Goal: Information Seeking & Learning: Learn about a topic

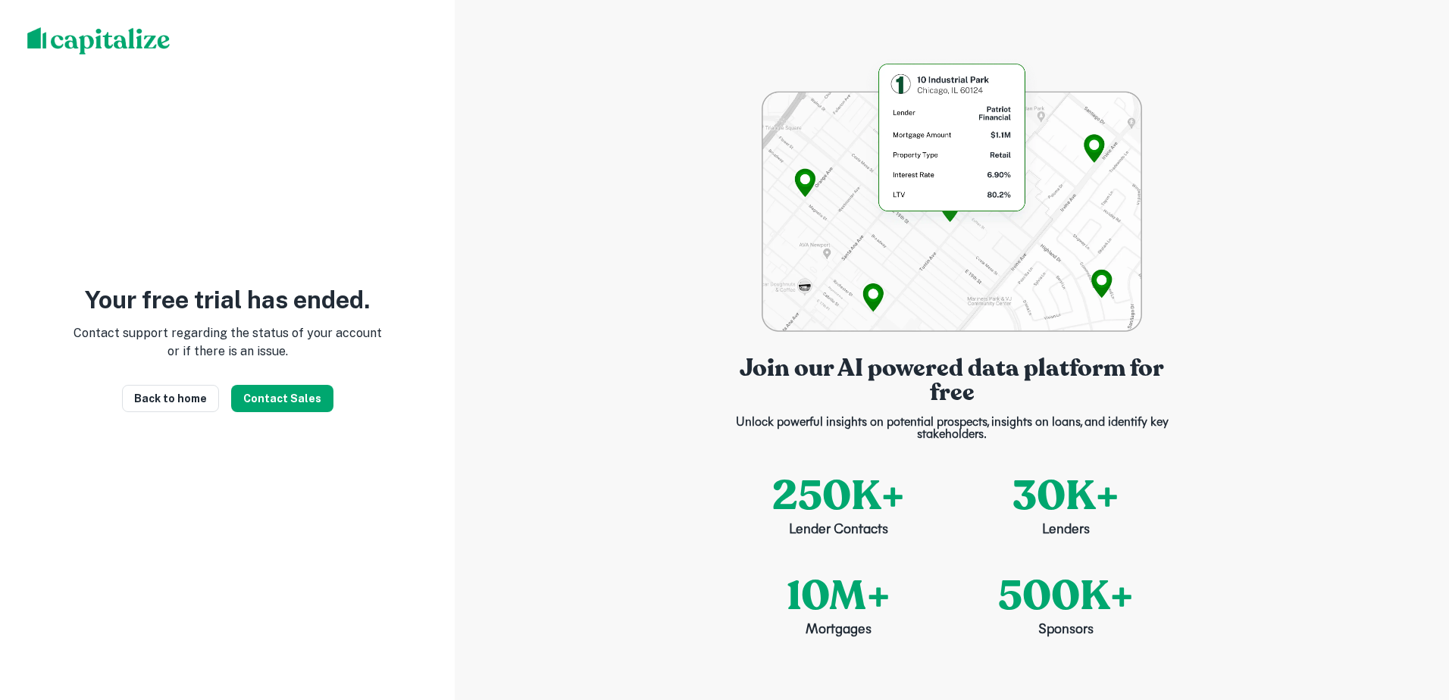
click at [281, 327] on p "Contact support regarding the status of your account or if there is an issue." at bounding box center [227, 342] width 309 height 36
click at [205, 404] on link "Back to home" at bounding box center [170, 398] width 97 height 27
click at [187, 404] on link "Back to home" at bounding box center [170, 398] width 97 height 27
click at [290, 399] on button "Contact Sales" at bounding box center [282, 398] width 102 height 27
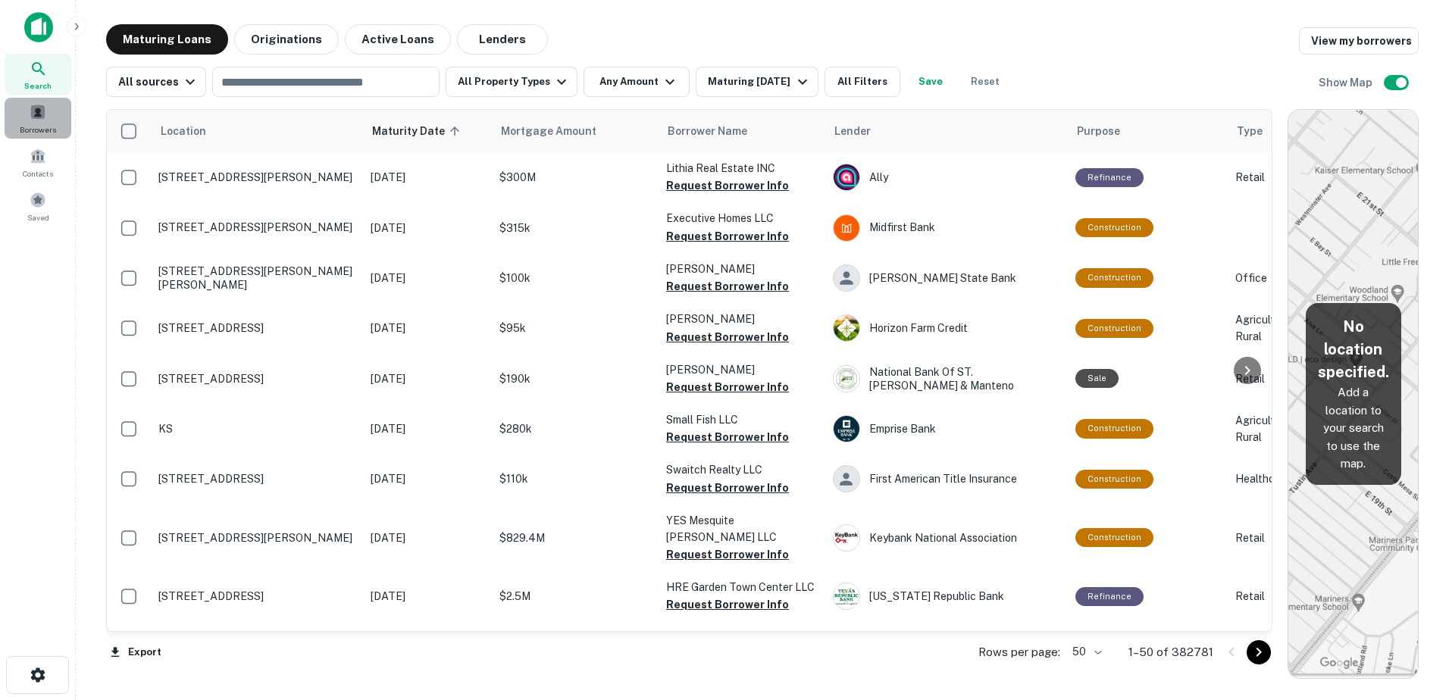
click at [39, 124] on span "Borrowers" at bounding box center [38, 130] width 36 height 12
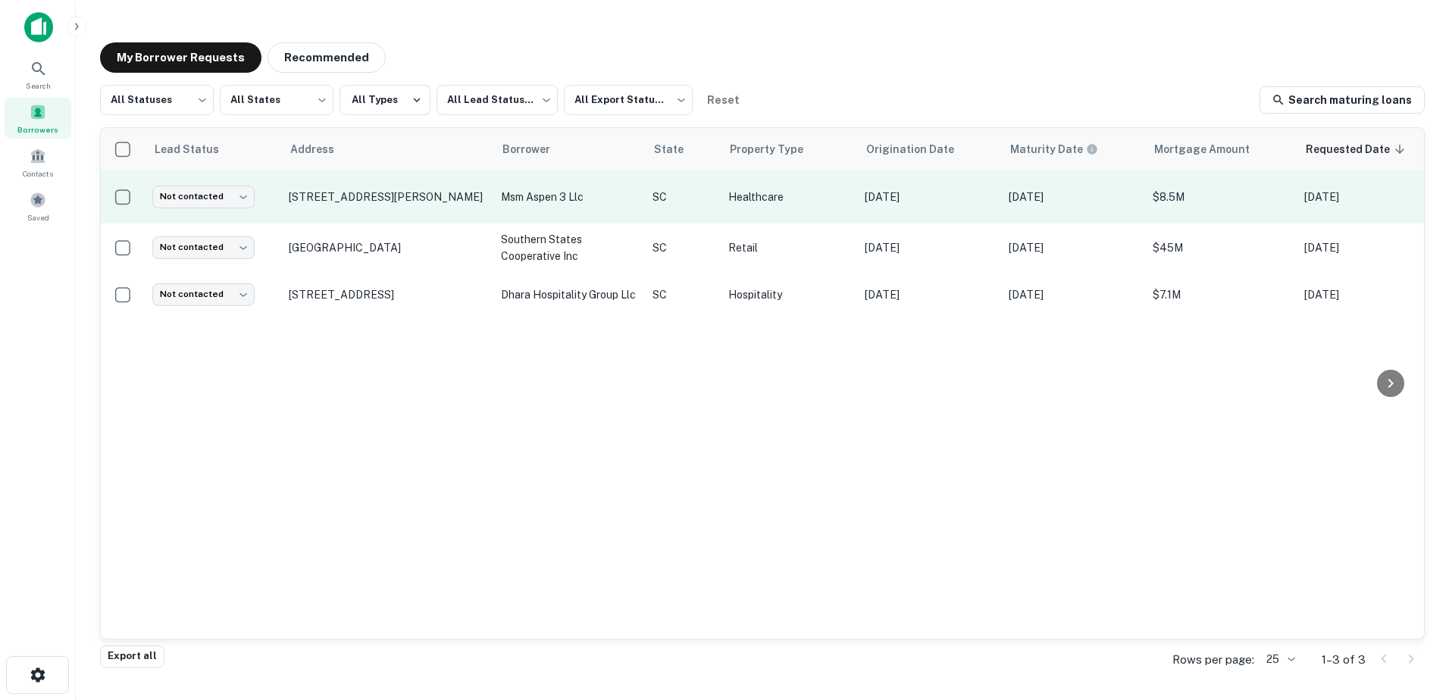
click at [252, 208] on td "Not contacted **** ​" at bounding box center [213, 197] width 136 height 53
click at [239, 209] on td "Not contacted **** ​" at bounding box center [213, 197] width 136 height 53
click at [230, 199] on body "Search Borrowers Contacts Saved My Borrower Requests Recommended All Statuses *…" at bounding box center [724, 350] width 1449 height 700
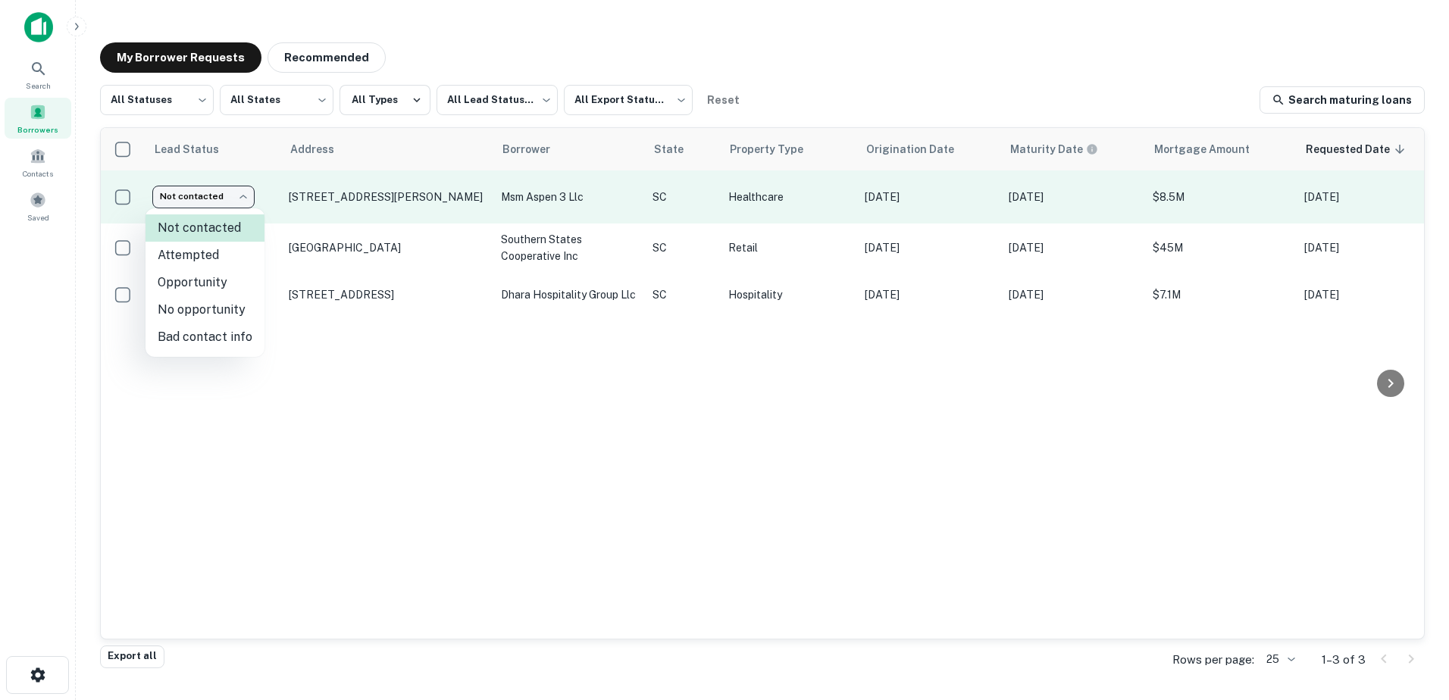
click at [230, 199] on div at bounding box center [724, 350] width 1449 height 700
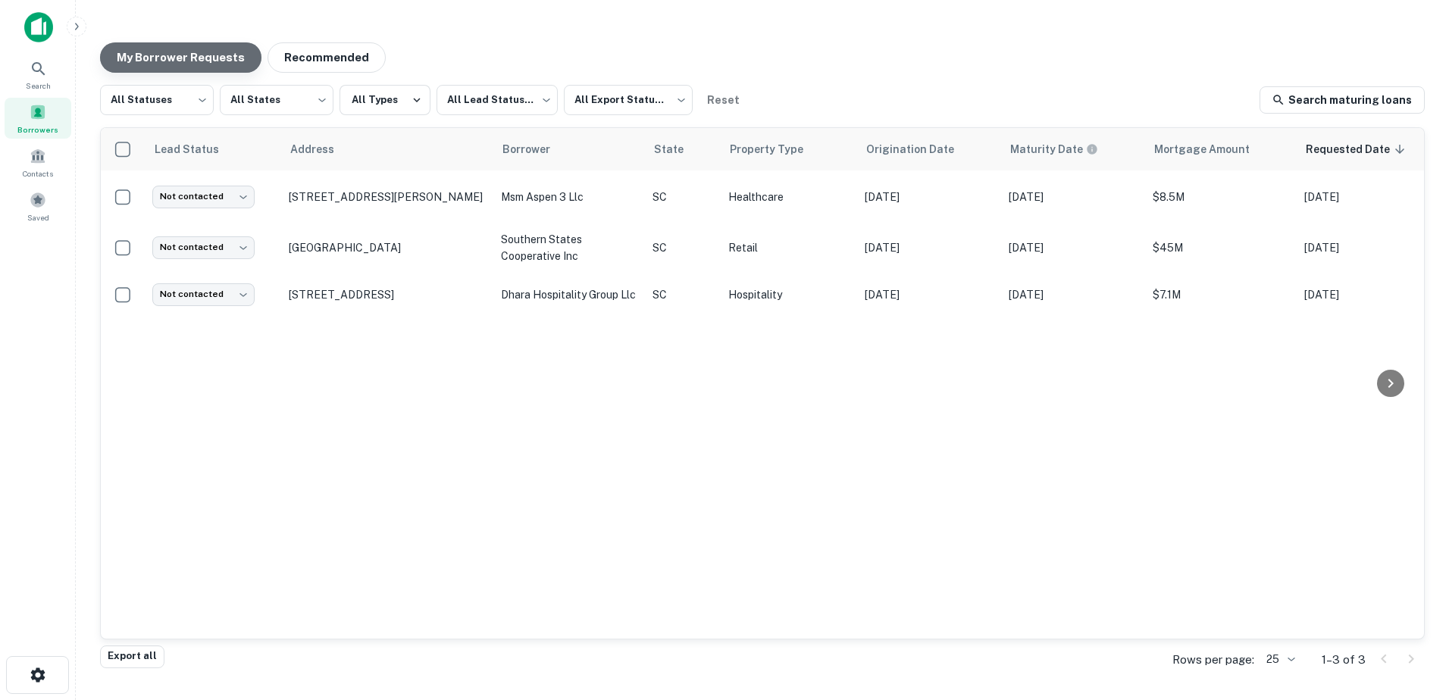
click at [180, 51] on button "My Borrower Requests" at bounding box center [180, 57] width 161 height 30
click at [315, 52] on button "Recommended" at bounding box center [327, 57] width 118 height 30
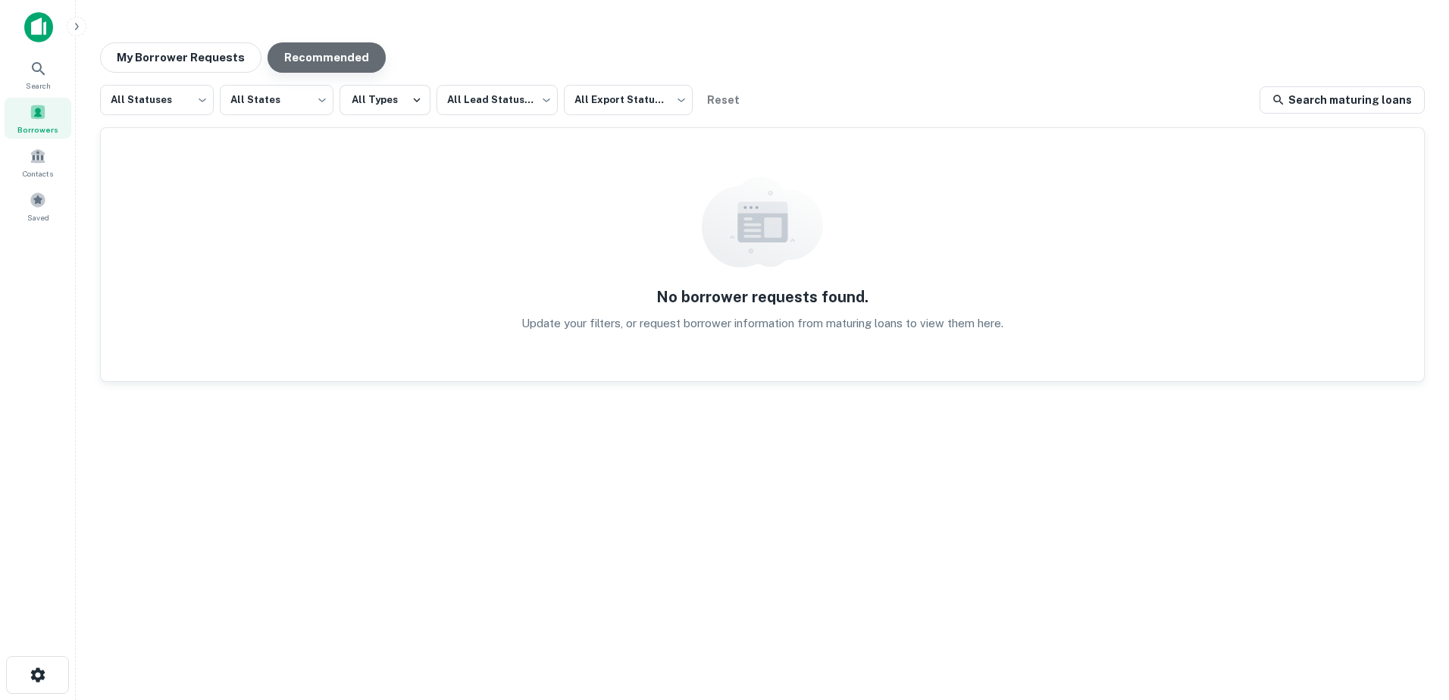
click at [331, 57] on button "Recommended" at bounding box center [327, 57] width 118 height 30
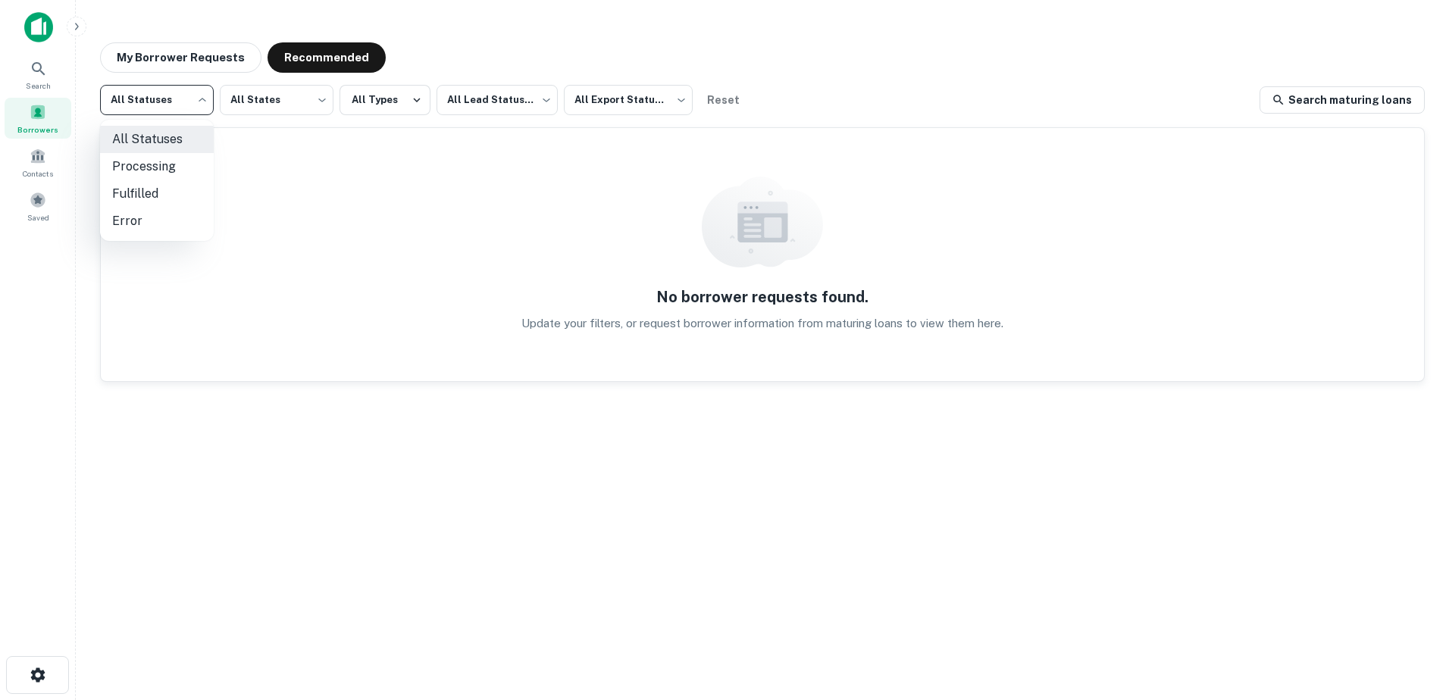
click at [137, 103] on body "Search Borrowers Contacts Saved My Borrower Requests Recommended All Statuses *…" at bounding box center [724, 350] width 1449 height 700
click at [150, 102] on div at bounding box center [724, 350] width 1449 height 700
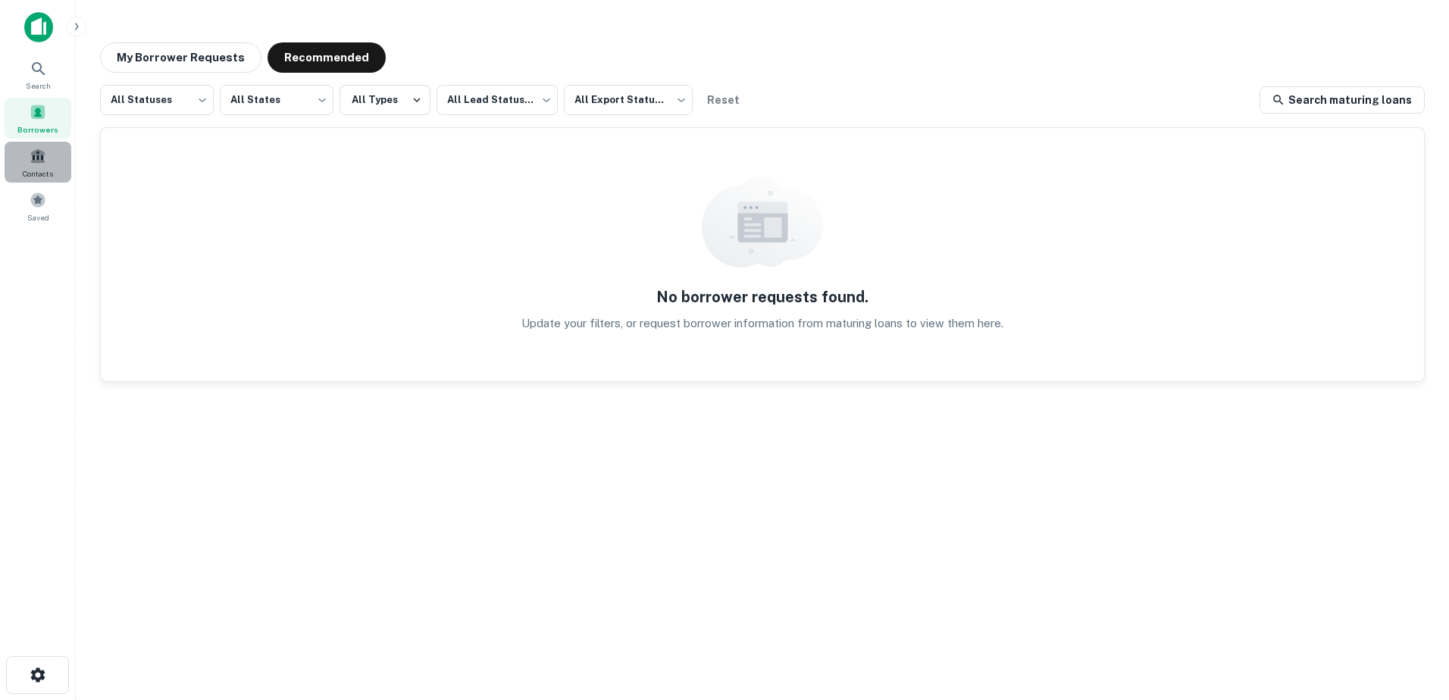
click at [36, 172] on span "Contacts" at bounding box center [38, 173] width 30 height 12
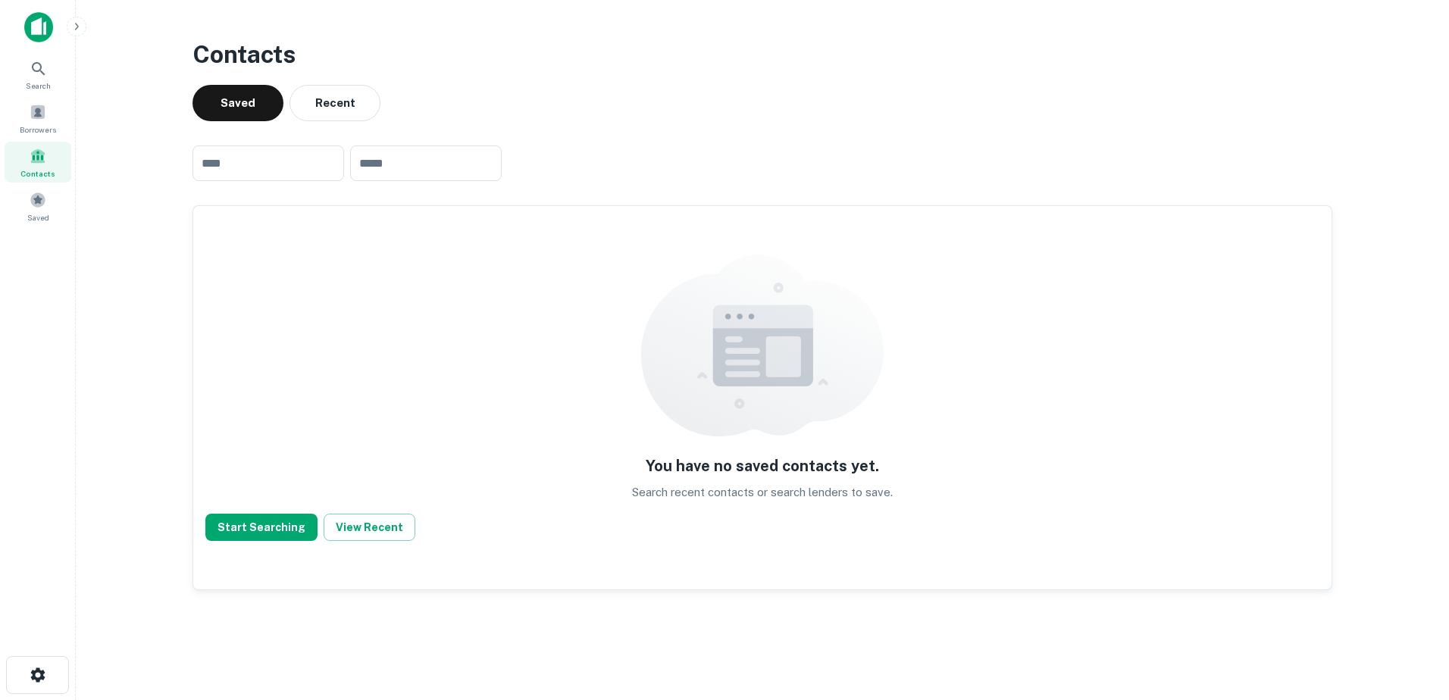
click at [353, 105] on button "Recent" at bounding box center [335, 103] width 91 height 36
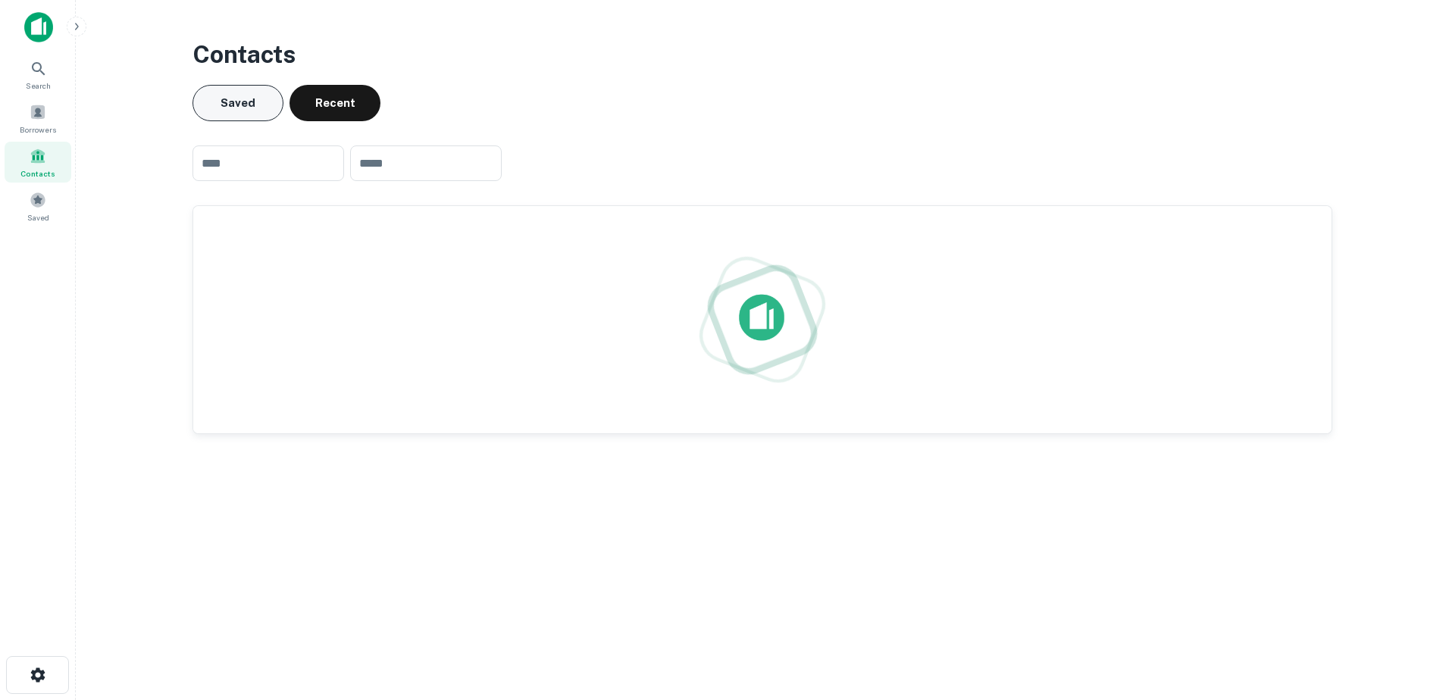
click at [239, 106] on button "Saved" at bounding box center [237, 103] width 91 height 36
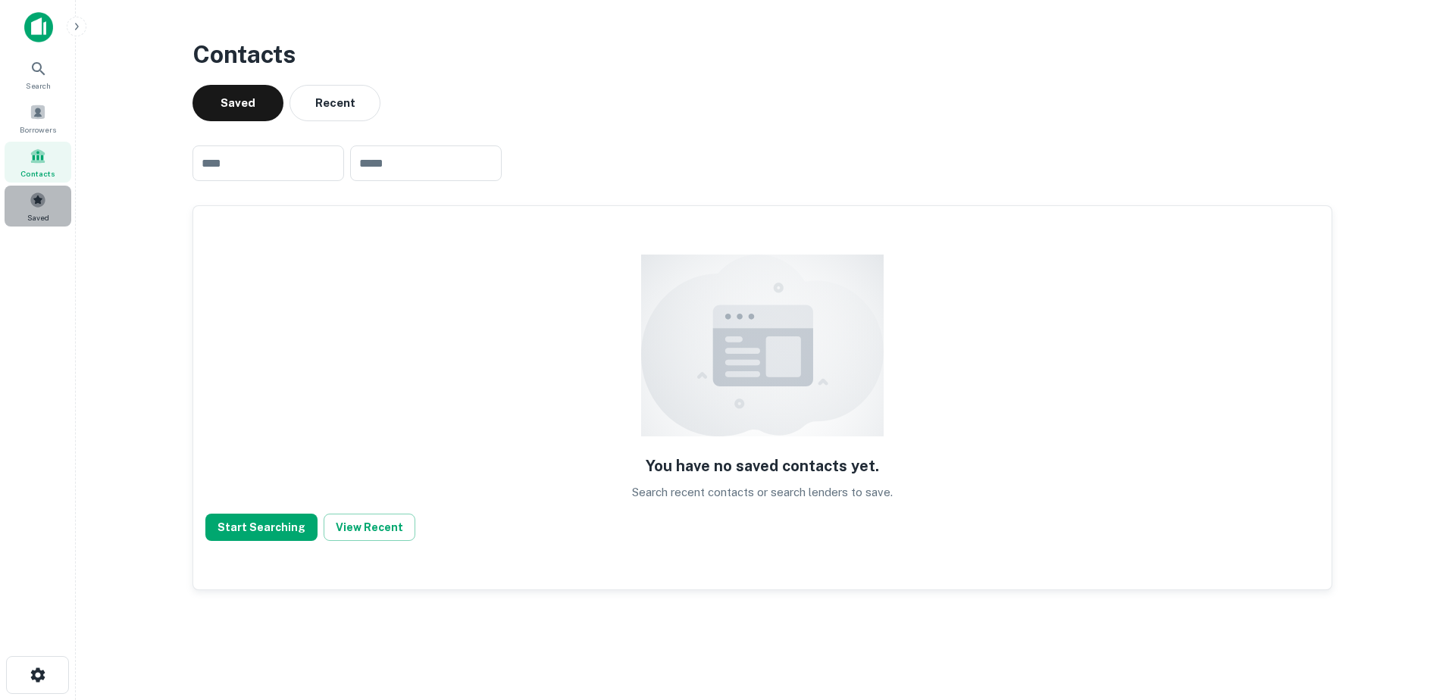
click at [39, 211] on span "Saved" at bounding box center [38, 217] width 22 height 12
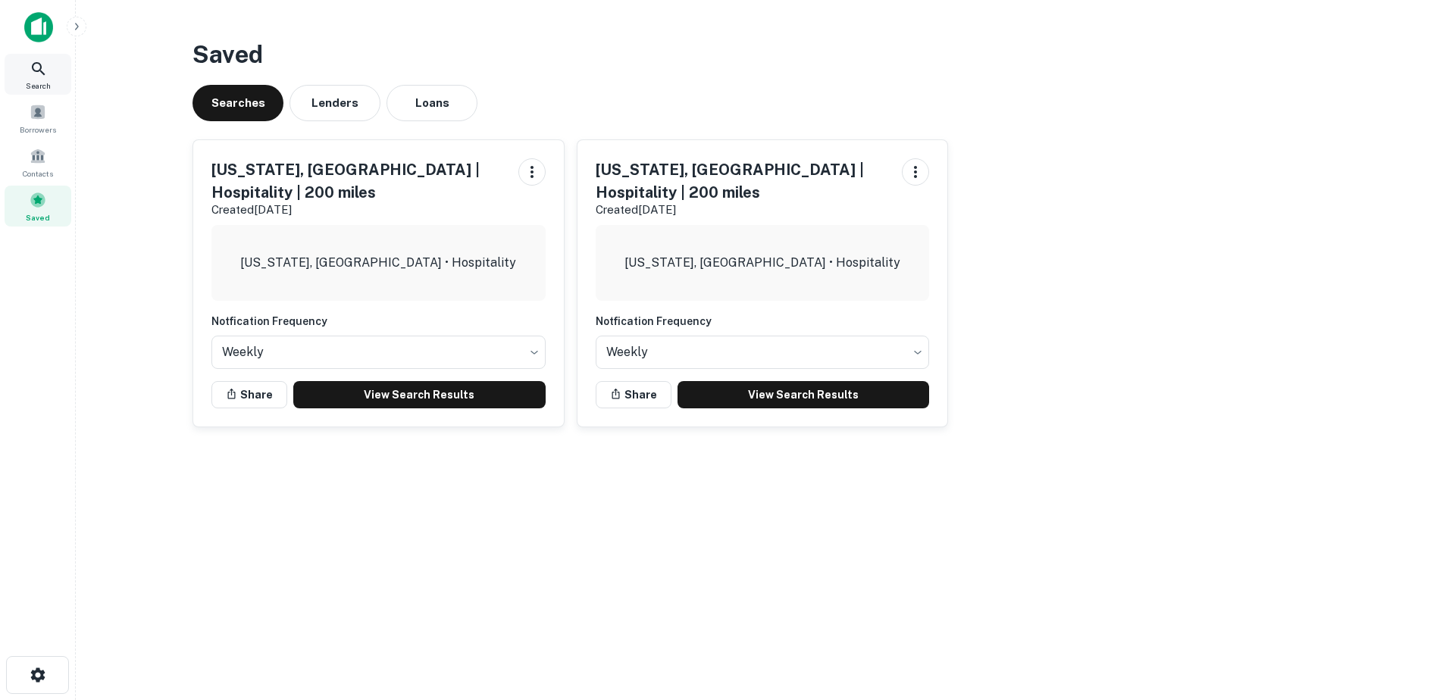
click at [44, 68] on icon at bounding box center [39, 69] width 18 height 18
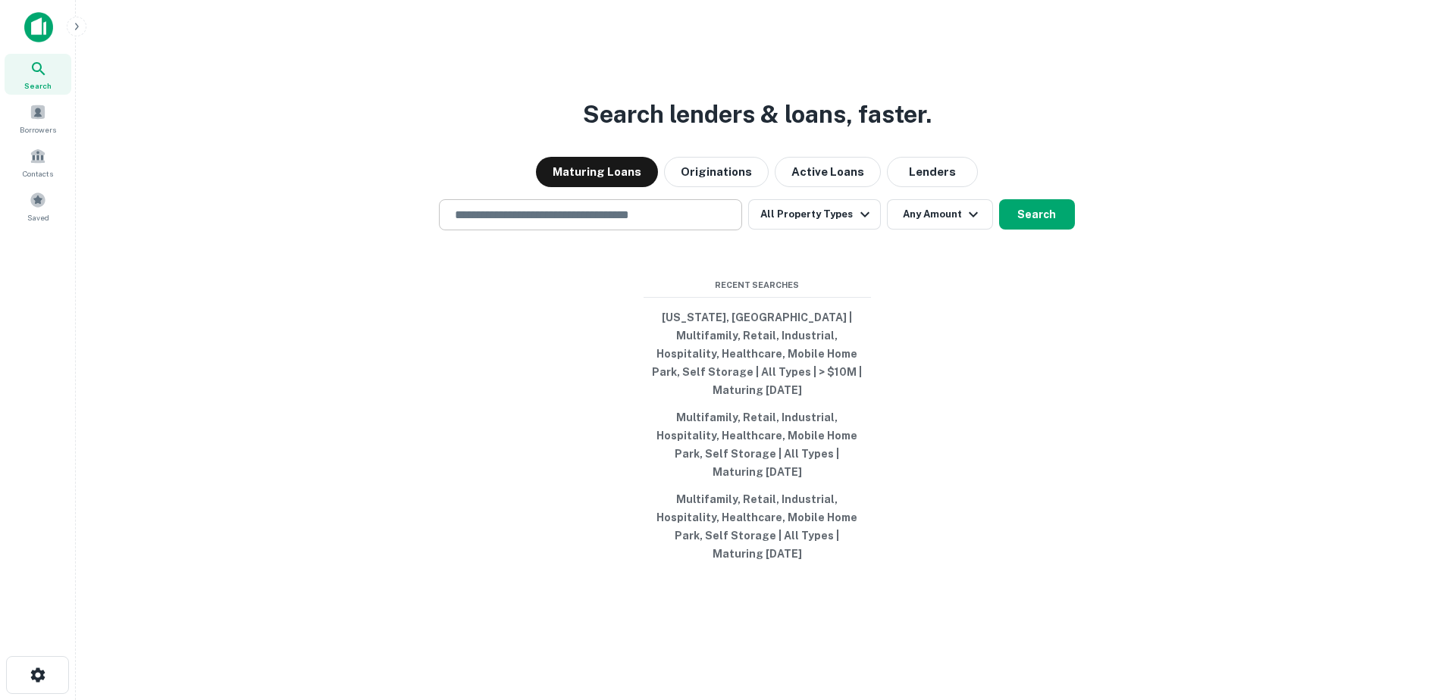
click at [613, 224] on input "text" at bounding box center [591, 214] width 290 height 17
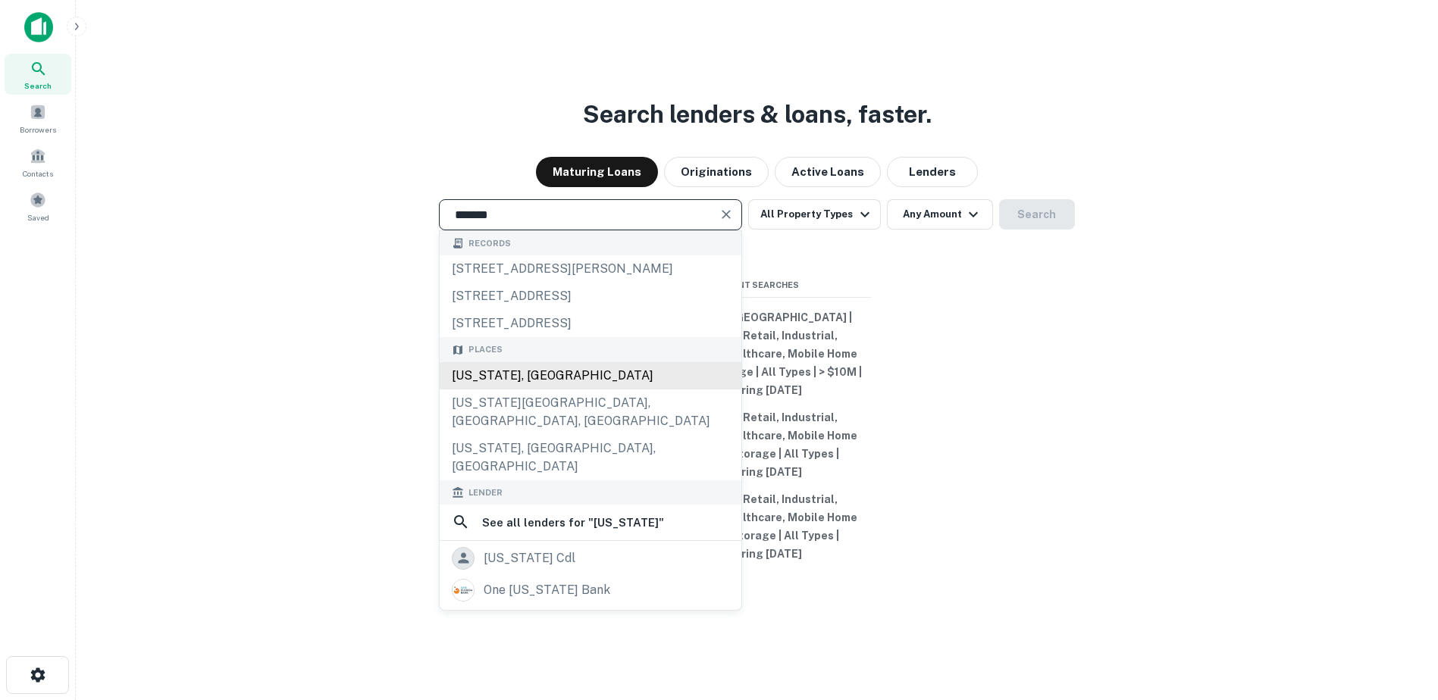
click at [530, 390] on div "[US_STATE], [GEOGRAPHIC_DATA]" at bounding box center [591, 375] width 302 height 27
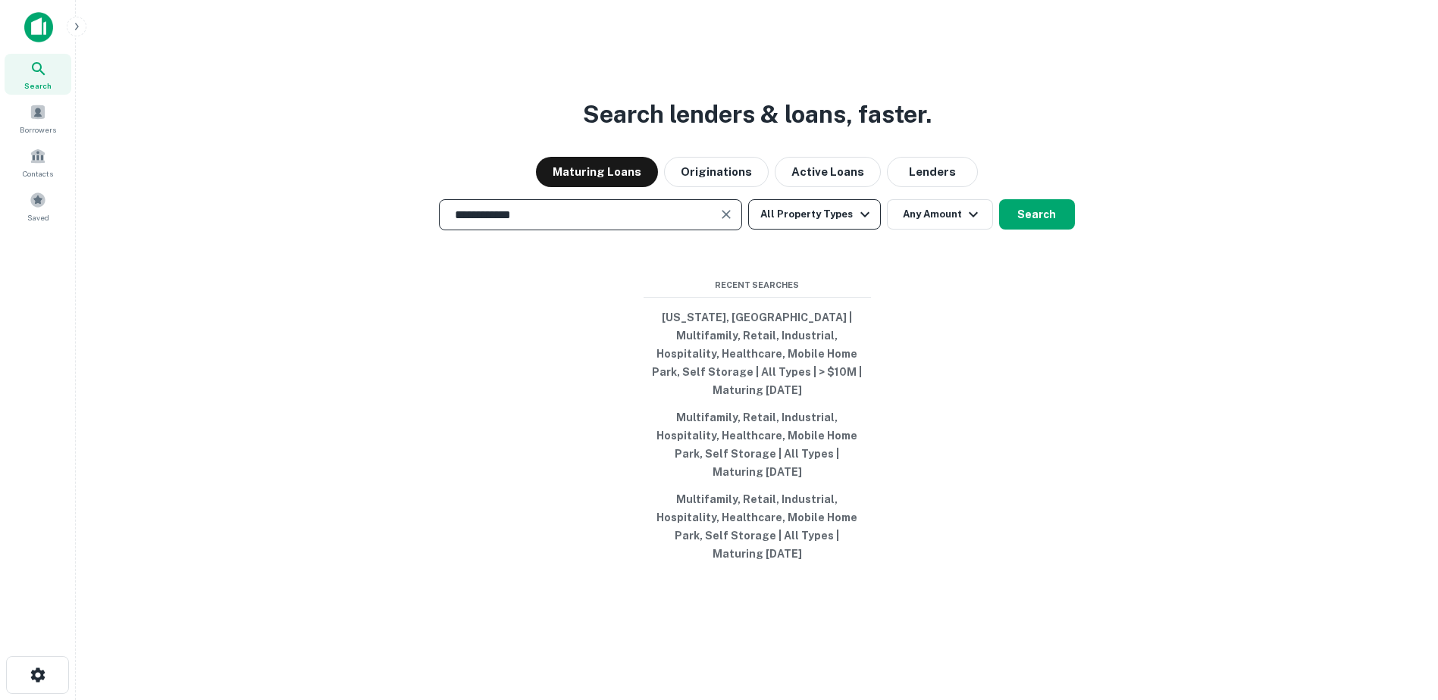
type input "**********"
click at [859, 224] on icon "button" at bounding box center [865, 214] width 18 height 18
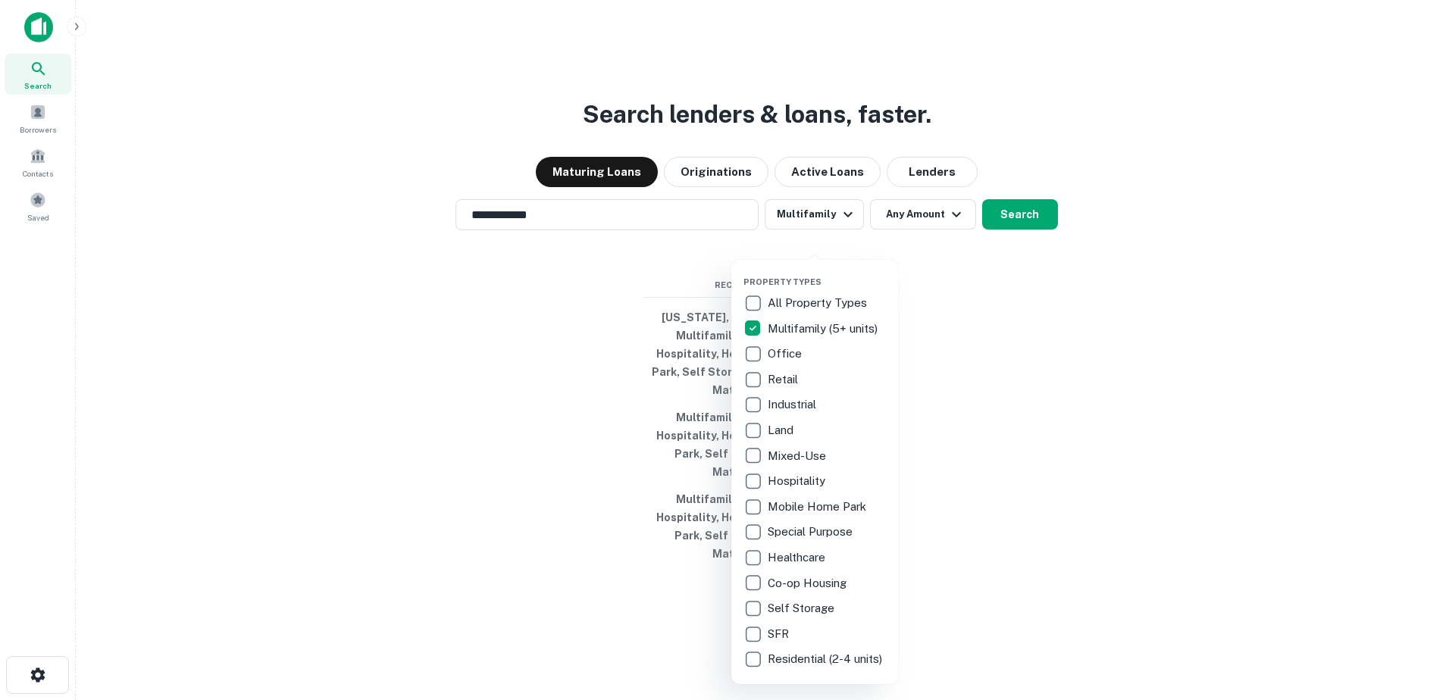
click at [961, 250] on div at bounding box center [724, 350] width 1449 height 700
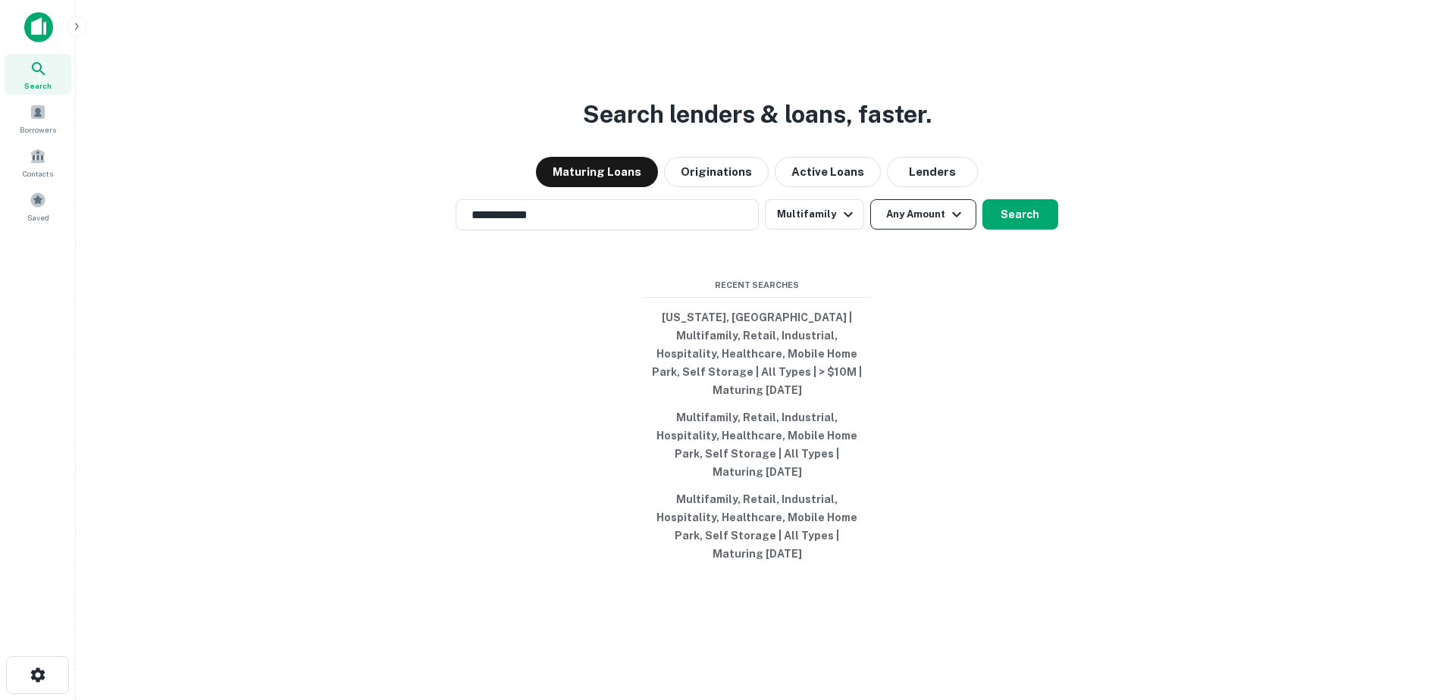
click at [952, 217] on icon "button" at bounding box center [956, 213] width 9 height 5
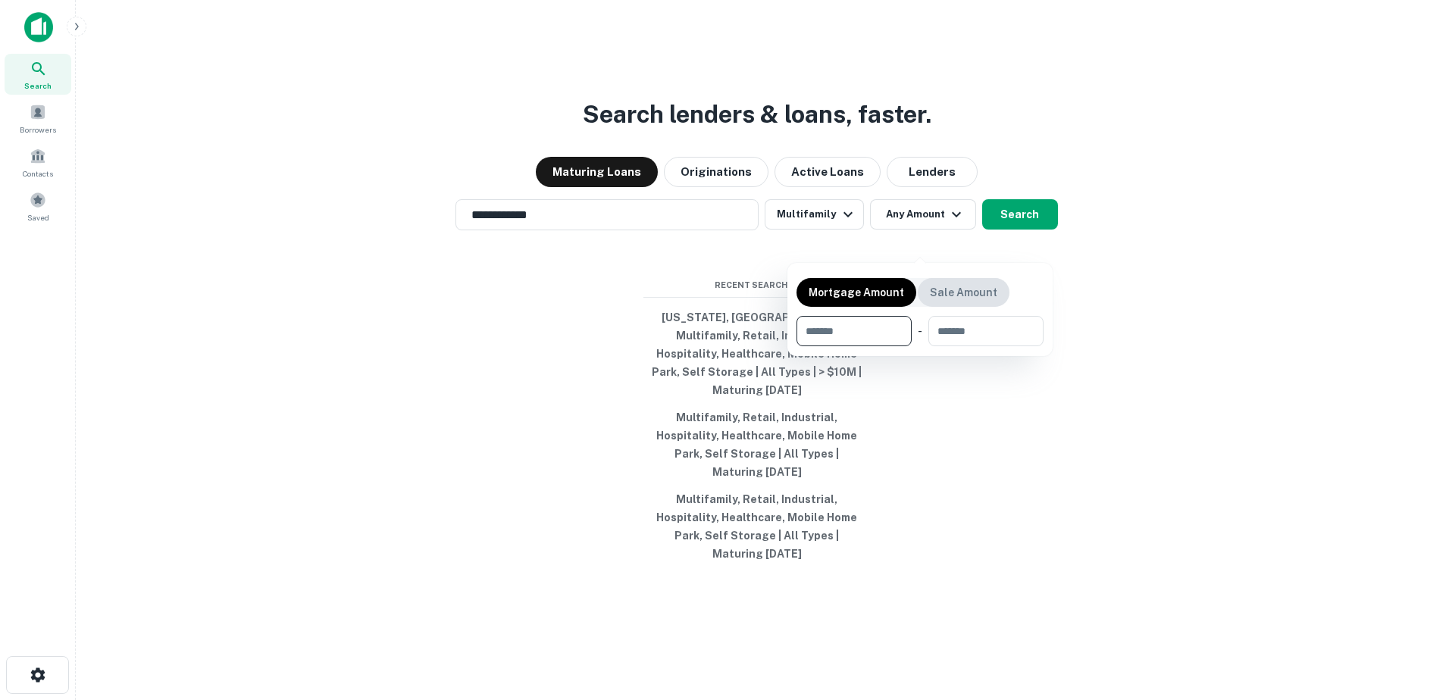
click at [955, 288] on p "Sale Amount" at bounding box center [963, 292] width 67 height 17
click at [883, 300] on p "Mortgage Amount" at bounding box center [856, 292] width 95 height 17
click at [866, 297] on p "Mortgage Amount" at bounding box center [856, 292] width 95 height 17
click at [973, 327] on input "number" at bounding box center [980, 331] width 105 height 30
click at [864, 340] on input "number" at bounding box center [849, 331] width 105 height 30
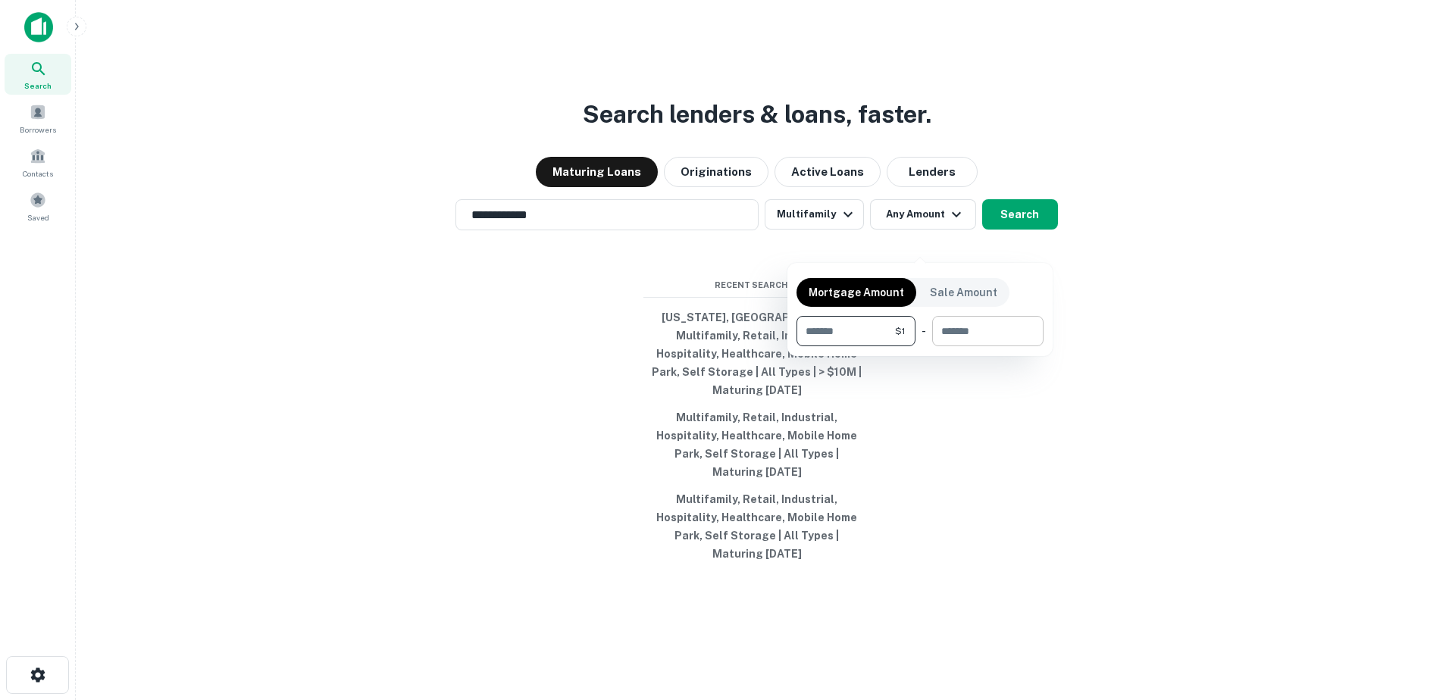
type input "*"
click at [980, 336] on input "number" at bounding box center [982, 331] width 101 height 30
type input "**"
click at [1031, 237] on div at bounding box center [724, 350] width 1449 height 700
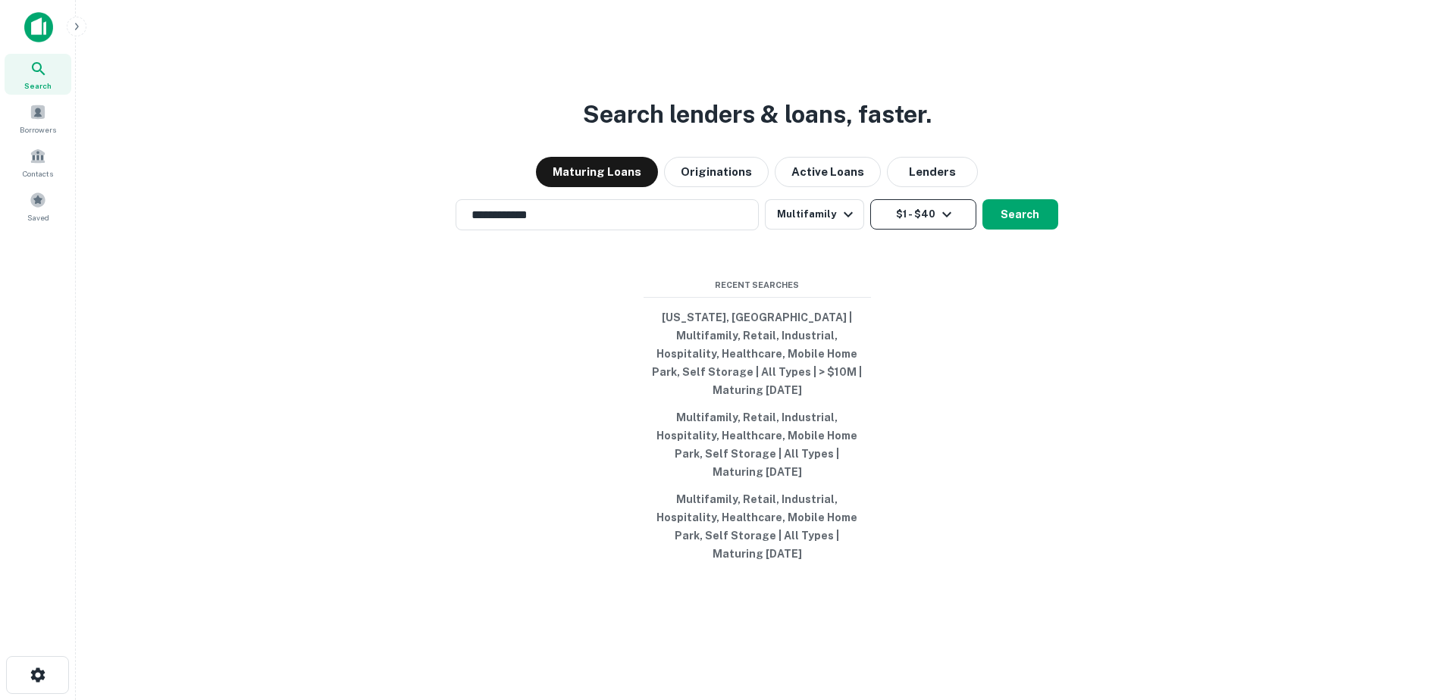
click at [923, 230] on button "$1 - $40" at bounding box center [923, 214] width 106 height 30
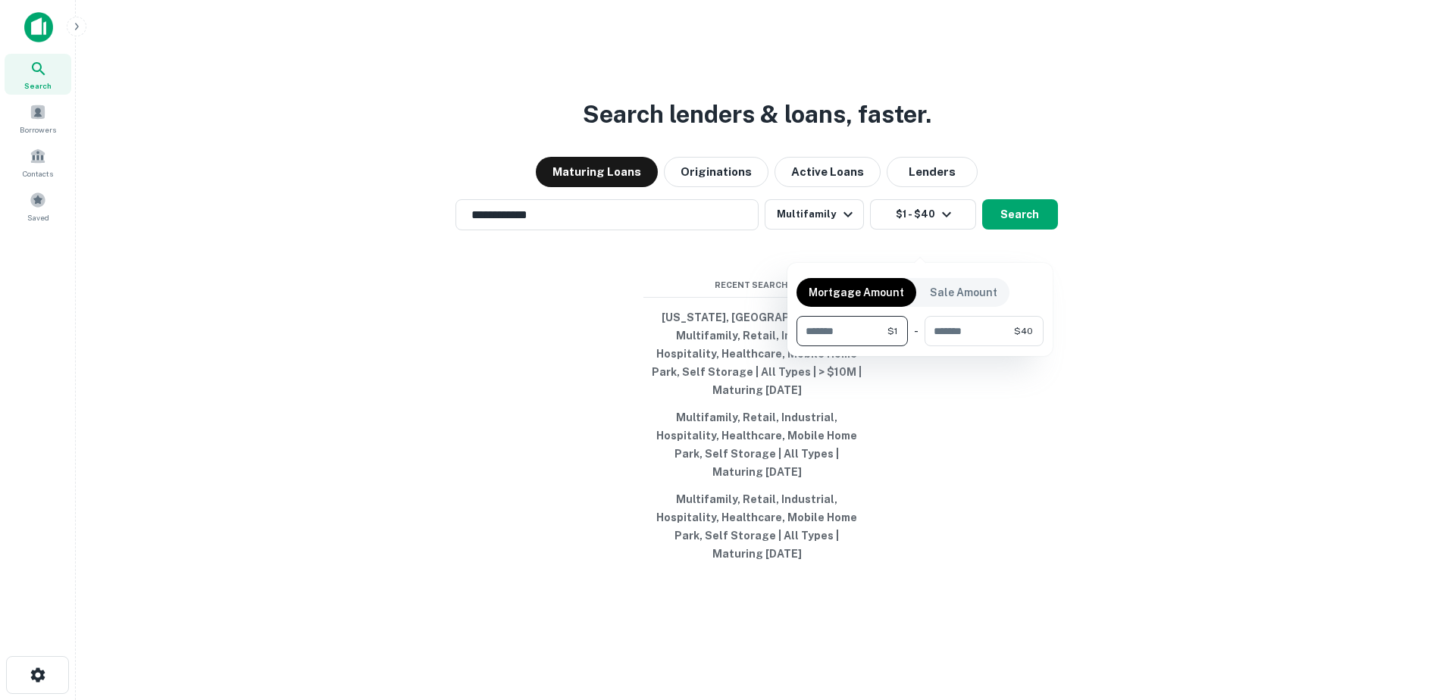
click at [864, 326] on input "*" at bounding box center [842, 331] width 91 height 30
type input "*******"
click at [982, 329] on input "**" at bounding box center [971, 331] width 86 height 30
type input "********"
click at [1037, 246] on div at bounding box center [724, 350] width 1449 height 700
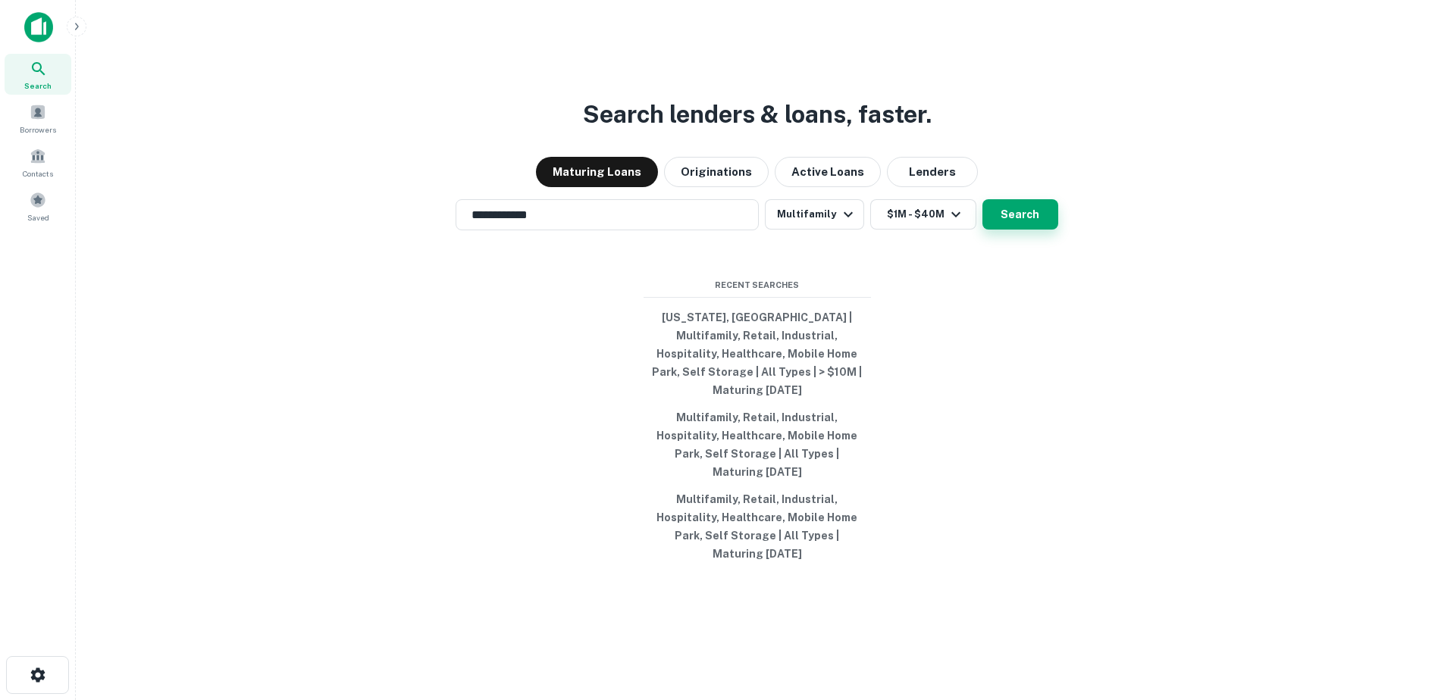
click at [1025, 230] on button "Search" at bounding box center [1020, 214] width 76 height 30
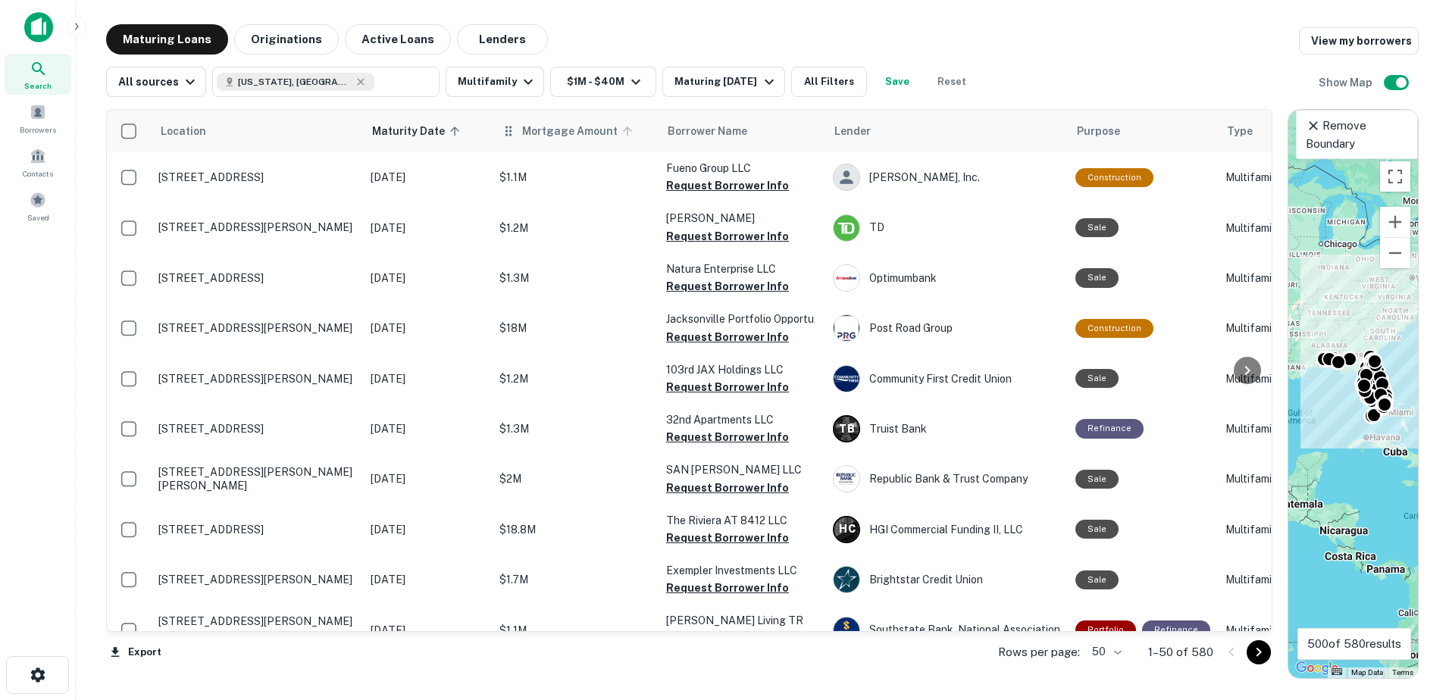
click at [540, 129] on span "Mortgage Amount" at bounding box center [579, 131] width 115 height 18
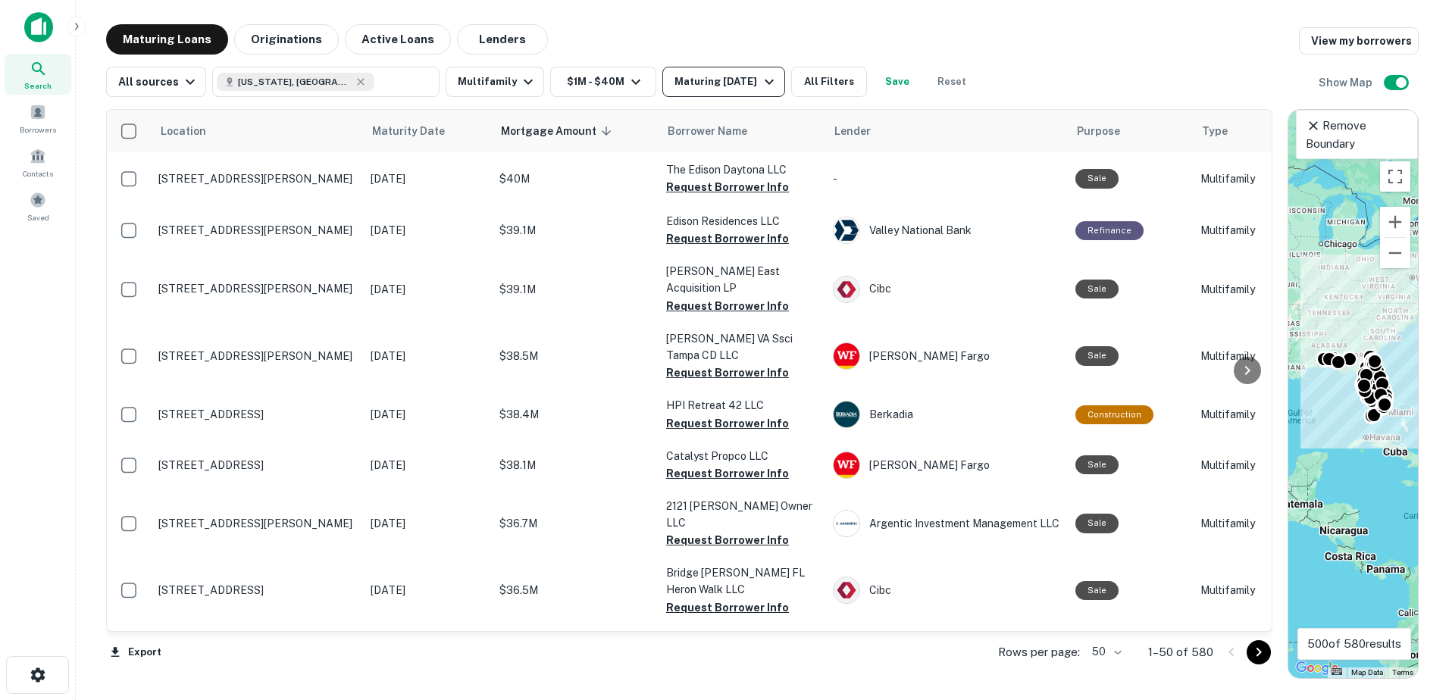
click at [741, 89] on div "Maturing In 1 Year" at bounding box center [725, 82] width 103 height 18
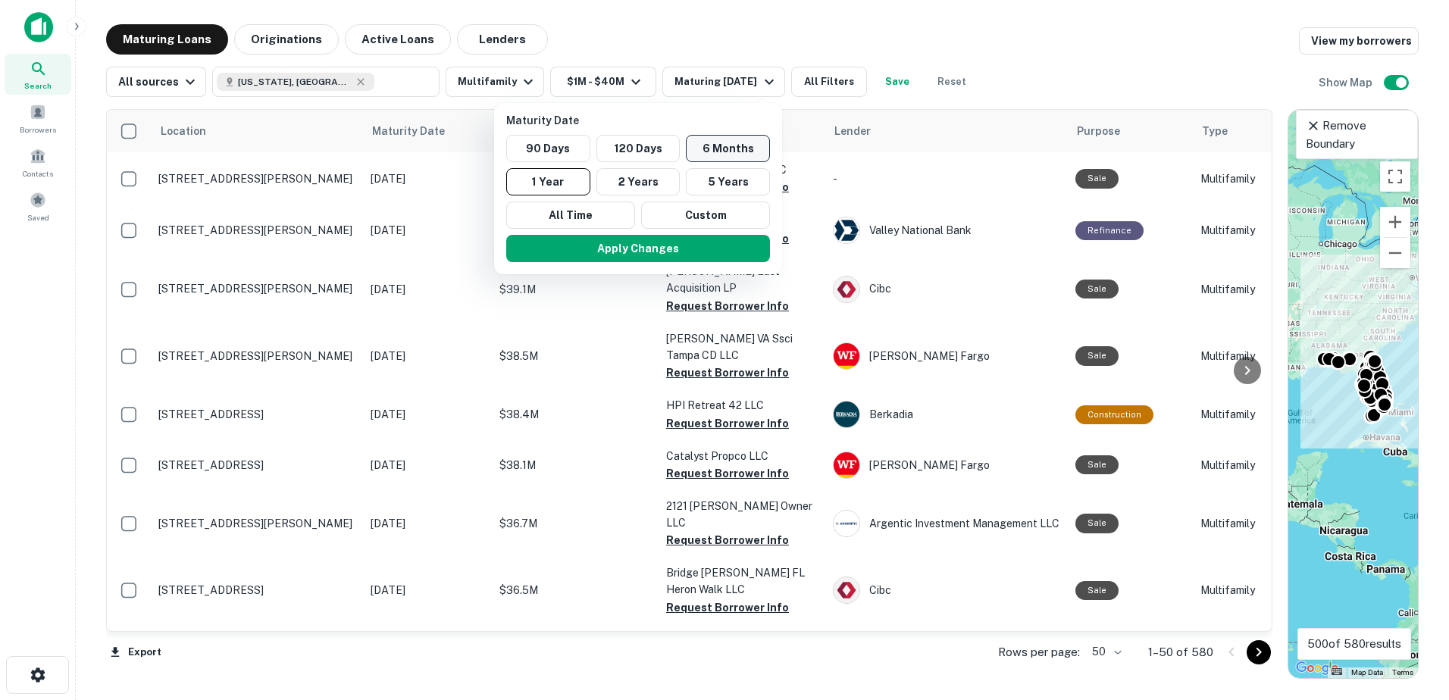
click at [727, 154] on button "6 Months" at bounding box center [728, 148] width 84 height 27
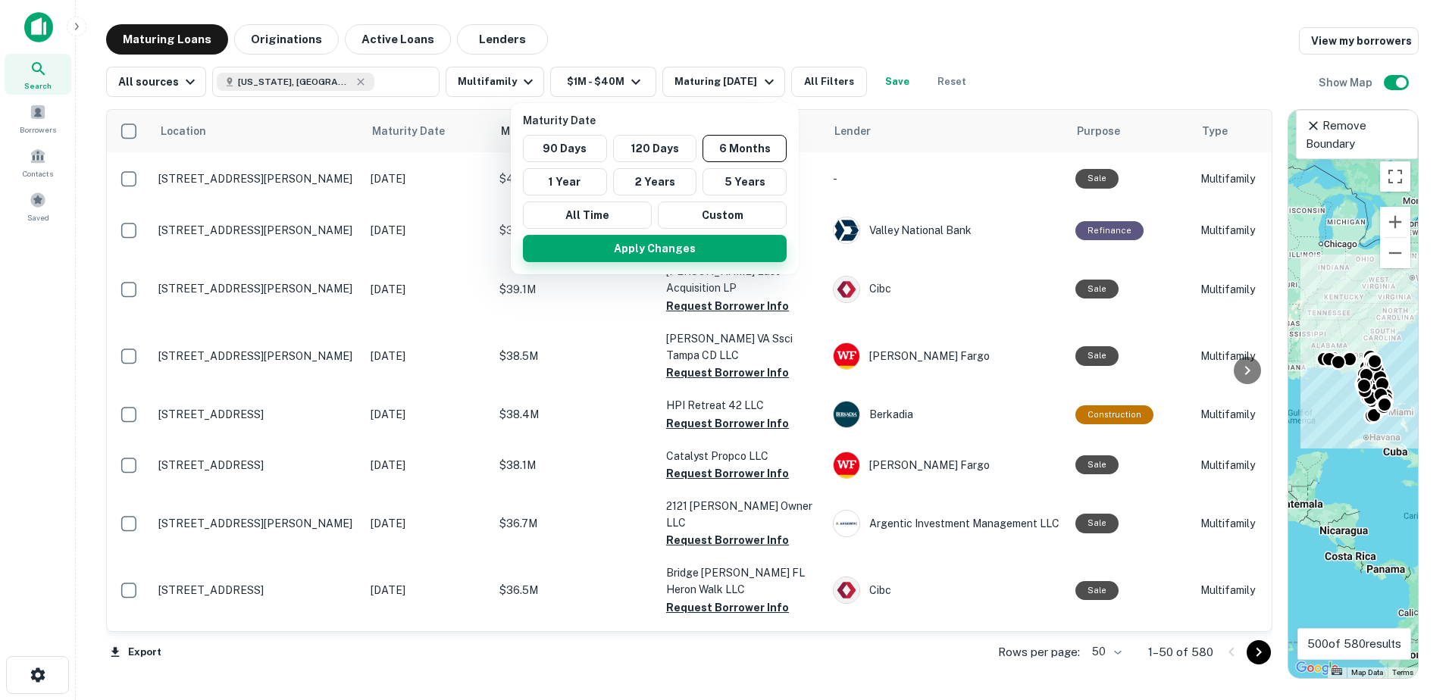
click at [668, 248] on button "Apply Changes" at bounding box center [655, 248] width 264 height 27
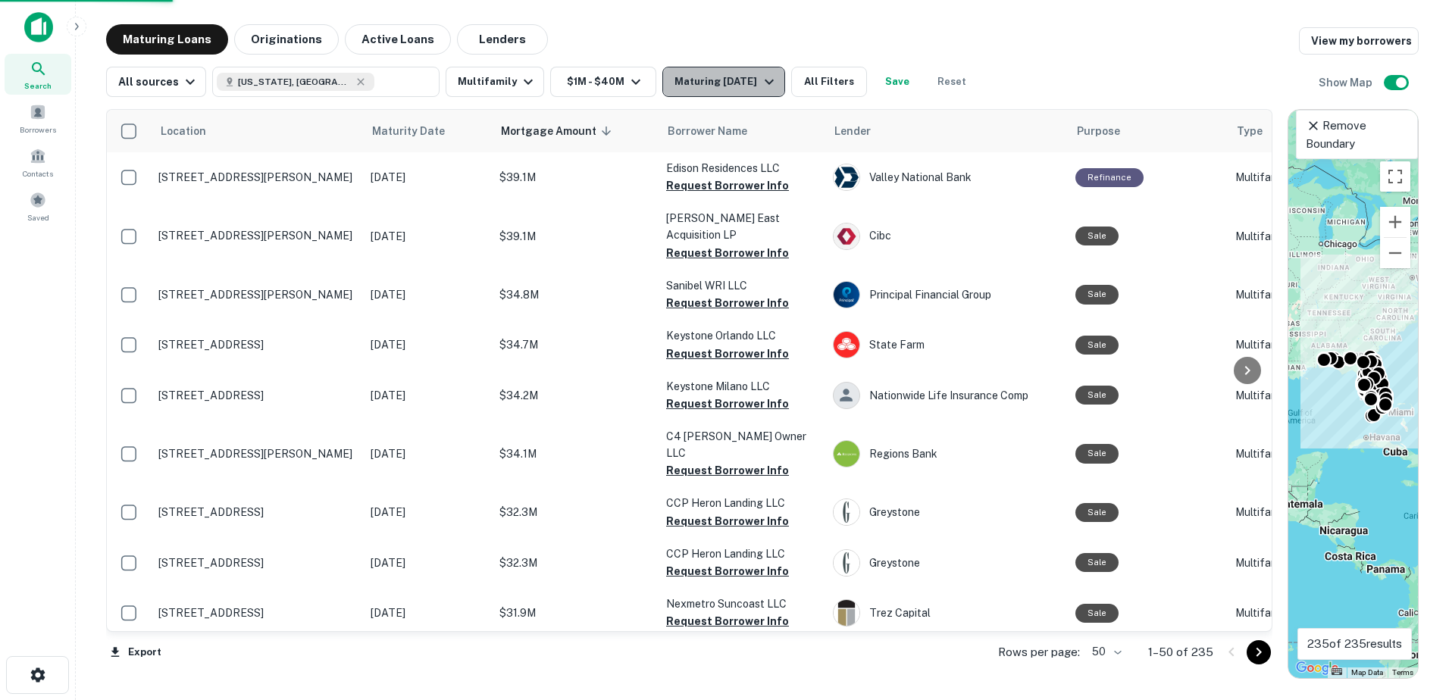
click at [735, 85] on div "Maturing In 6 Months" at bounding box center [725, 82] width 103 height 18
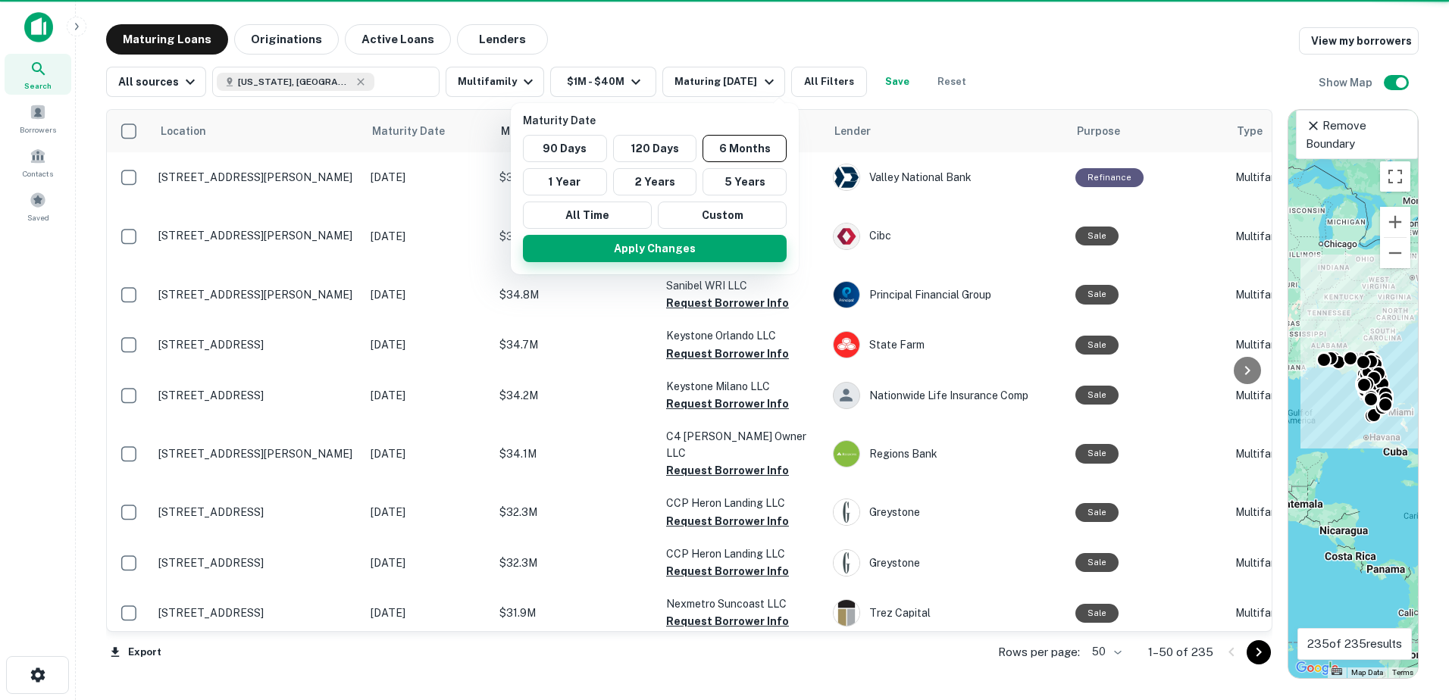
click at [680, 251] on button "Apply Changes" at bounding box center [655, 248] width 264 height 27
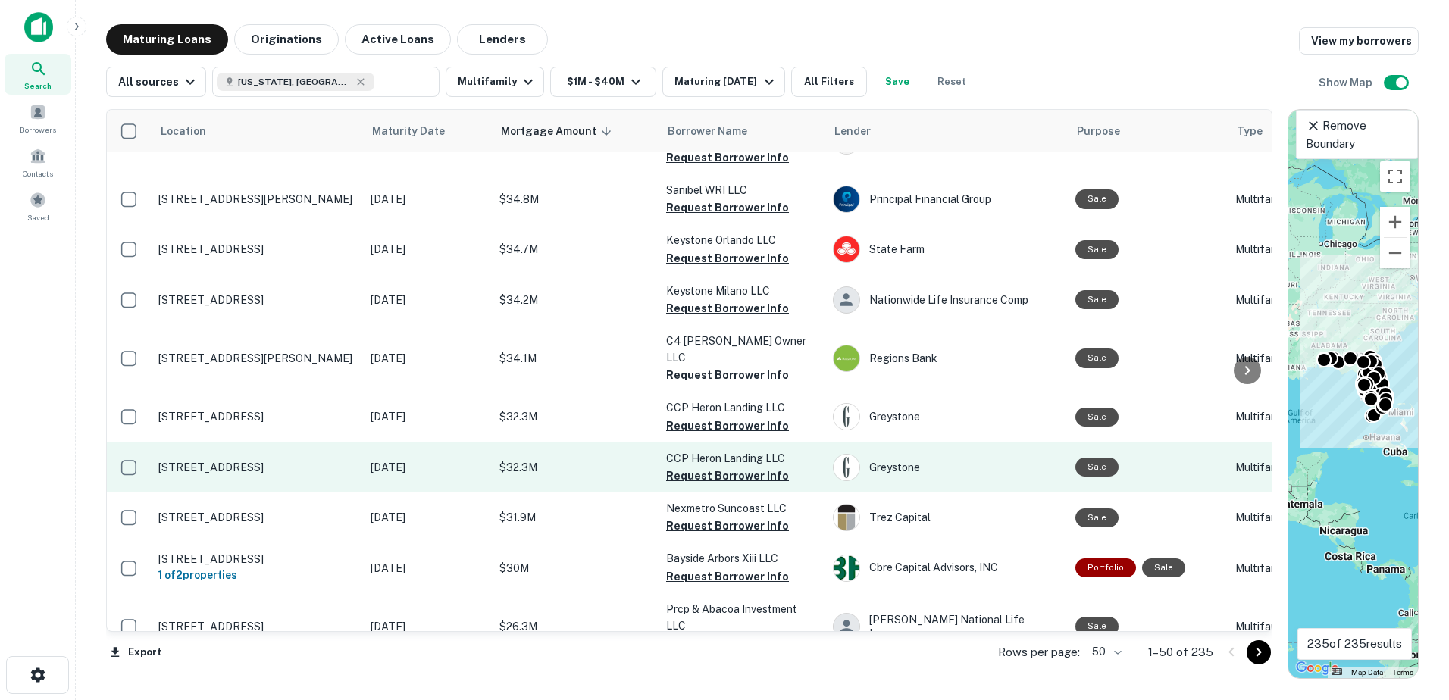
scroll to position [152, 0]
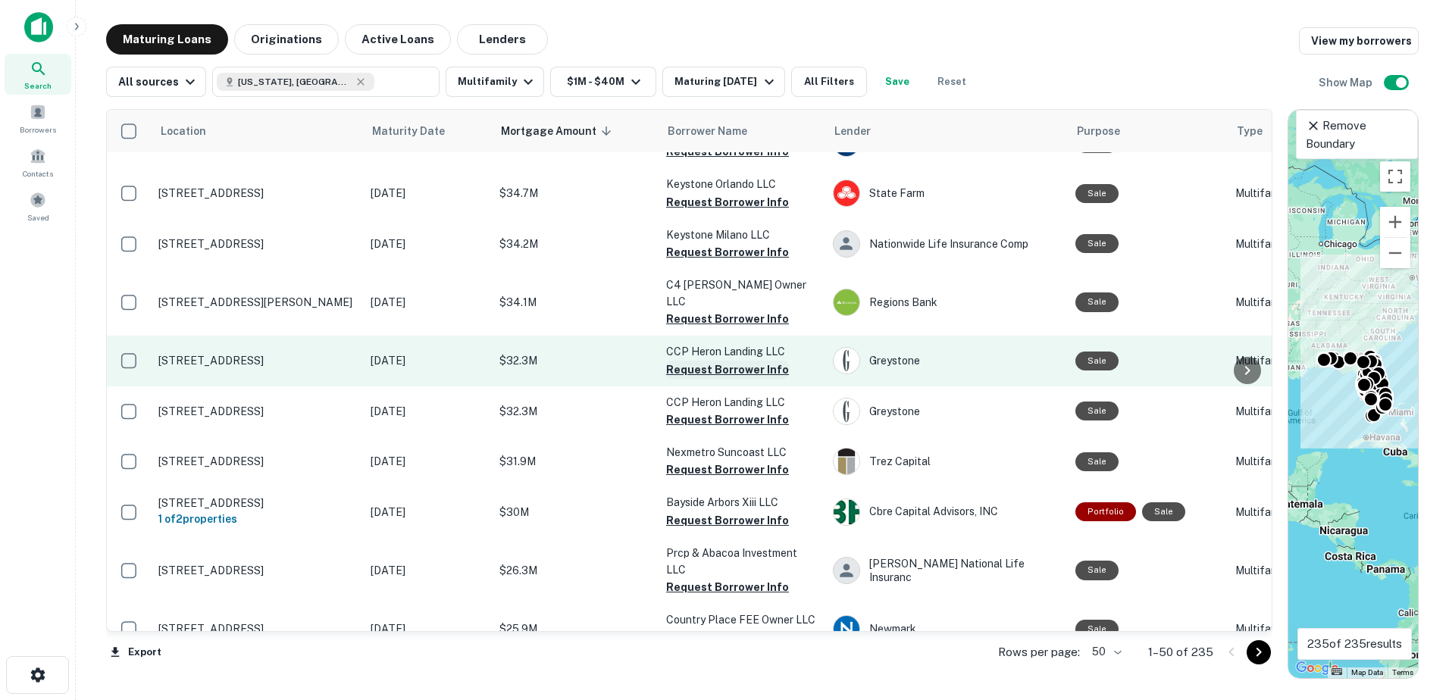
click at [719, 361] on button "Request Borrower Info" at bounding box center [727, 370] width 123 height 18
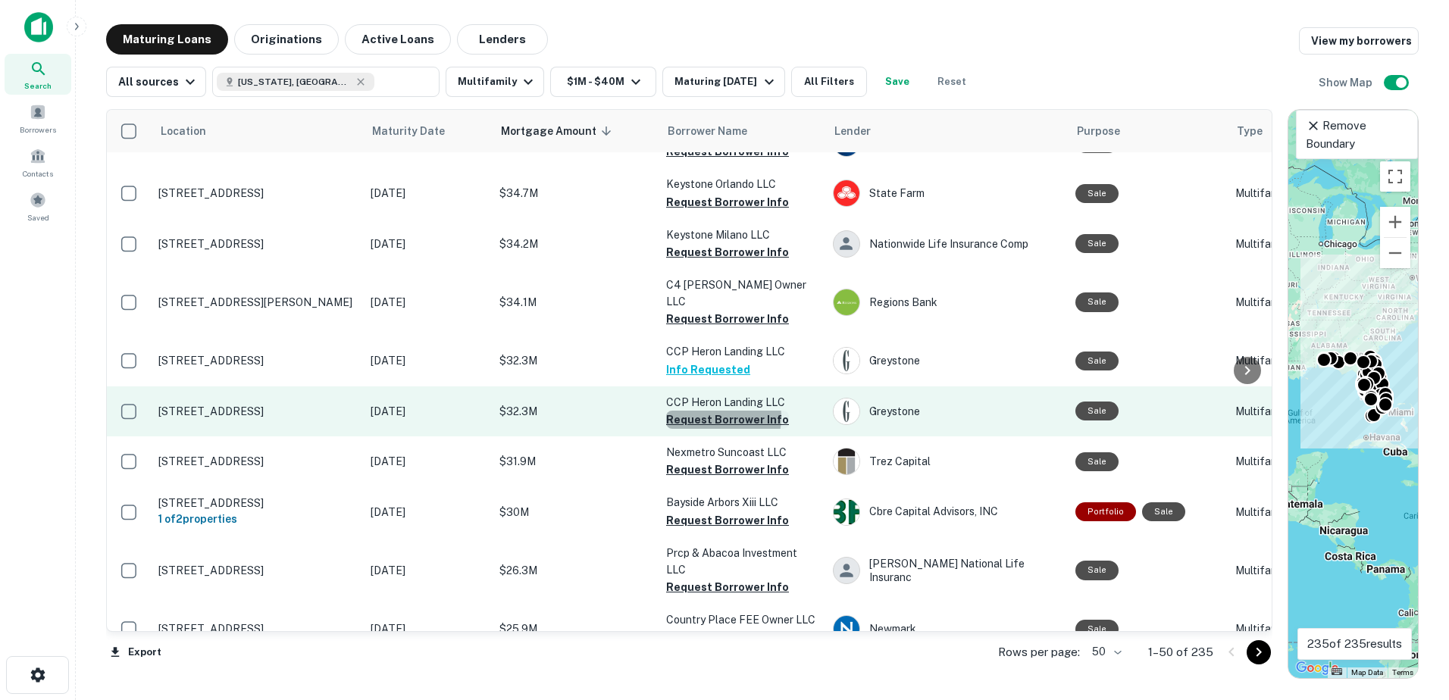
click at [711, 411] on button "Request Borrower Info" at bounding box center [727, 420] width 123 height 18
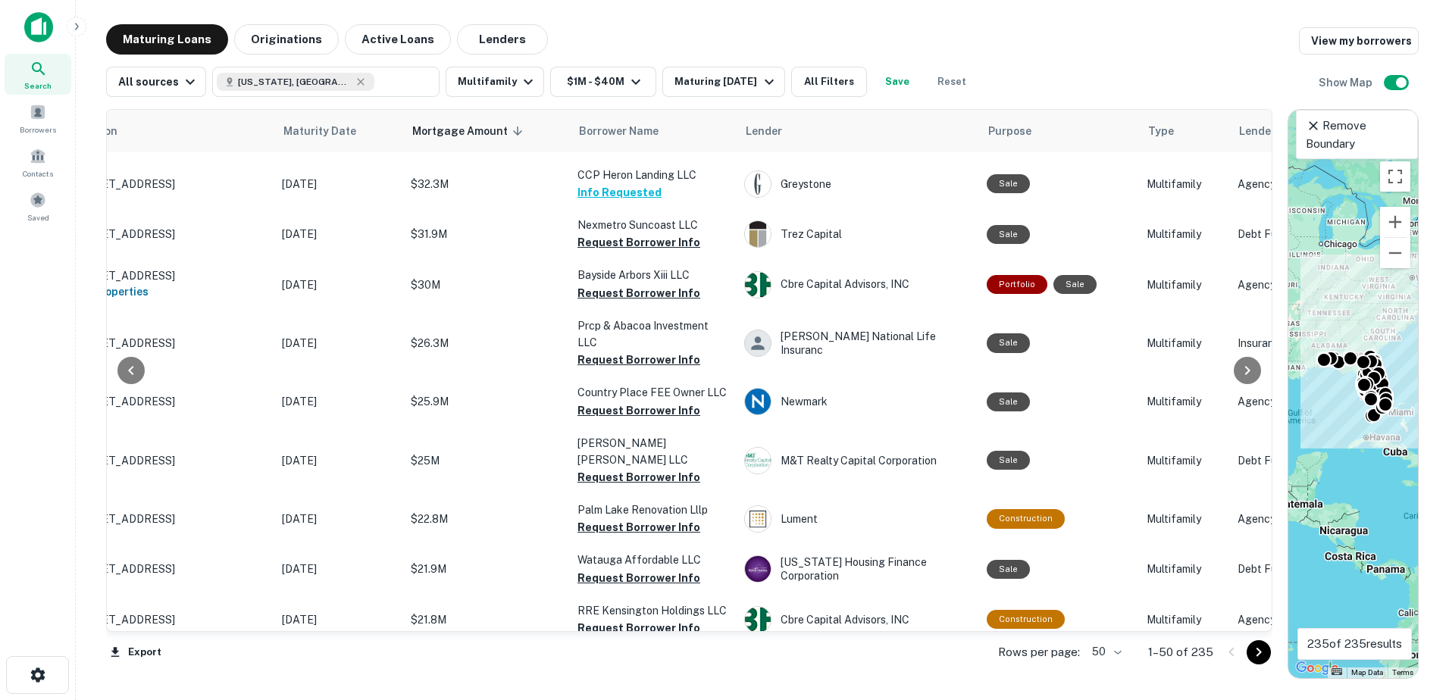
scroll to position [379, 83]
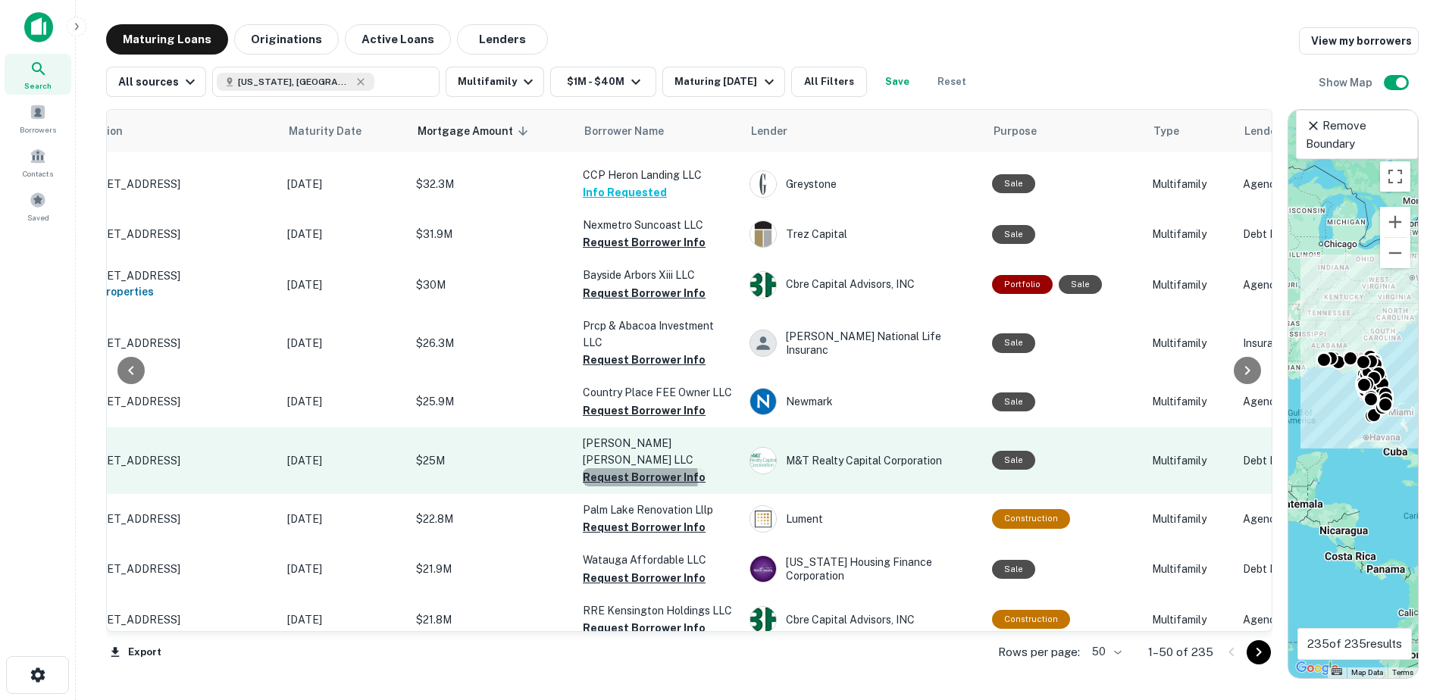
click at [634, 468] on button "Request Borrower Info" at bounding box center [644, 477] width 123 height 18
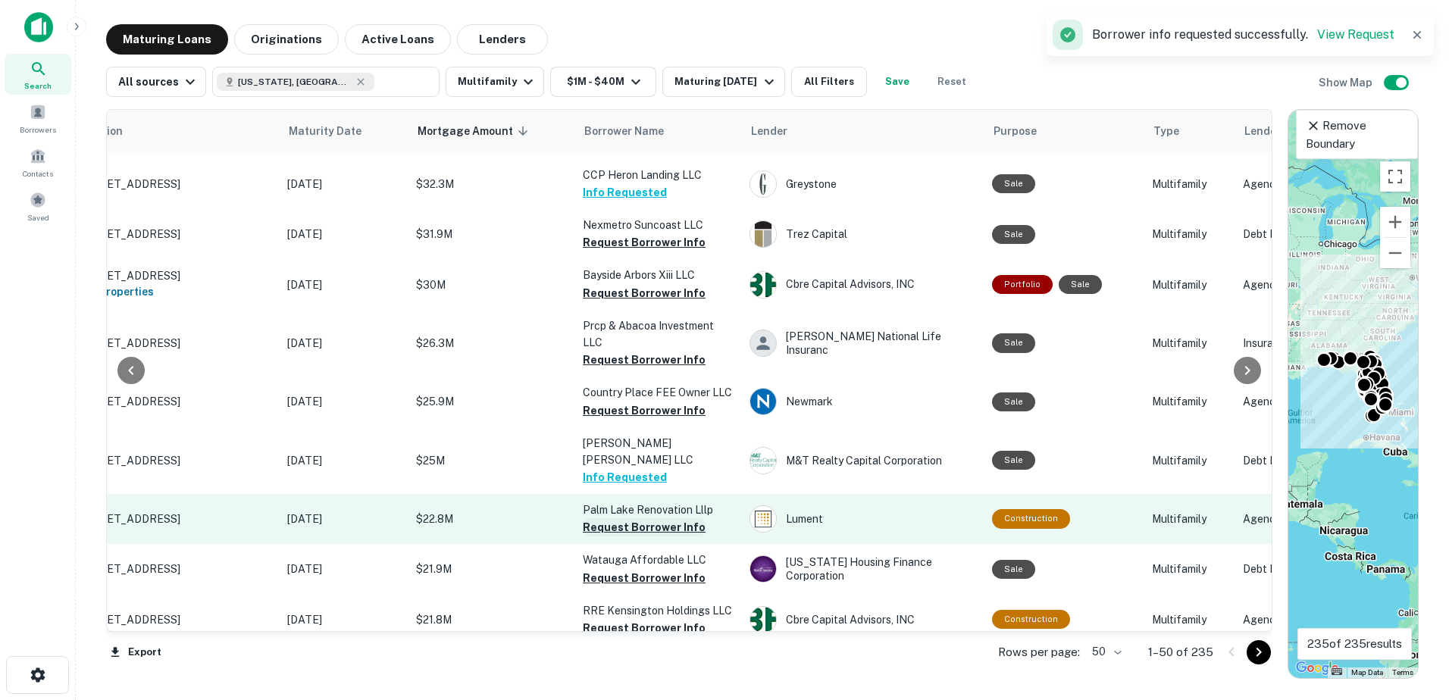
click at [644, 518] on button "Request Borrower Info" at bounding box center [644, 527] width 123 height 18
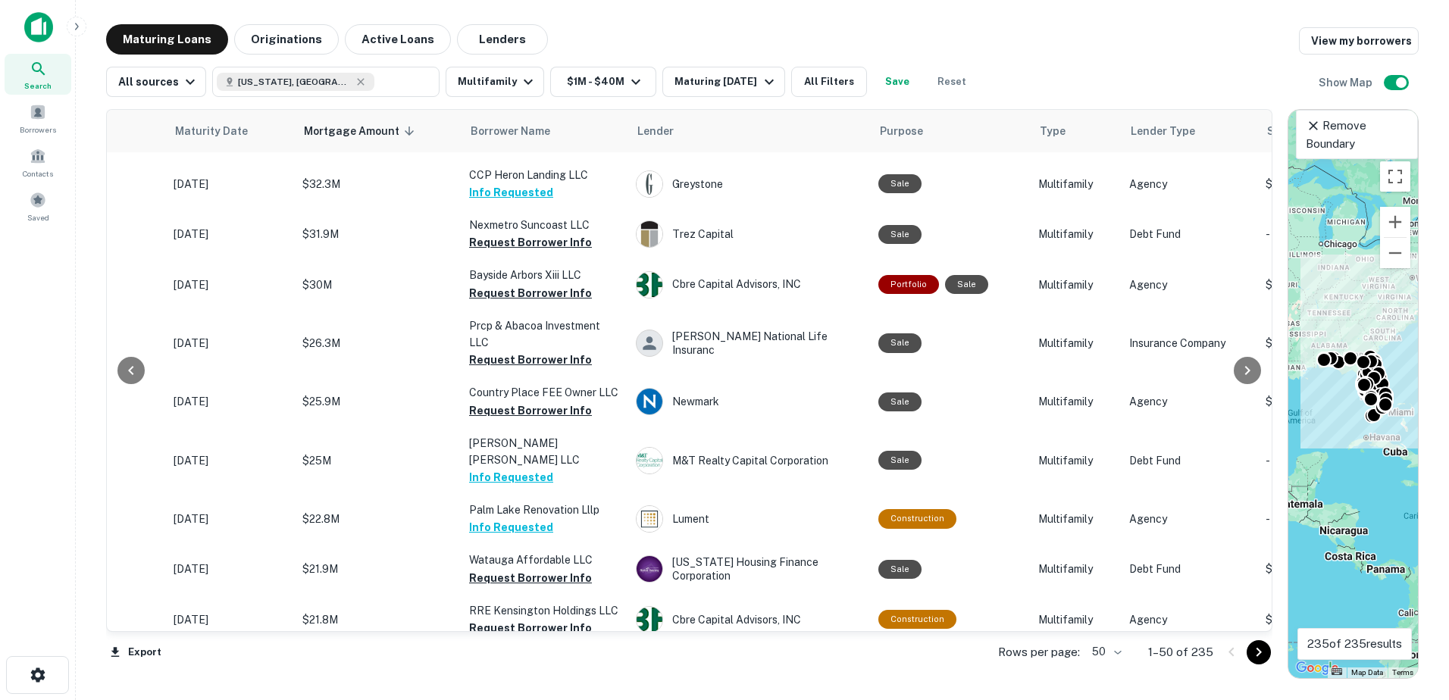
scroll to position [379, 182]
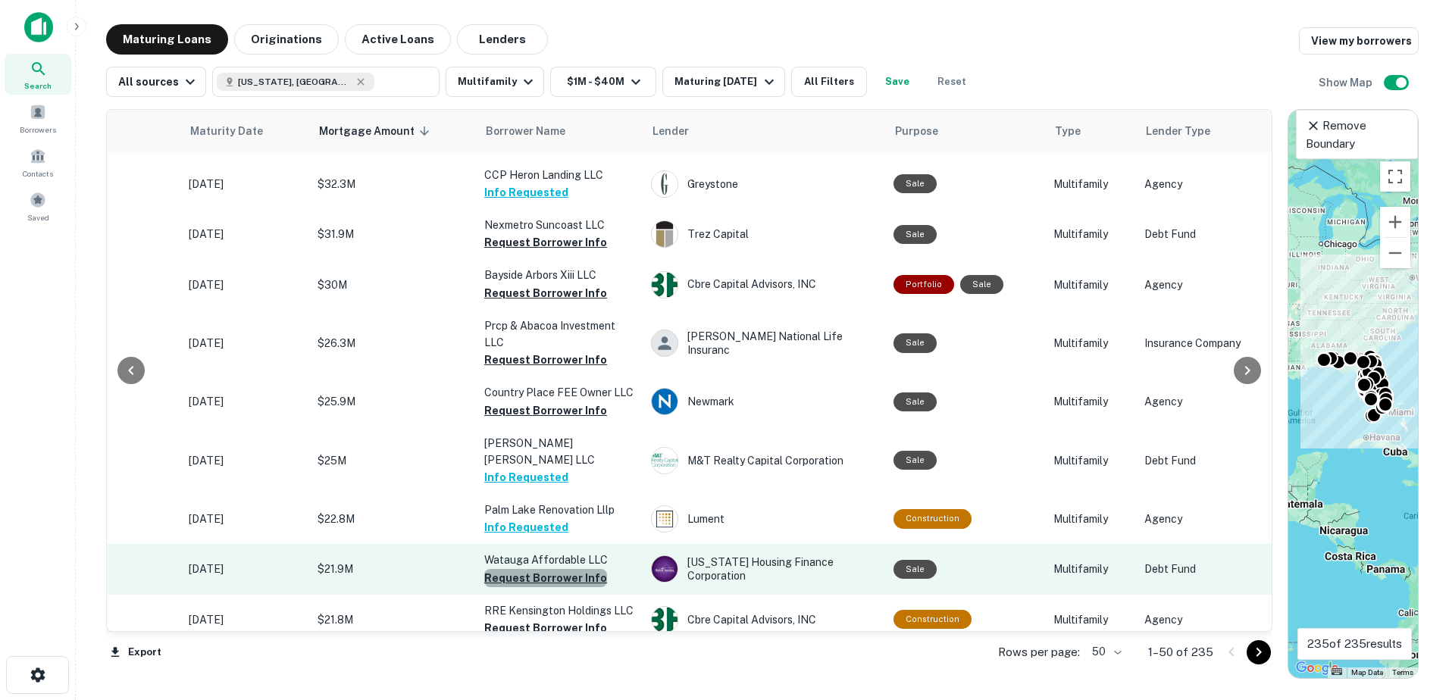
click at [549, 569] on button "Request Borrower Info" at bounding box center [545, 578] width 123 height 18
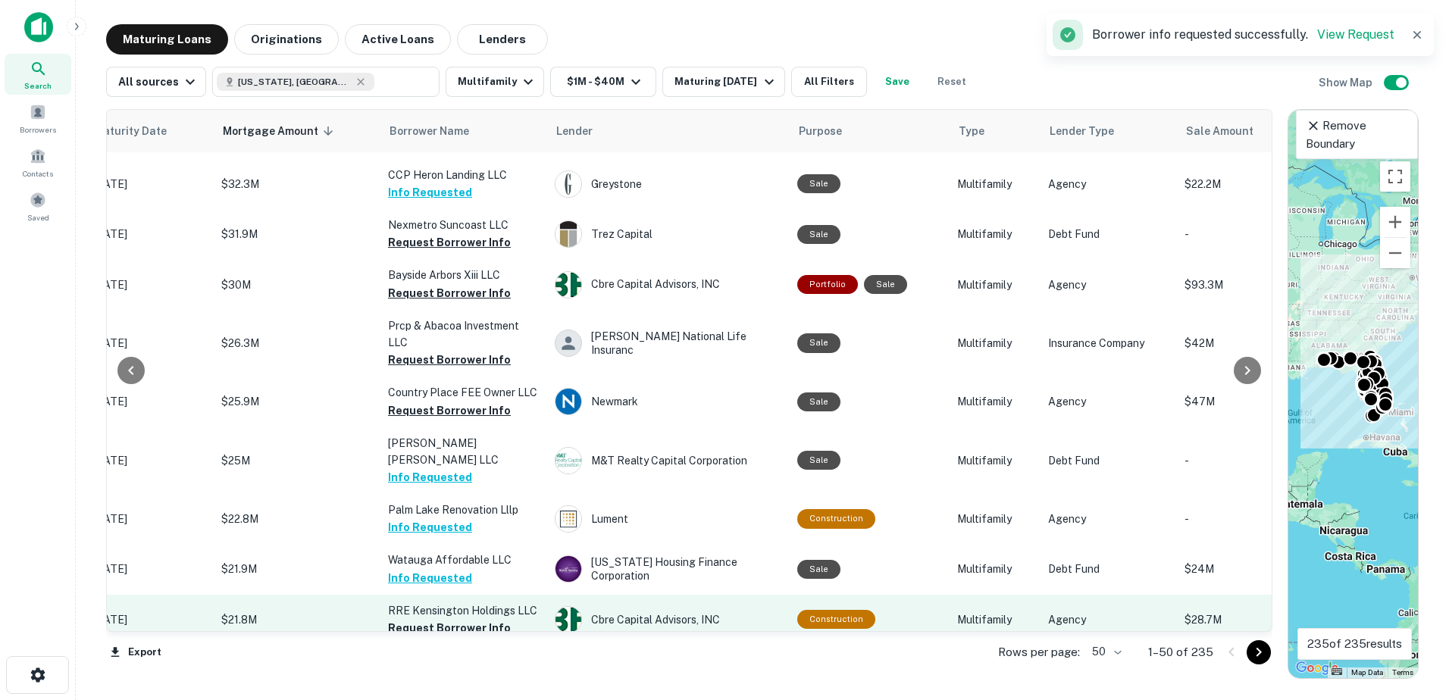
scroll to position [379, 270]
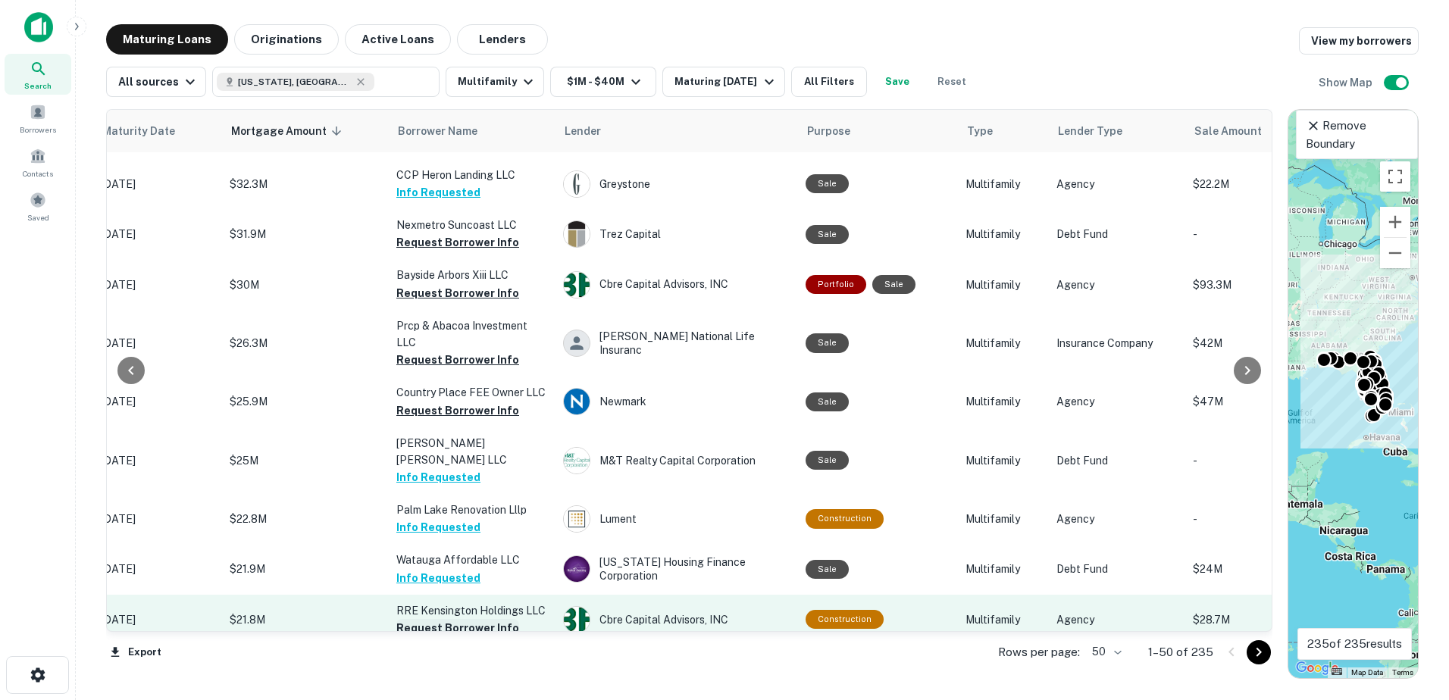
click at [470, 619] on button "Request Borrower Info" at bounding box center [457, 628] width 123 height 18
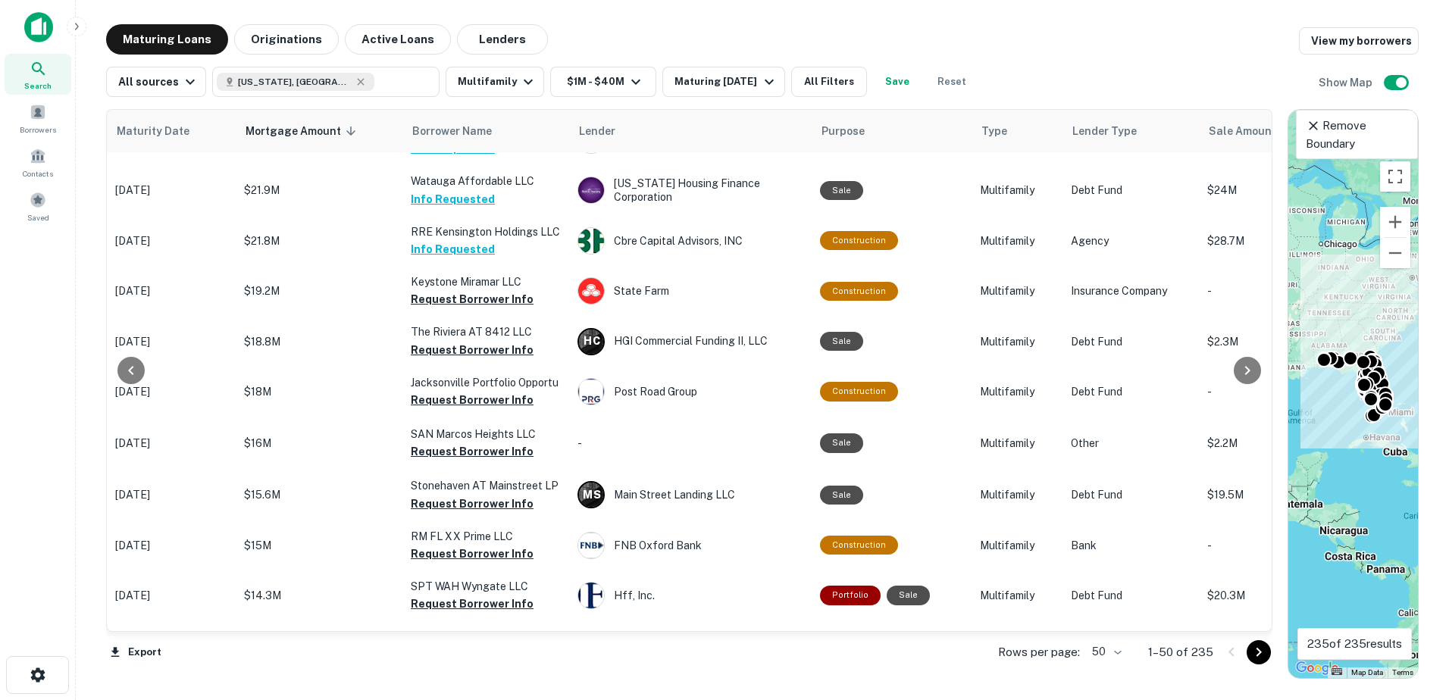
scroll to position [758, 230]
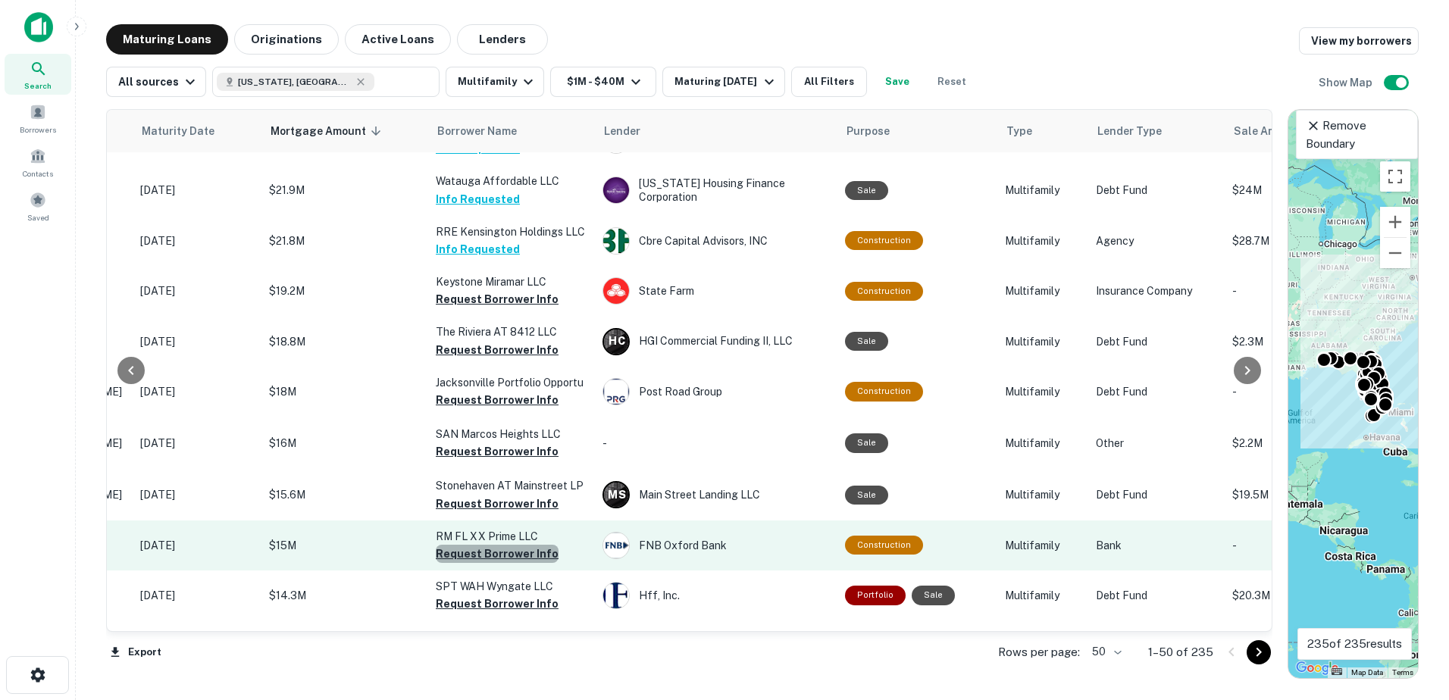
click at [508, 545] on button "Request Borrower Info" at bounding box center [497, 554] width 123 height 18
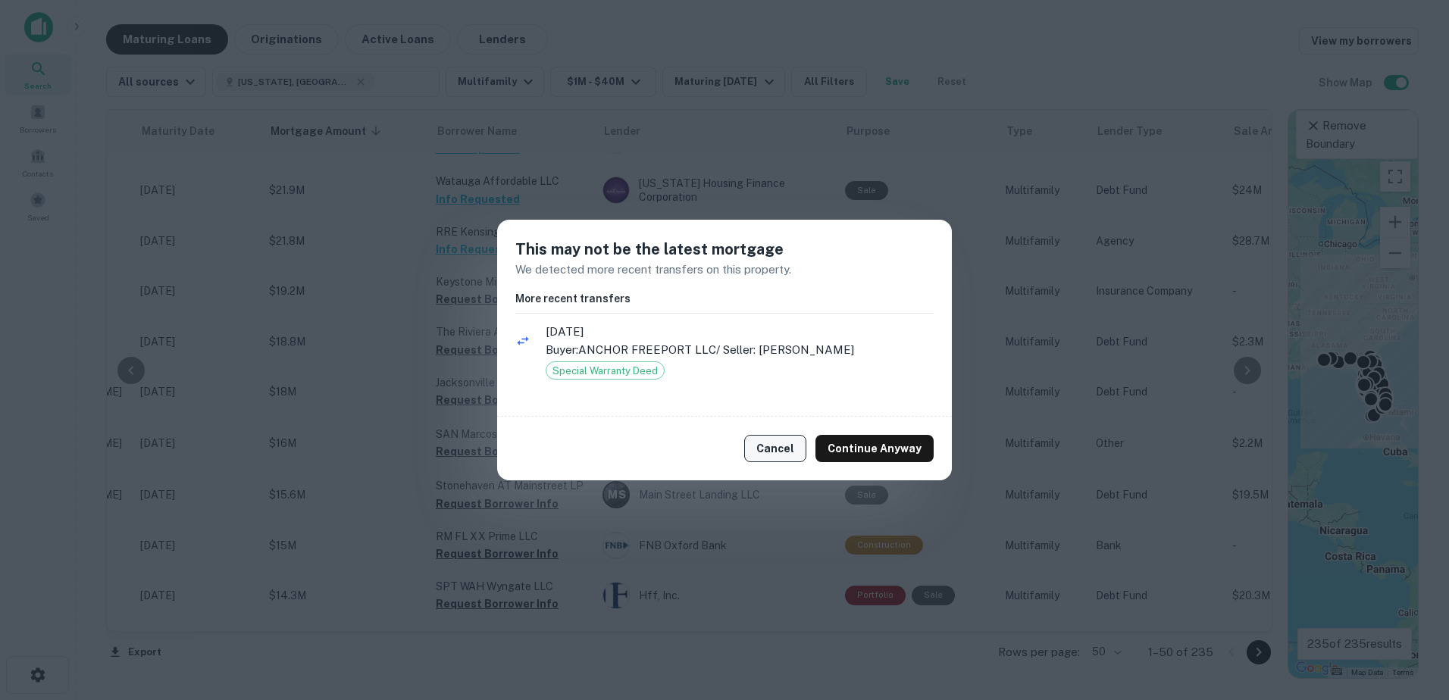
click at [775, 446] on button "Cancel" at bounding box center [775, 448] width 62 height 27
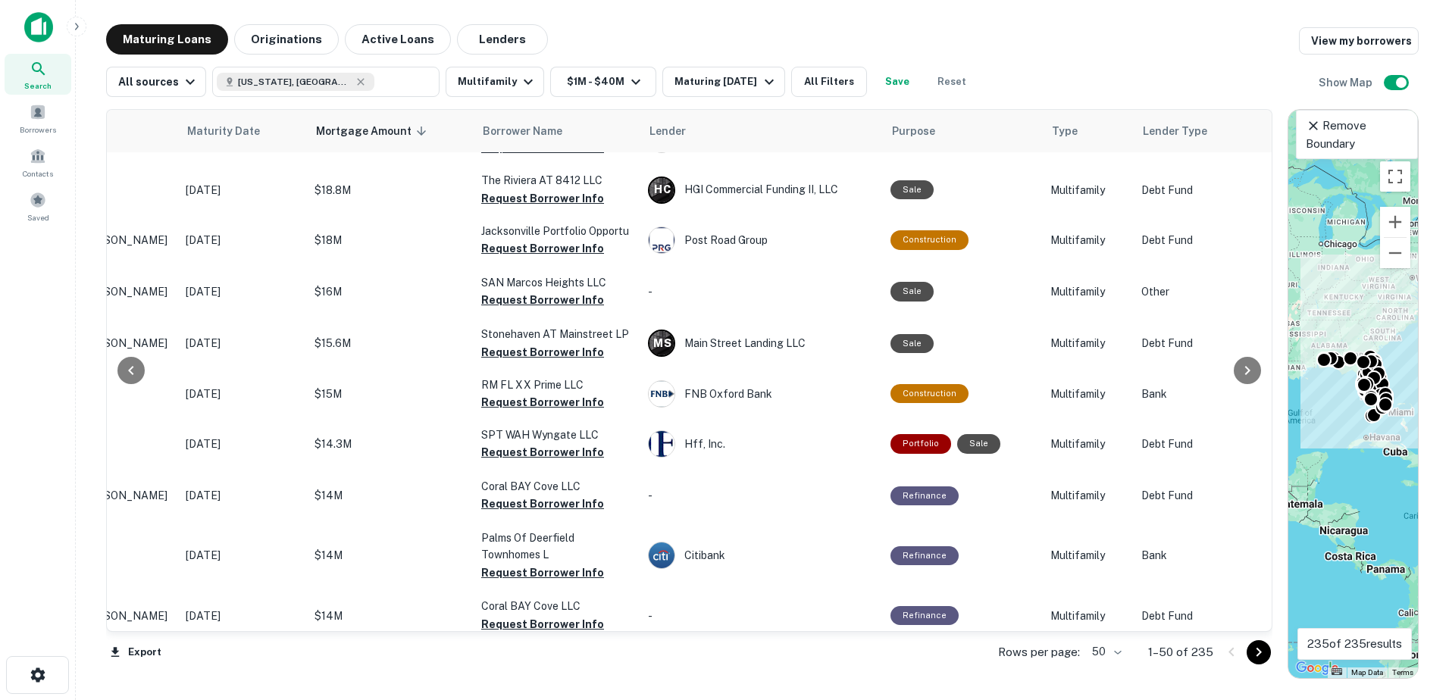
scroll to position [909, 260]
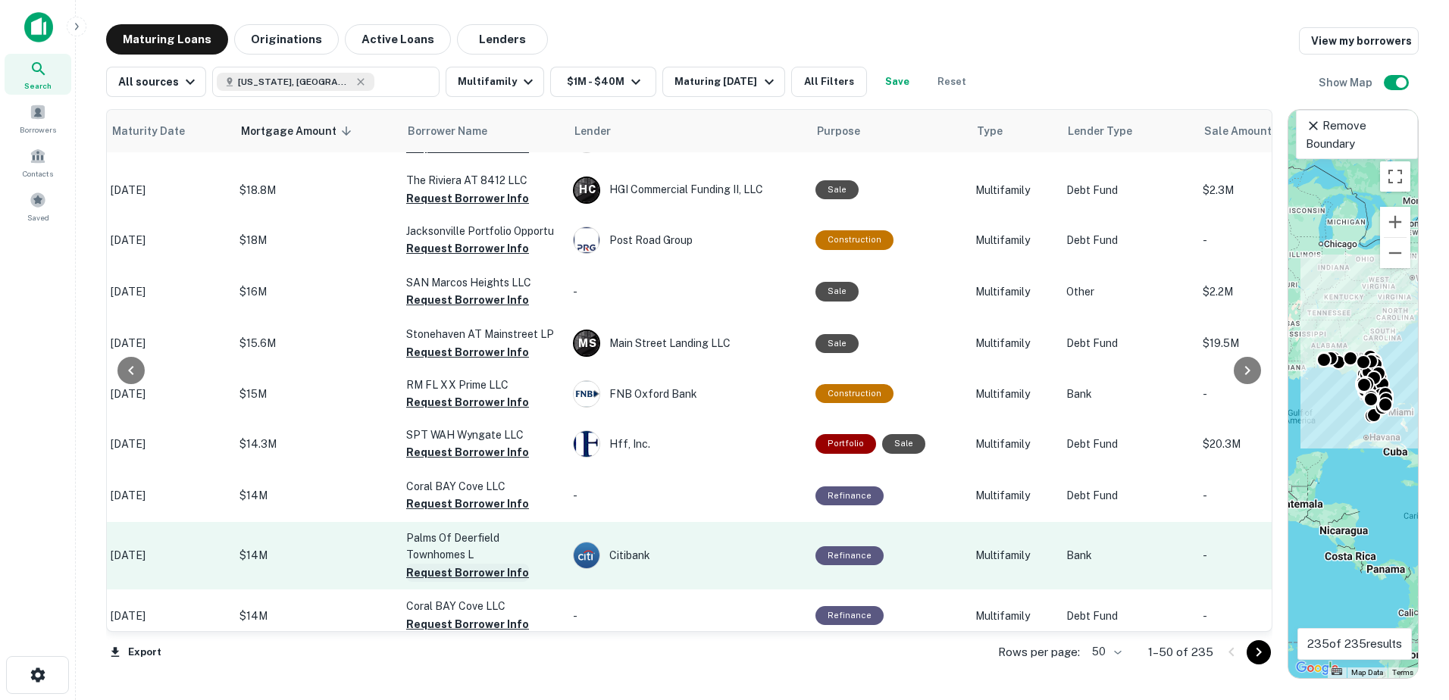
click at [495, 564] on button "Request Borrower Info" at bounding box center [467, 573] width 123 height 18
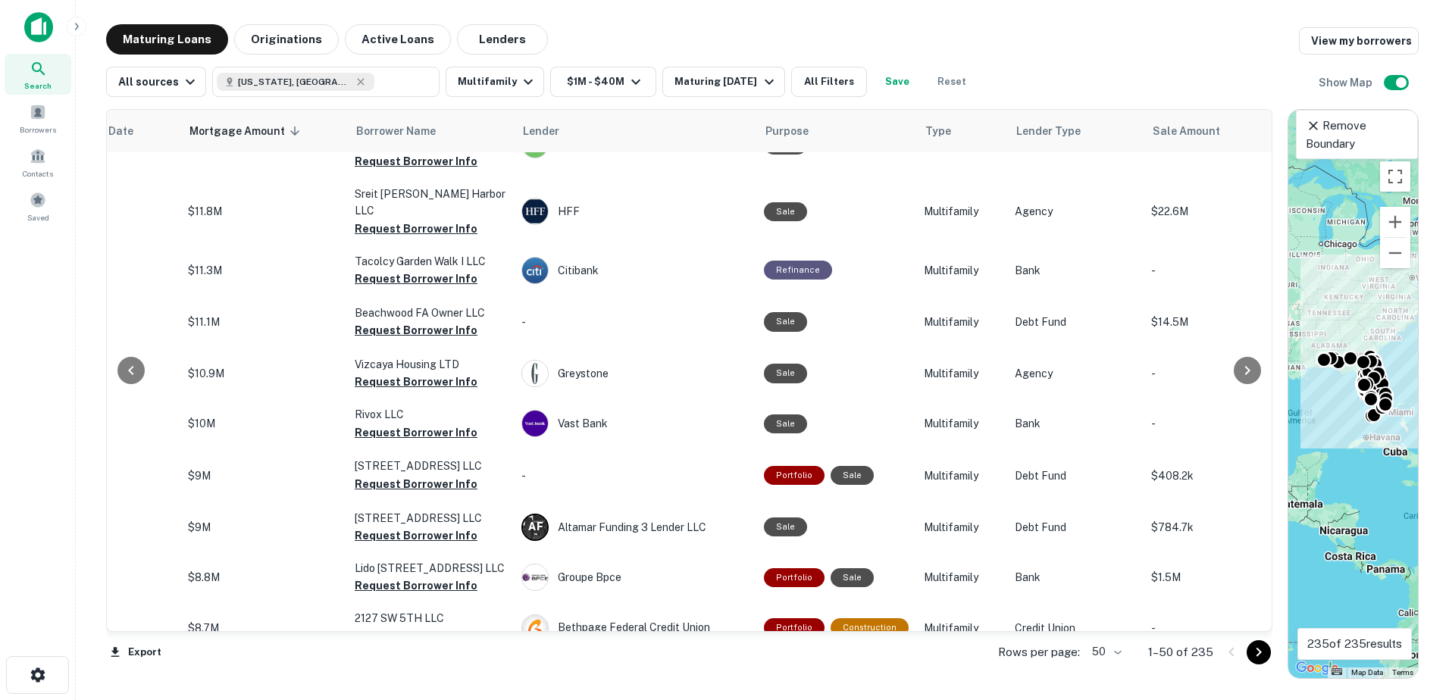
scroll to position [1591, 307]
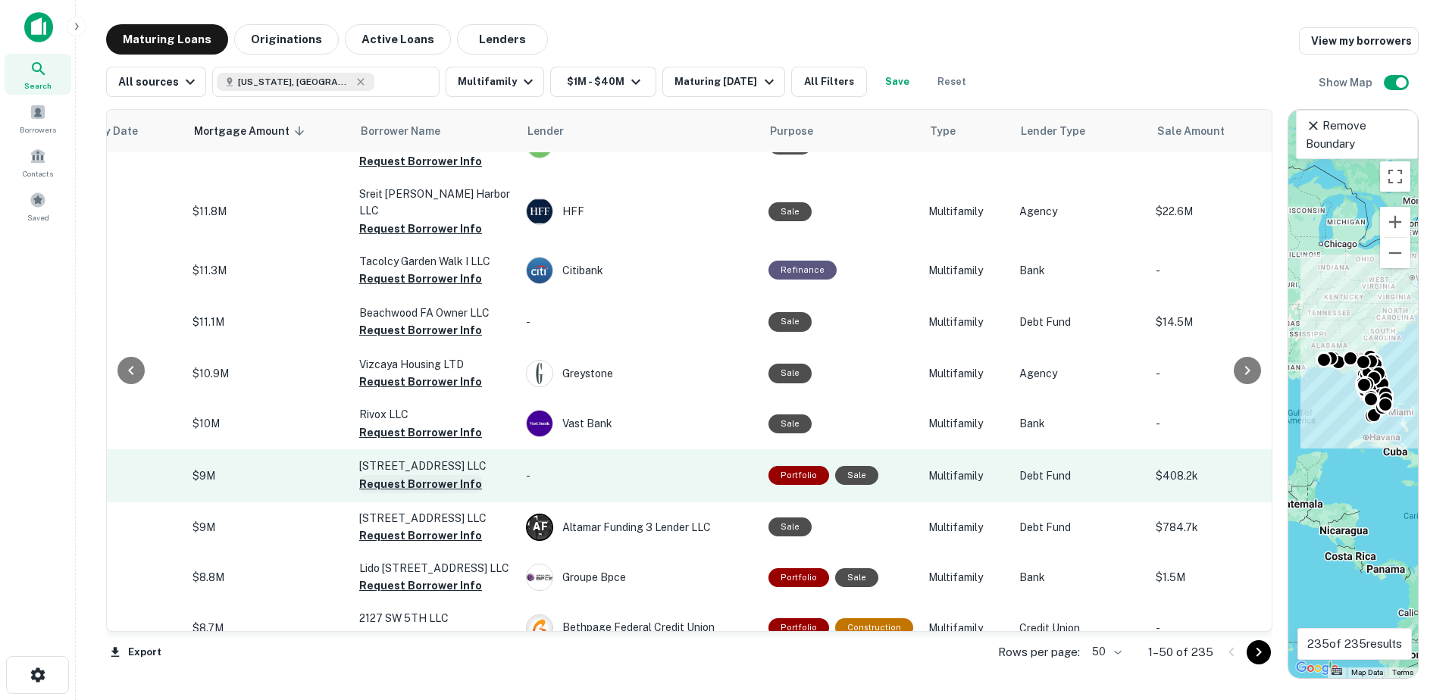
click at [443, 475] on button "Request Borrower Info" at bounding box center [420, 484] width 123 height 18
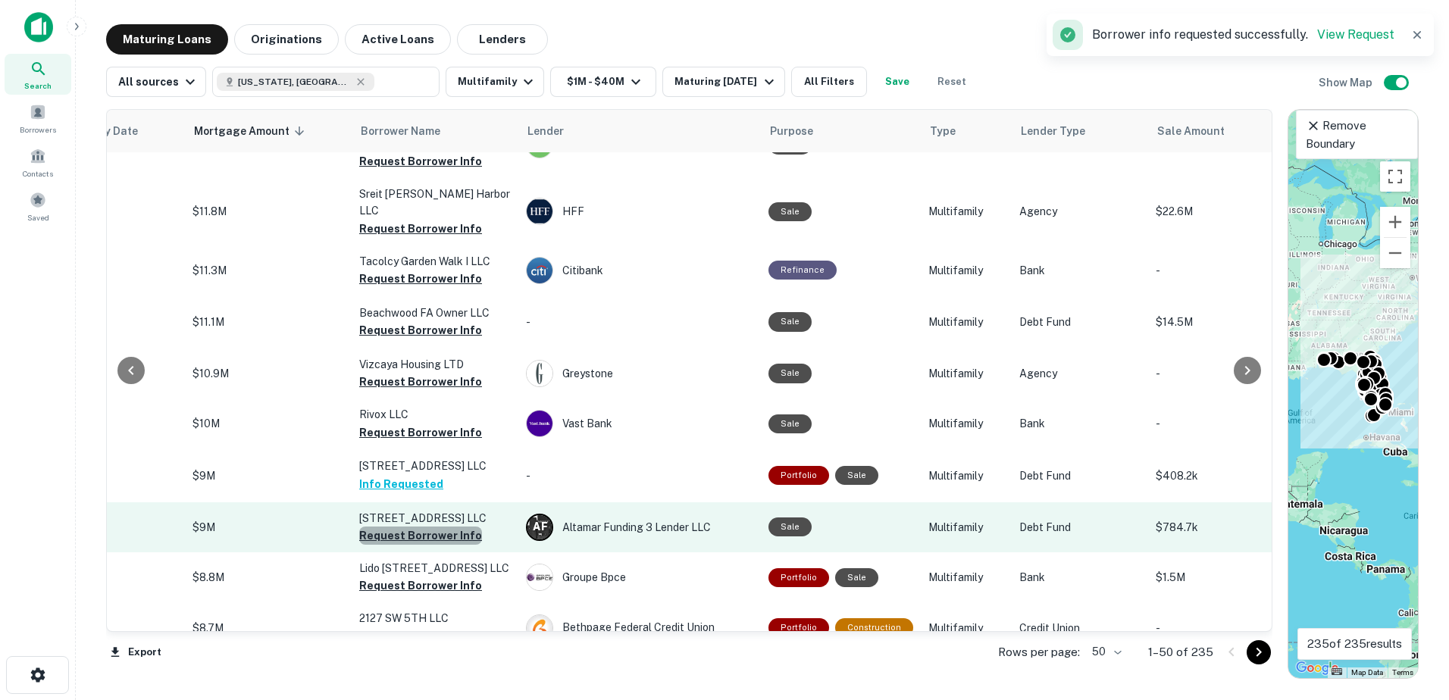
click at [440, 527] on button "Request Borrower Info" at bounding box center [420, 536] width 123 height 18
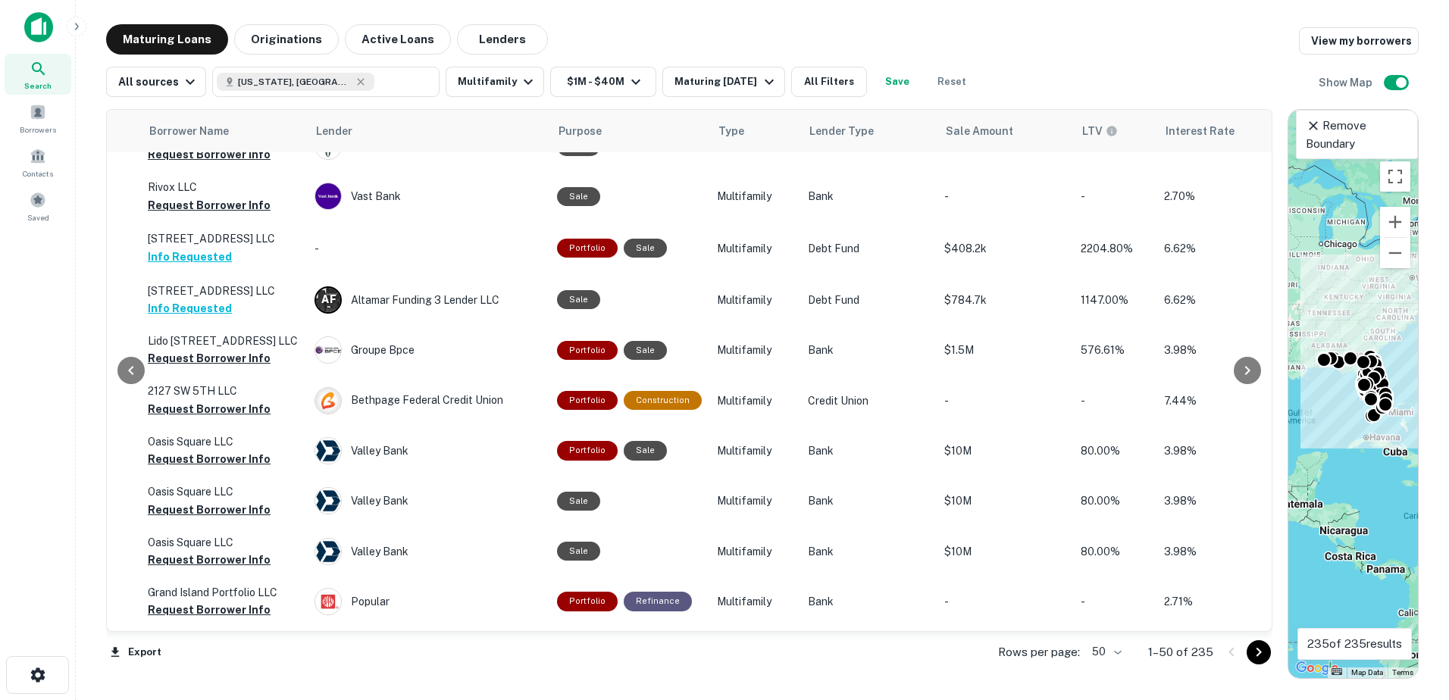
scroll to position [1819, 517]
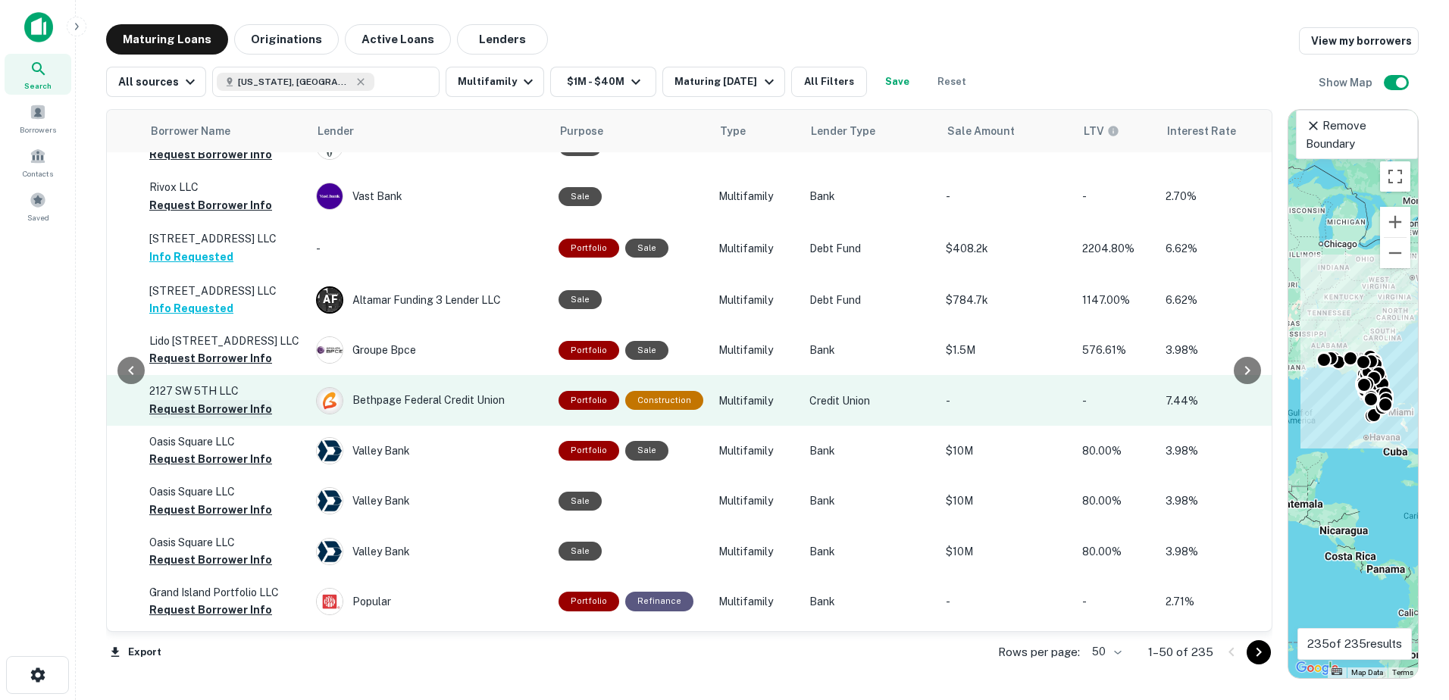
click at [227, 400] on button "Request Borrower Info" at bounding box center [210, 409] width 123 height 18
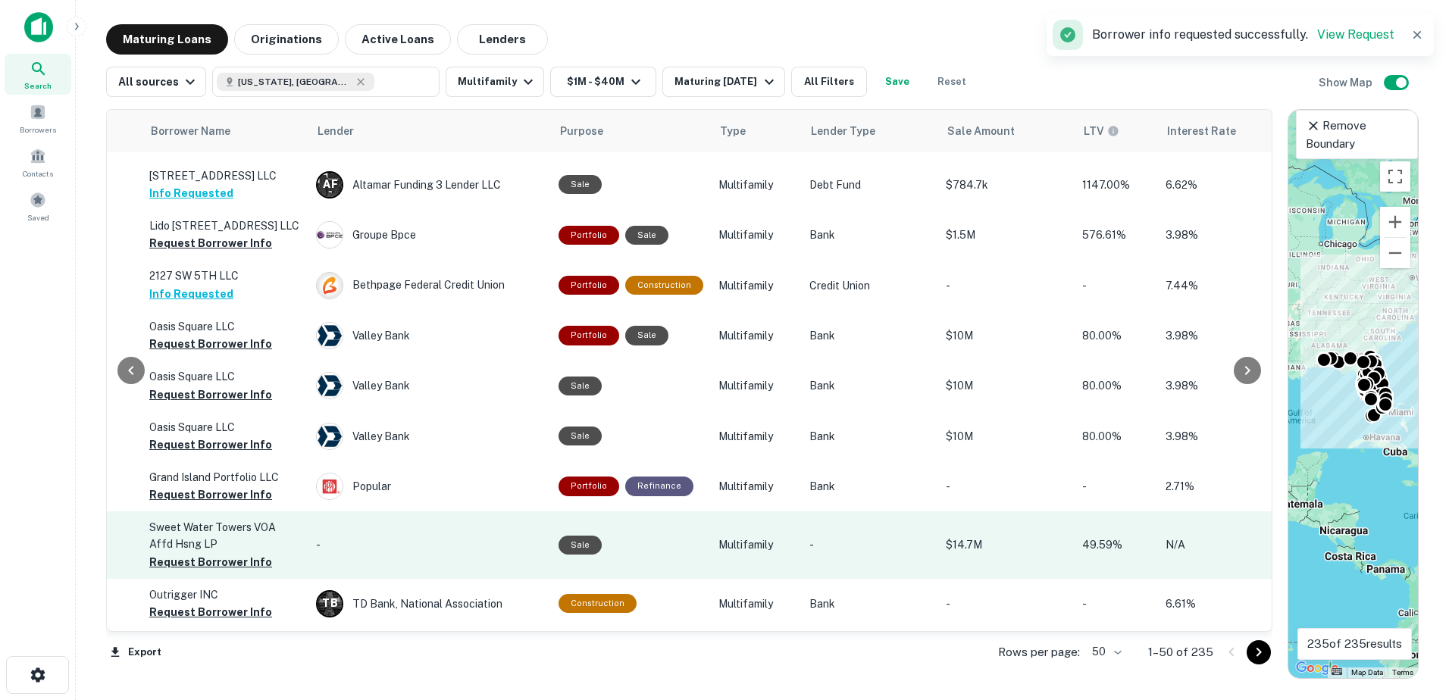
scroll to position [1970, 517]
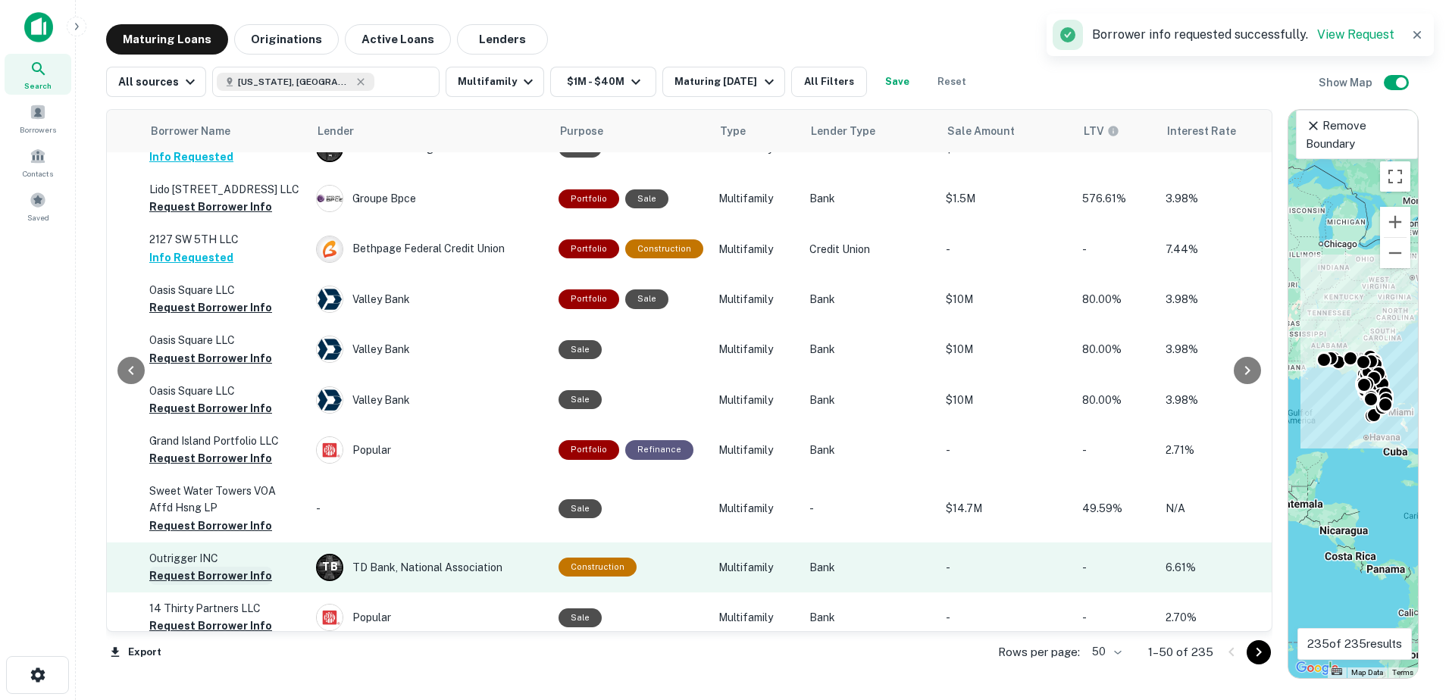
click at [245, 567] on button "Request Borrower Info" at bounding box center [210, 576] width 123 height 18
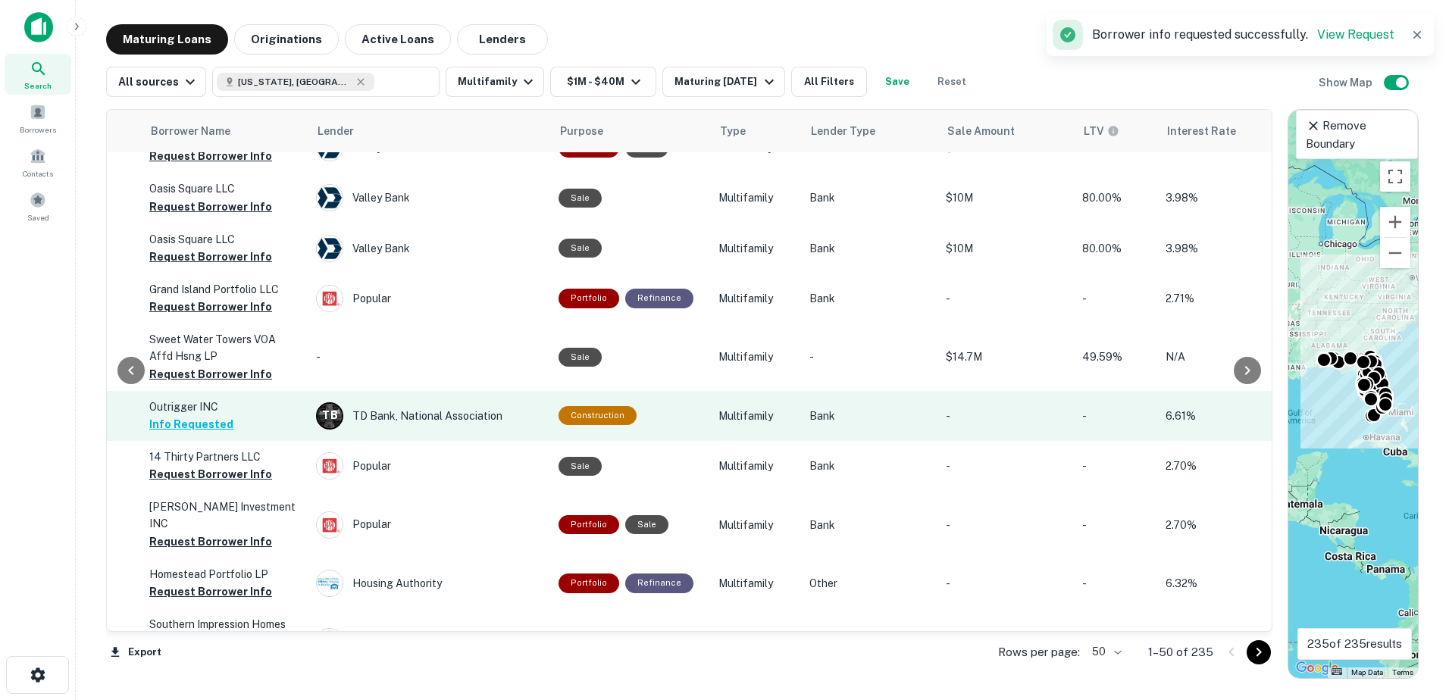
scroll to position [2180, 517]
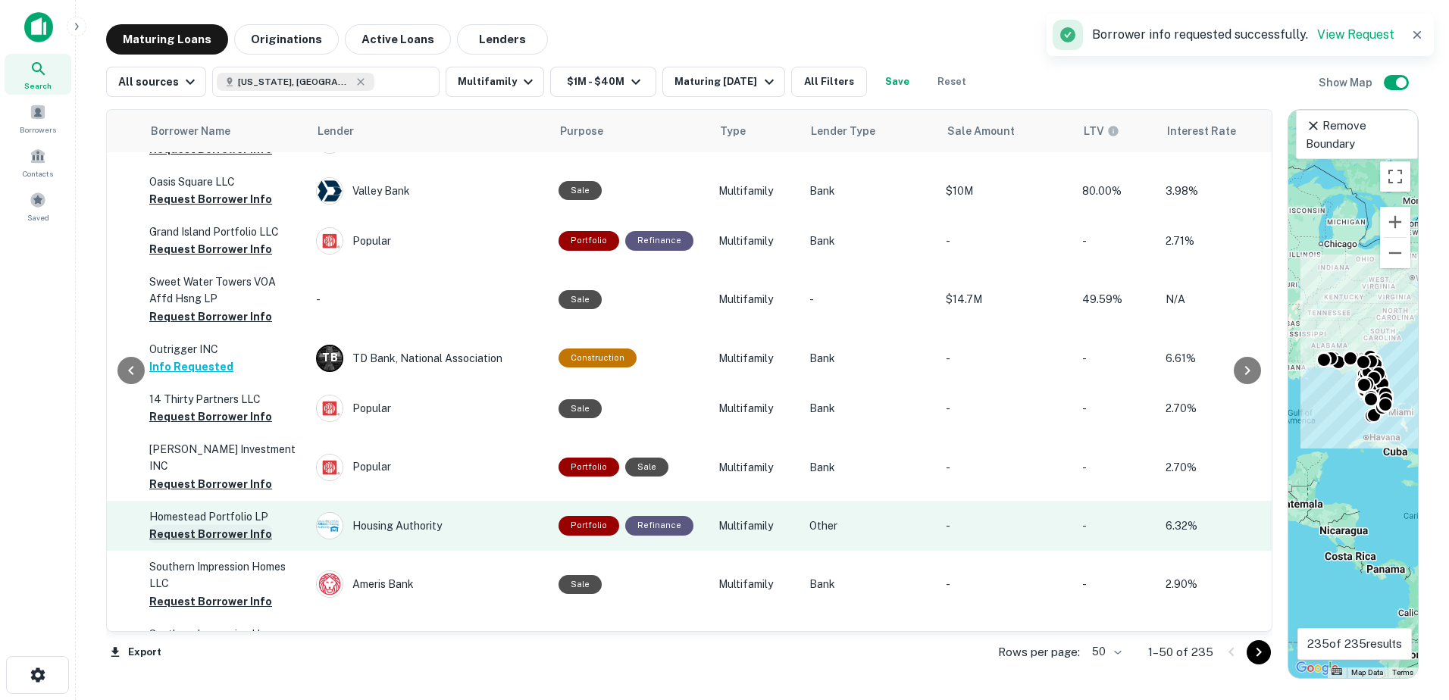
click at [205, 525] on button "Request Borrower Info" at bounding box center [210, 534] width 123 height 18
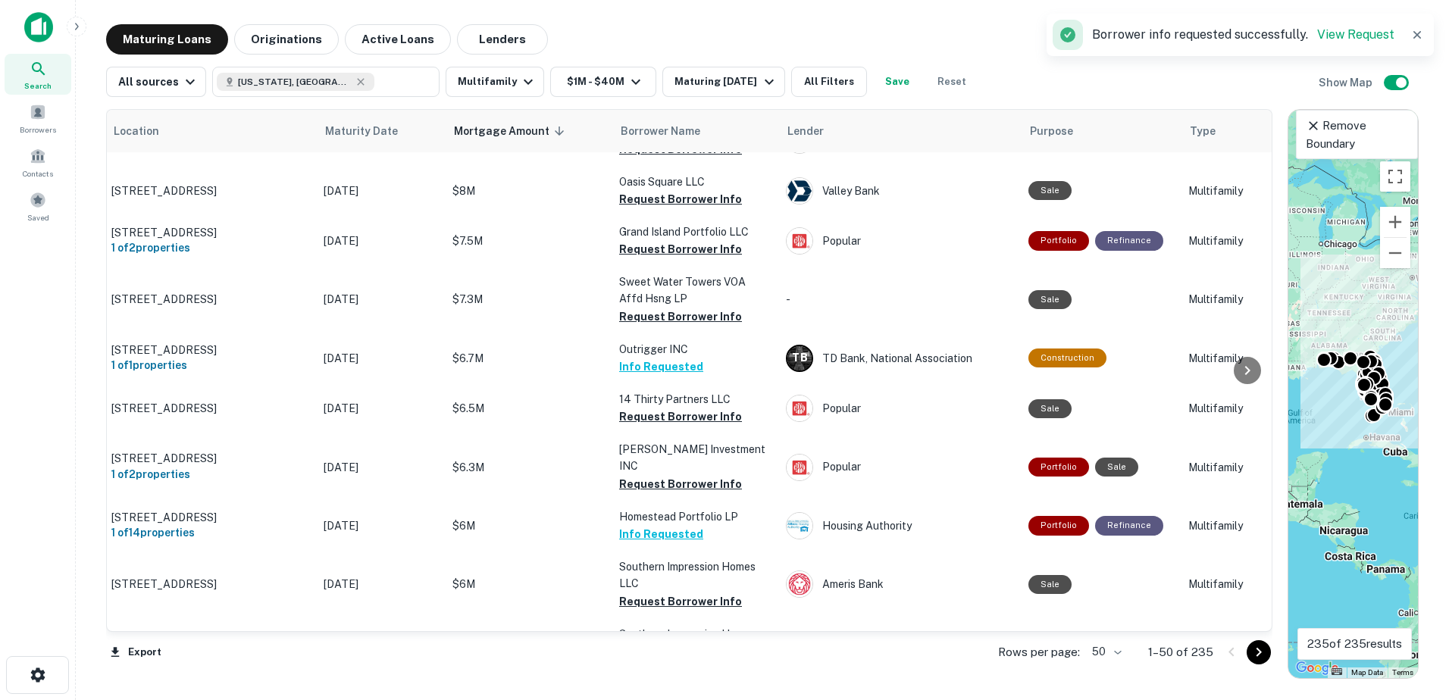
scroll to position [2180, 0]
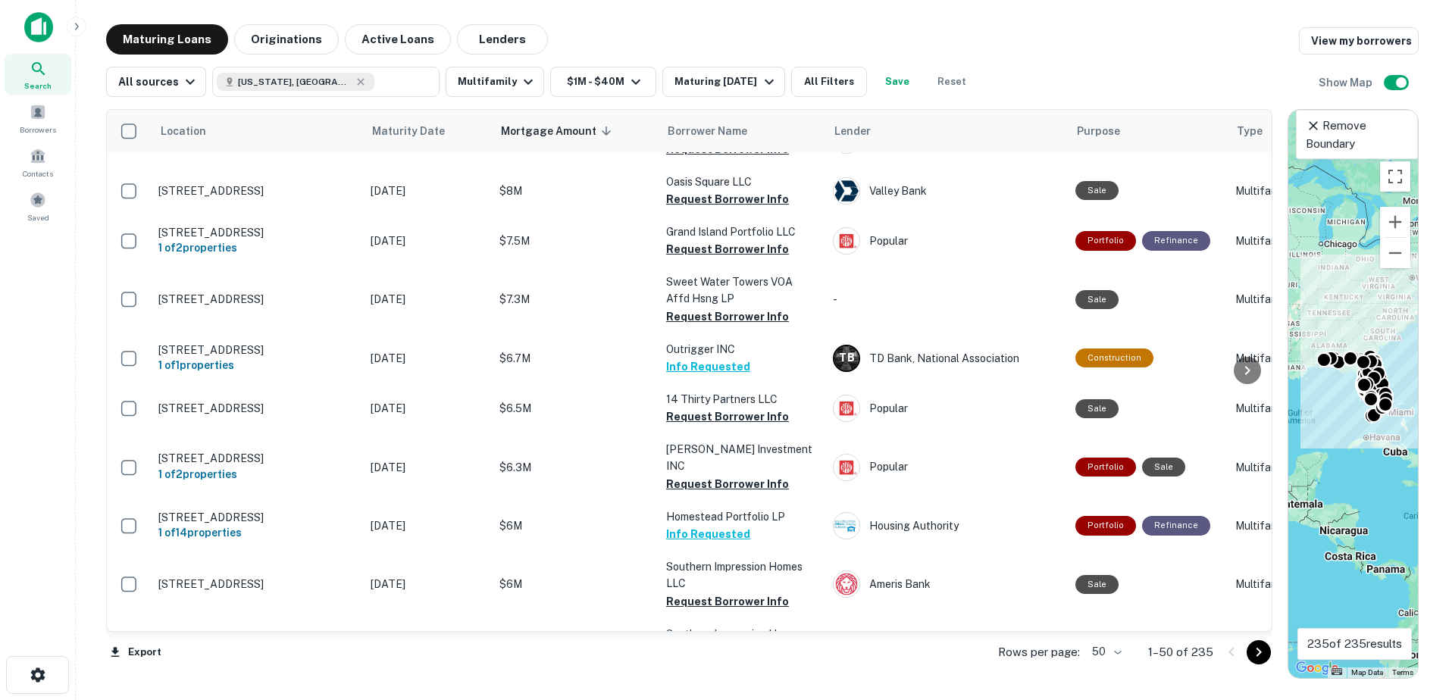
click at [1247, 655] on div at bounding box center [1245, 652] width 52 height 24
click at [1263, 652] on icon "Go to next page" at bounding box center [1259, 652] width 18 height 18
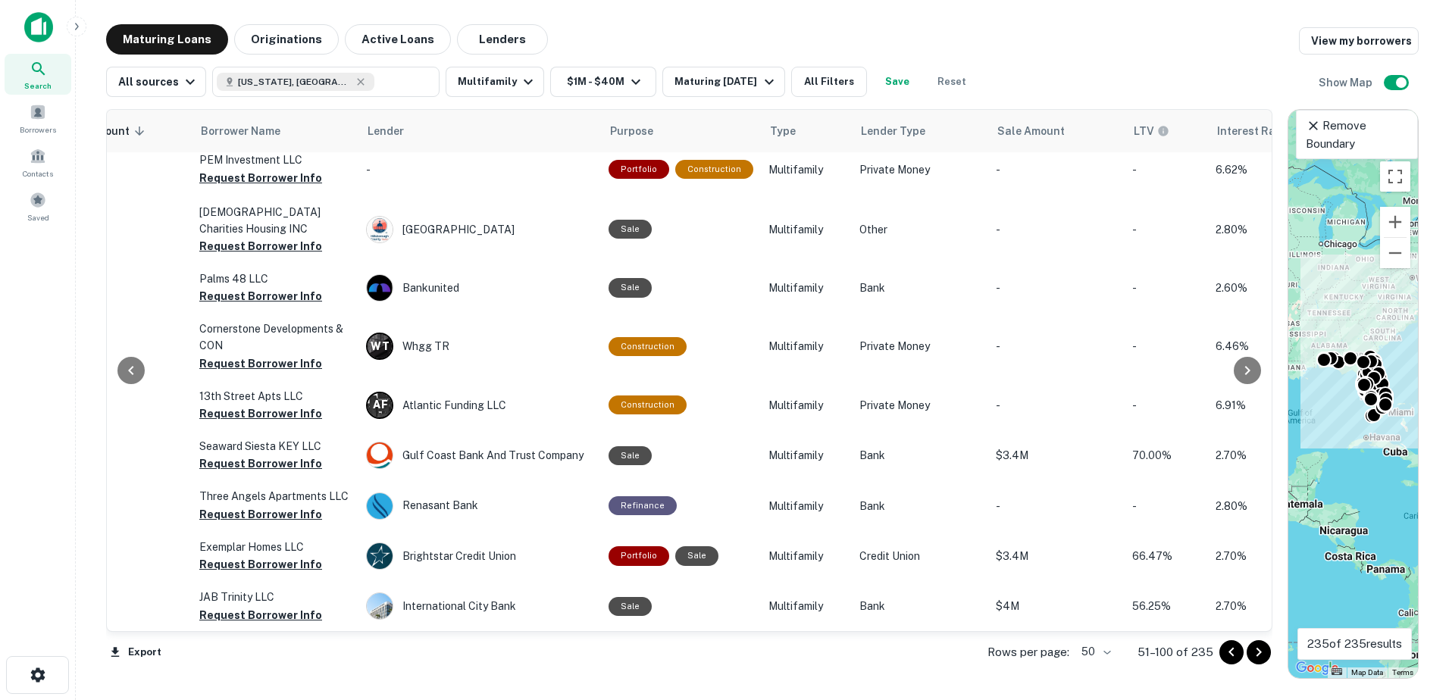
scroll to position [2180, 485]
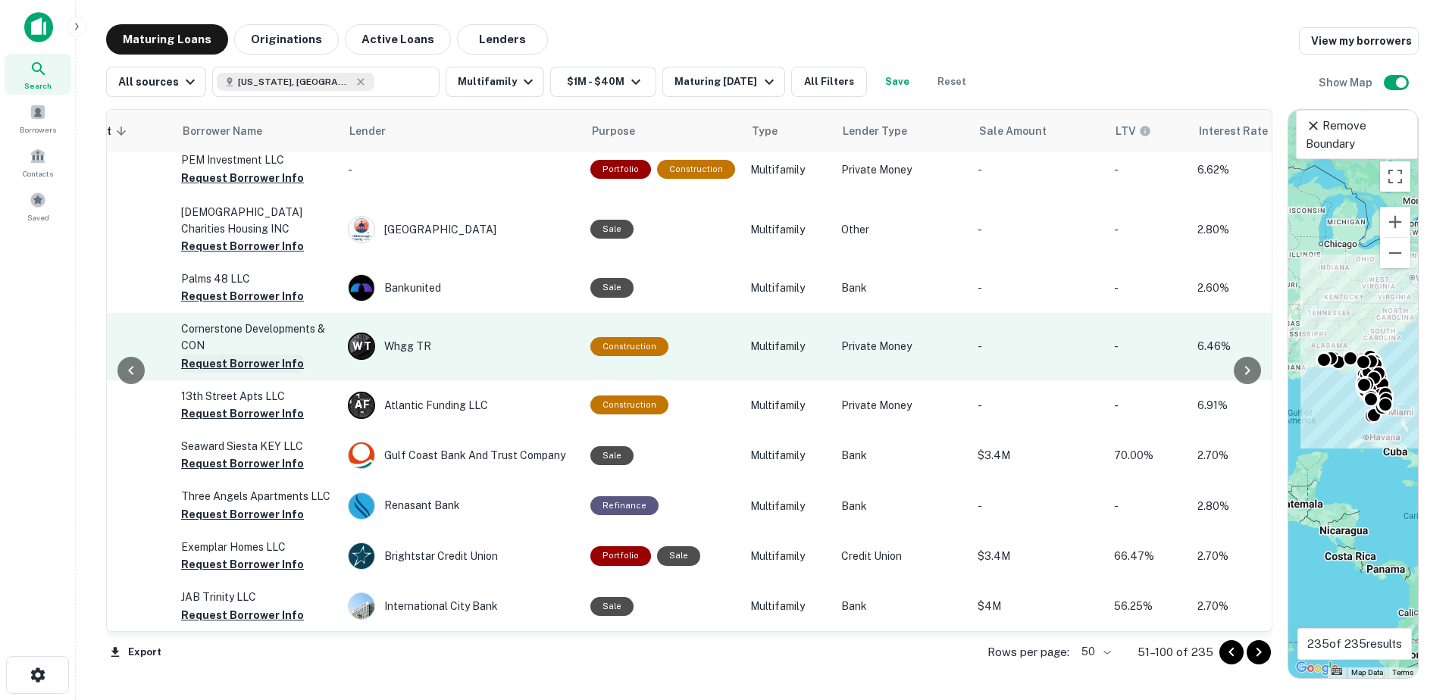
click at [243, 355] on button "Request Borrower Info" at bounding box center [242, 364] width 123 height 18
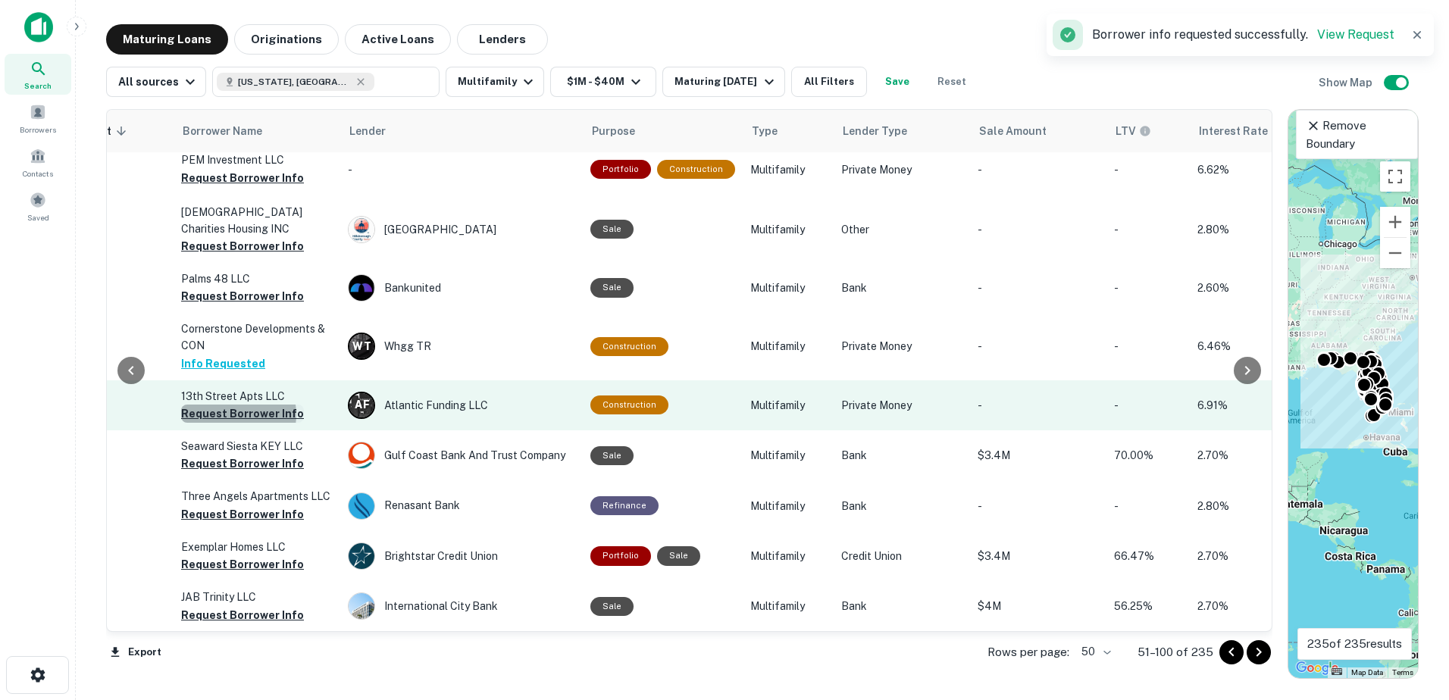
click at [231, 405] on button "Request Borrower Info" at bounding box center [242, 414] width 123 height 18
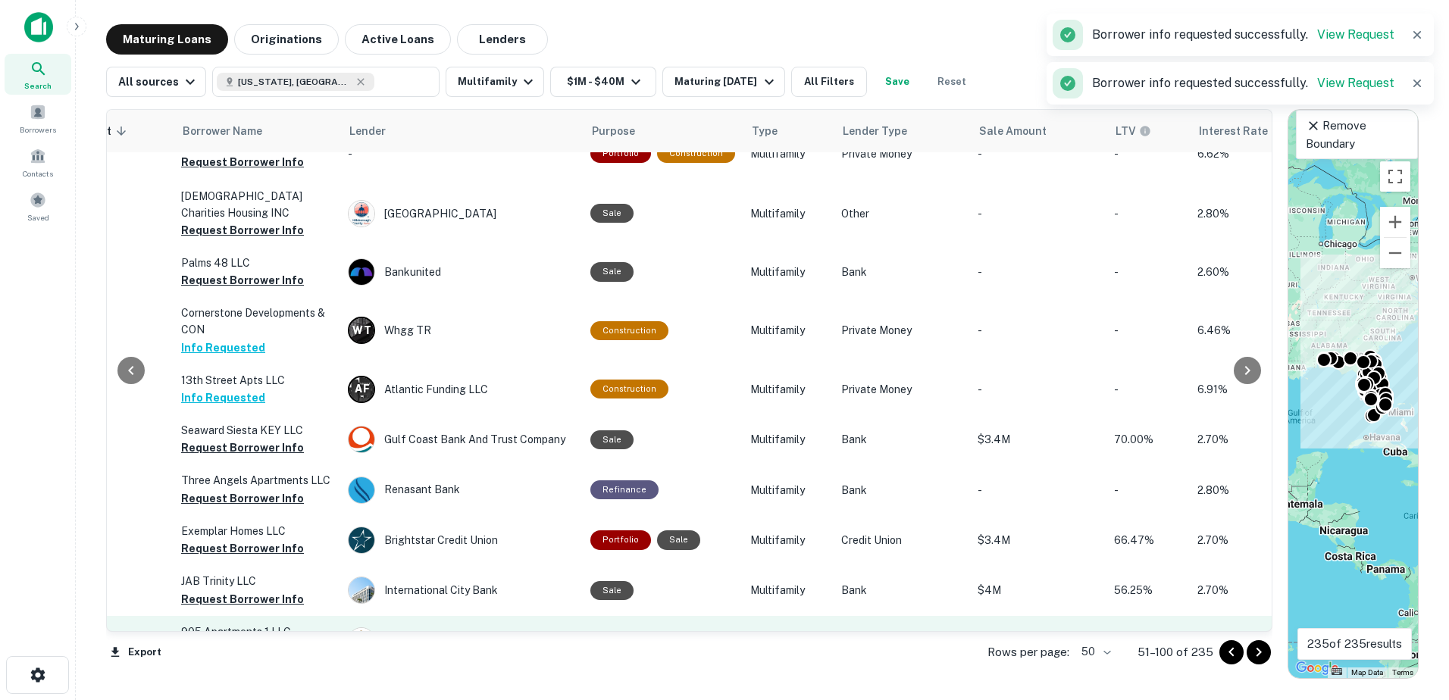
scroll to position [2210, 485]
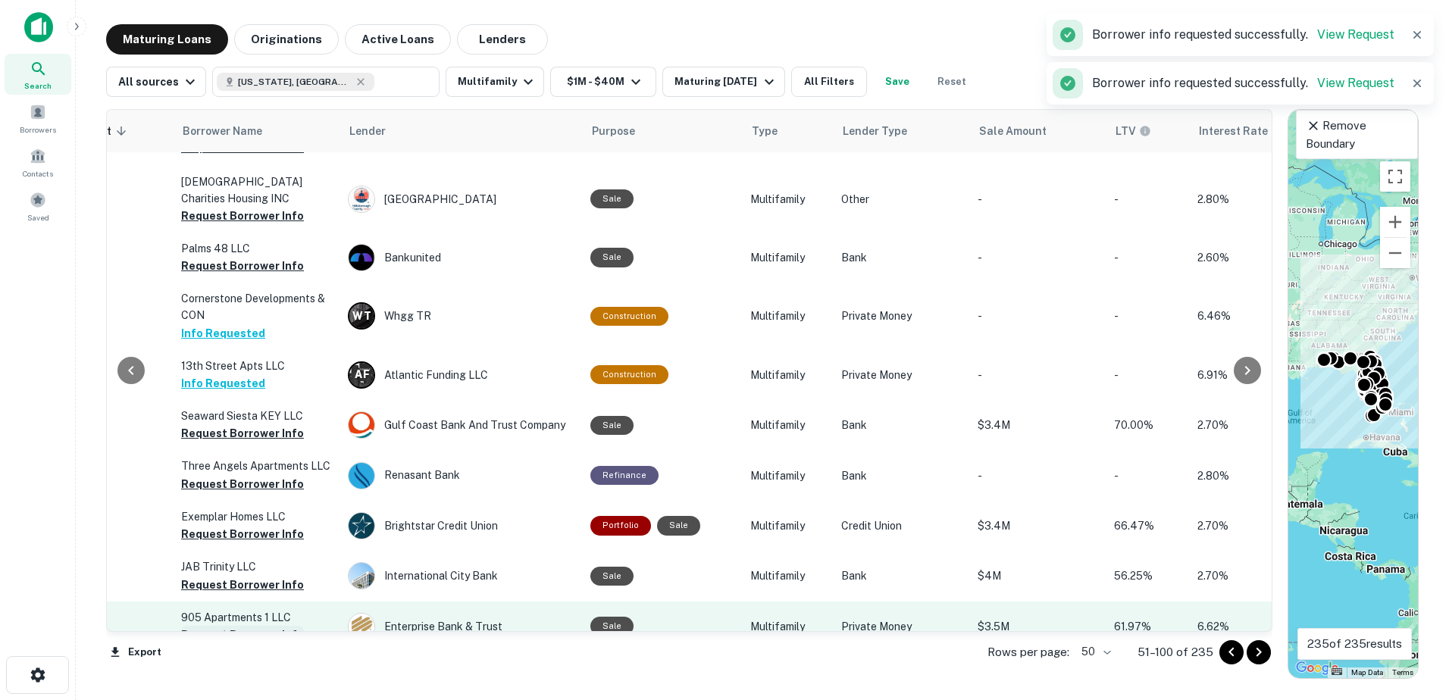
click at [262, 626] on button "Request Borrower Info" at bounding box center [242, 635] width 123 height 18
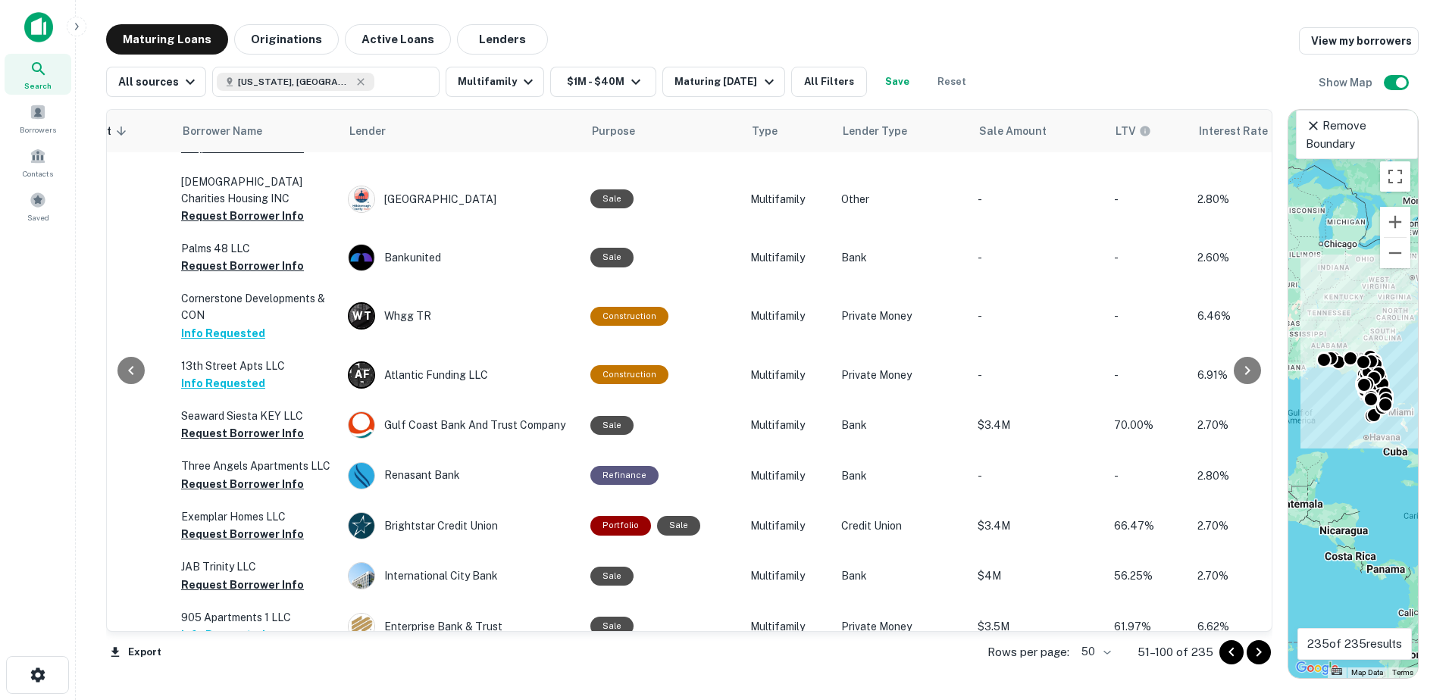
click at [1254, 649] on icon "Go to next page" at bounding box center [1259, 652] width 18 height 18
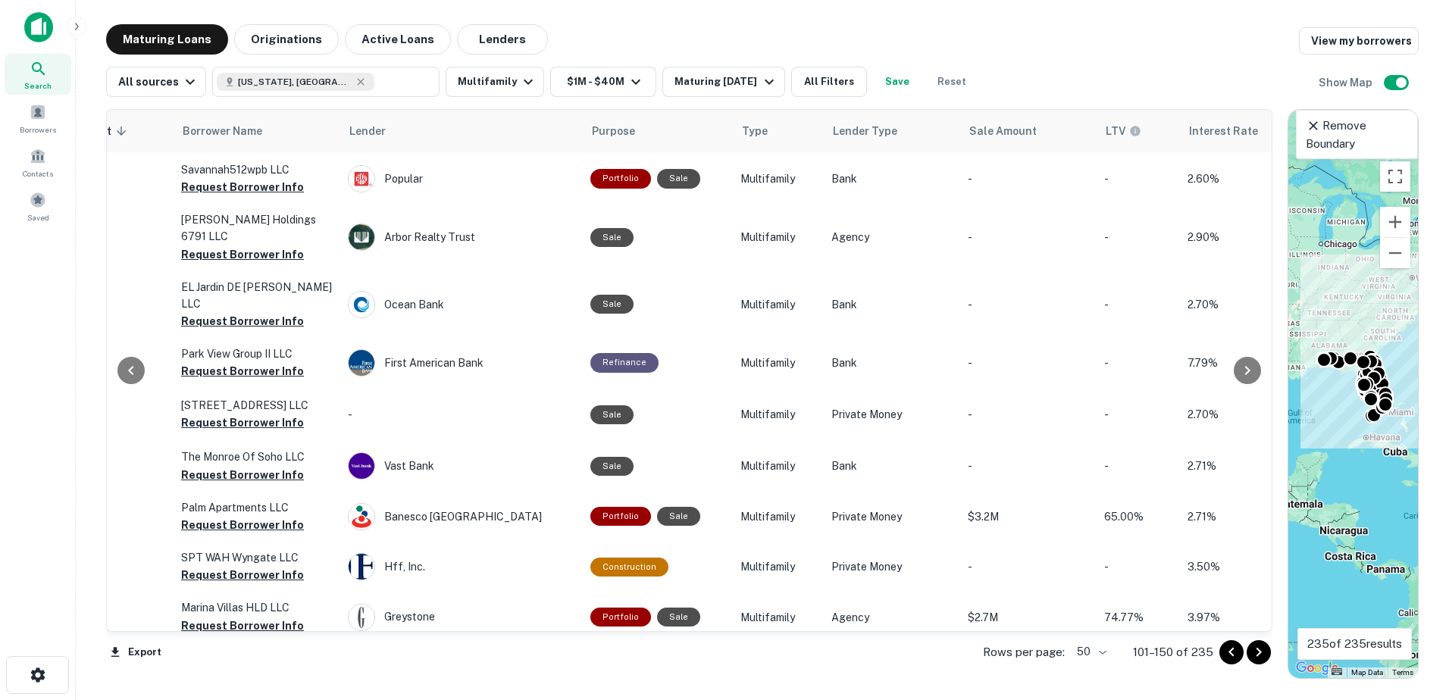
scroll to position [0, 485]
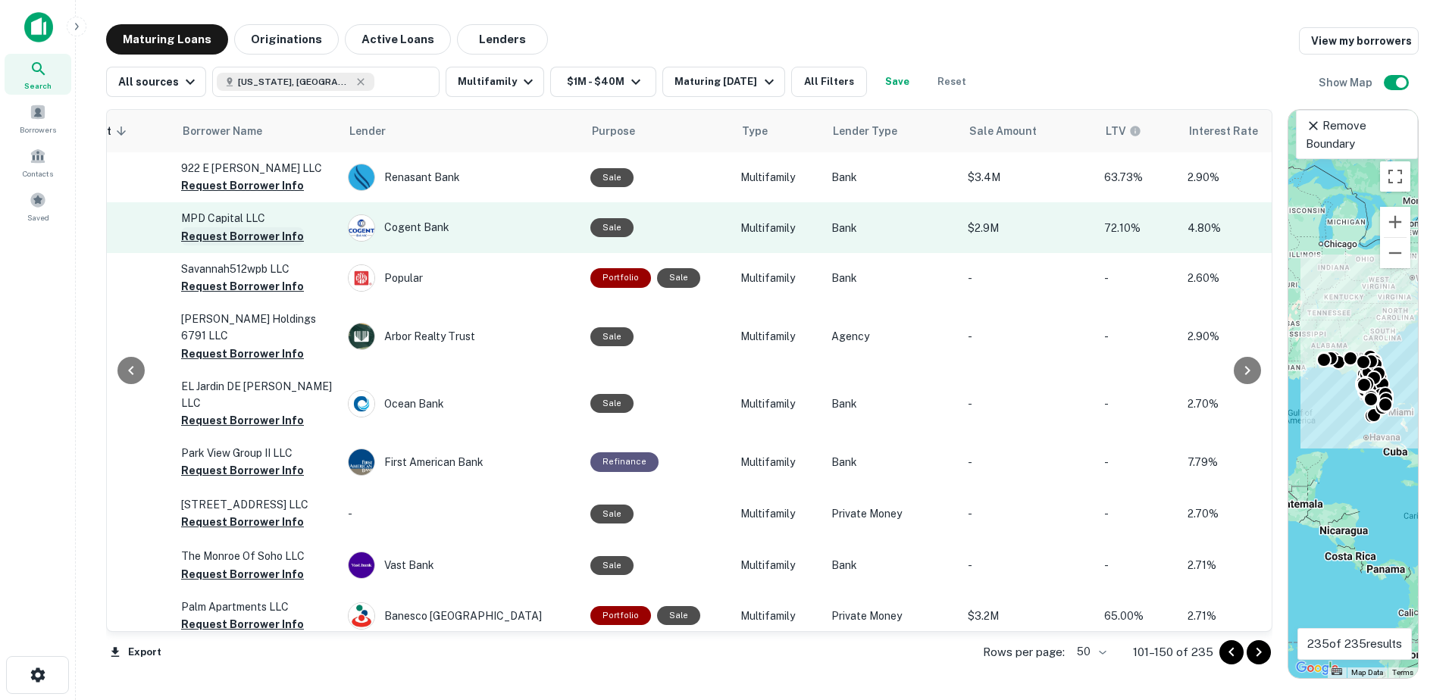
click at [262, 243] on button "Request Borrower Info" at bounding box center [242, 236] width 123 height 18
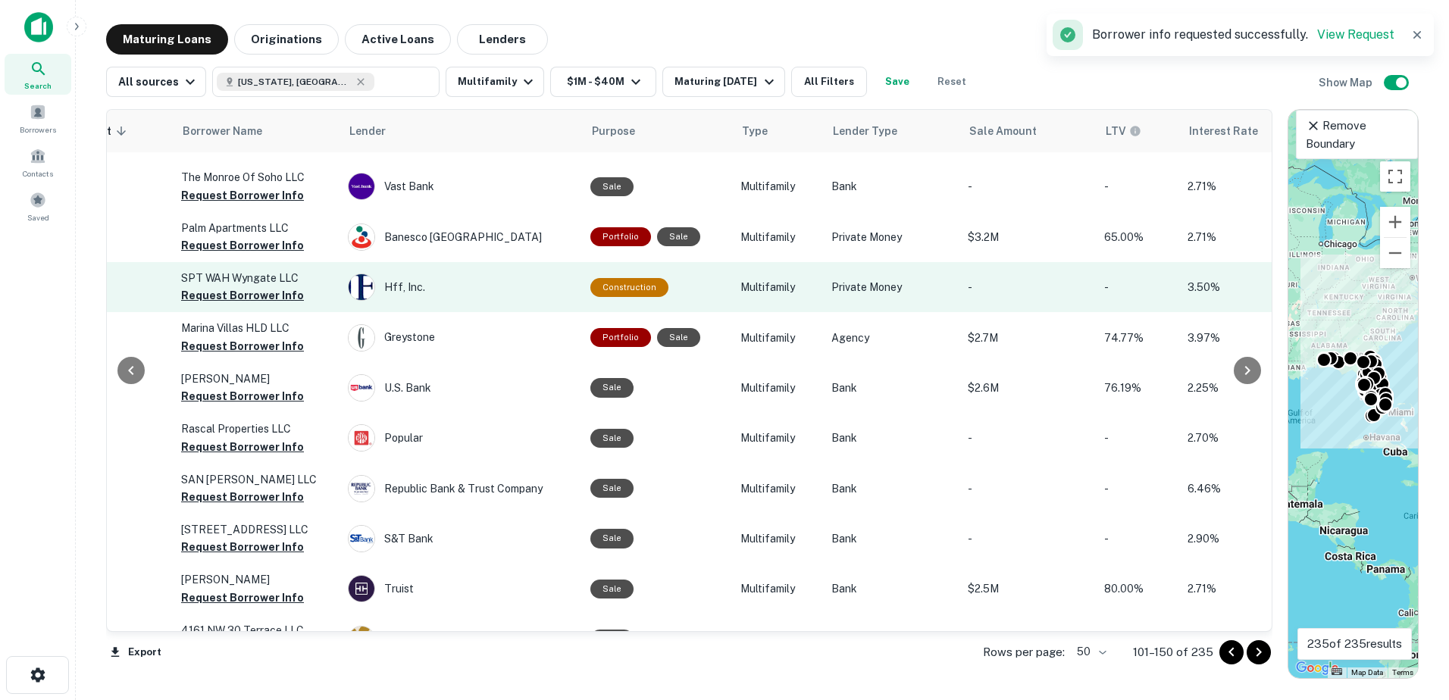
scroll to position [530, 485]
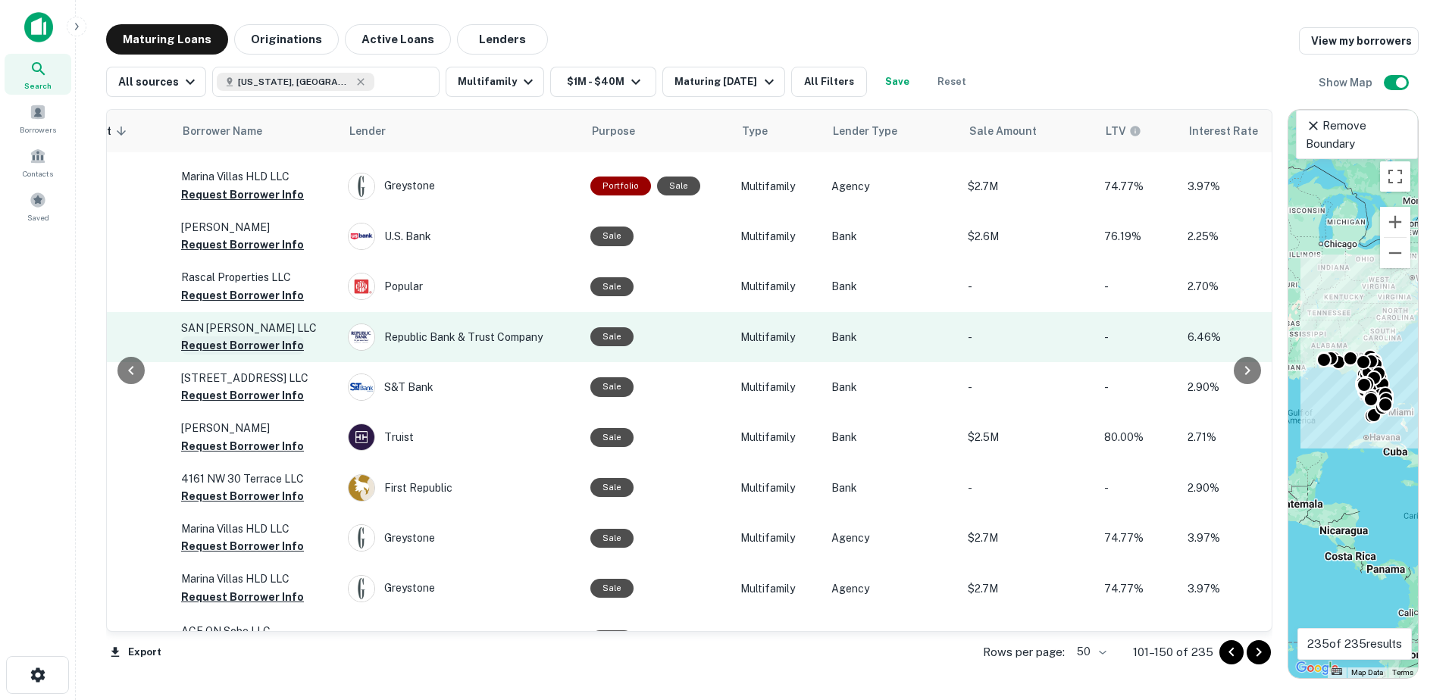
click at [256, 338] on button "Request Borrower Info" at bounding box center [242, 345] width 123 height 18
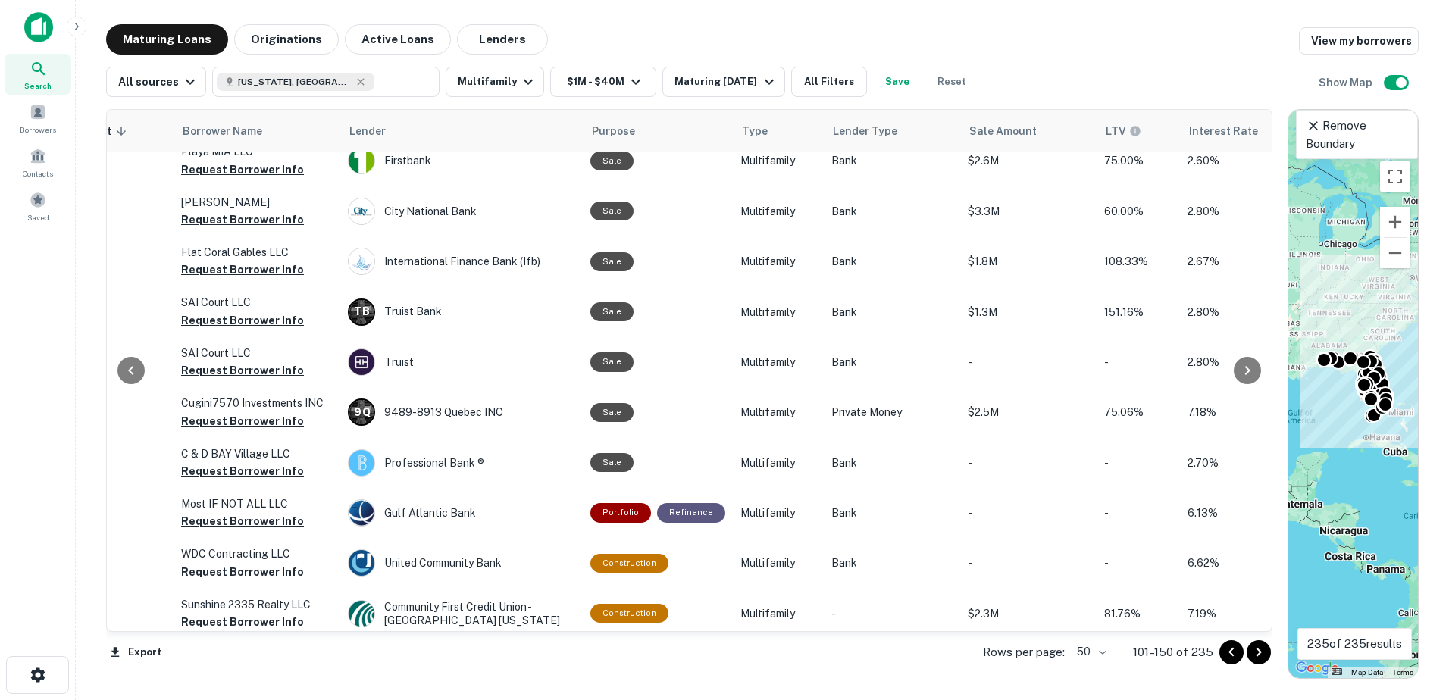
scroll to position [1288, 485]
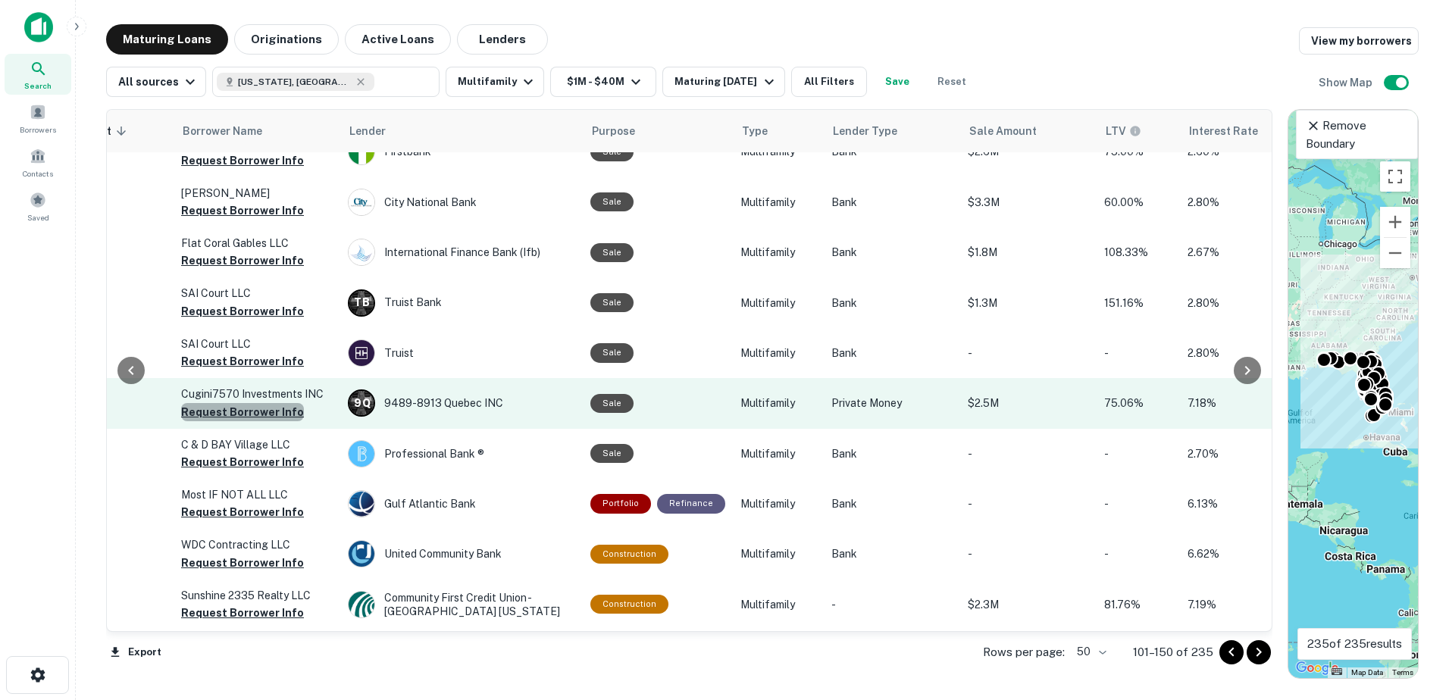
click at [254, 406] on button "Request Borrower Info" at bounding box center [242, 412] width 123 height 18
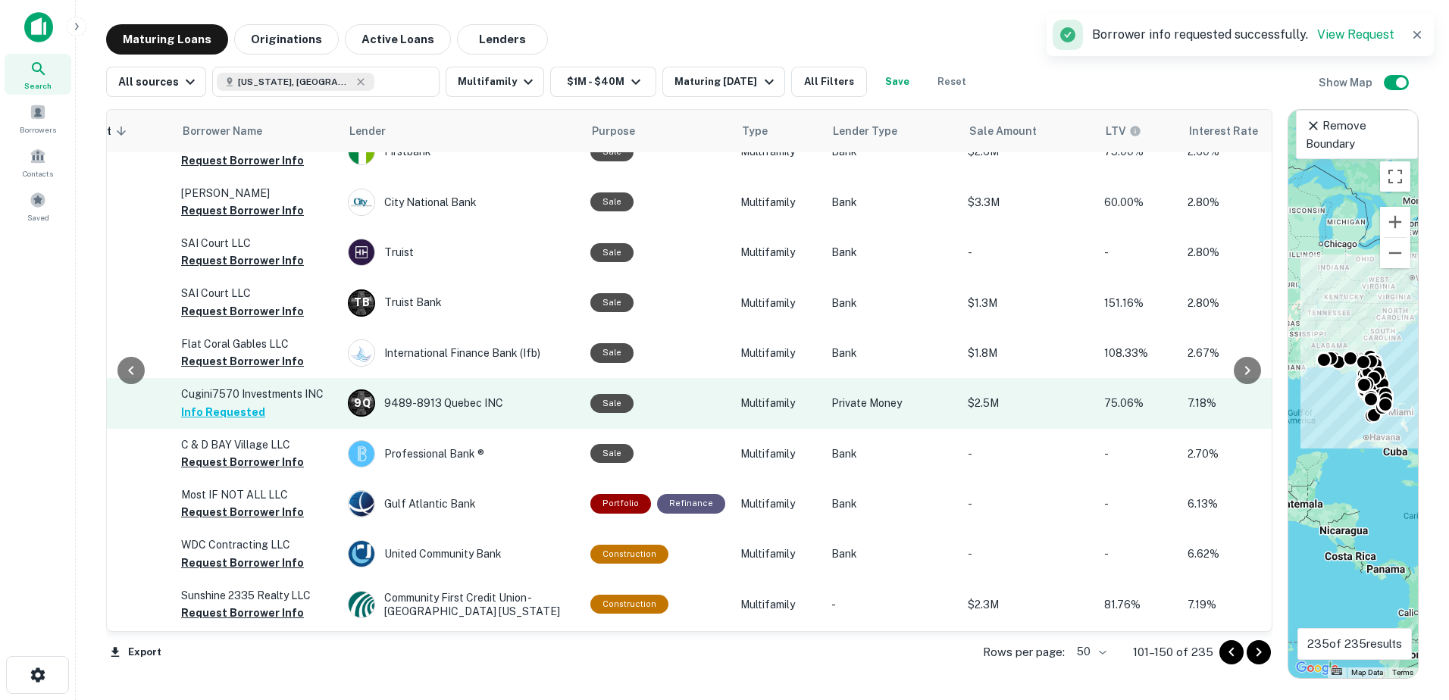
scroll to position [1440, 485]
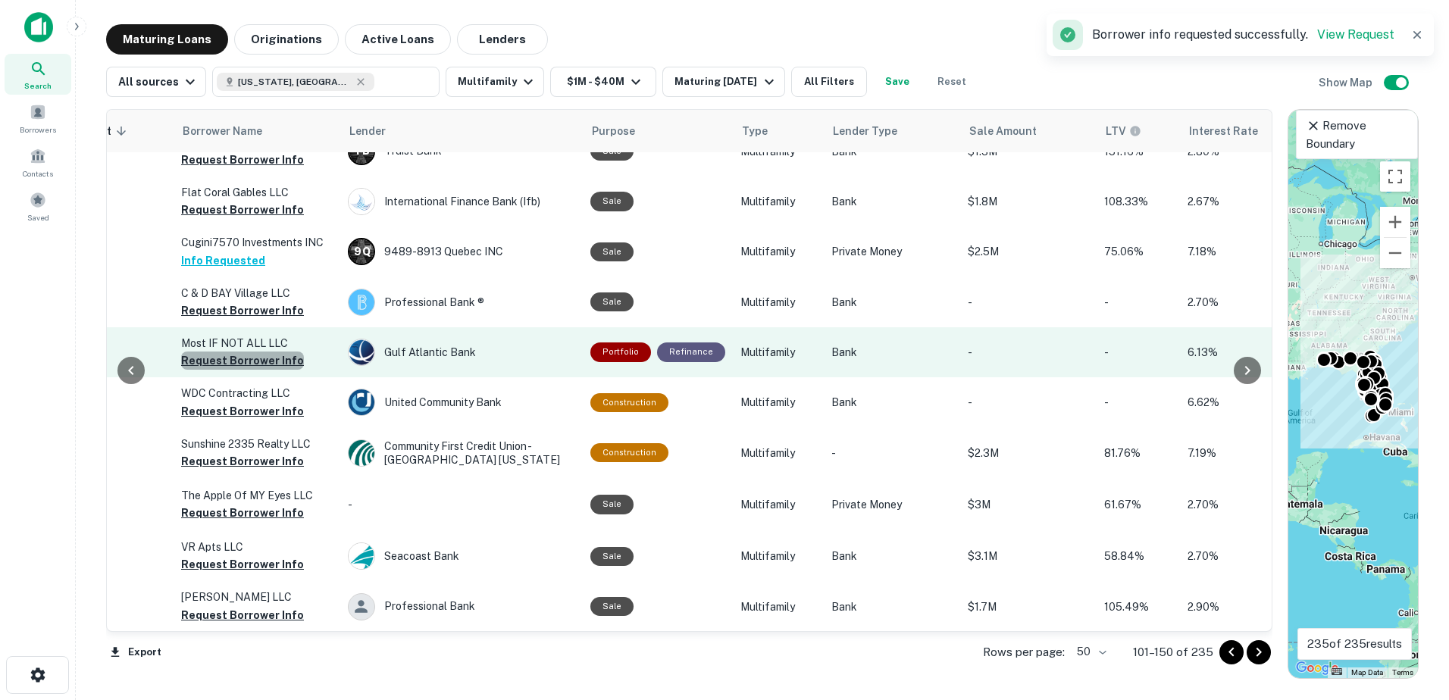
click at [256, 354] on button "Request Borrower Info" at bounding box center [242, 361] width 123 height 18
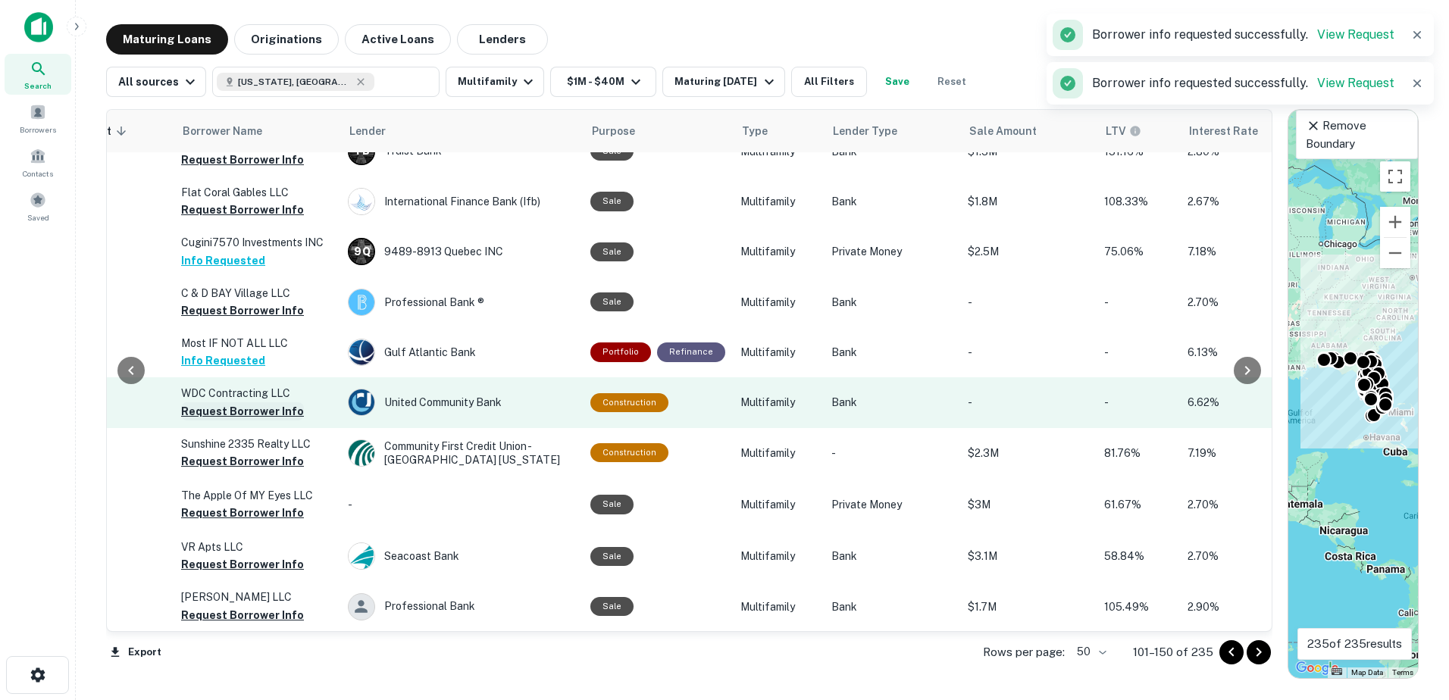
click at [264, 405] on button "Request Borrower Info" at bounding box center [242, 411] width 123 height 18
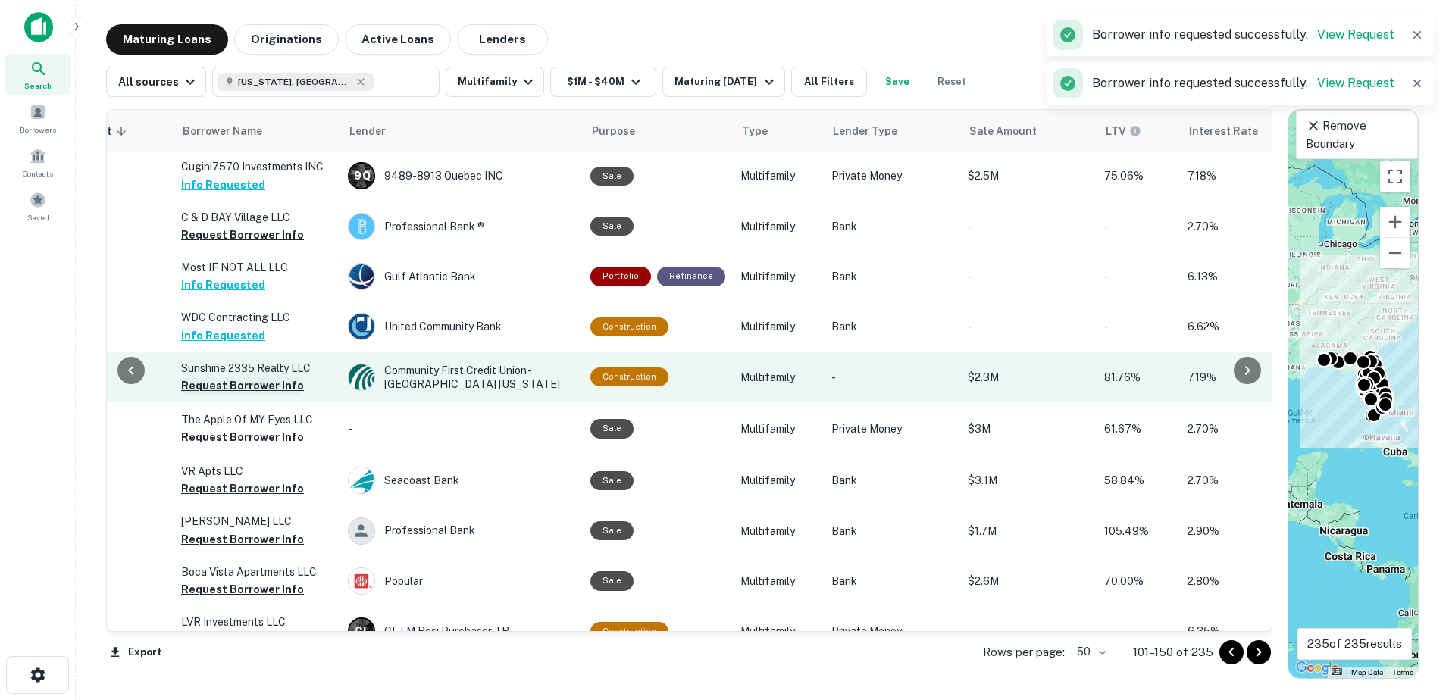
click at [242, 383] on button "Request Borrower Info" at bounding box center [242, 386] width 123 height 18
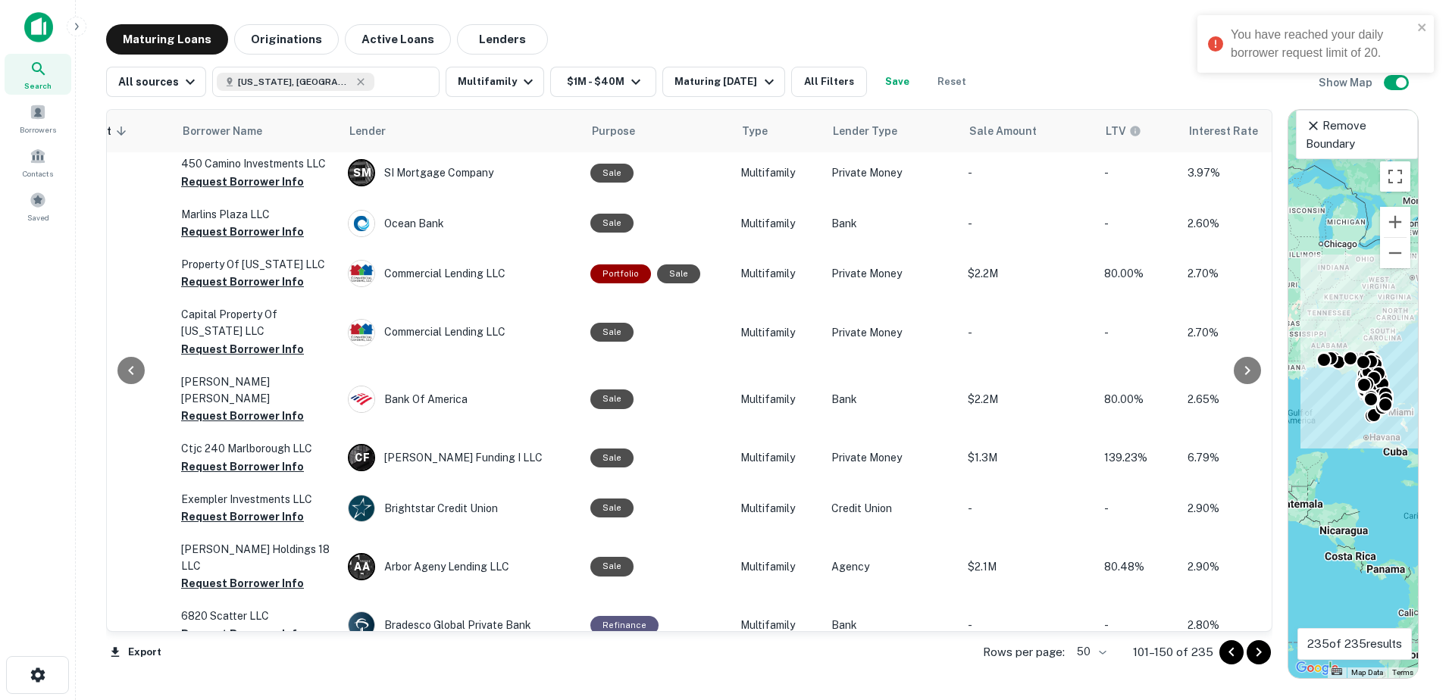
scroll to position [2126, 485]
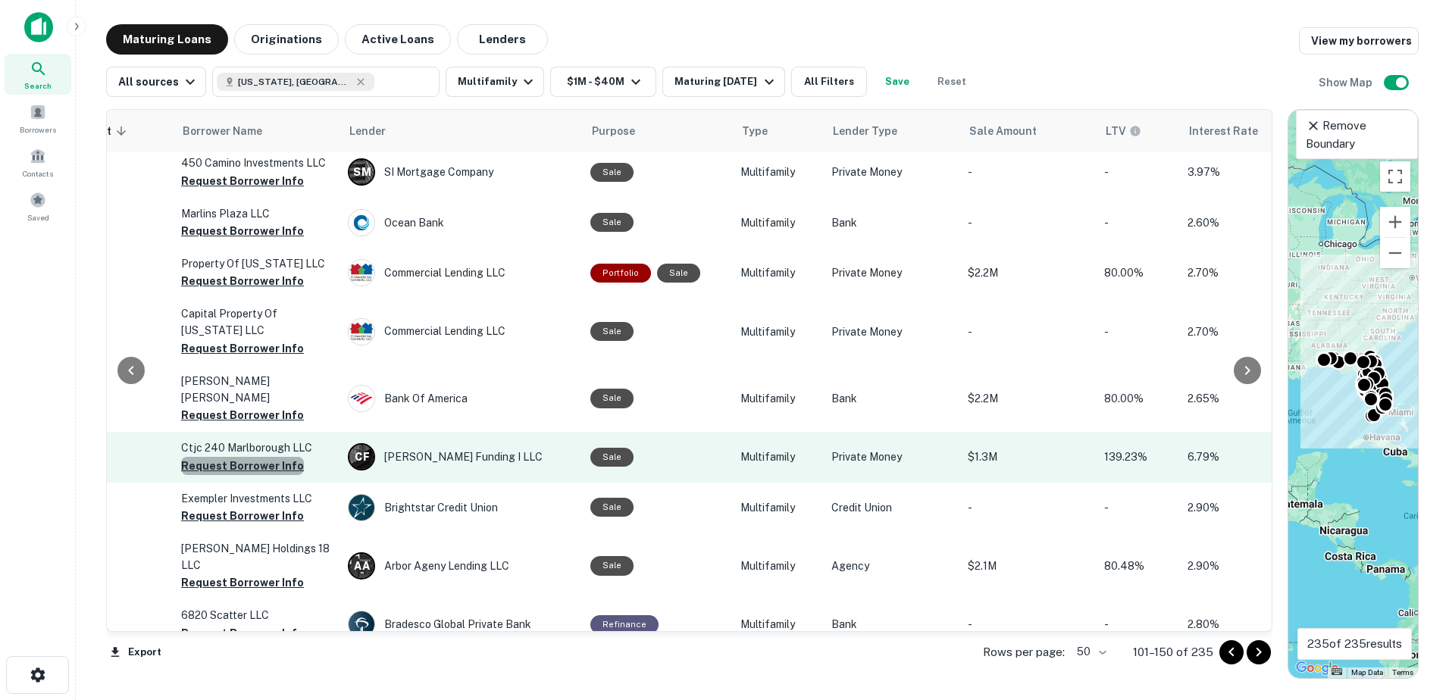
click at [250, 457] on button "Request Borrower Info" at bounding box center [242, 466] width 123 height 18
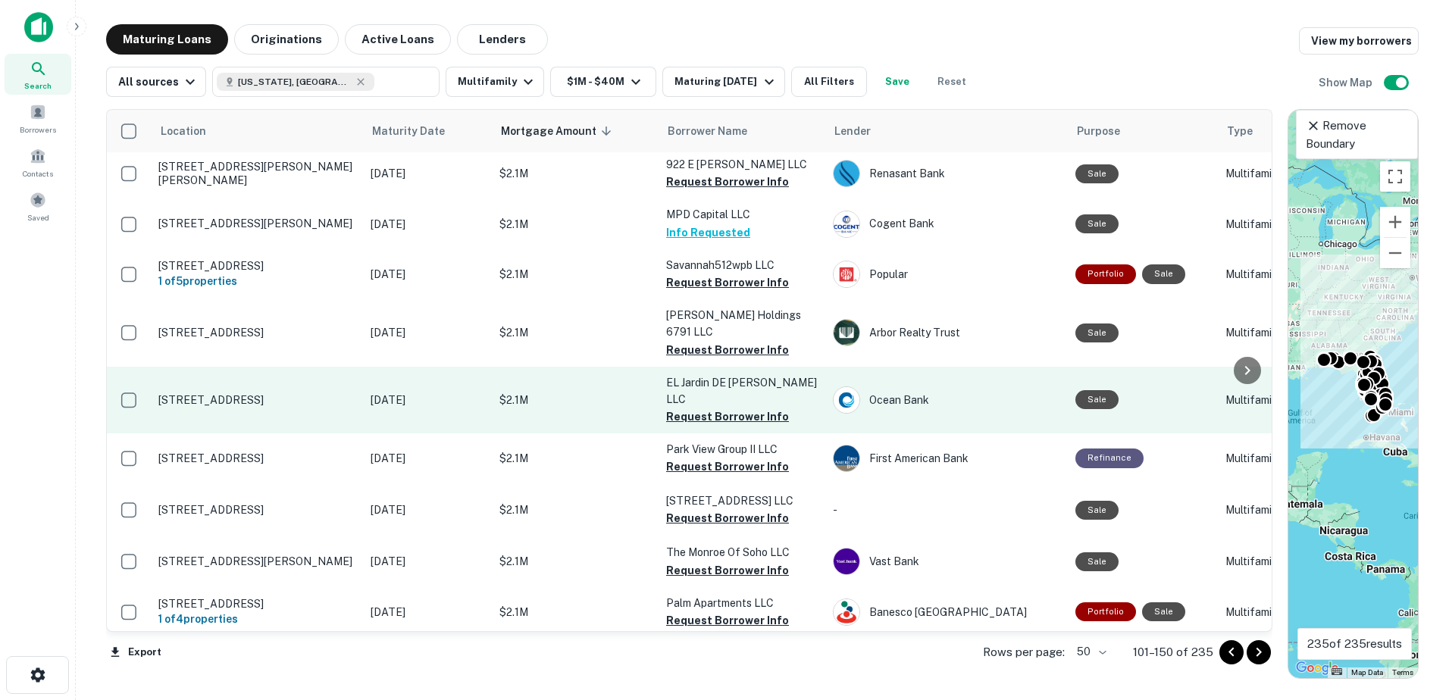
scroll to position [0, 0]
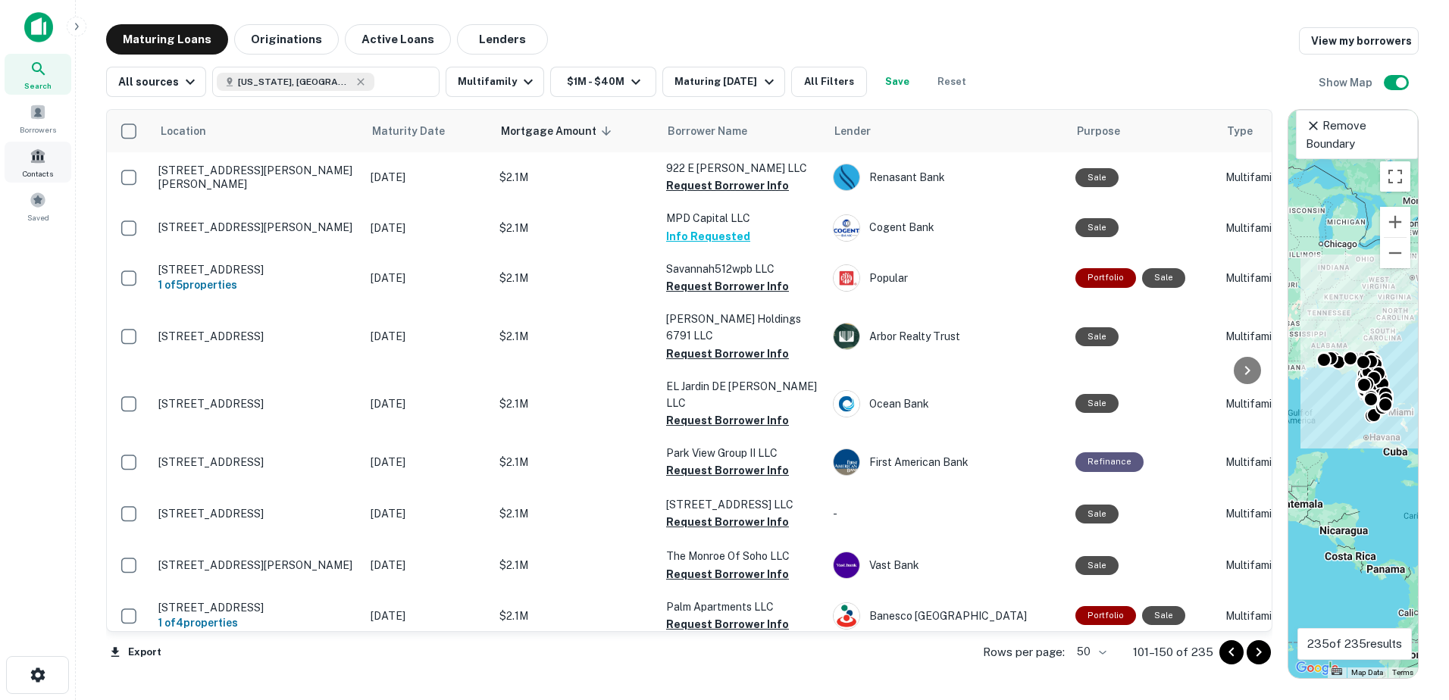
click at [34, 167] on span "Contacts" at bounding box center [38, 173] width 30 height 12
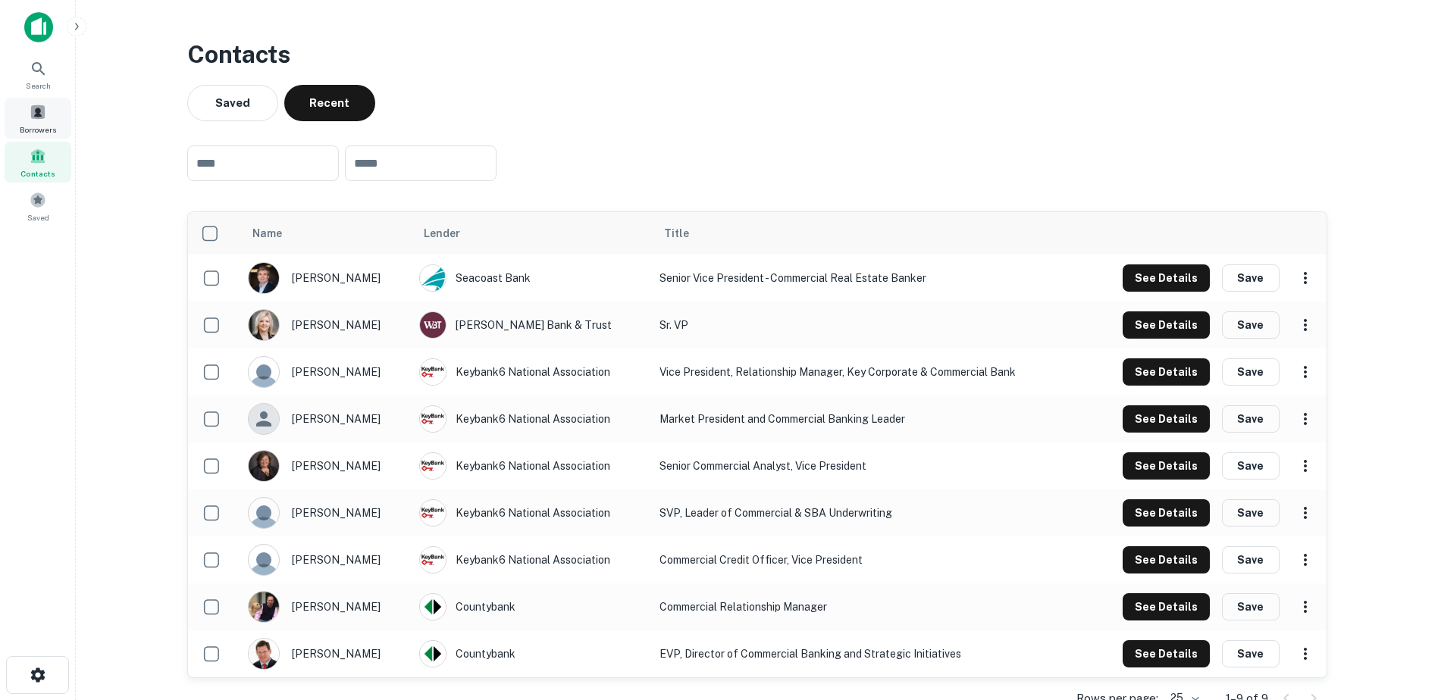
click at [42, 115] on span at bounding box center [38, 112] width 17 height 17
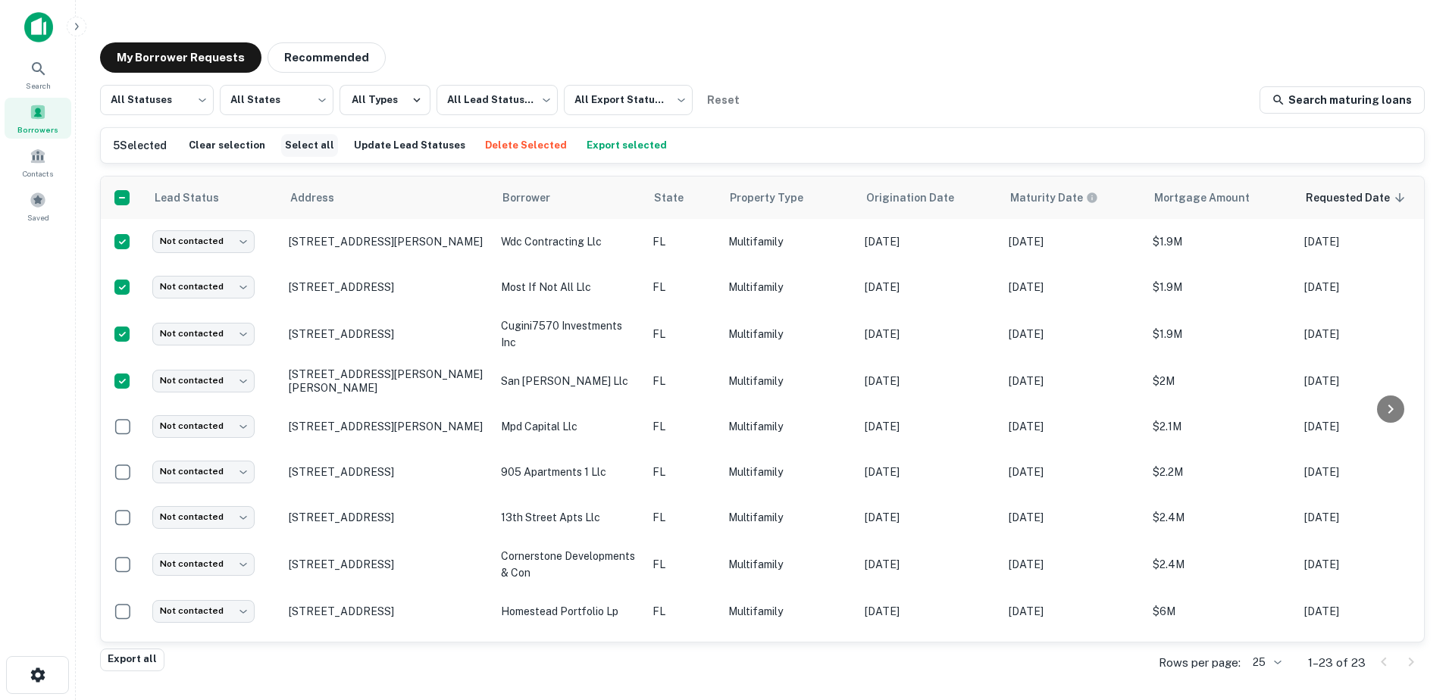
click at [291, 146] on button "Select all" at bounding box center [309, 145] width 57 height 23
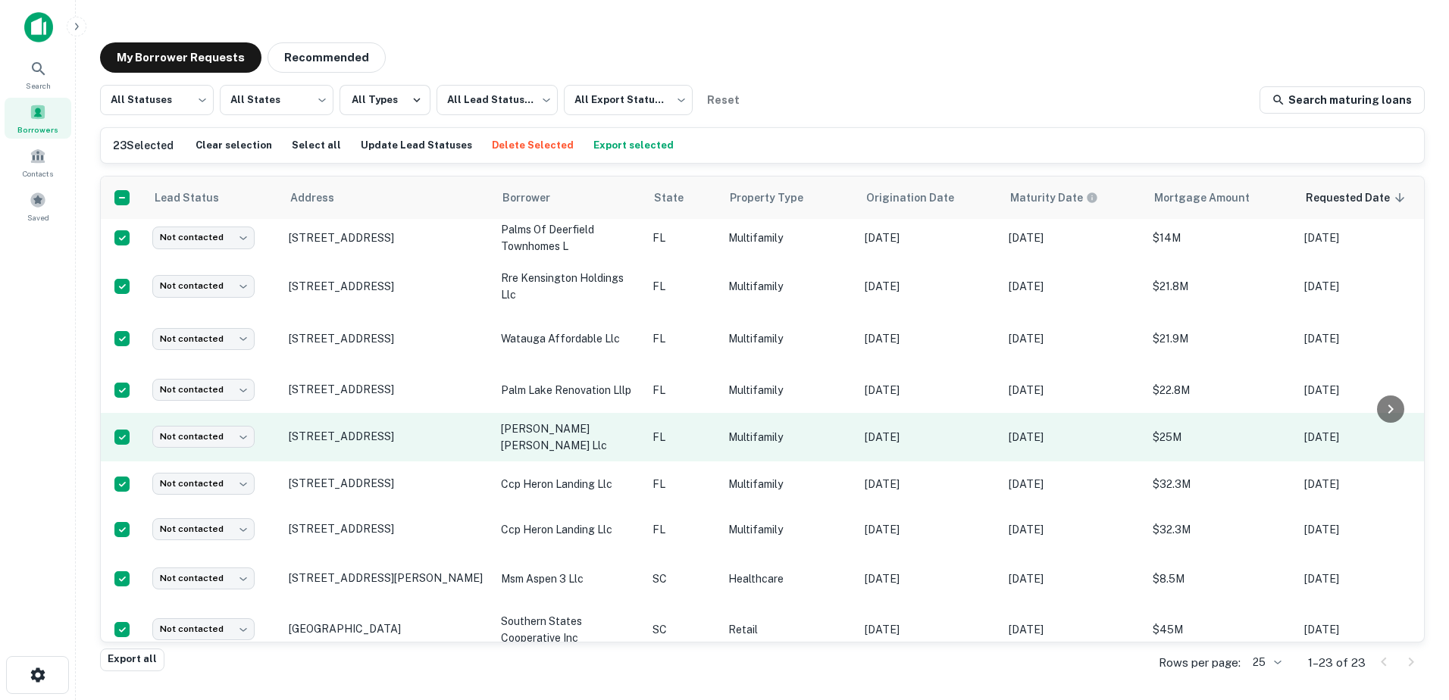
scroll to position [681, 0]
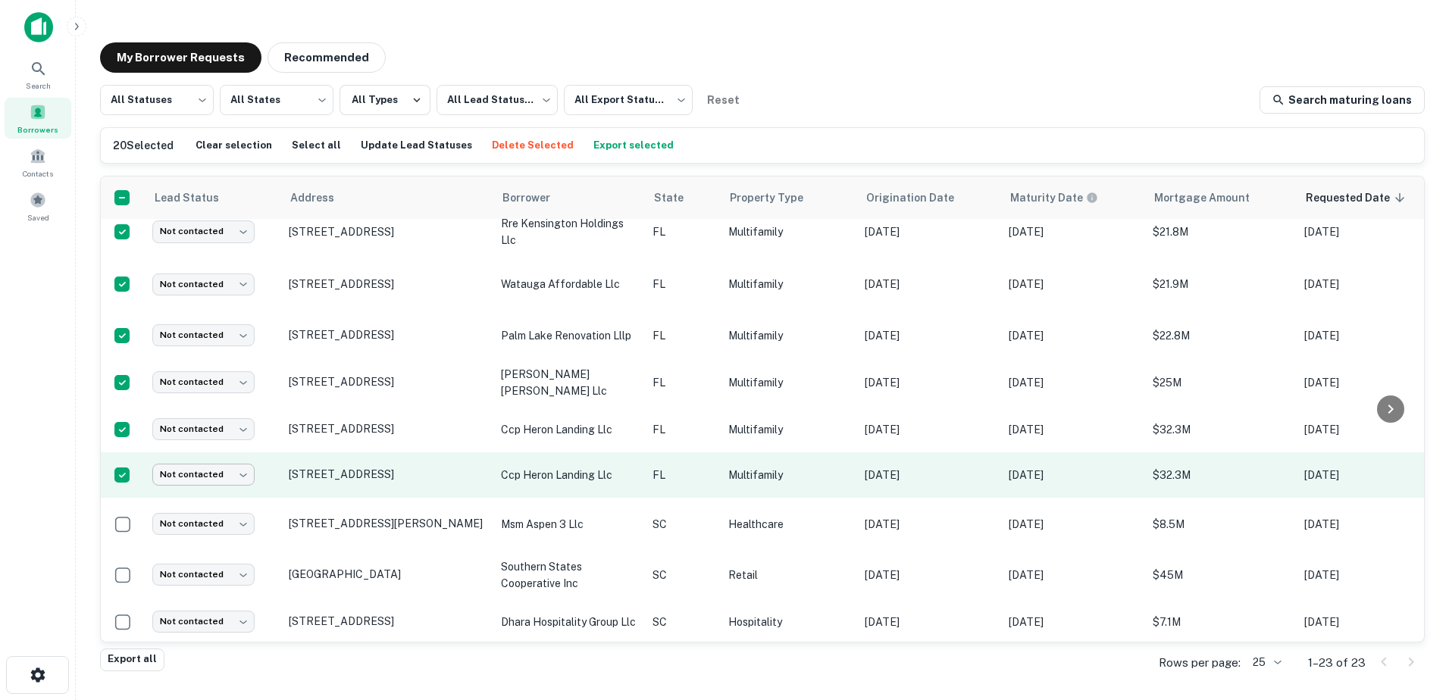
click at [206, 464] on body "Search Borrowers Contacts Saved My Borrower Requests Recommended All Statuses *…" at bounding box center [724, 350] width 1449 height 700
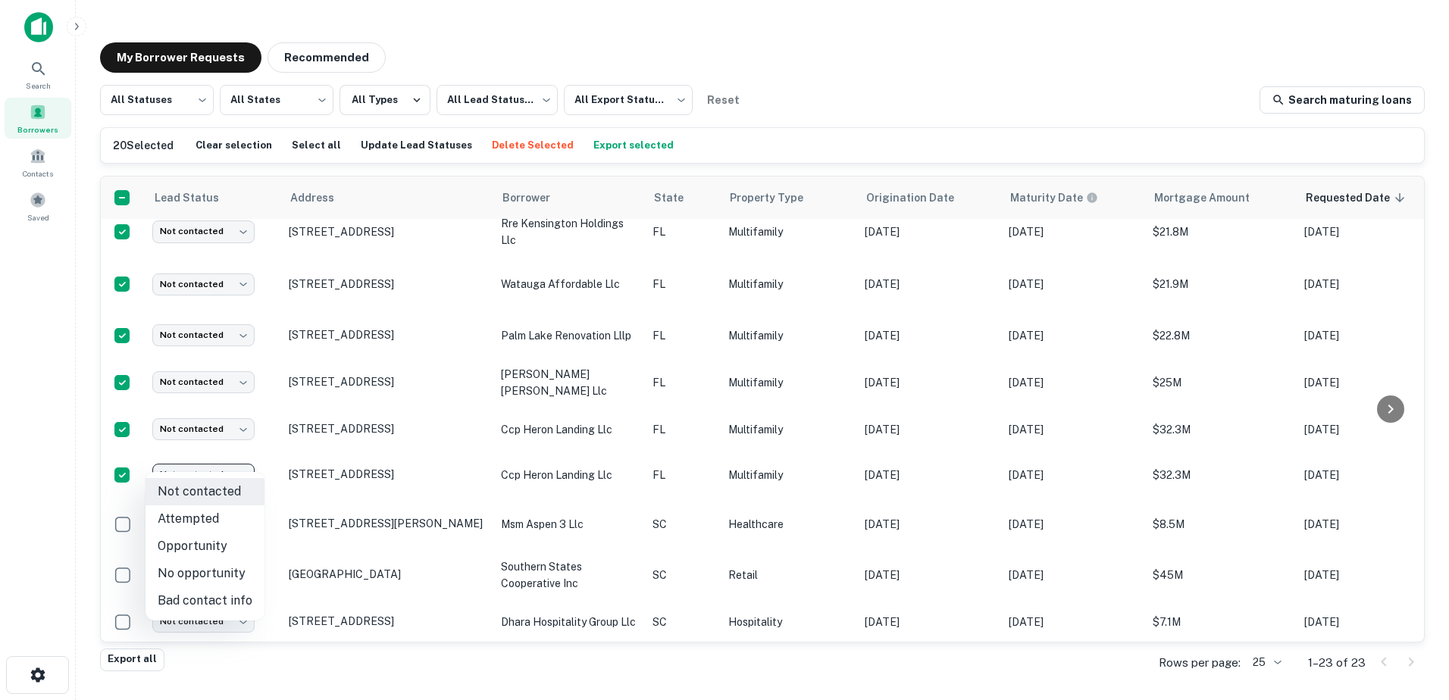
click at [212, 464] on div at bounding box center [724, 350] width 1449 height 700
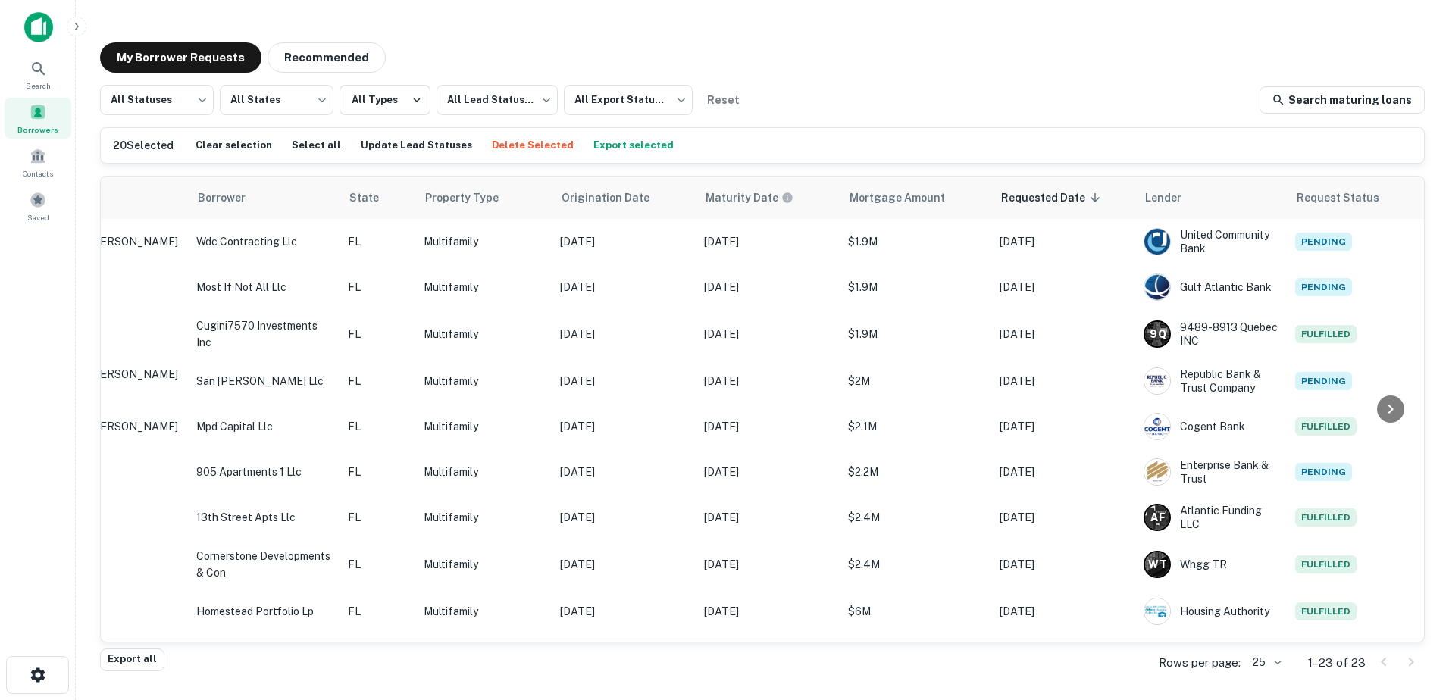
scroll to position [0, 0]
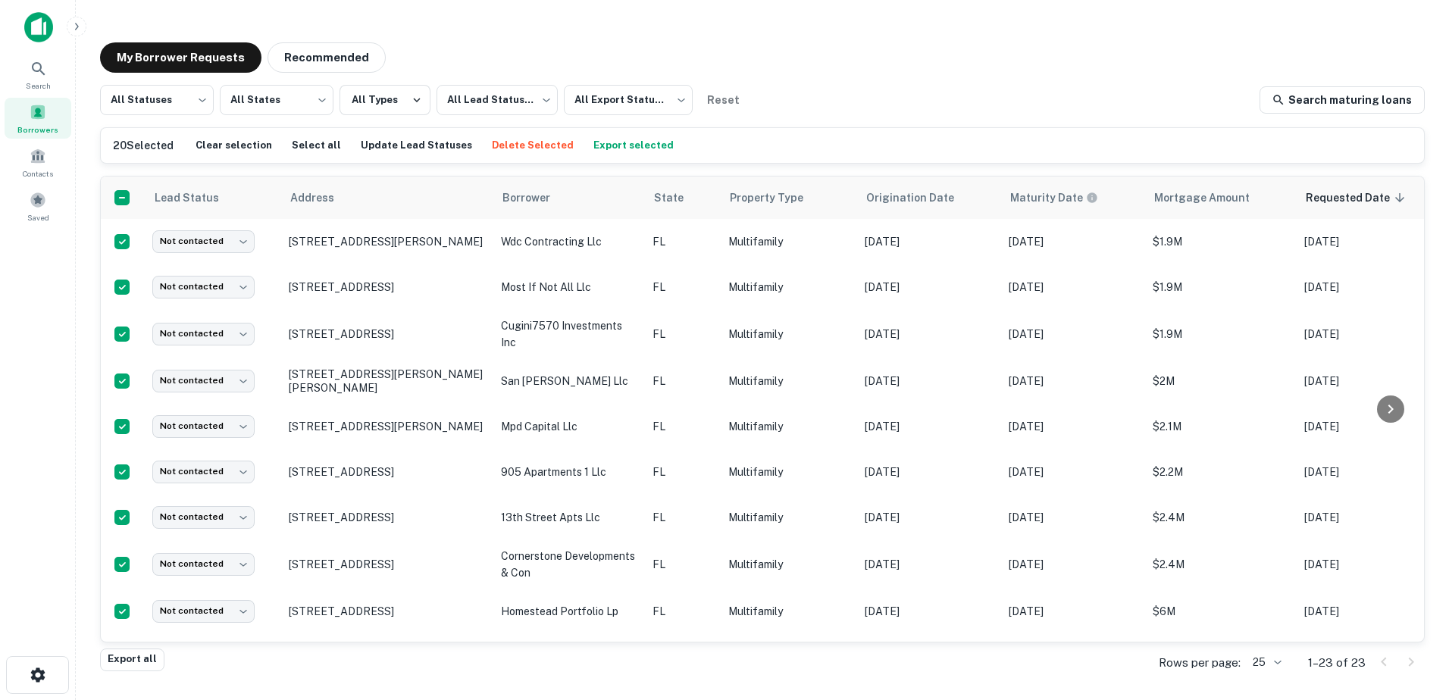
click at [613, 144] on button "Export selected" at bounding box center [634, 145] width 88 height 23
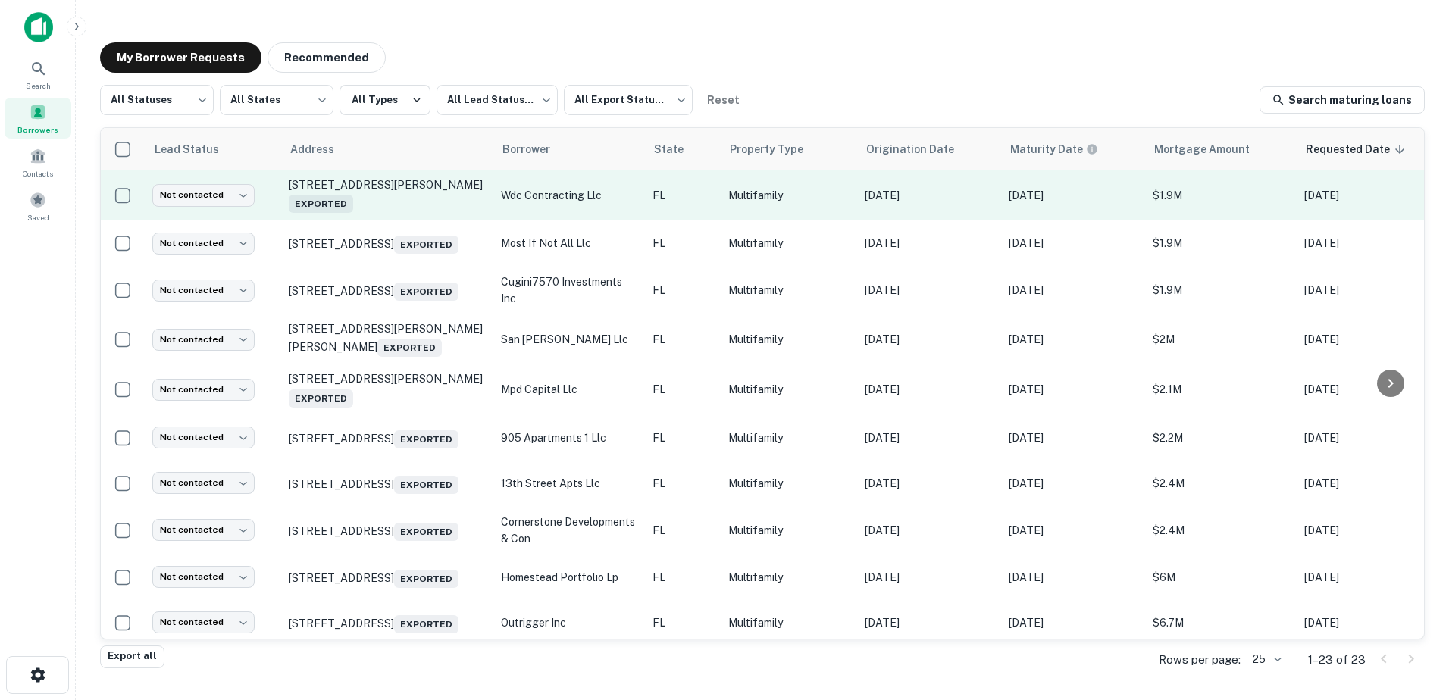
click at [540, 195] on p "wdc contracting llc" at bounding box center [569, 195] width 136 height 17
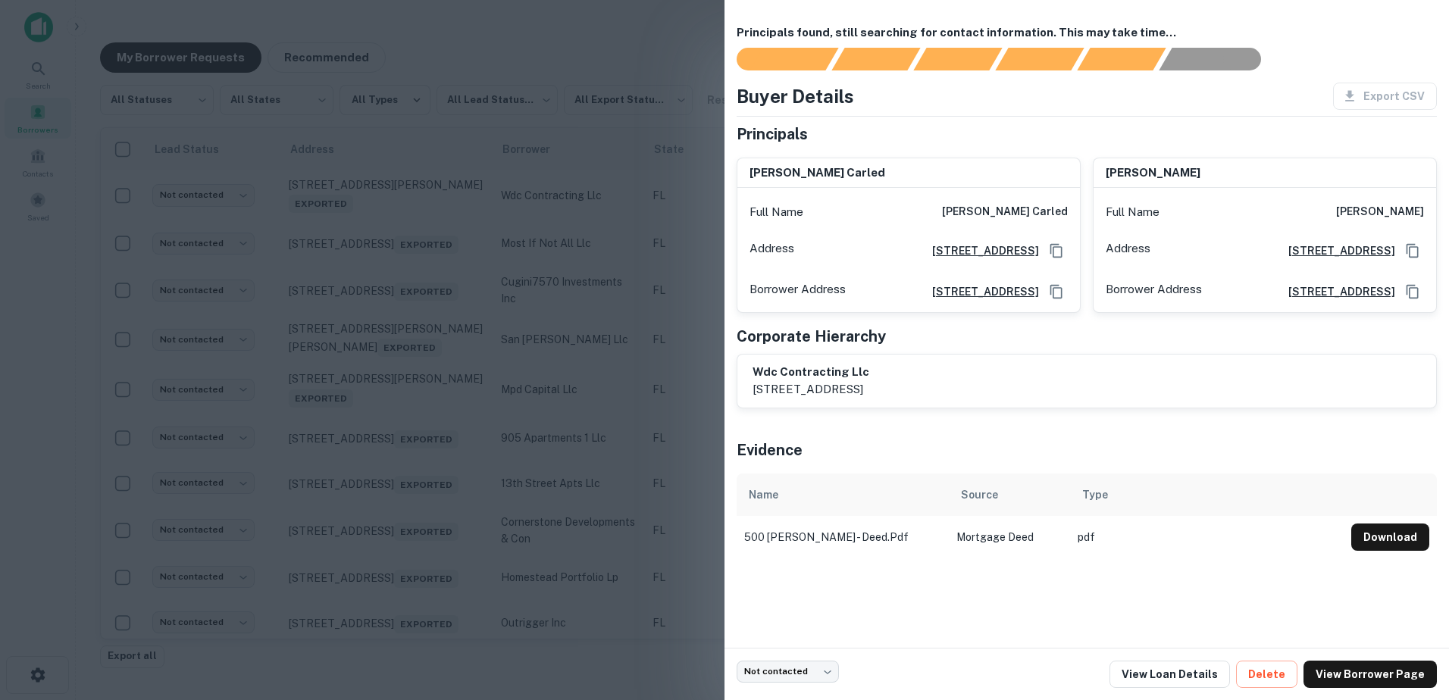
click at [1052, 591] on div "Principals found, still searching for contact information. This may take time..…" at bounding box center [1087, 324] width 725 height 648
click at [392, 378] on div at bounding box center [724, 350] width 1449 height 700
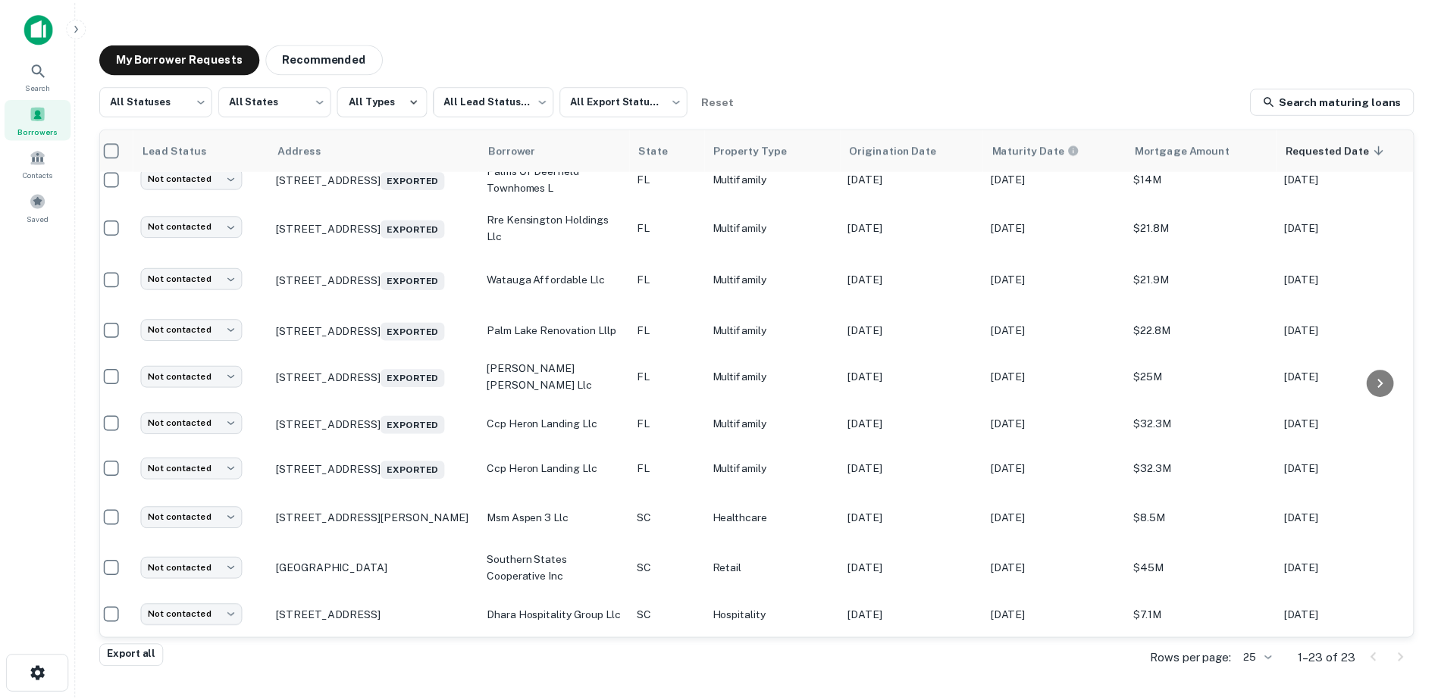
scroll to position [713, 0]
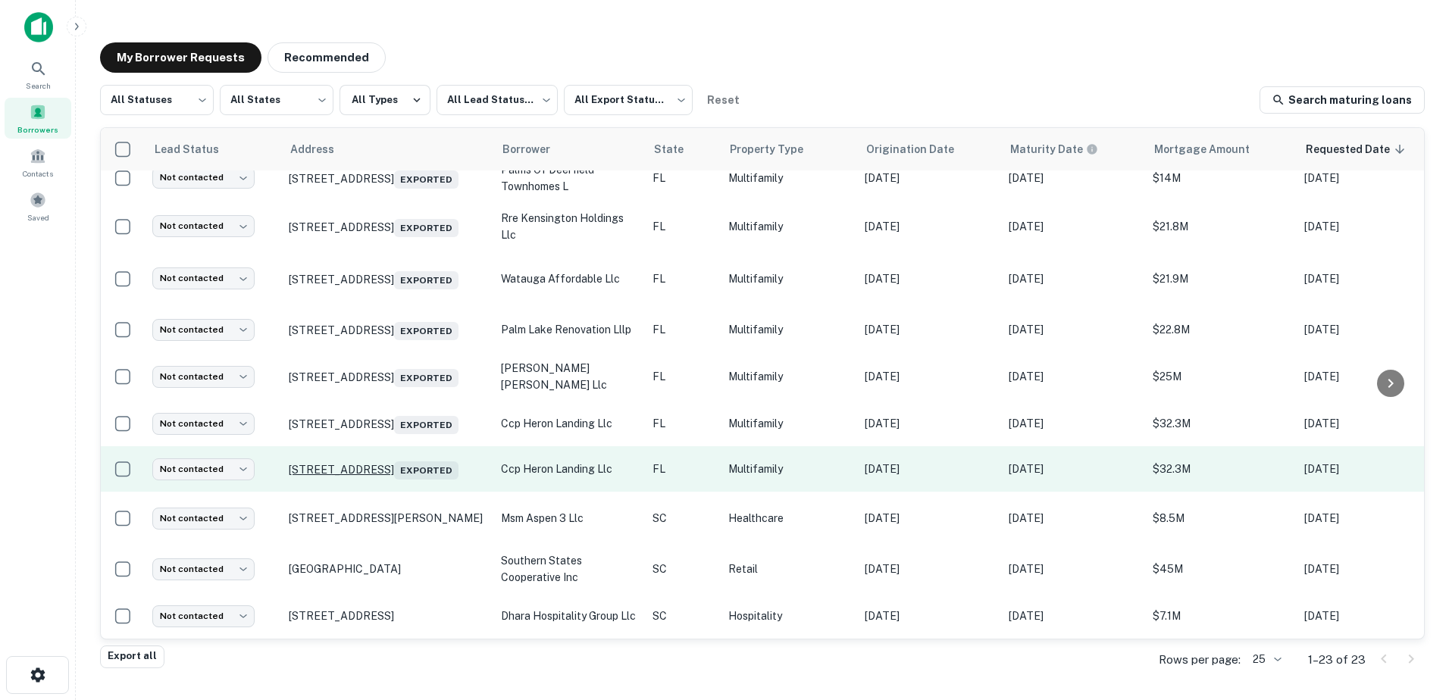
click at [388, 459] on p "5330 Nw 88th Ave Sunrise, FL33351 Exported" at bounding box center [387, 469] width 197 height 21
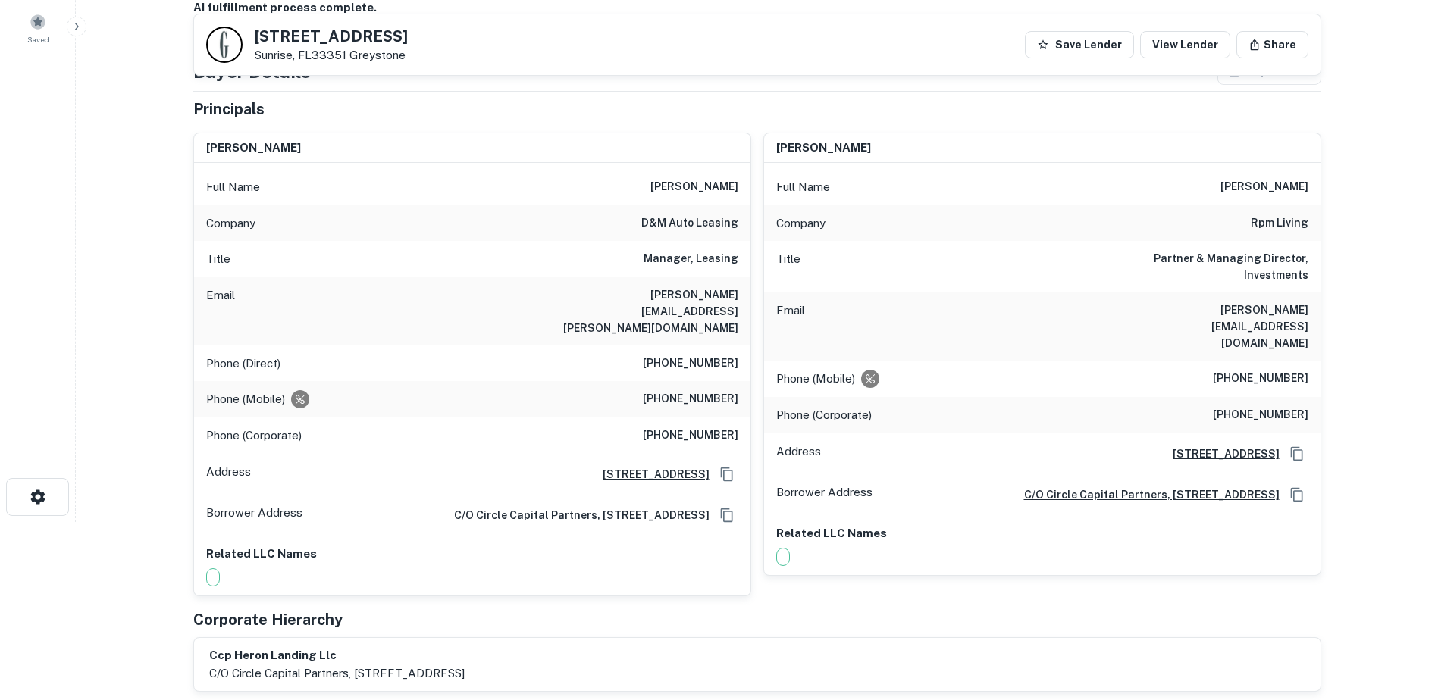
scroll to position [152, 0]
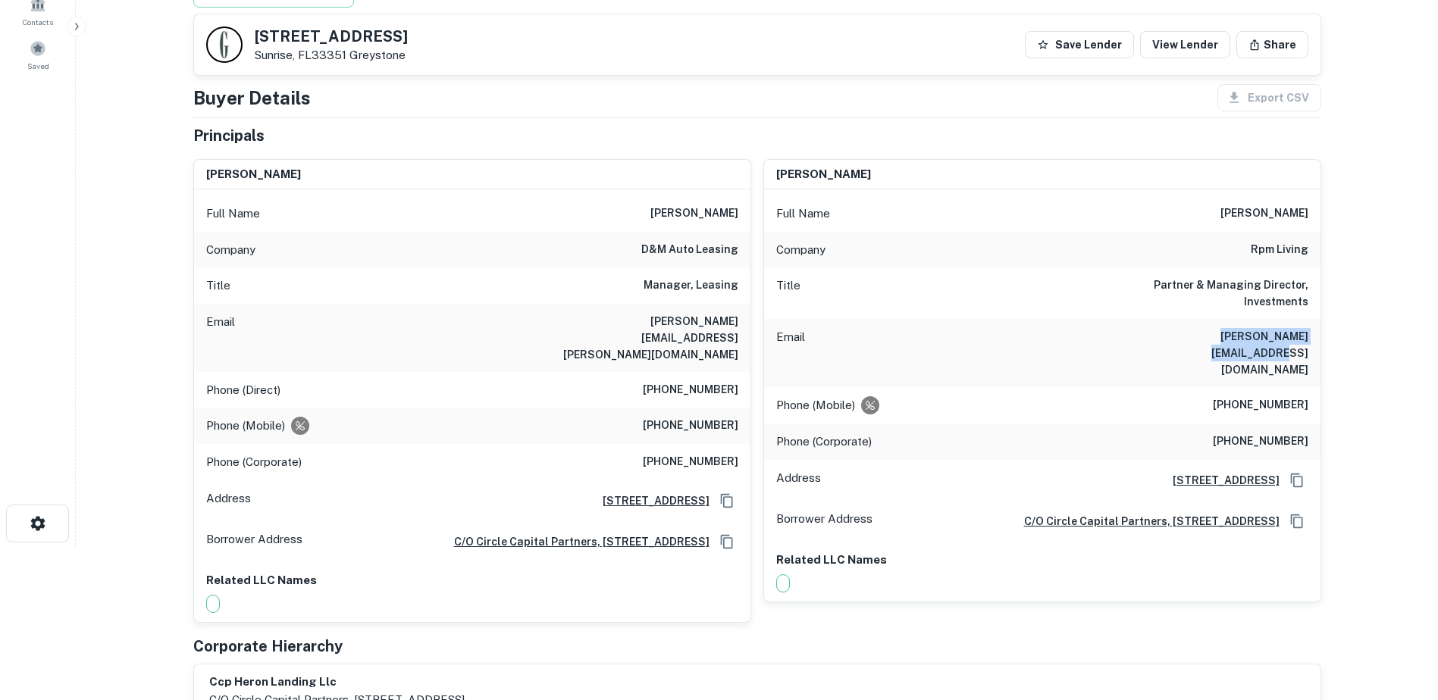
drag, startPoint x: 1163, startPoint y: 333, endPoint x: 1312, endPoint y: 334, distance: 148.5
click at [1312, 334] on div "Email todd.linden@rpmliving.com" at bounding box center [1042, 353] width 556 height 68
drag, startPoint x: 1312, startPoint y: 334, endPoint x: 1280, endPoint y: 336, distance: 31.9
copy h6 "todd.linden@rpmliving.com"
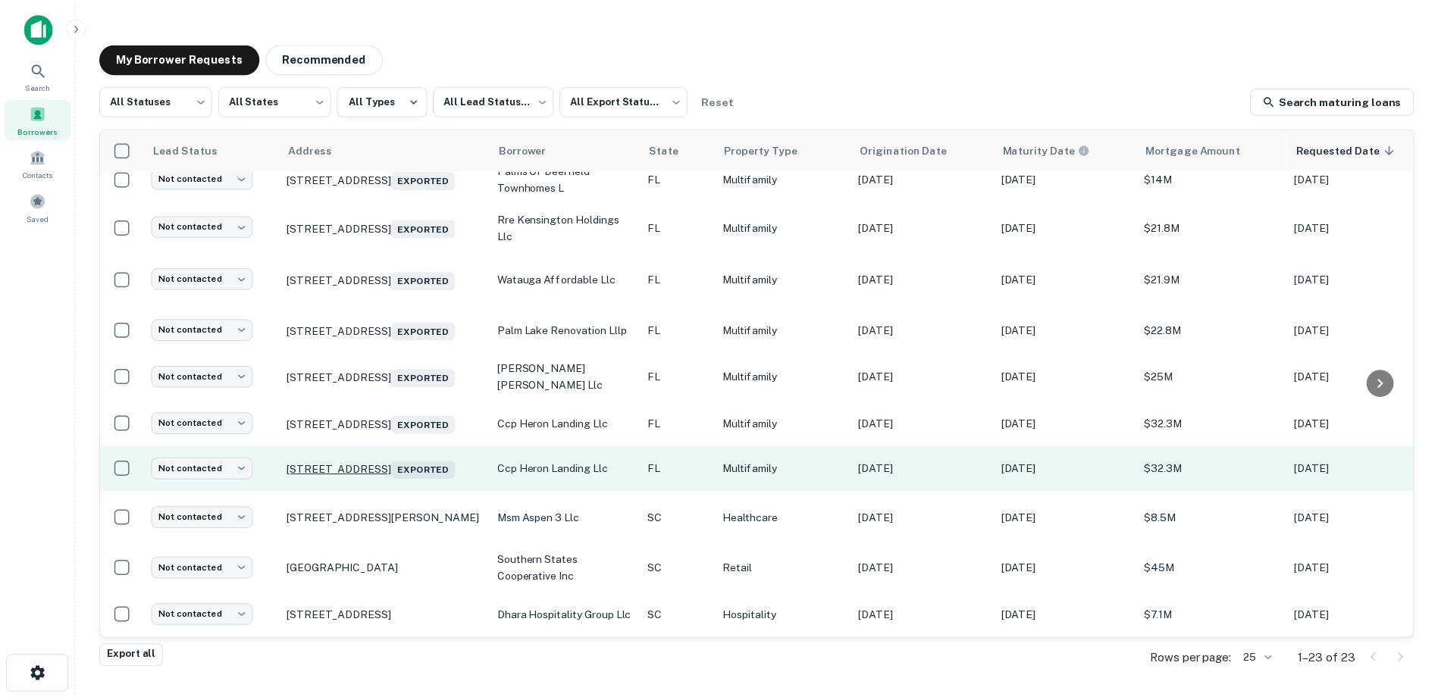
scroll to position [637, 0]
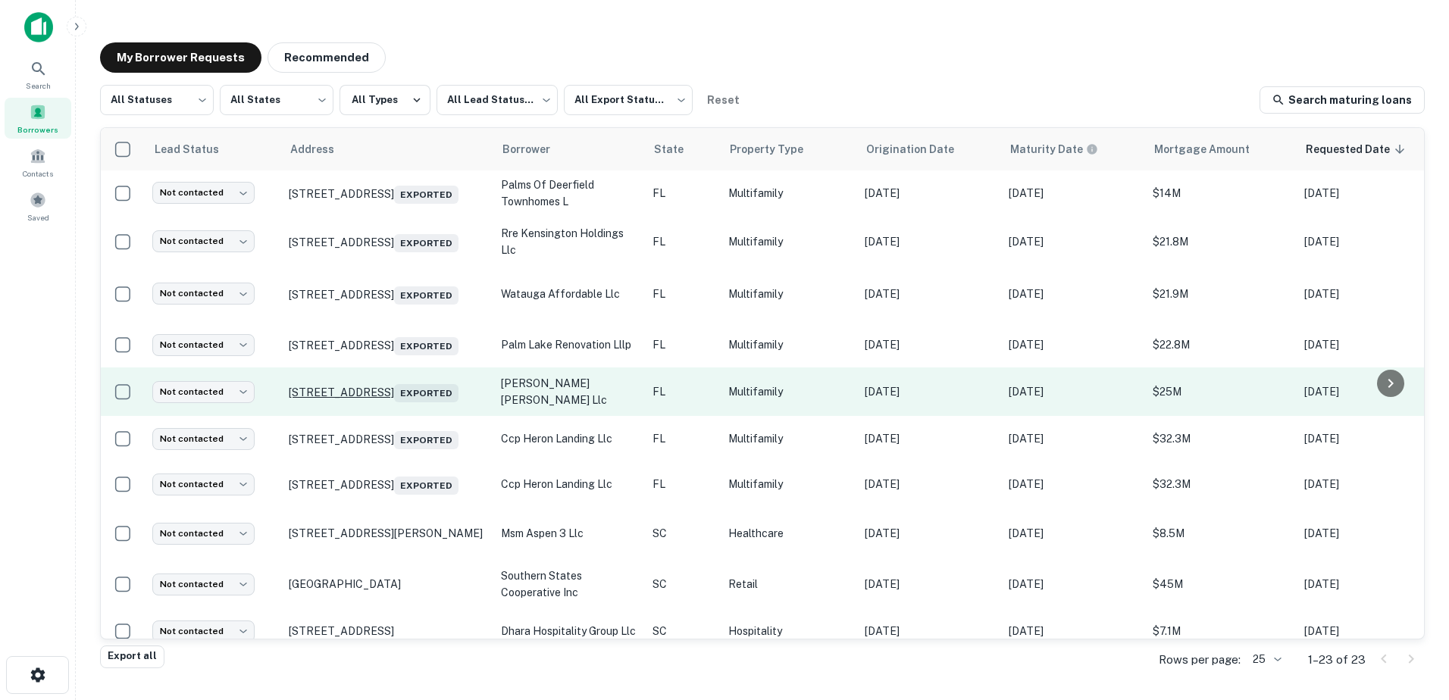
click at [333, 402] on p "13105 Nw 30th Ave Opa Locka, FL33054 Exported" at bounding box center [387, 391] width 197 height 21
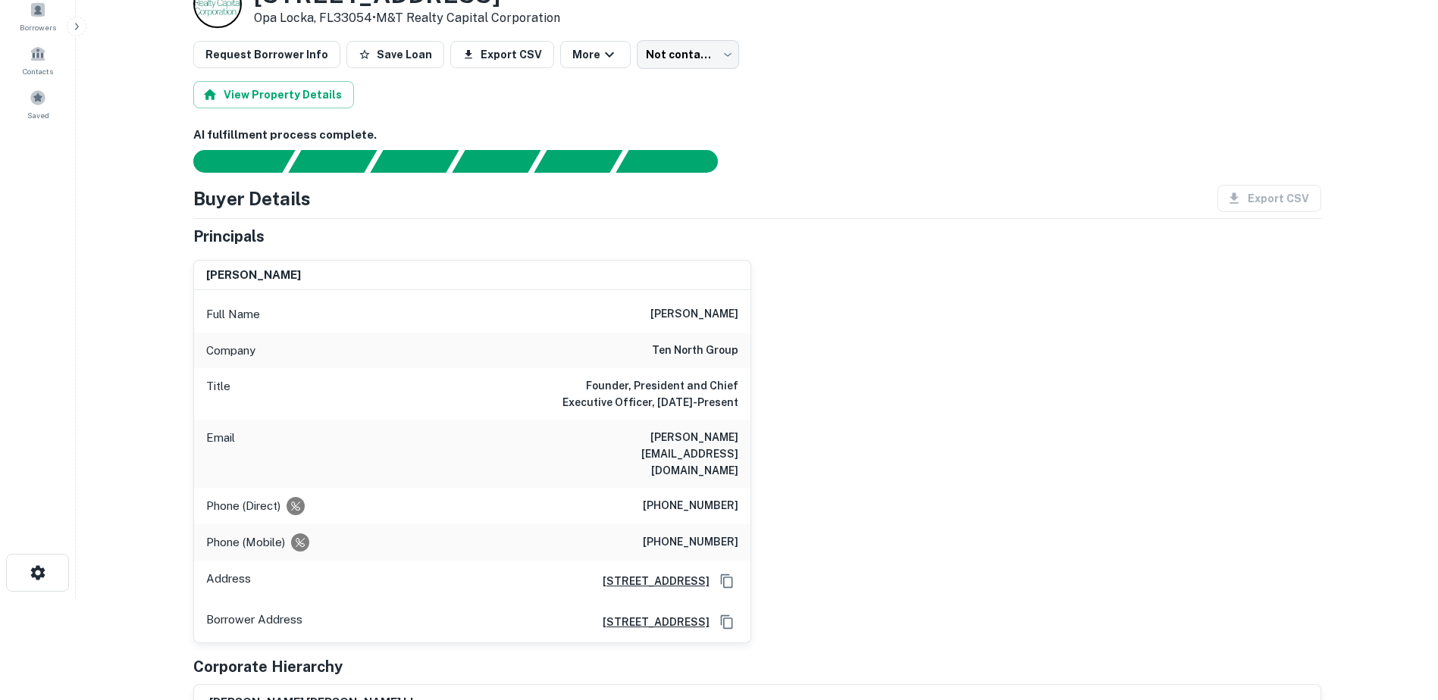
scroll to position [76, 0]
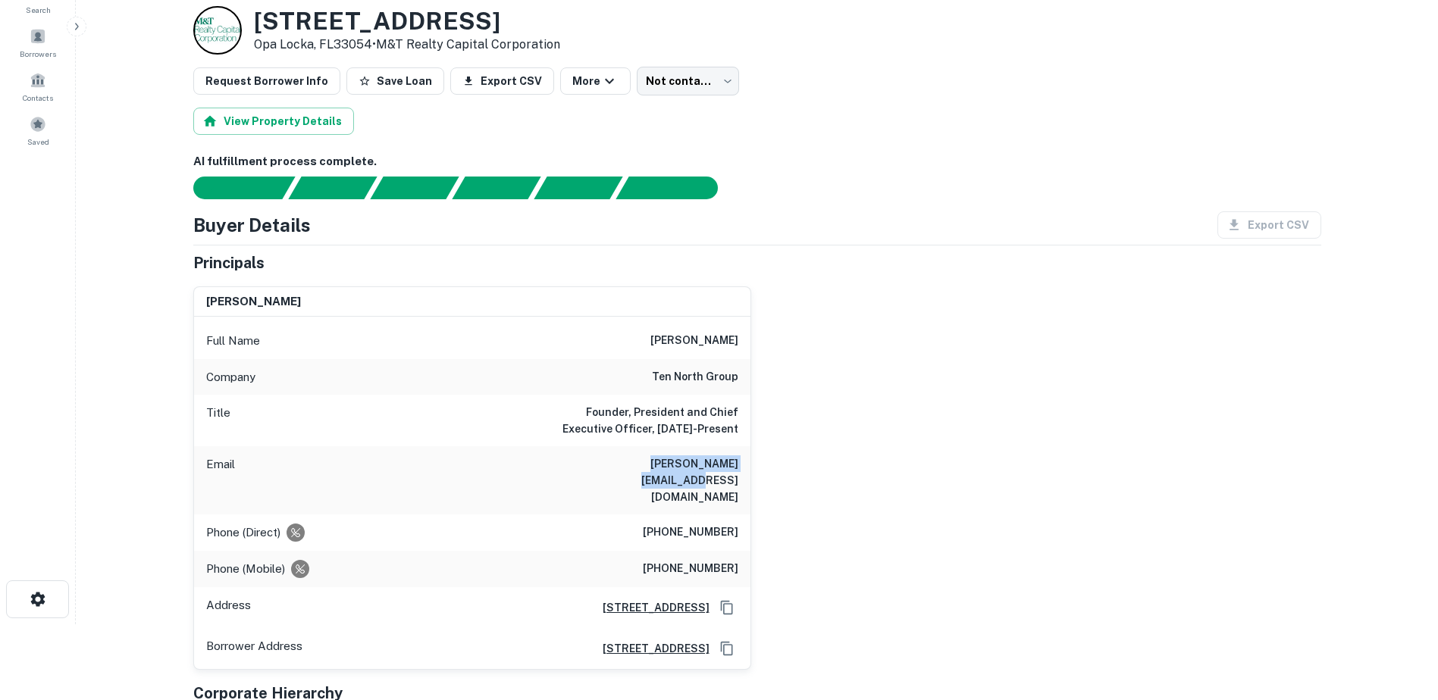
drag, startPoint x: 596, startPoint y: 478, endPoint x: 738, endPoint y: 473, distance: 141.8
click at [738, 473] on div "Email logan@tennorthgroup.com" at bounding box center [472, 480] width 556 height 68
drag, startPoint x: 738, startPoint y: 473, endPoint x: 701, endPoint y: 485, distance: 39.1
copy h6 "logan@tennorthgroup.com"
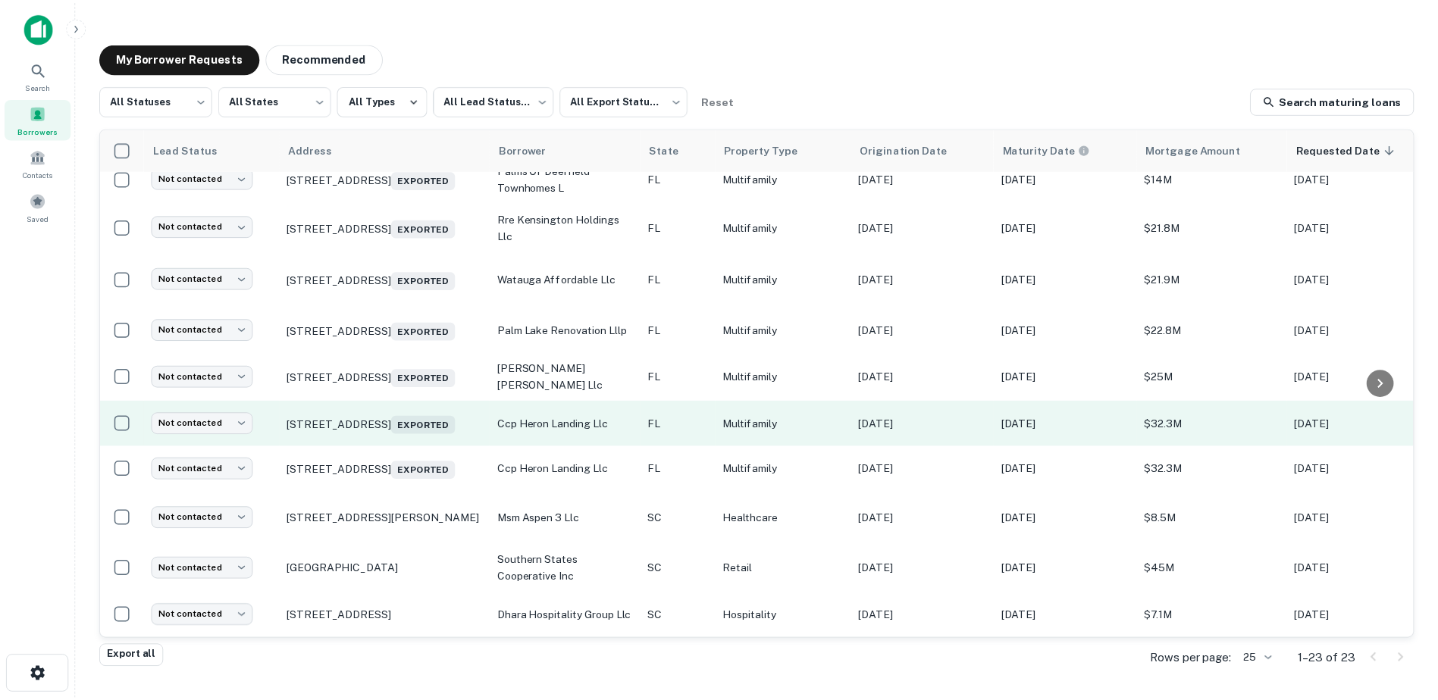
scroll to position [637, 0]
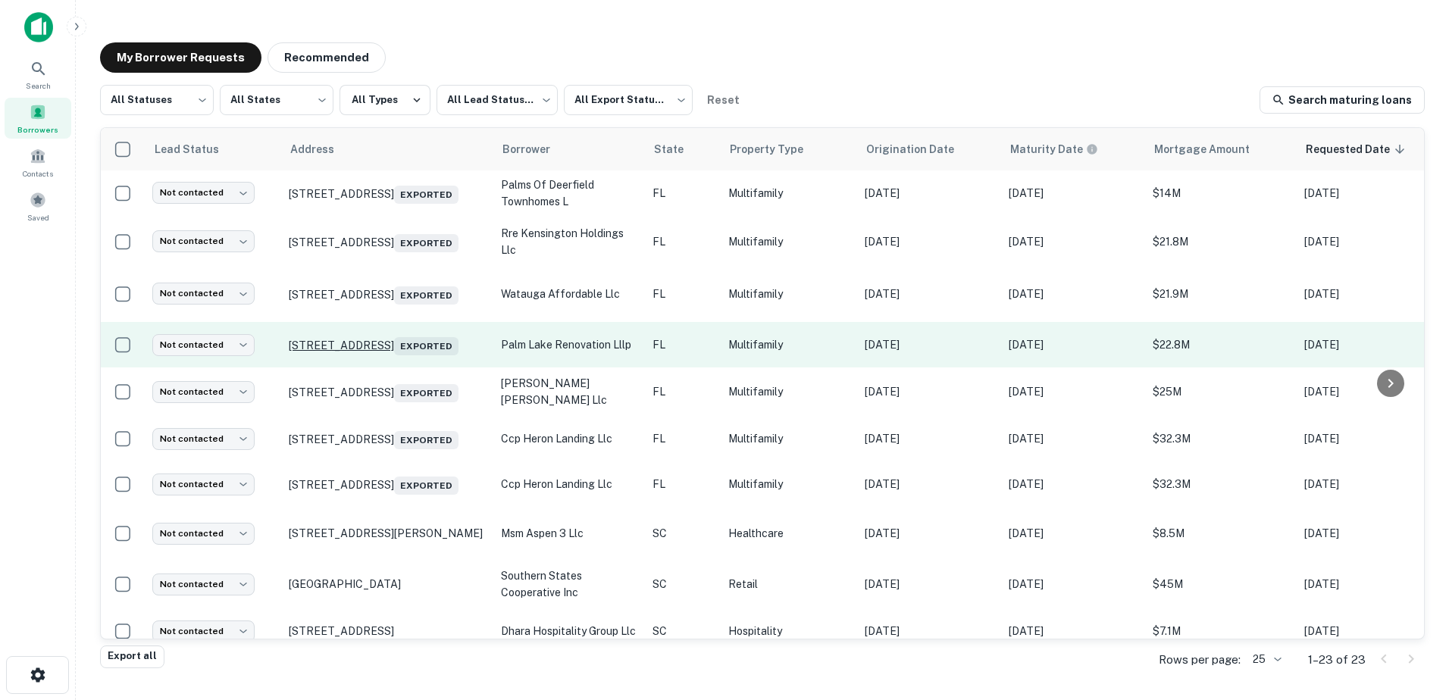
click at [343, 355] on p "2575 Nw 115th St Miami, FL33167 Exported" at bounding box center [387, 344] width 197 height 21
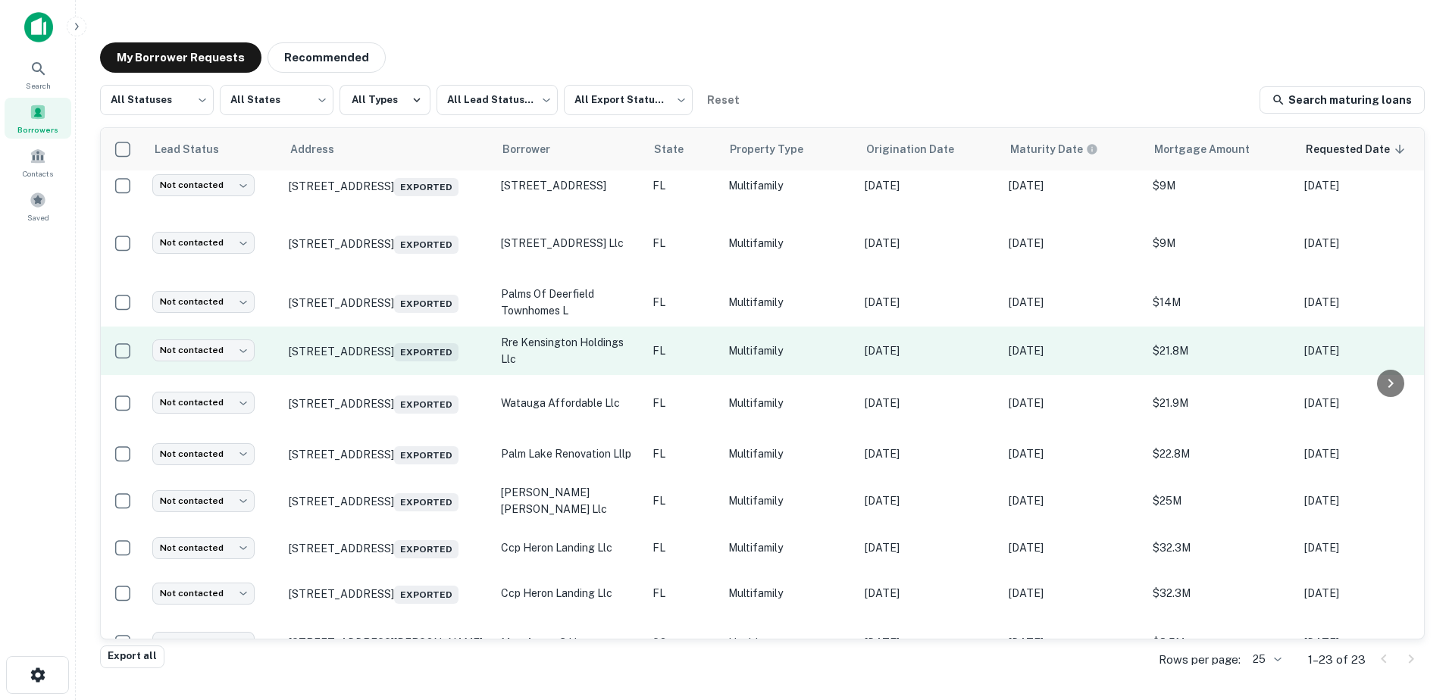
scroll to position [713, 0]
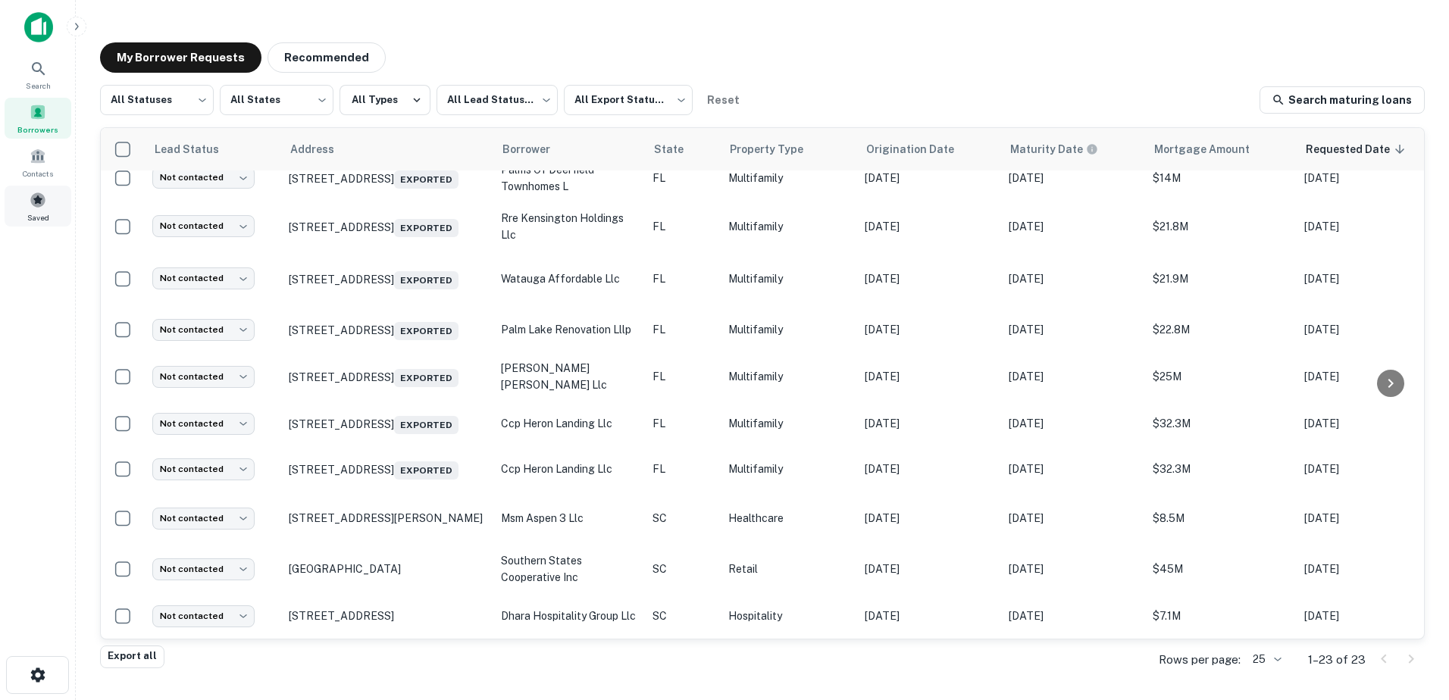
click at [34, 207] on span at bounding box center [38, 200] width 17 height 17
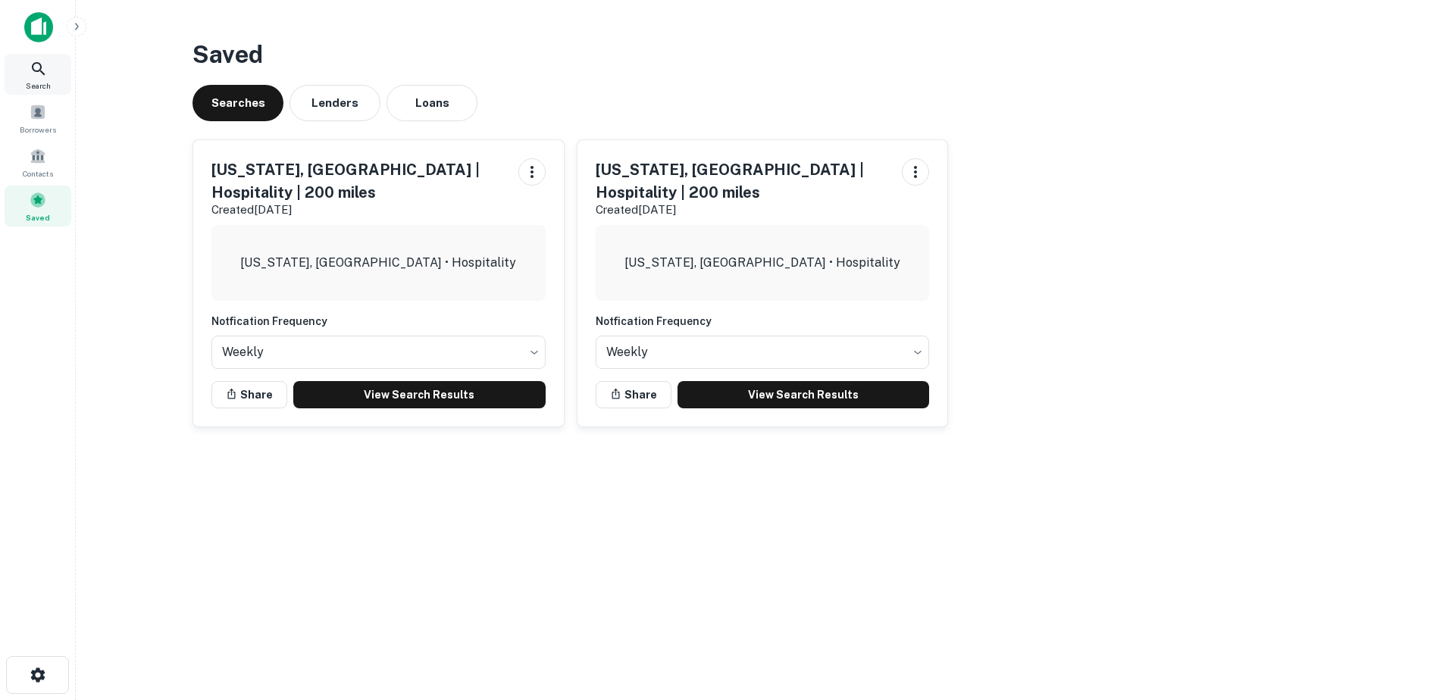
click at [41, 71] on icon at bounding box center [38, 68] width 13 height 13
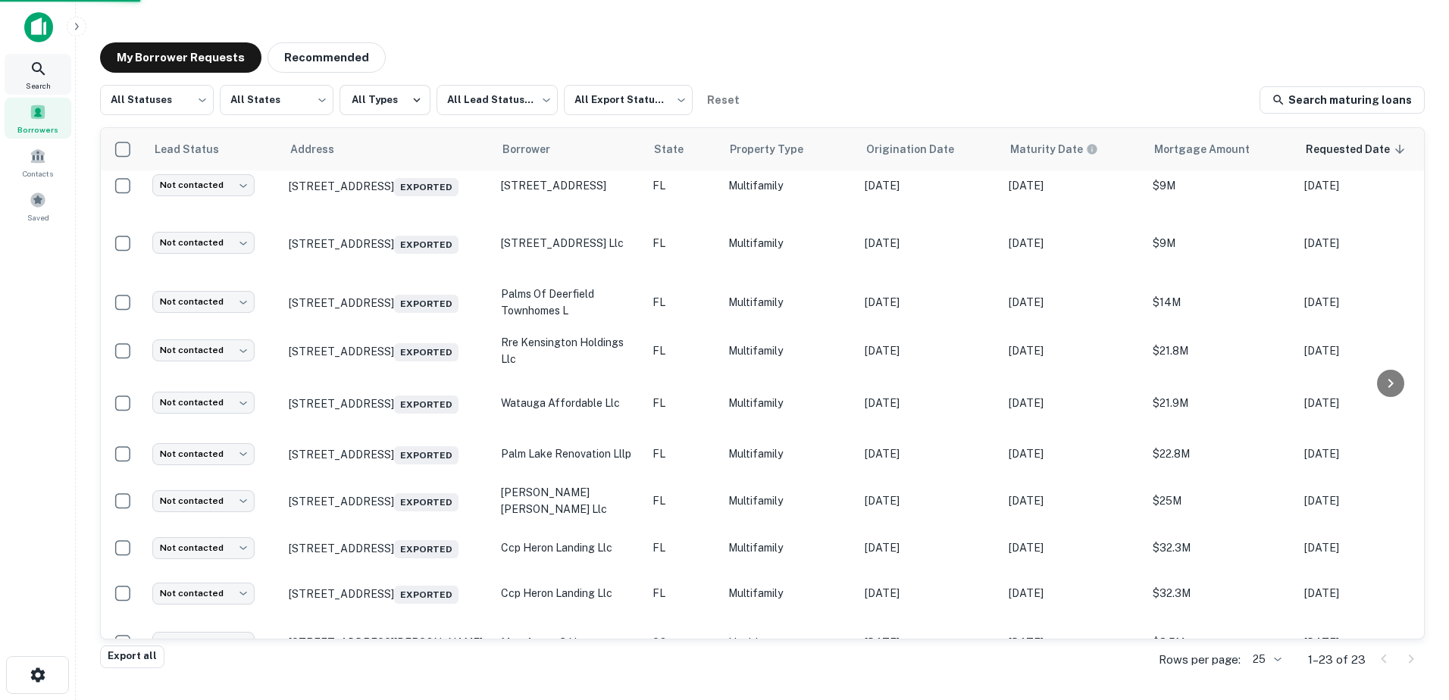
click at [50, 83] on span "Search" at bounding box center [38, 86] width 25 height 12
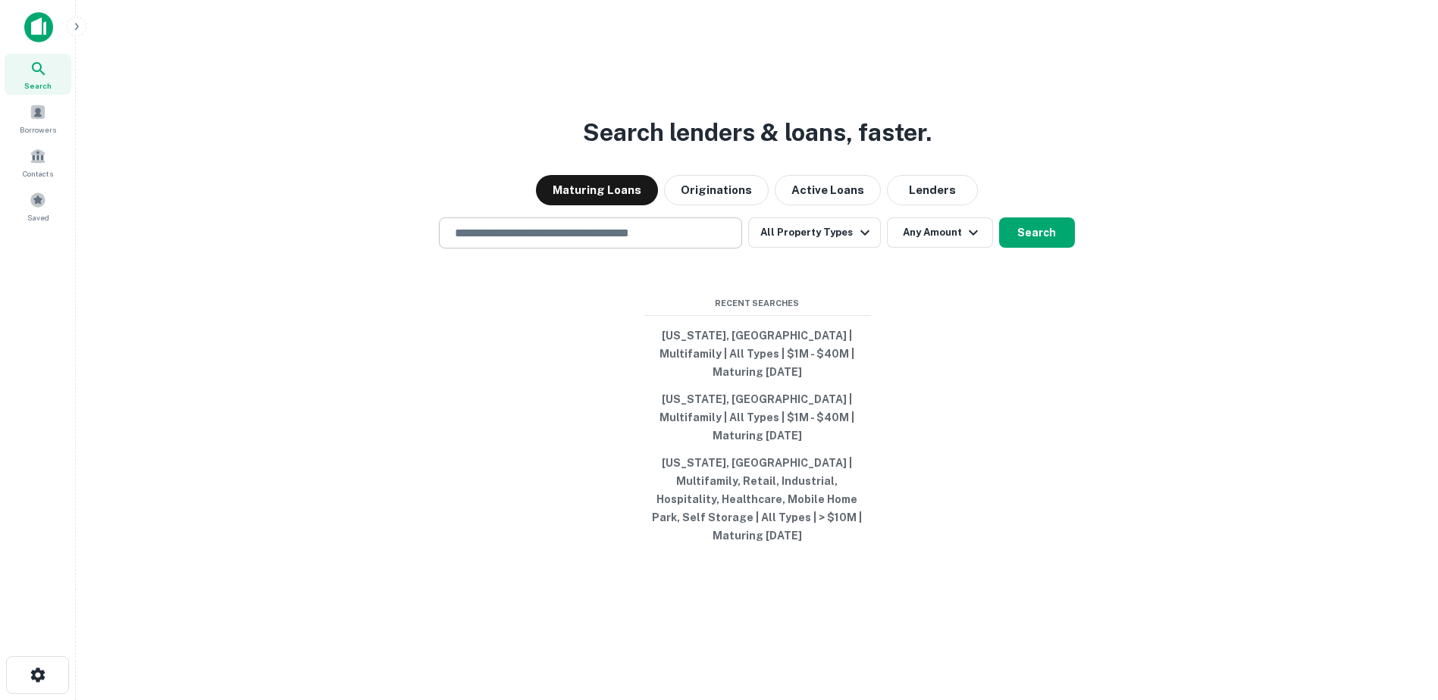
click at [641, 242] on input "text" at bounding box center [591, 232] width 290 height 17
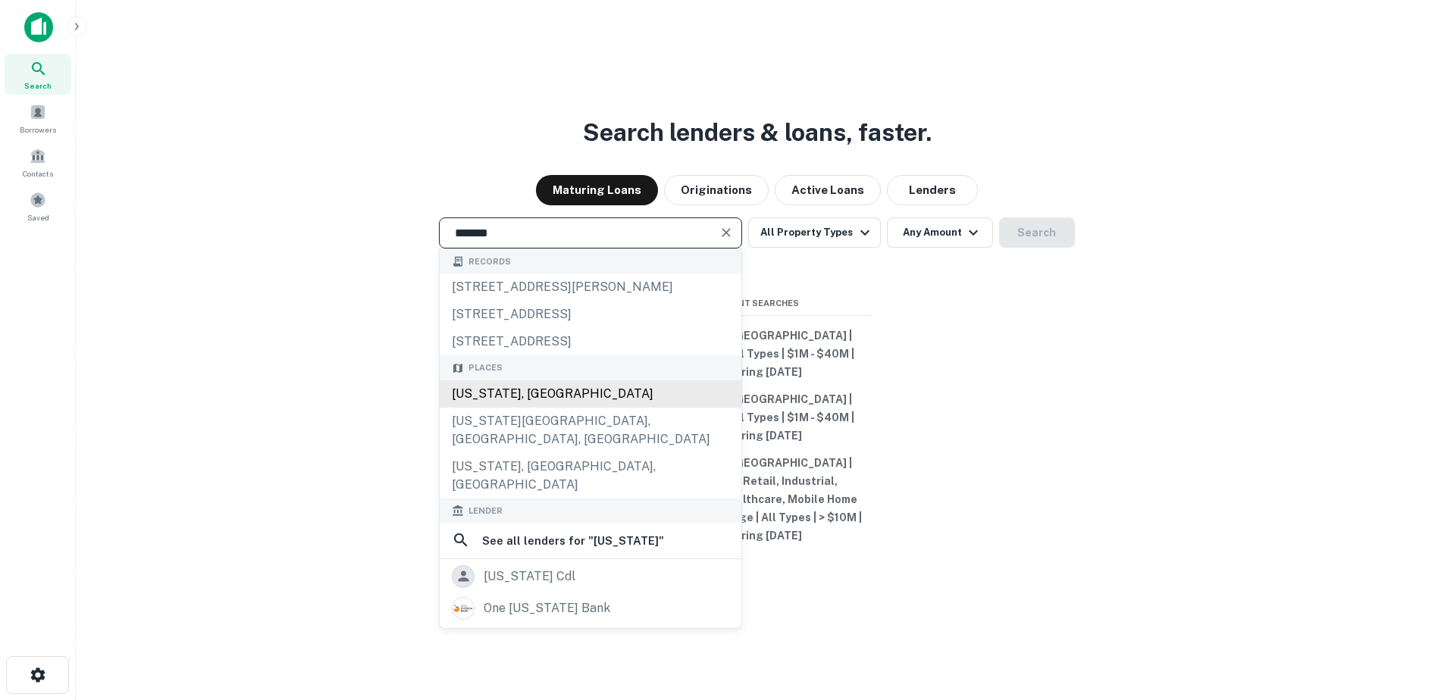
click at [554, 408] on div "[US_STATE], [GEOGRAPHIC_DATA]" at bounding box center [591, 393] width 302 height 27
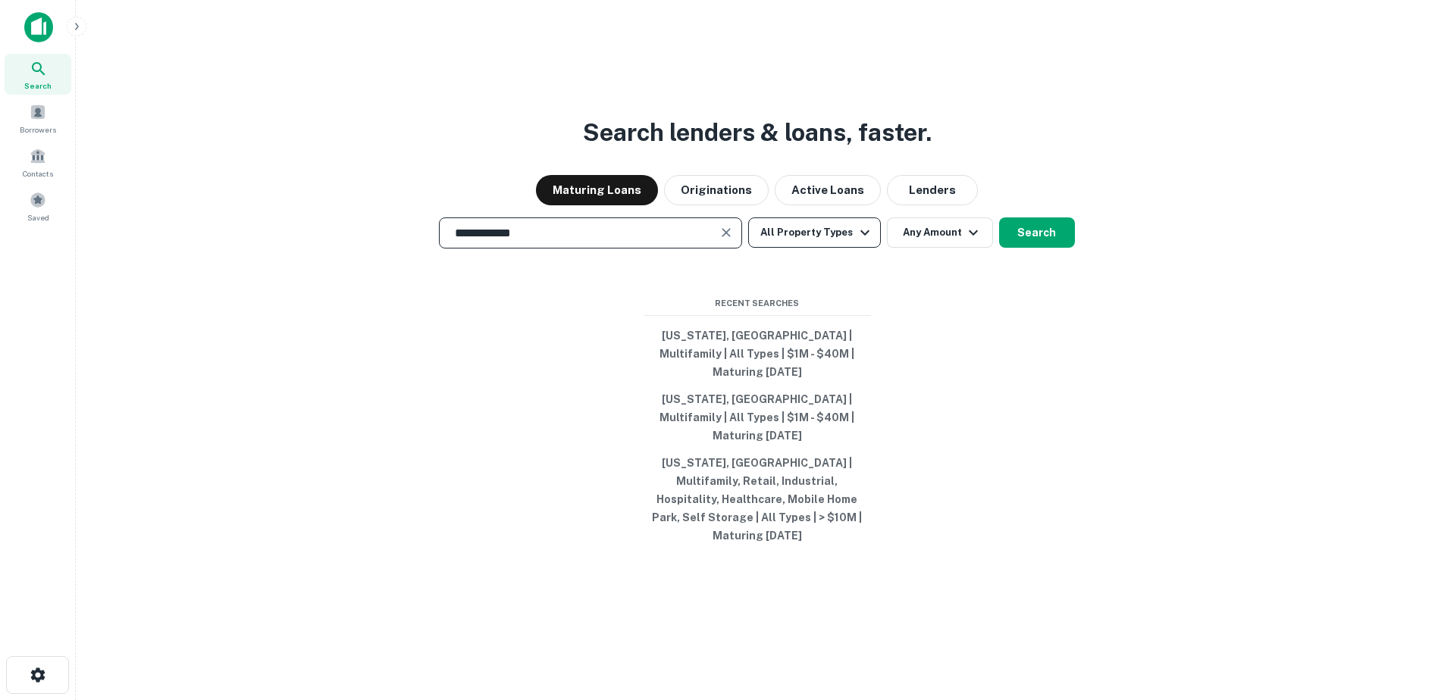
type input "**********"
click at [827, 248] on button "All Property Types" at bounding box center [814, 233] width 132 height 30
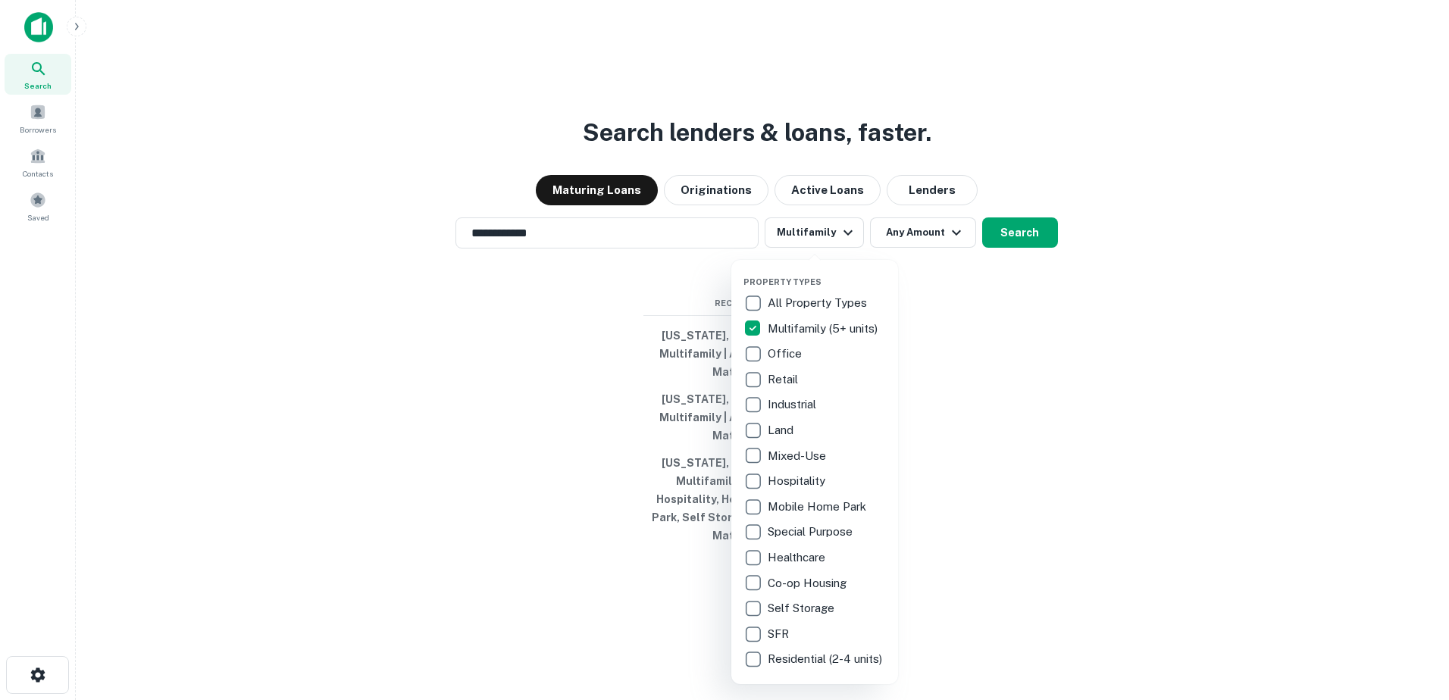
click at [936, 260] on div at bounding box center [724, 350] width 1449 height 700
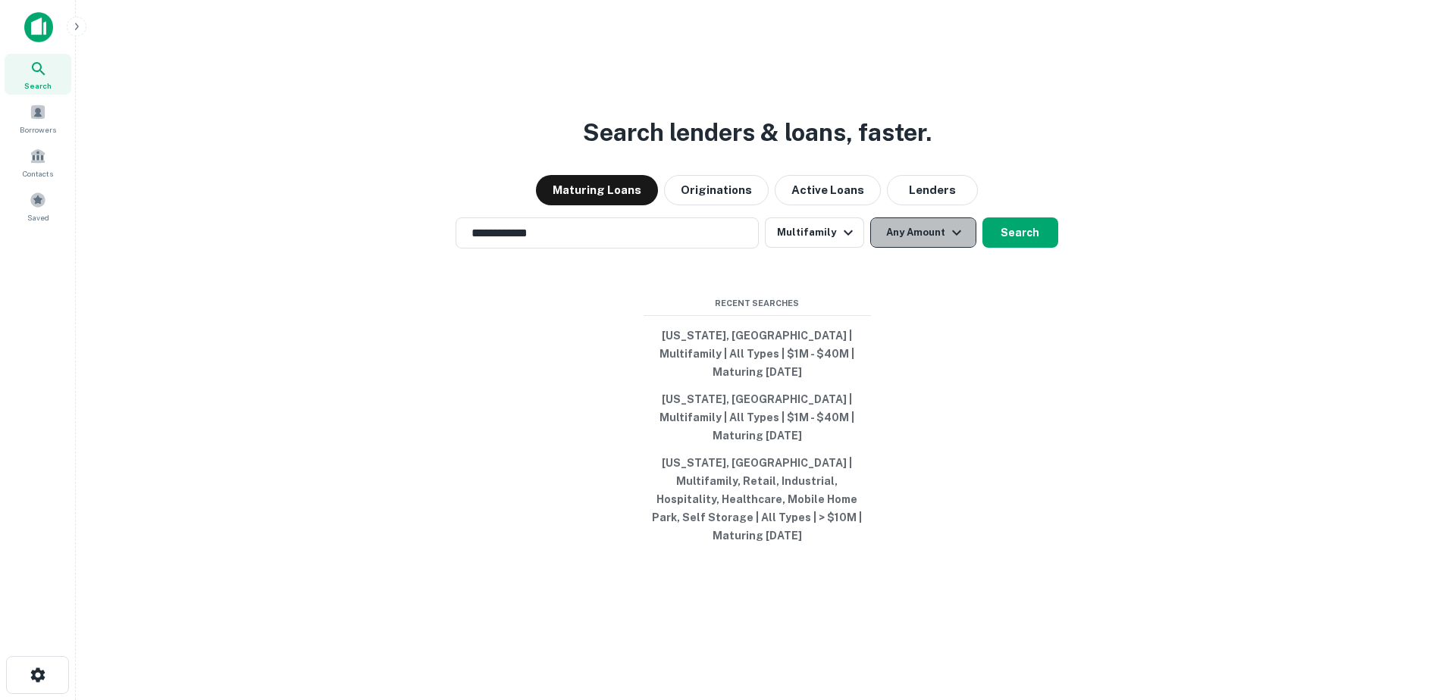
click at [947, 242] on icon "button" at bounding box center [956, 233] width 18 height 18
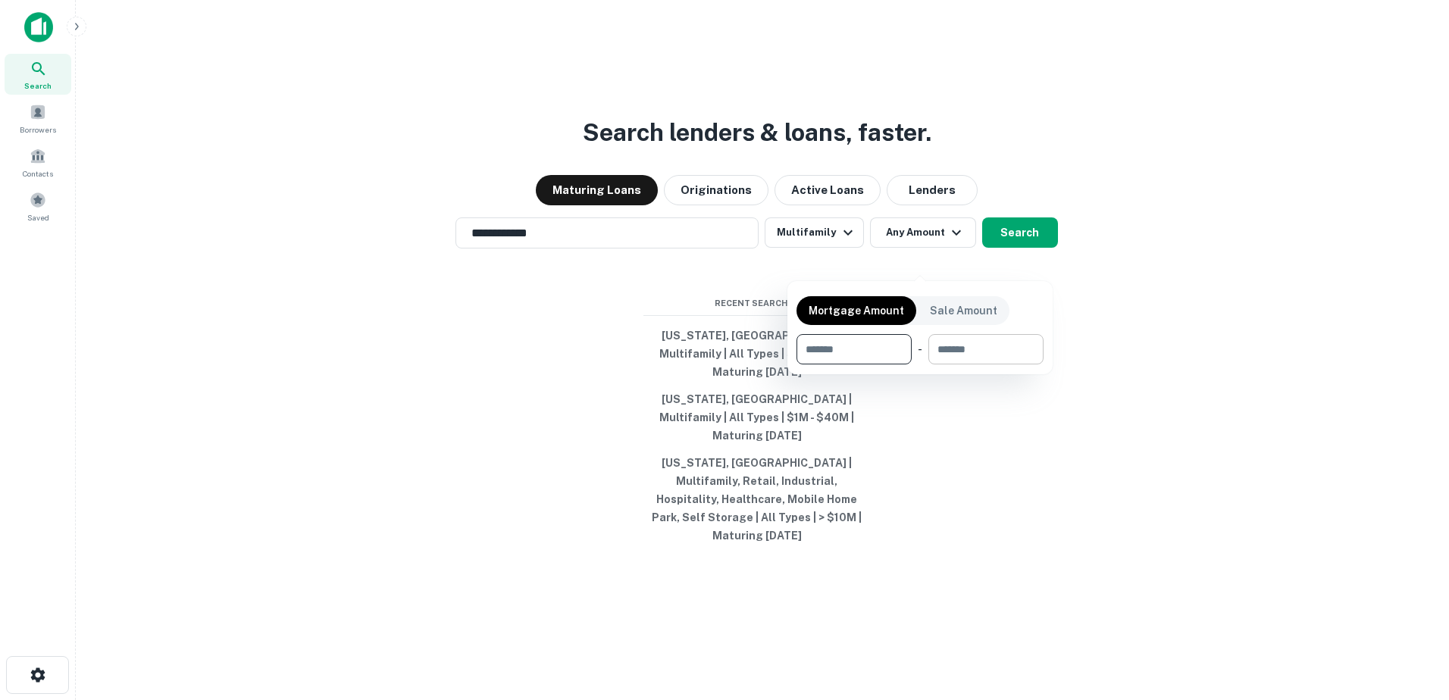
click at [997, 337] on input "number" at bounding box center [980, 349] width 105 height 30
type input "**********"
type input "*********"
click at [847, 358] on input "number" at bounding box center [843, 349] width 93 height 30
type input "*******"
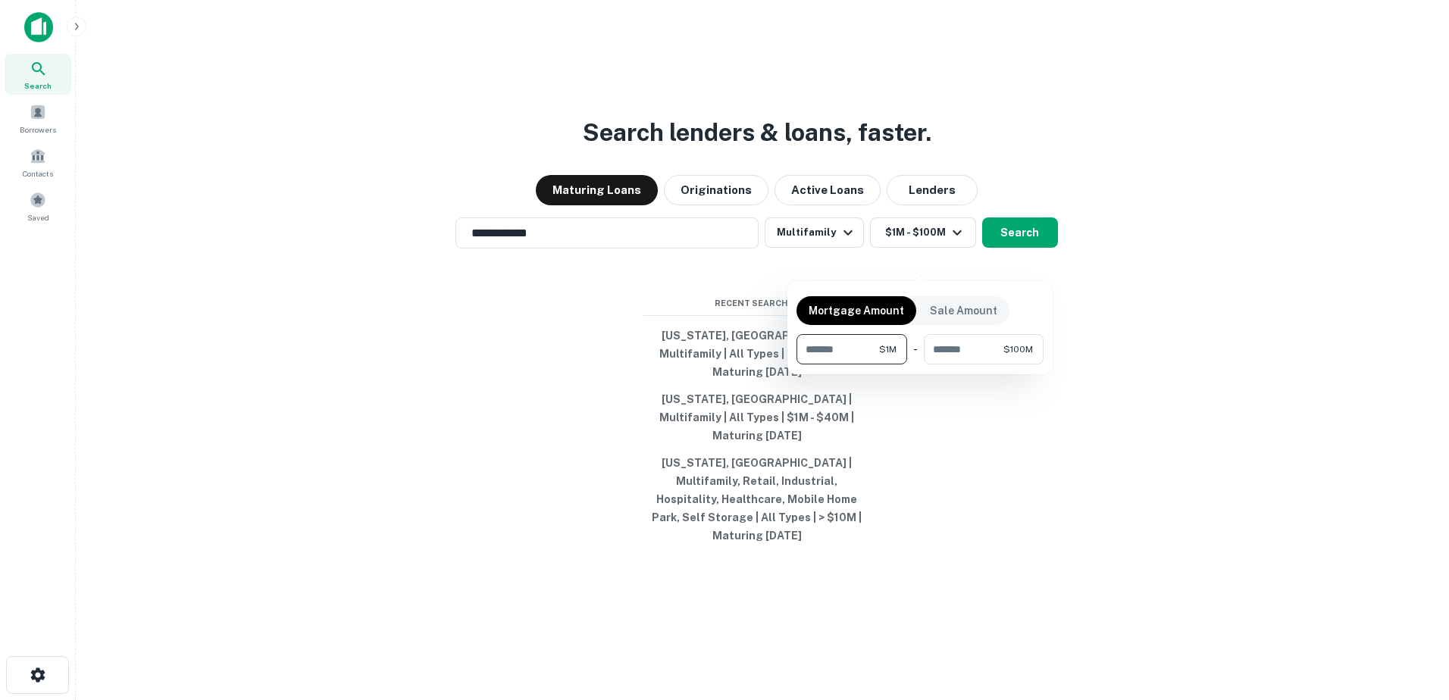
click at [1033, 248] on div at bounding box center [724, 350] width 1449 height 700
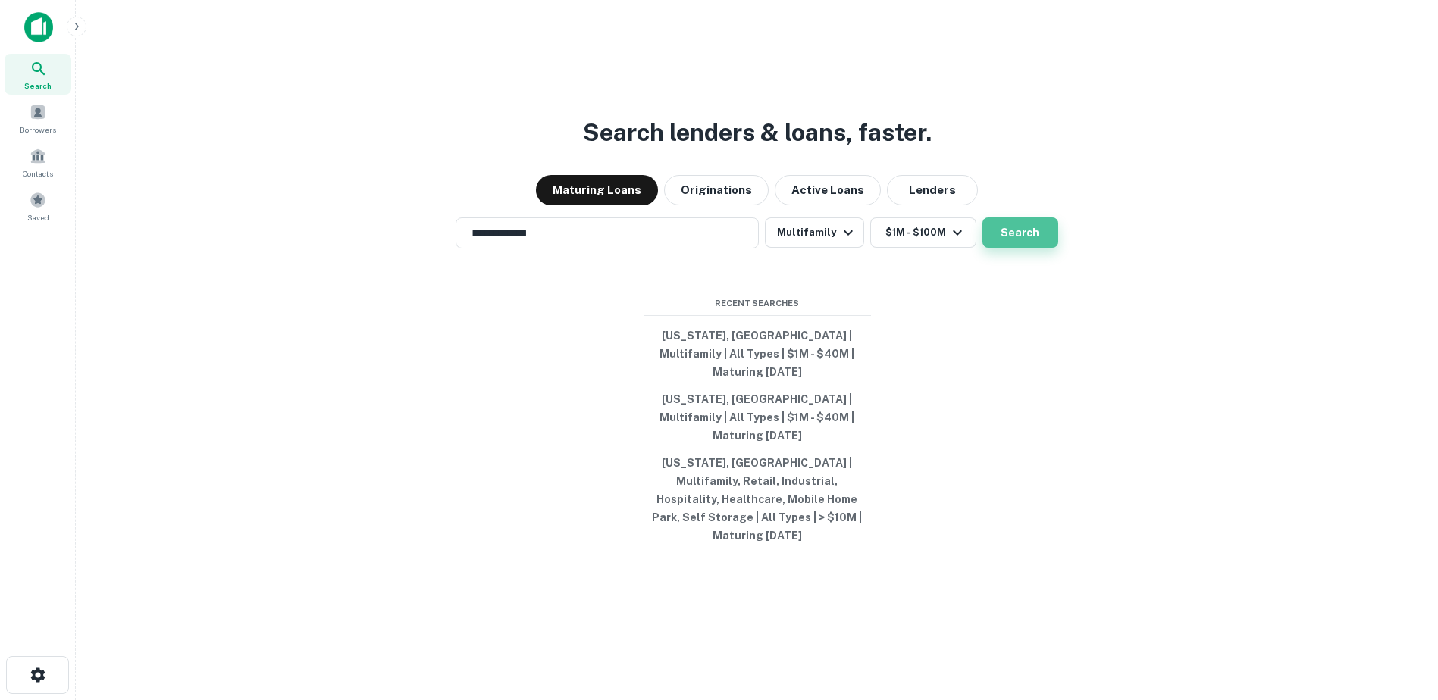
click at [1027, 248] on button "Search" at bounding box center [1020, 233] width 76 height 30
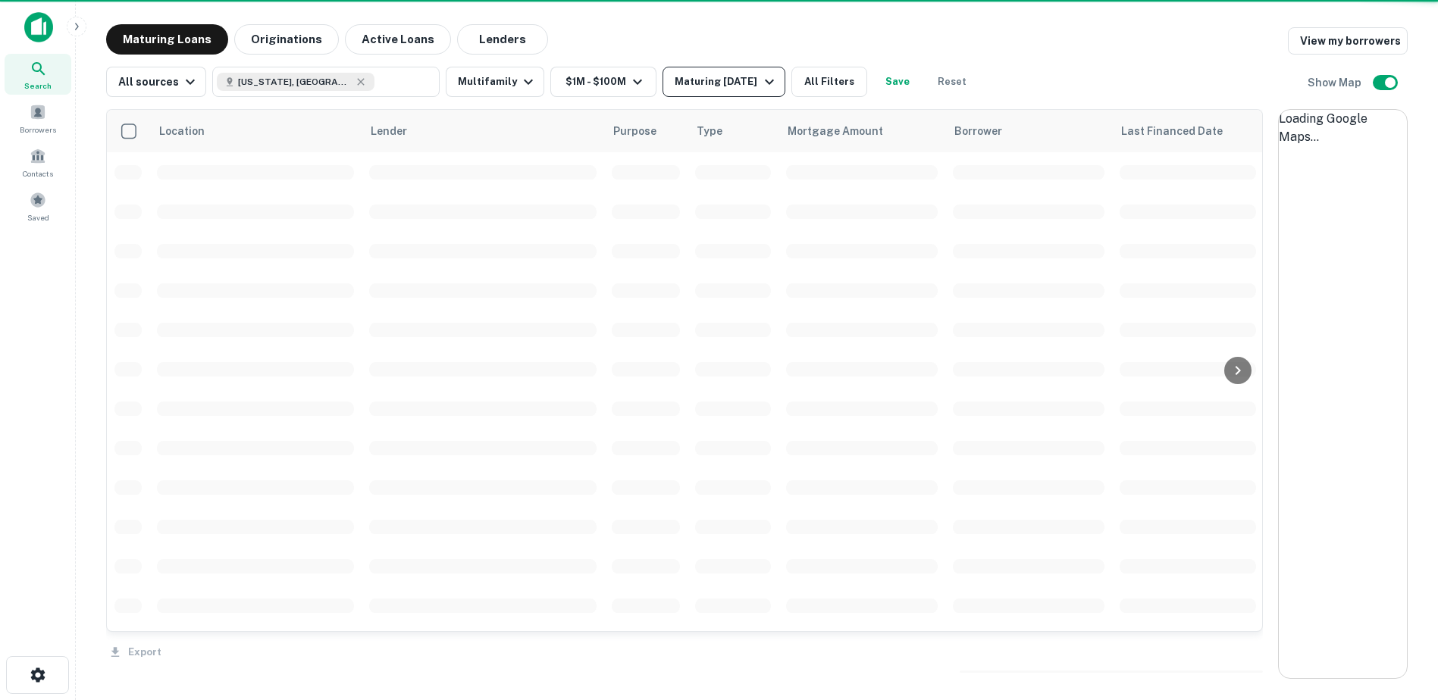
click at [732, 88] on div "Maturing In 1 Year" at bounding box center [725, 82] width 103 height 18
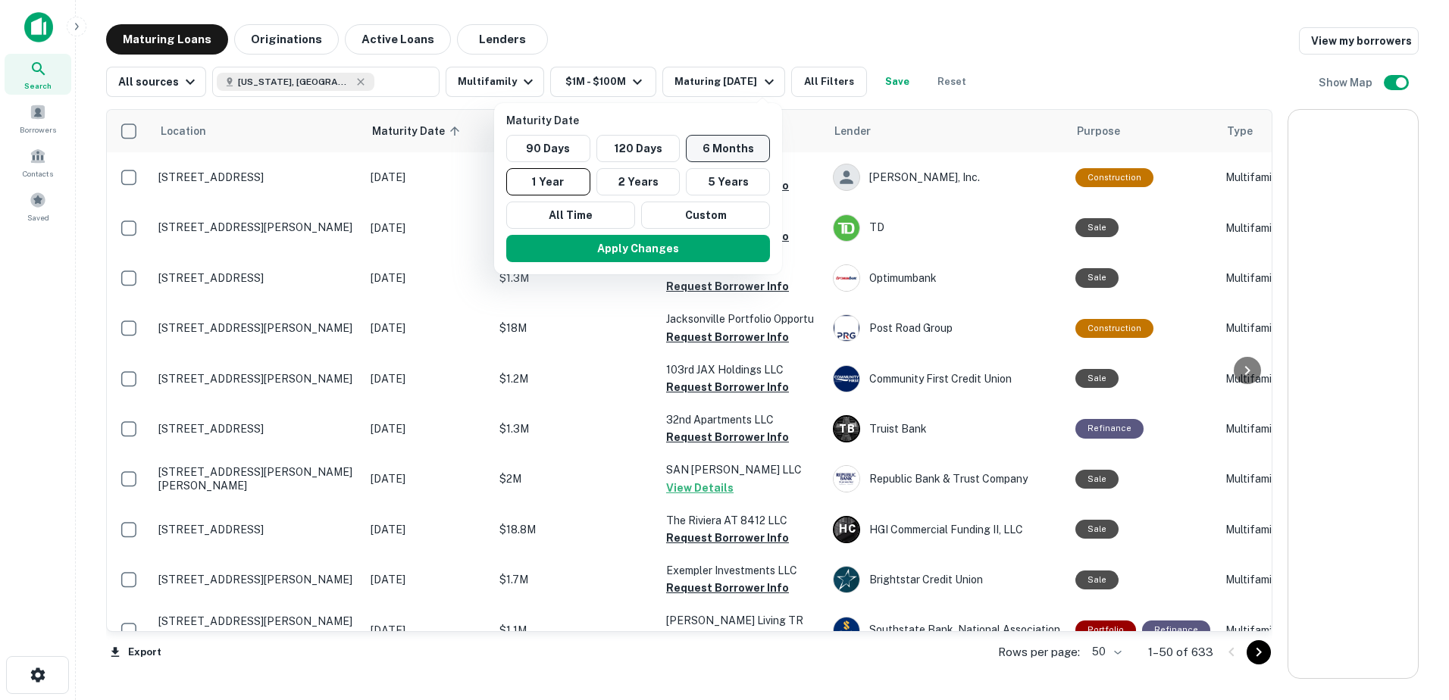
scroll to position [528, 0]
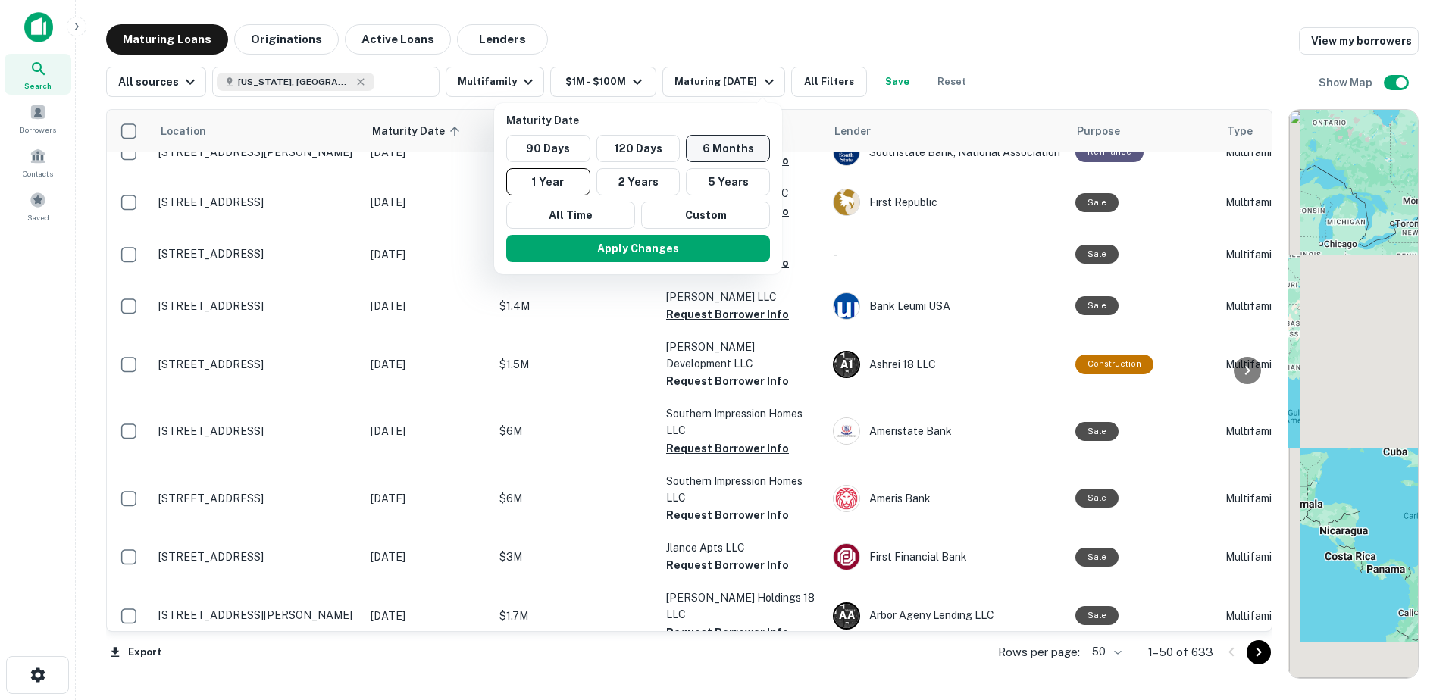
click at [724, 140] on button "6 Months" at bounding box center [728, 148] width 84 height 27
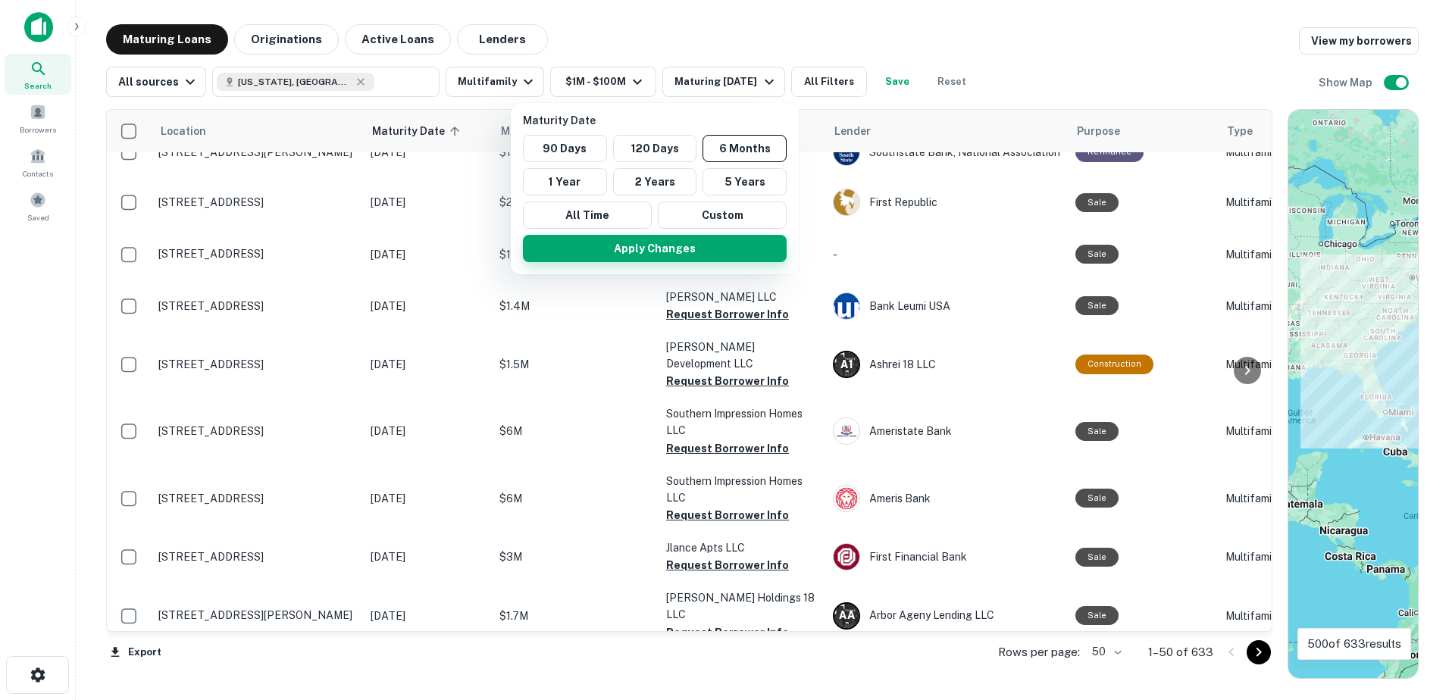
click at [667, 249] on button "Apply Changes" at bounding box center [655, 248] width 264 height 27
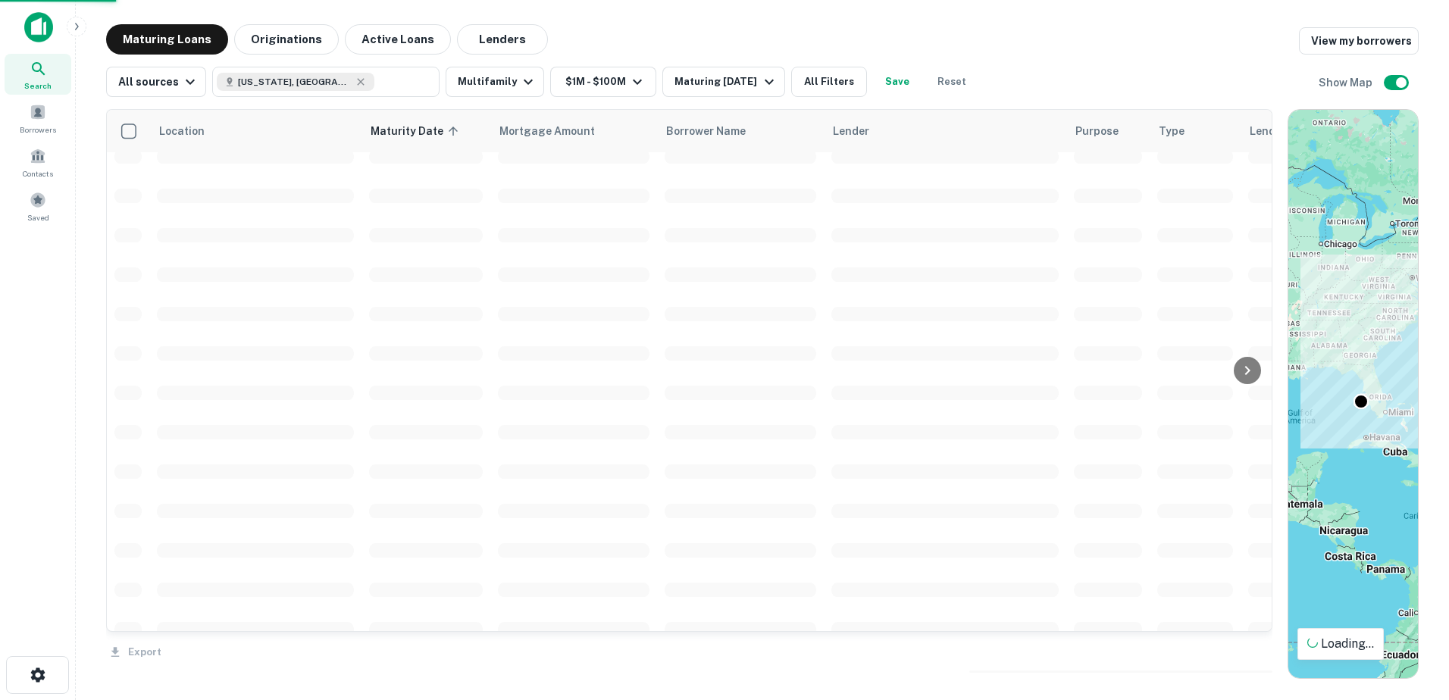
click at [902, 84] on div at bounding box center [724, 350] width 1449 height 700
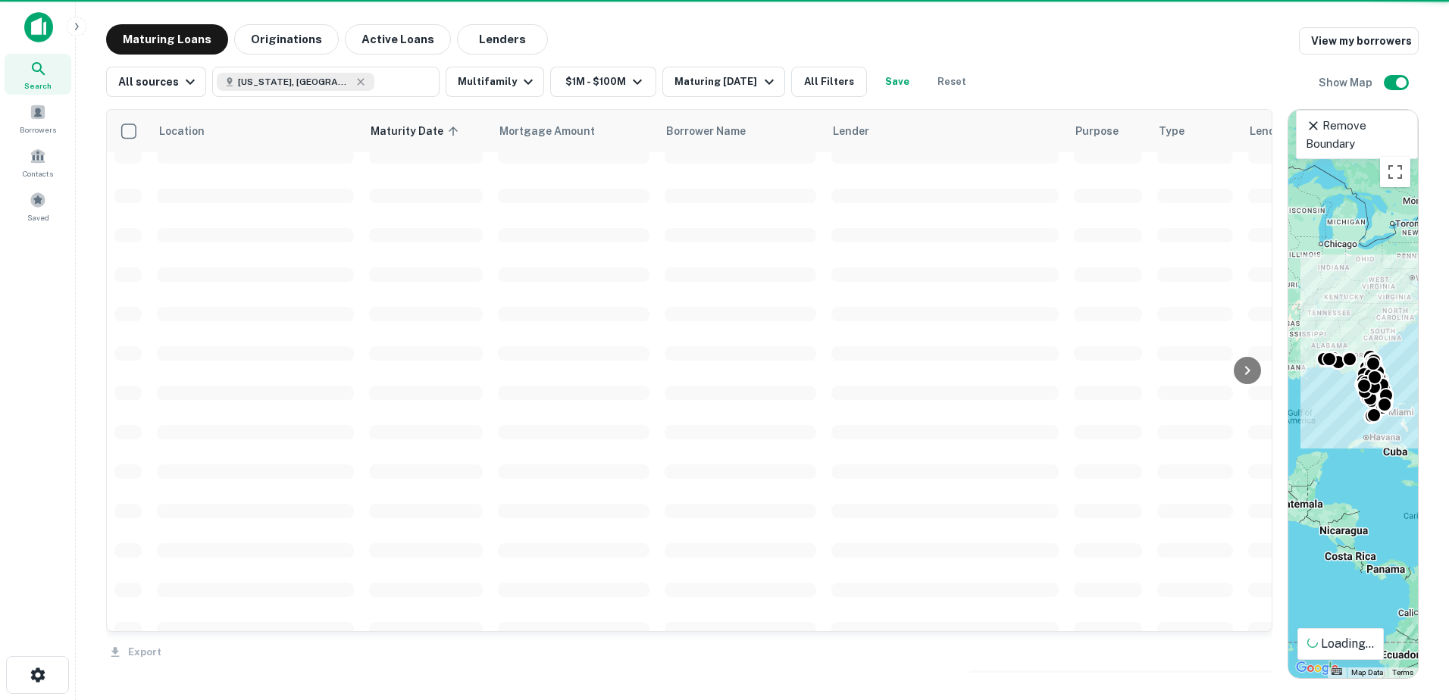
click at [909, 78] on button "Save" at bounding box center [897, 82] width 49 height 30
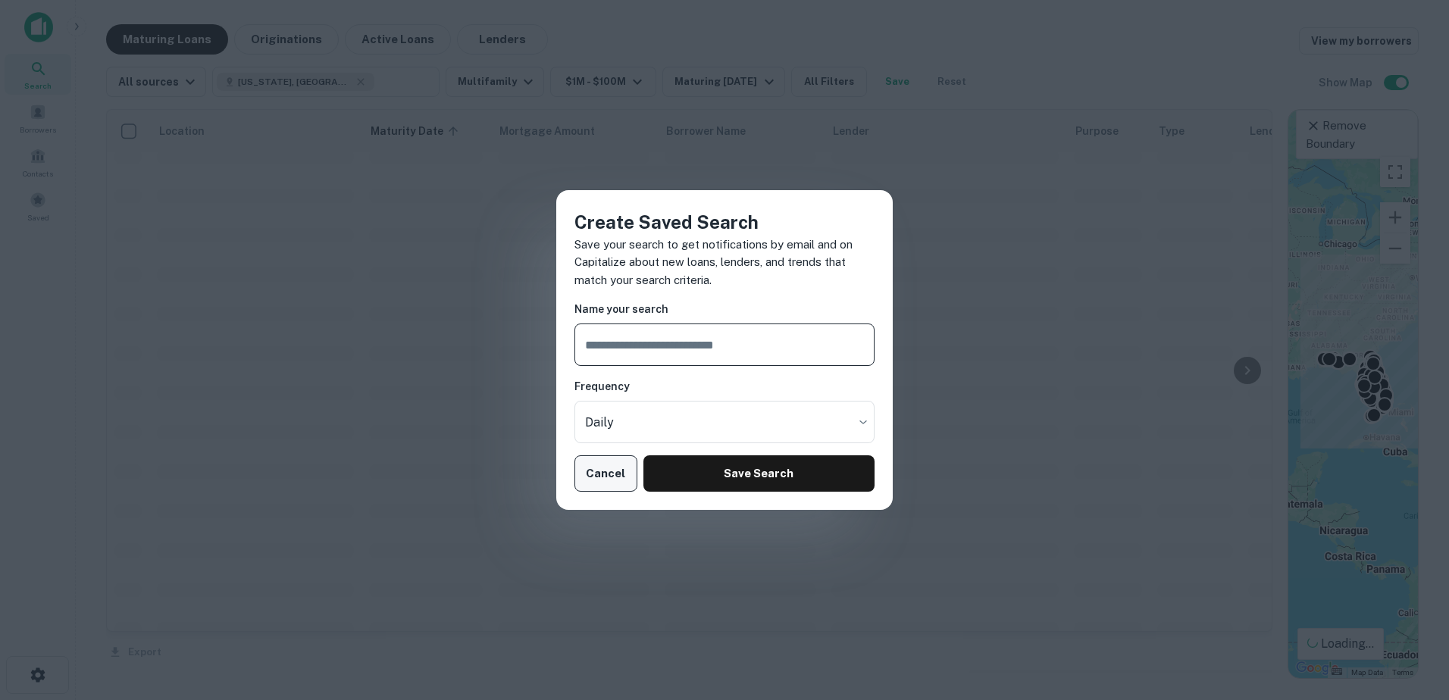
click at [610, 463] on button "Cancel" at bounding box center [605, 473] width 63 height 36
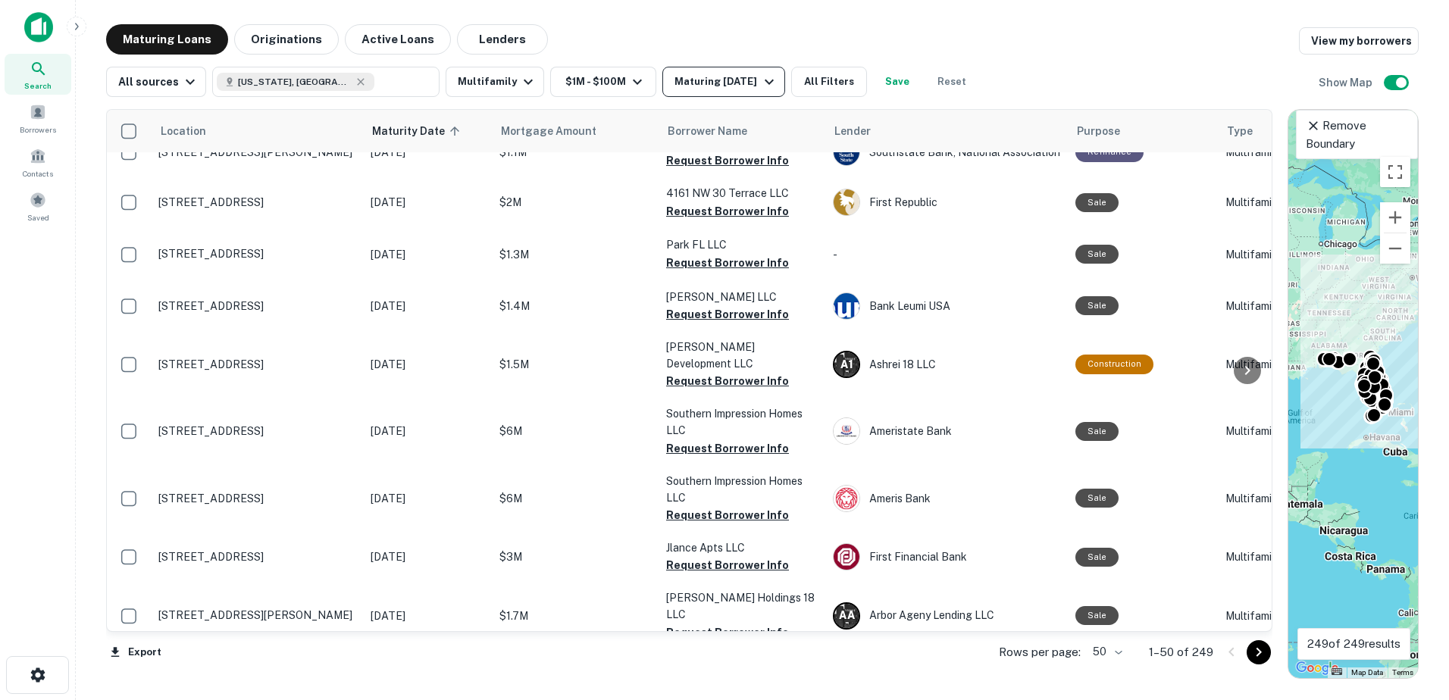
click at [742, 82] on div "Create Saved Search Save your search to get notifications by email and on Capit…" at bounding box center [724, 350] width 1449 height 700
click at [760, 80] on div "Maturing In 6 Months" at bounding box center [725, 82] width 103 height 18
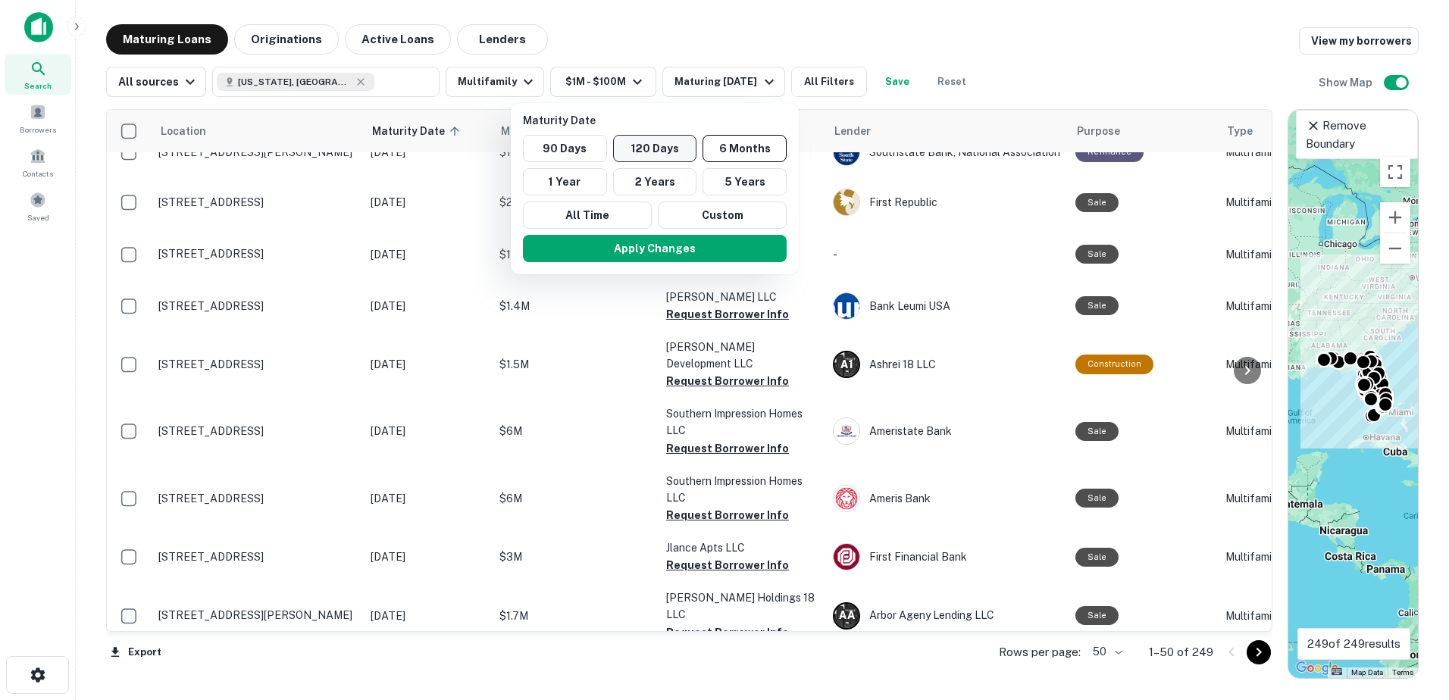
click at [656, 146] on button "120 Days" at bounding box center [655, 148] width 84 height 27
click at [661, 251] on button "Apply Changes" at bounding box center [653, 248] width 264 height 27
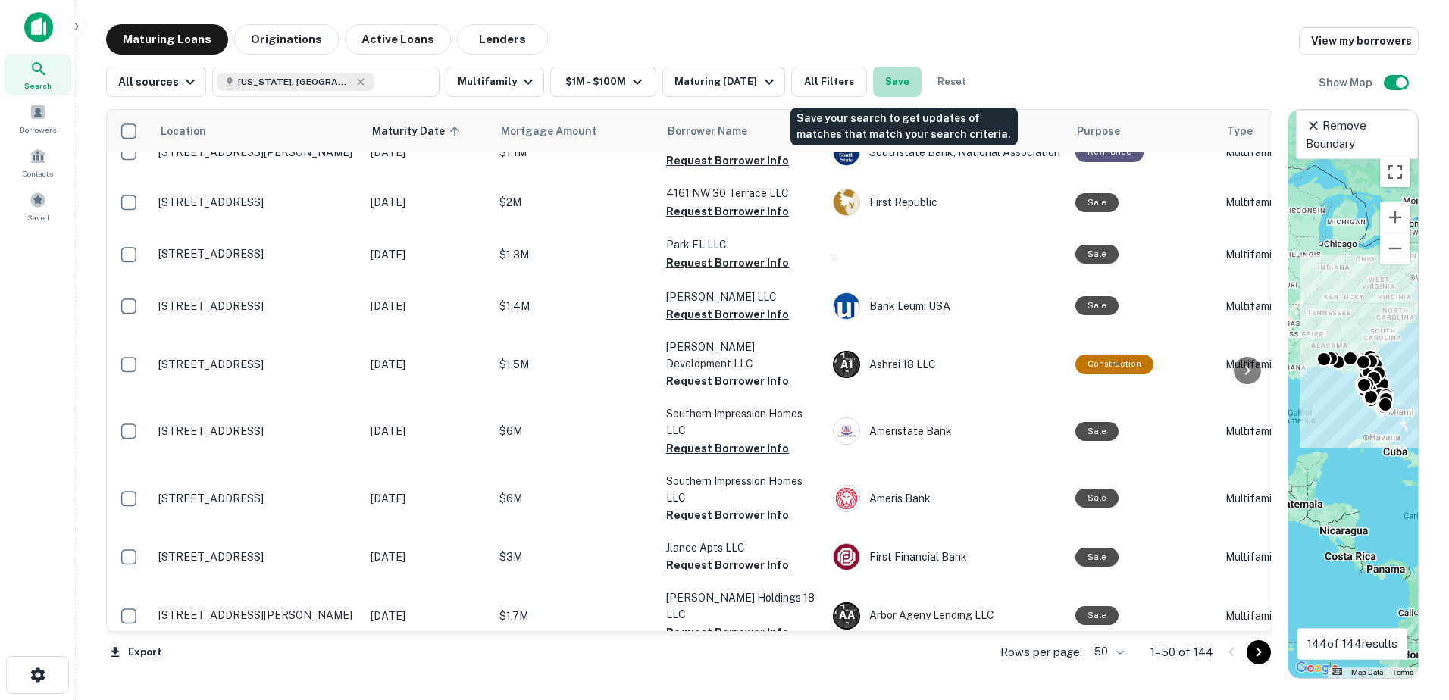
click at [913, 79] on button "Save" at bounding box center [897, 82] width 49 height 30
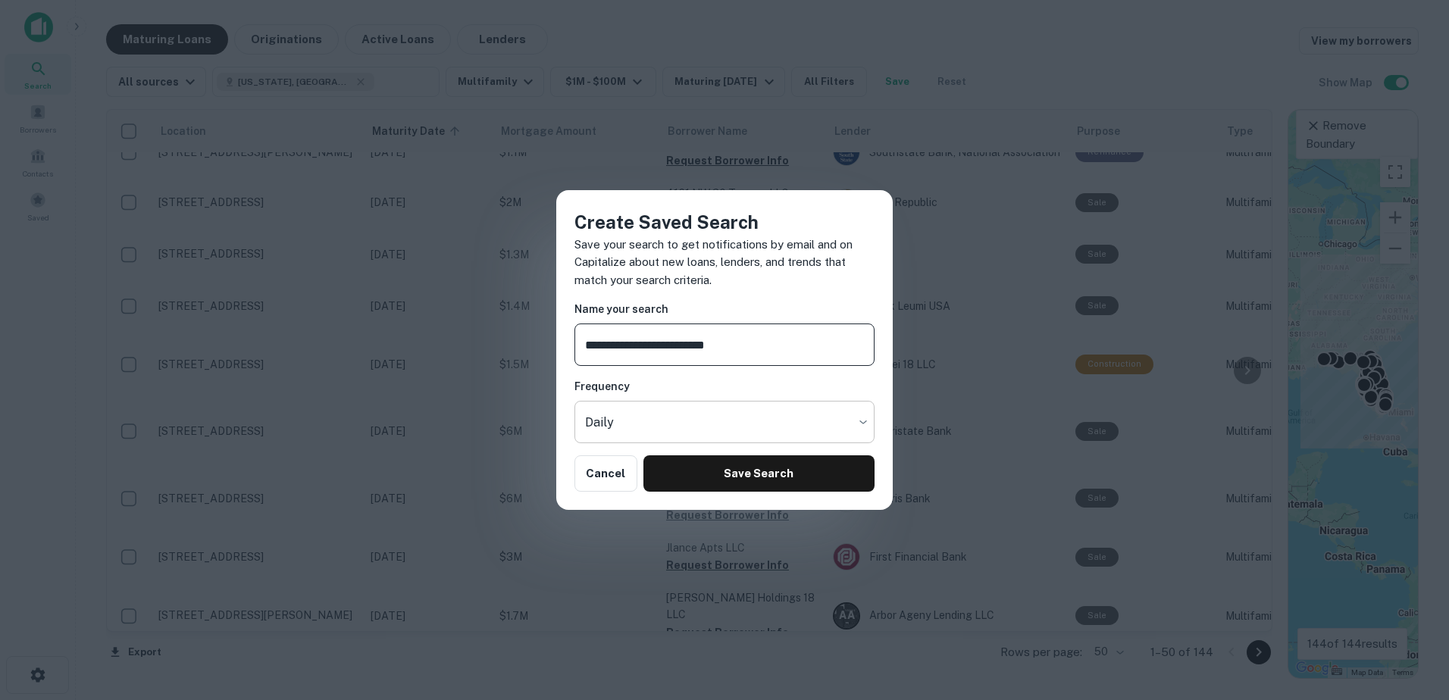
type input "**********"
click at [614, 430] on body "Search Borrowers Contacts Saved Maturing Loans Originations Active Loans Lender…" at bounding box center [724, 350] width 1449 height 700
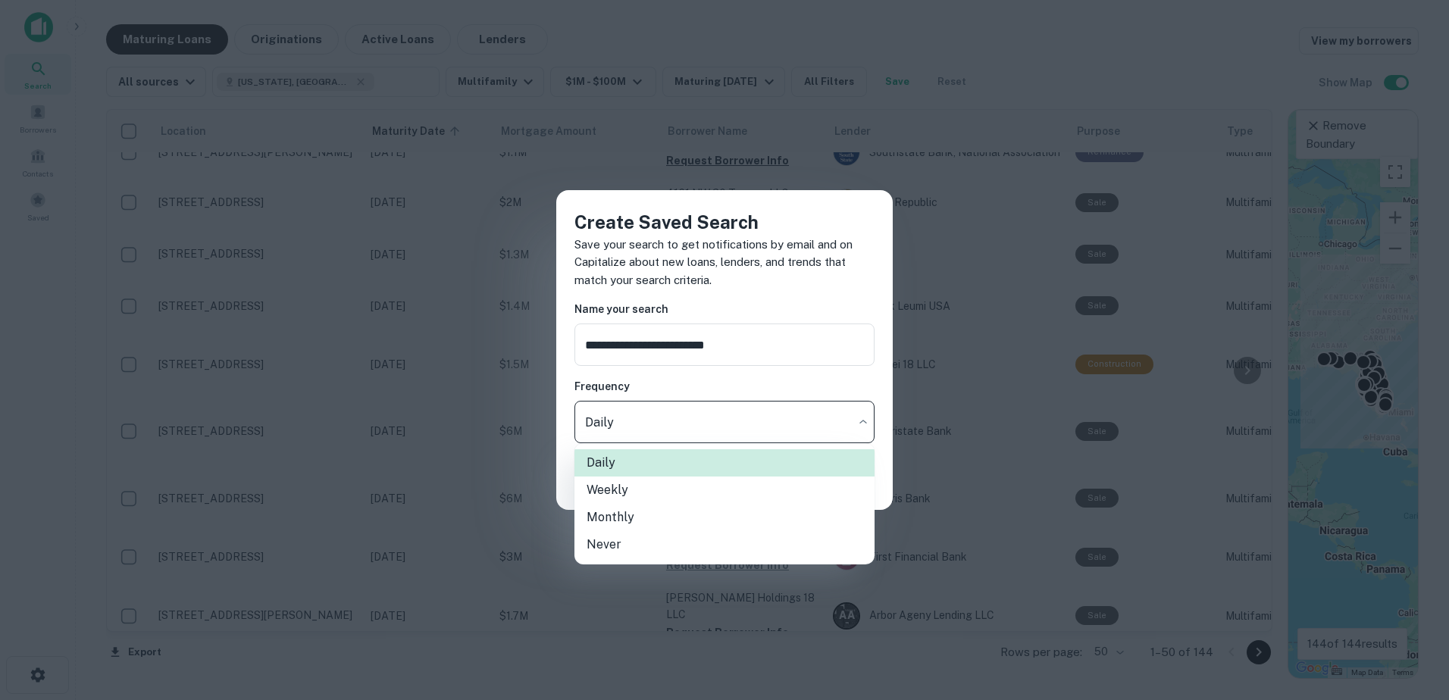
click at [621, 426] on div at bounding box center [724, 350] width 1449 height 700
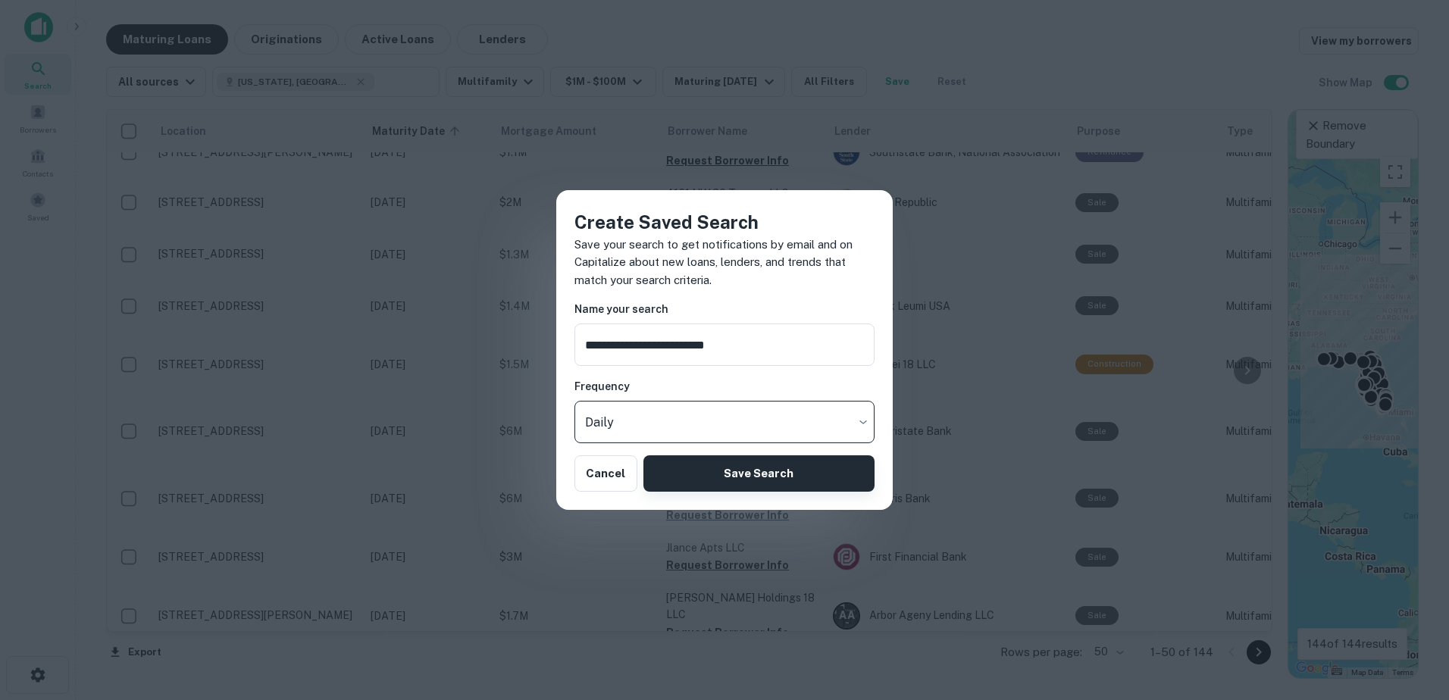
click at [757, 468] on button "Save Search" at bounding box center [758, 473] width 231 height 36
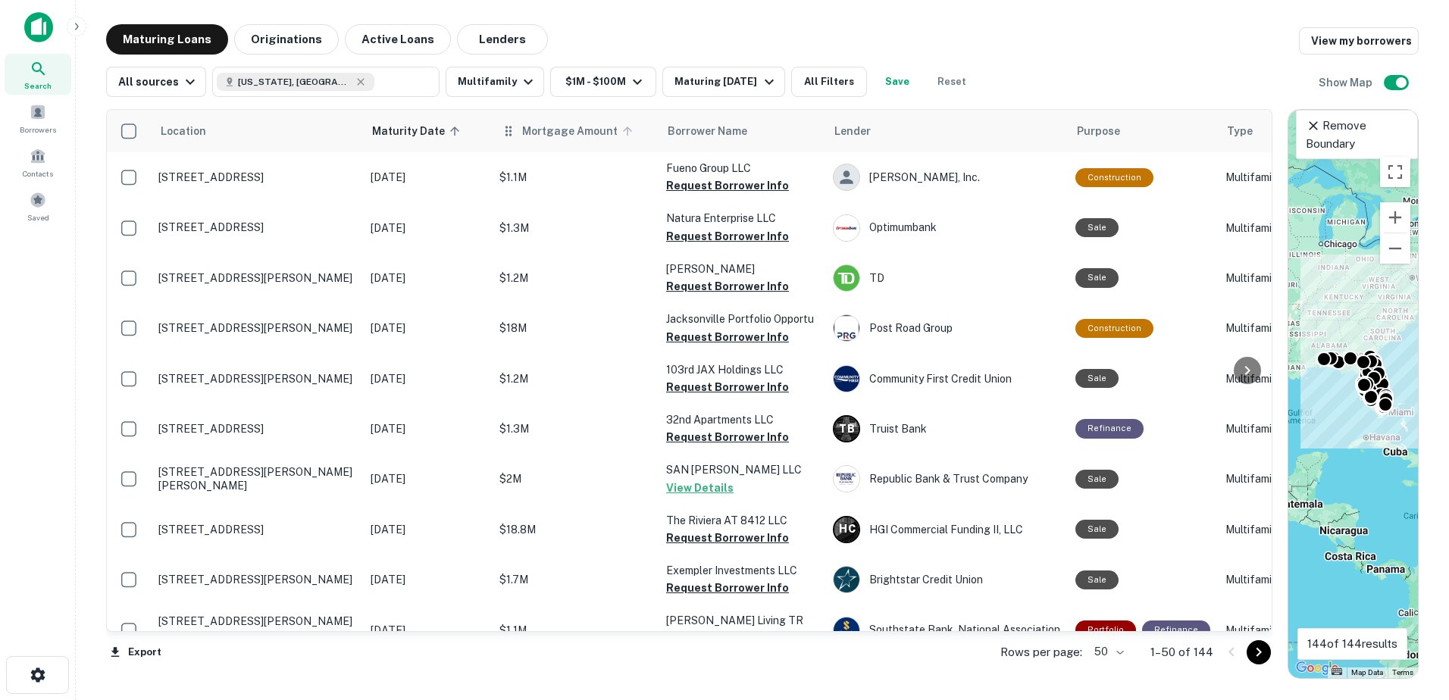
click at [539, 127] on span "Mortgage Amount" at bounding box center [579, 131] width 115 height 18
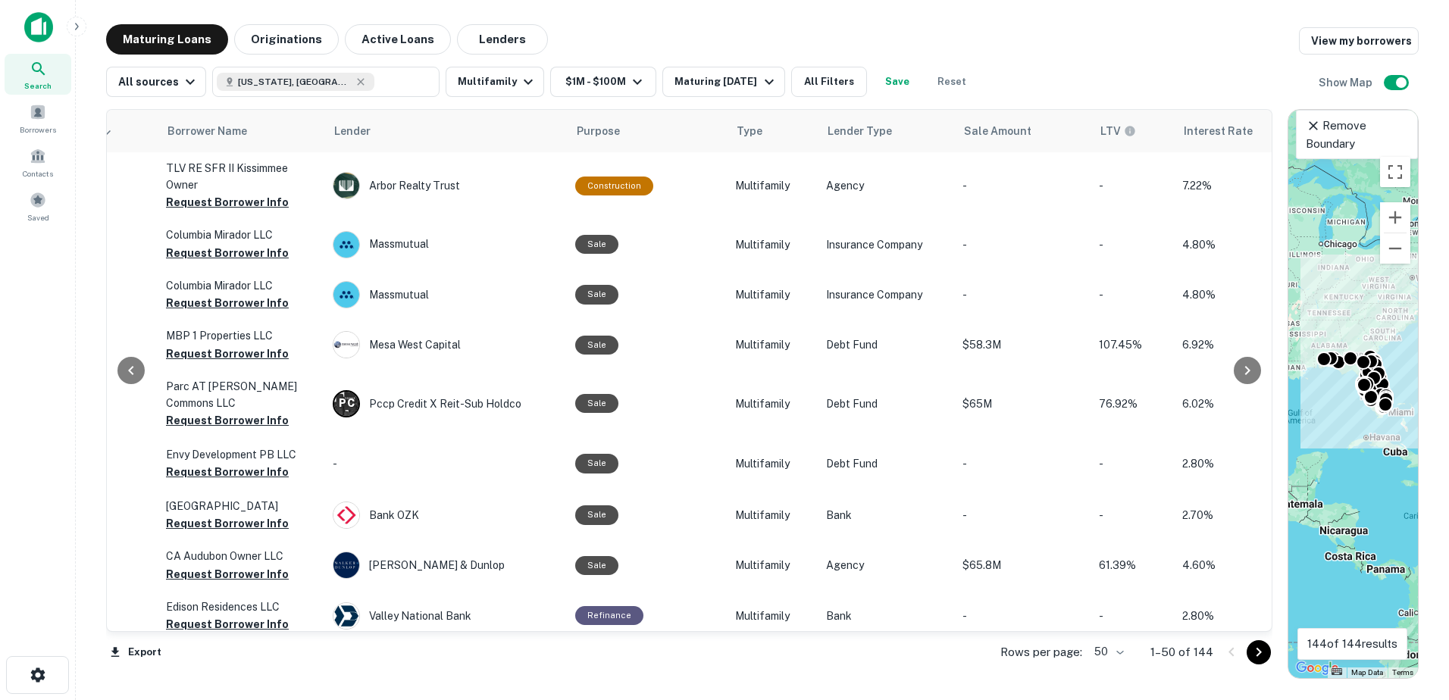
scroll to position [0, 492]
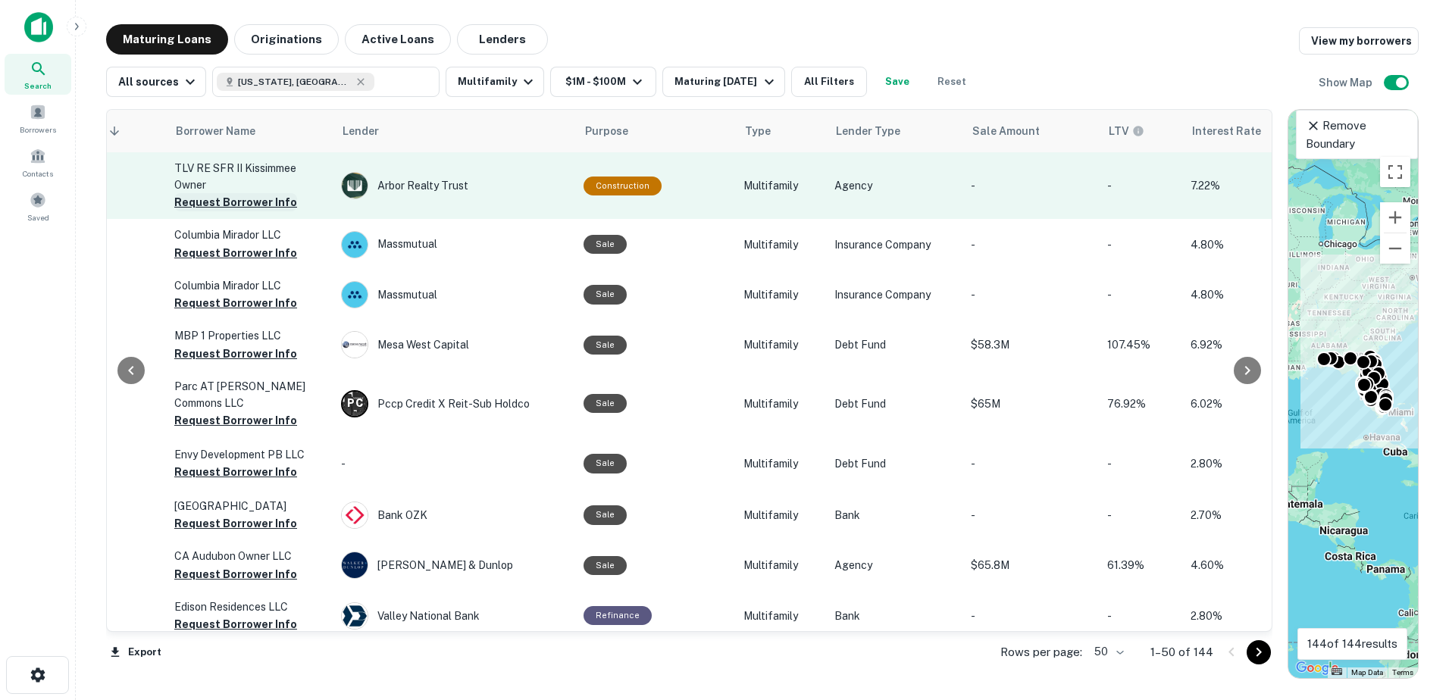
click at [265, 205] on button "Request Borrower Info" at bounding box center [235, 202] width 123 height 18
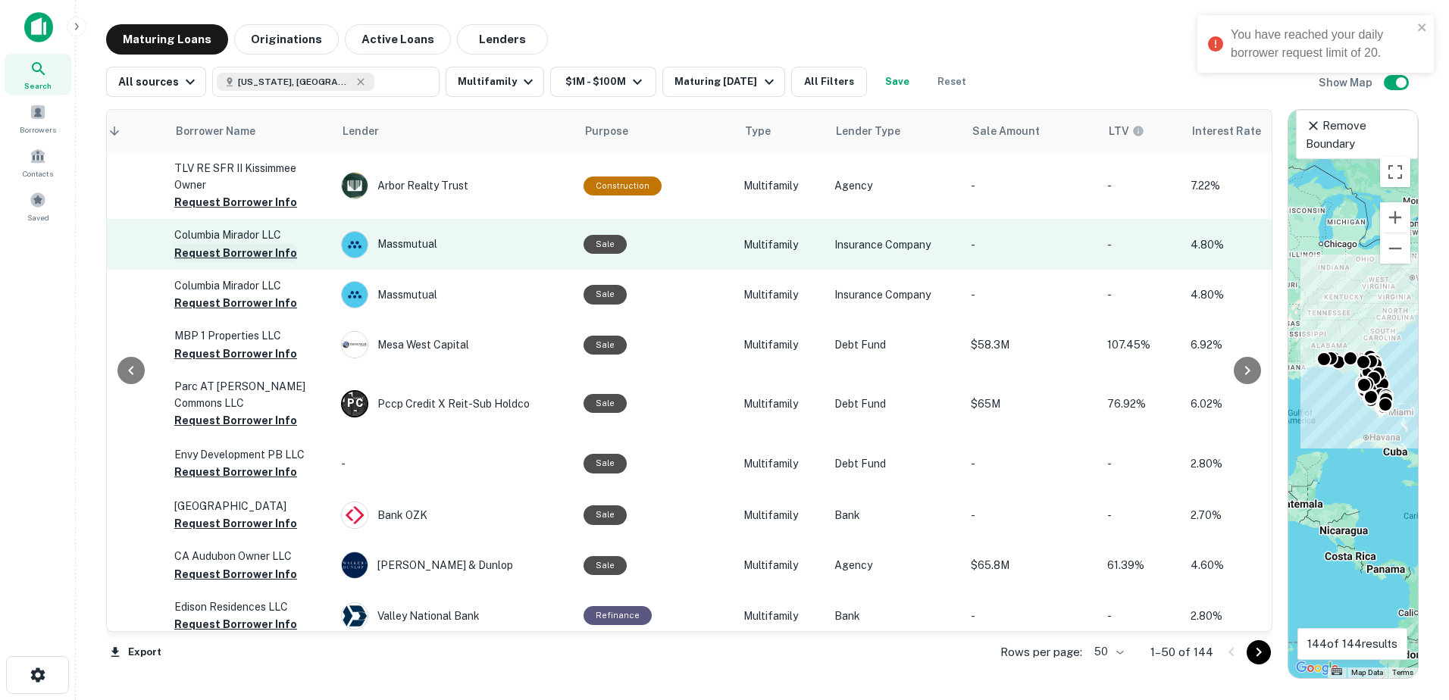
click at [255, 254] on button "Request Borrower Info" at bounding box center [235, 253] width 123 height 18
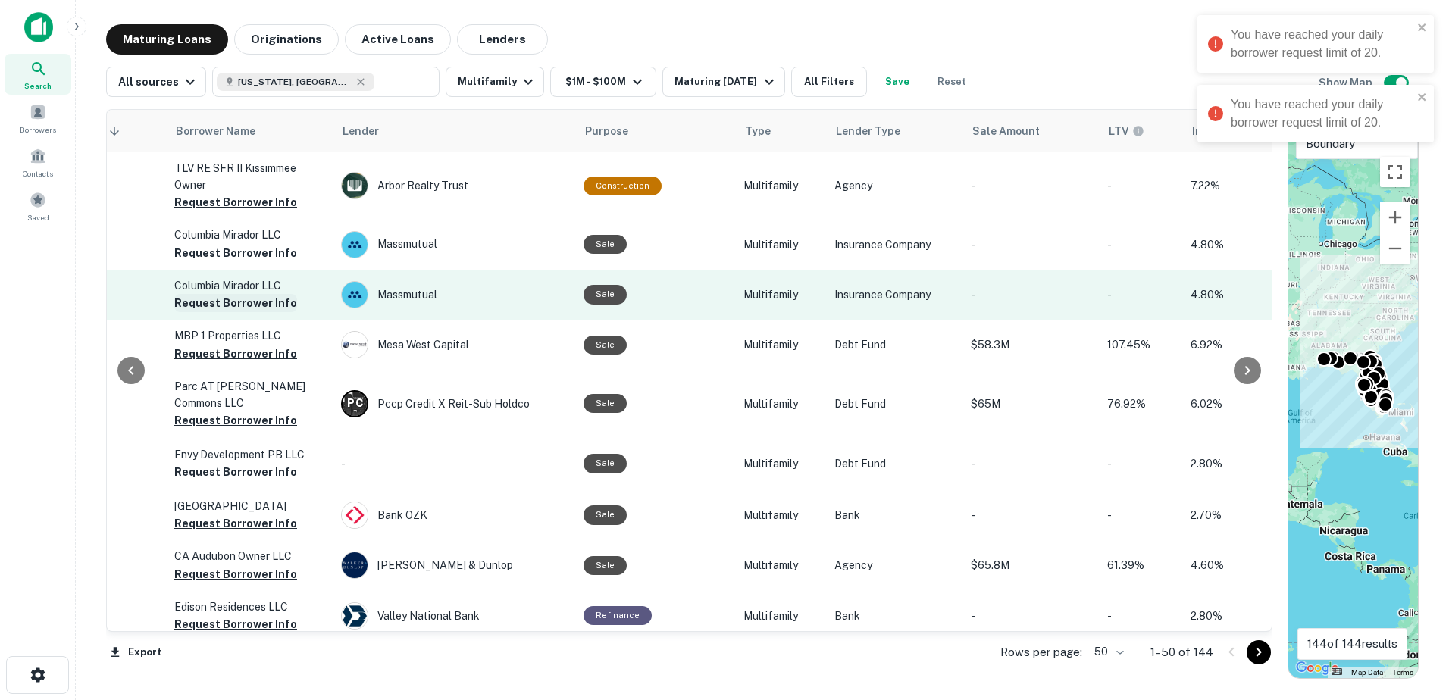
click at [258, 299] on button "Request Borrower Info" at bounding box center [235, 303] width 123 height 18
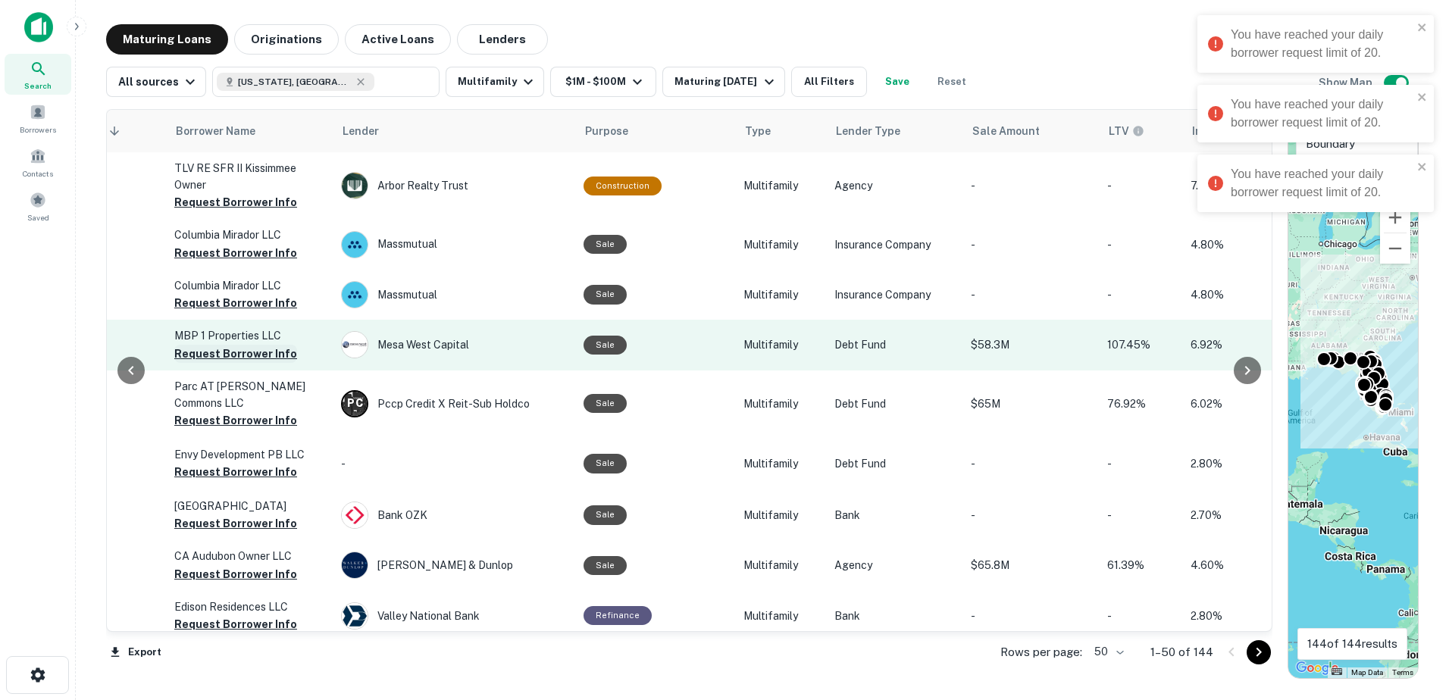
click at [255, 355] on button "Request Borrower Info" at bounding box center [235, 354] width 123 height 18
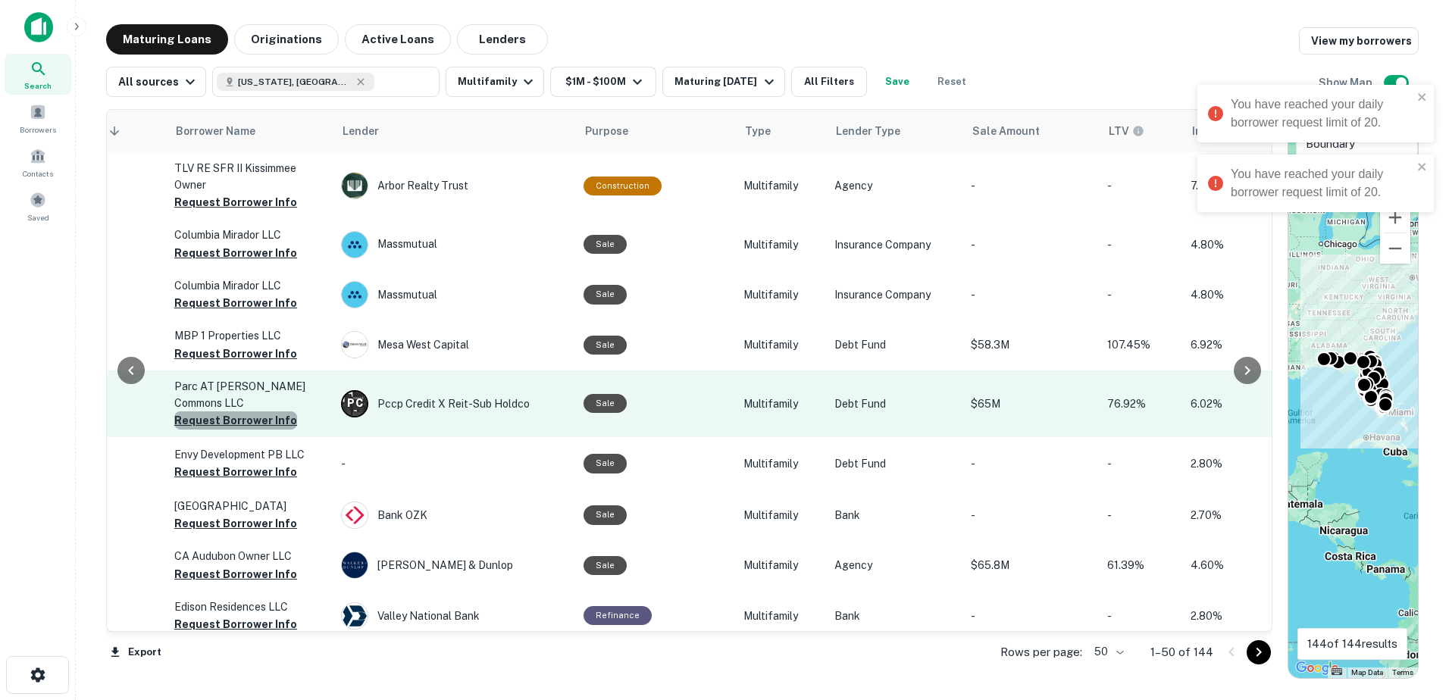
click at [266, 412] on button "Request Borrower Info" at bounding box center [235, 421] width 123 height 18
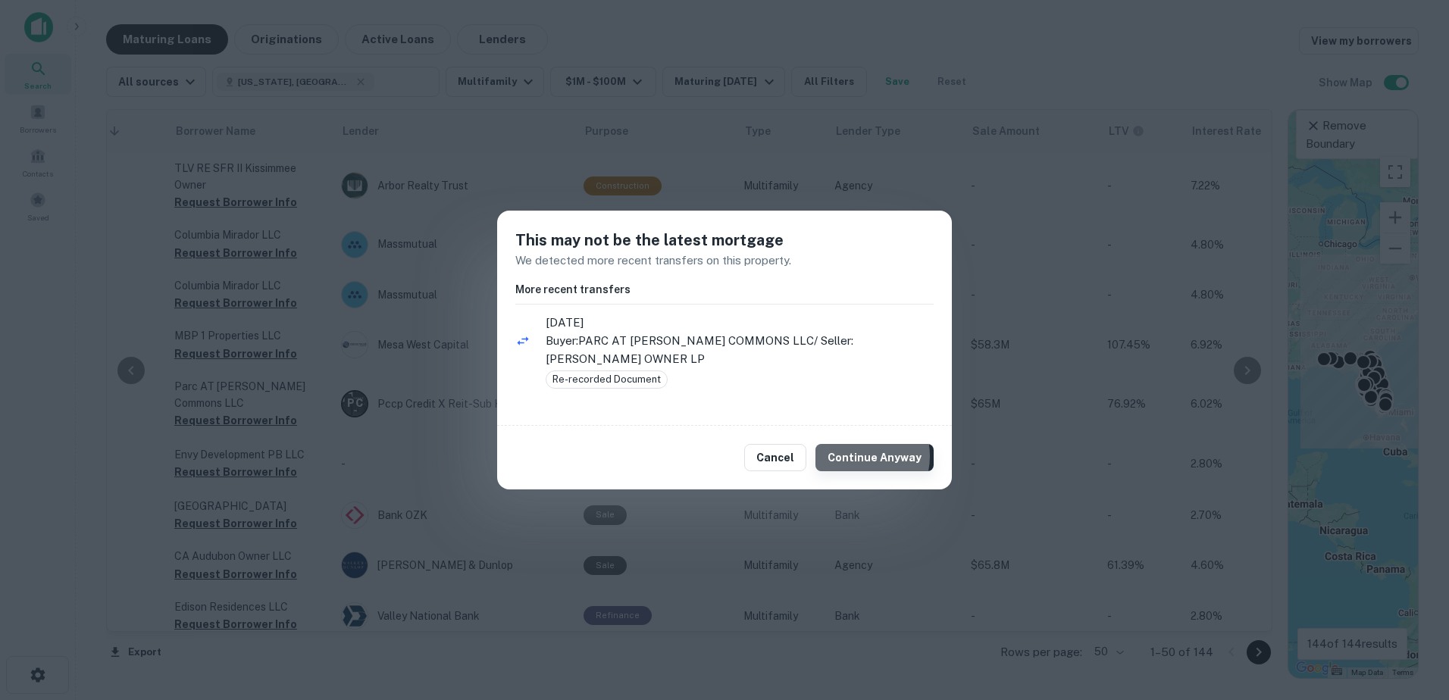
click at [860, 447] on button "Continue Anyway" at bounding box center [874, 457] width 118 height 27
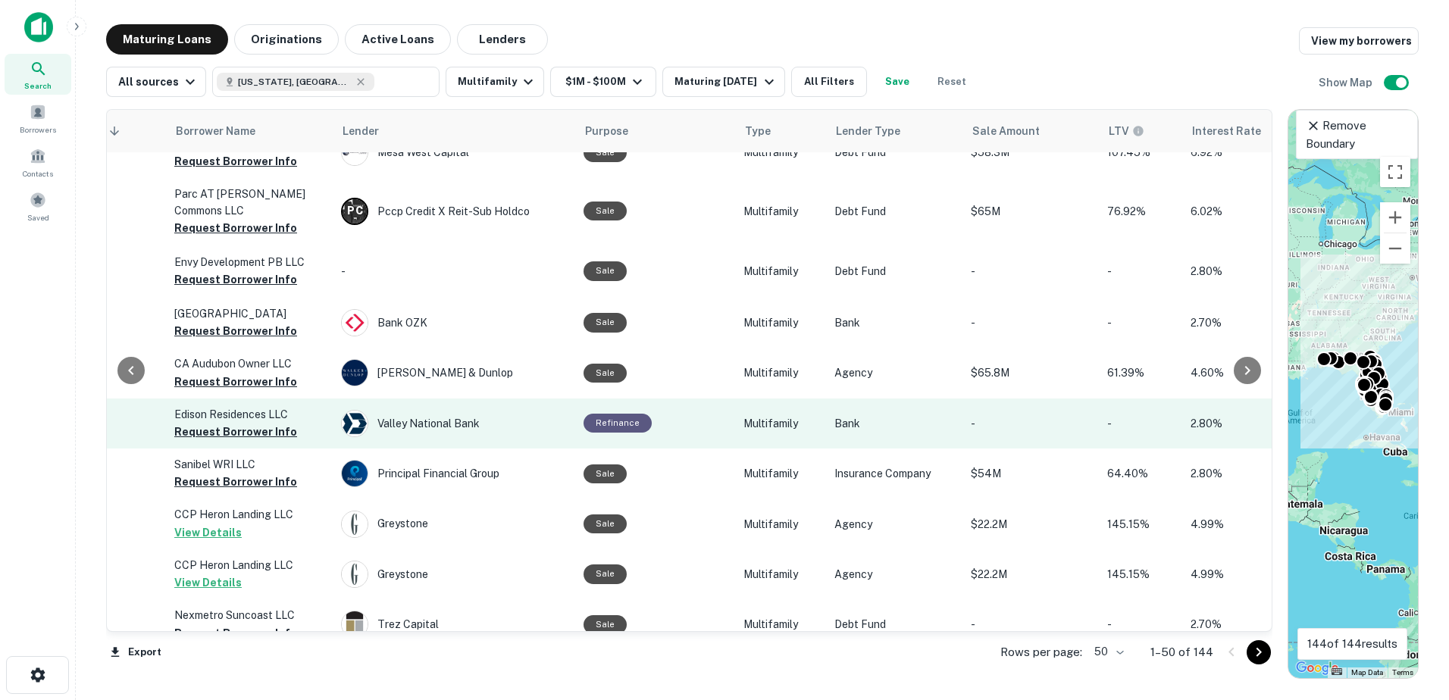
scroll to position [227, 492]
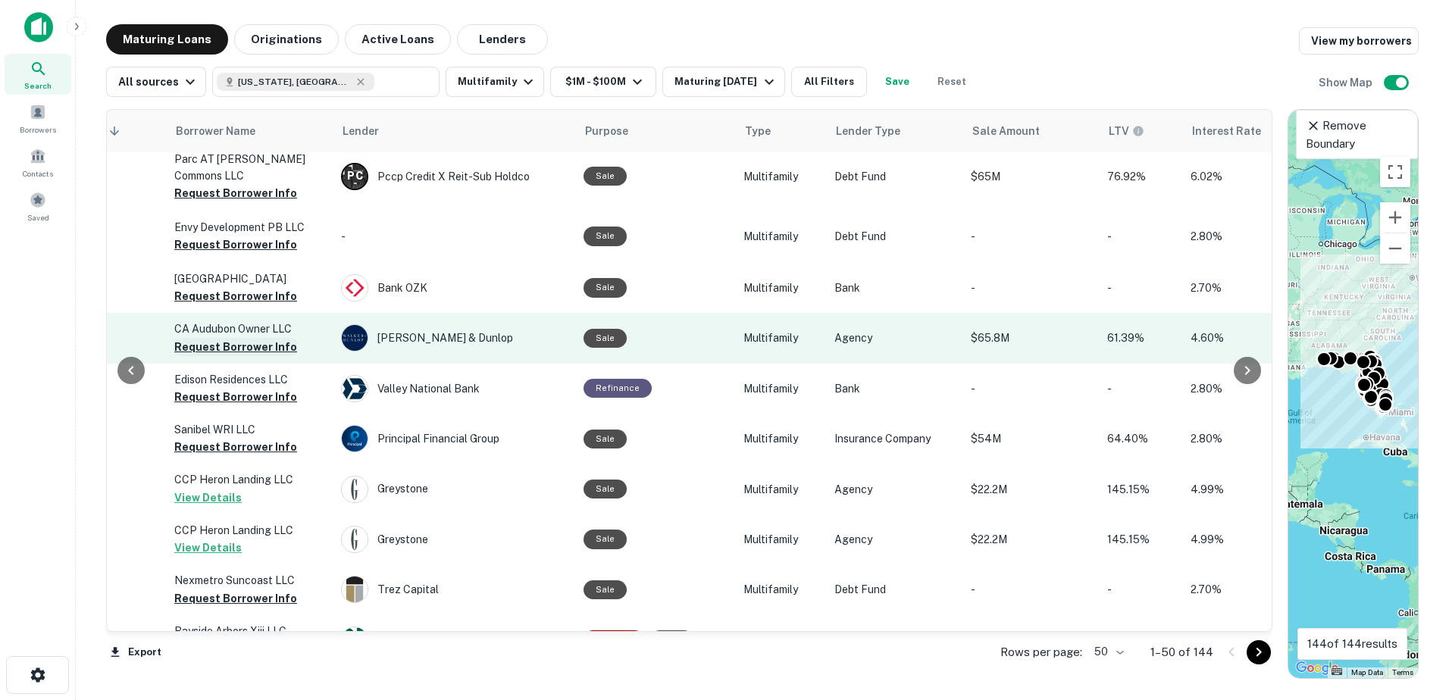
click at [237, 346] on button "Request Borrower Info" at bounding box center [235, 347] width 123 height 18
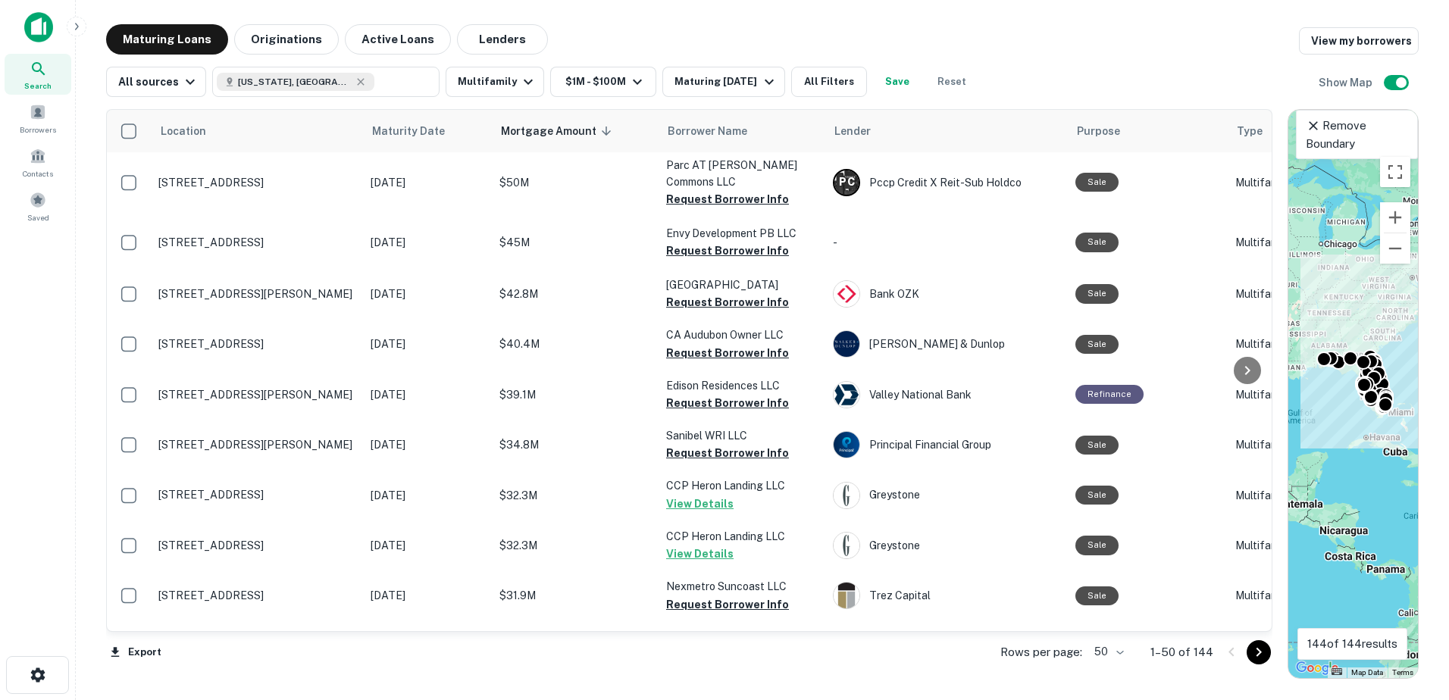
scroll to position [0, 0]
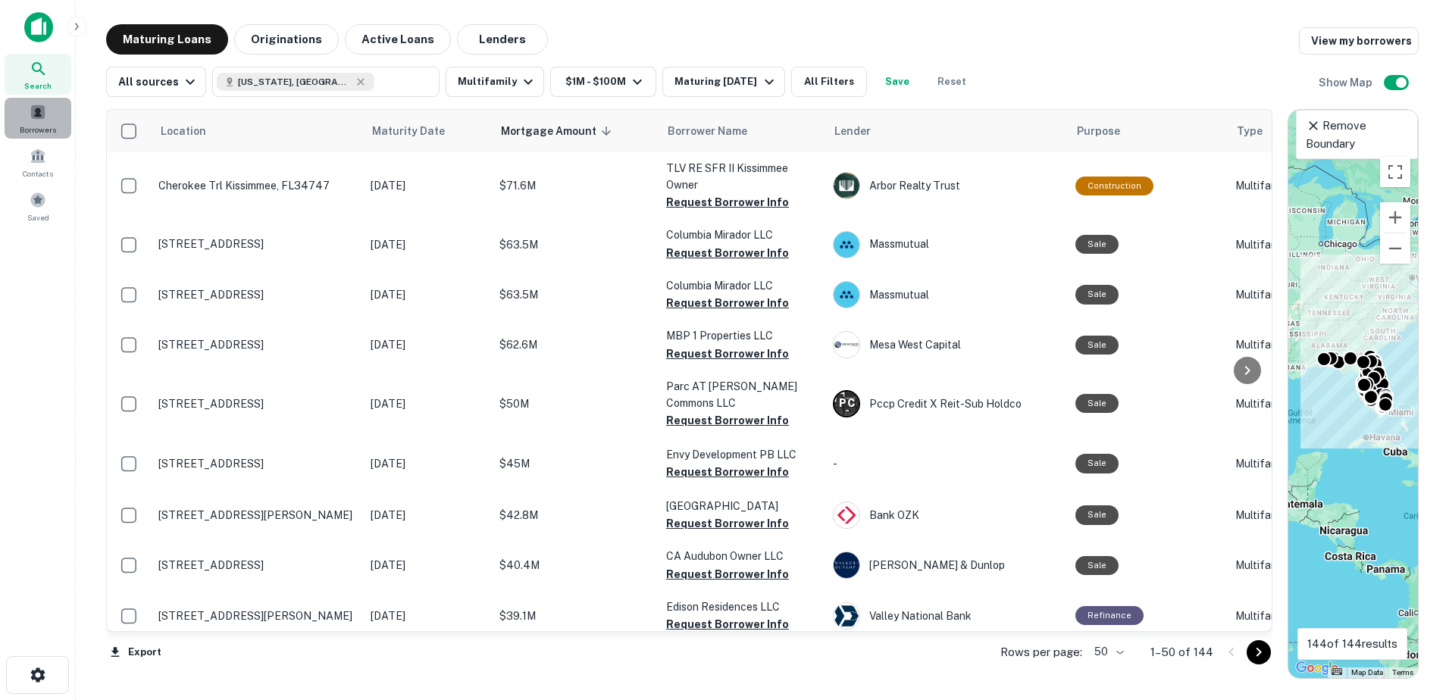
click at [38, 117] on span at bounding box center [38, 112] width 17 height 17
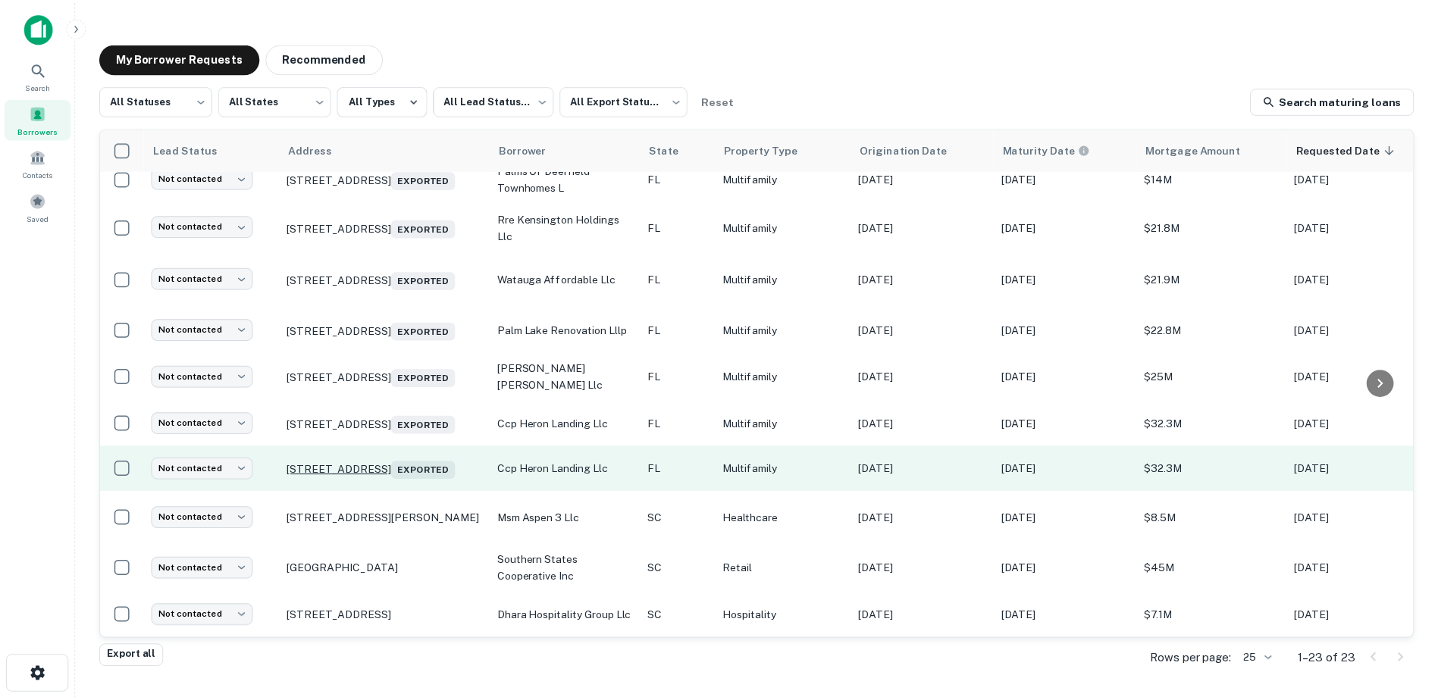
scroll to position [562, 0]
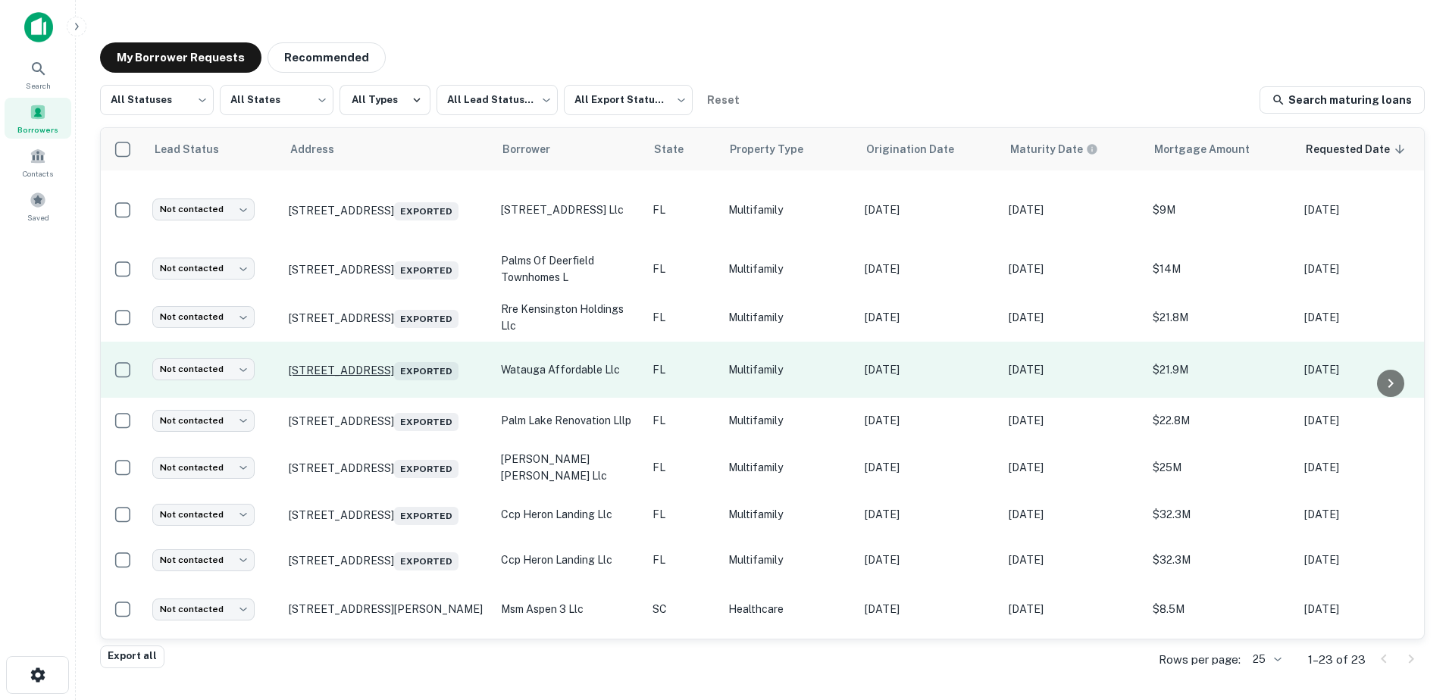
click at [408, 380] on p "1777 Watauga Ave Orlando, FL32812 Exported" at bounding box center [387, 369] width 197 height 21
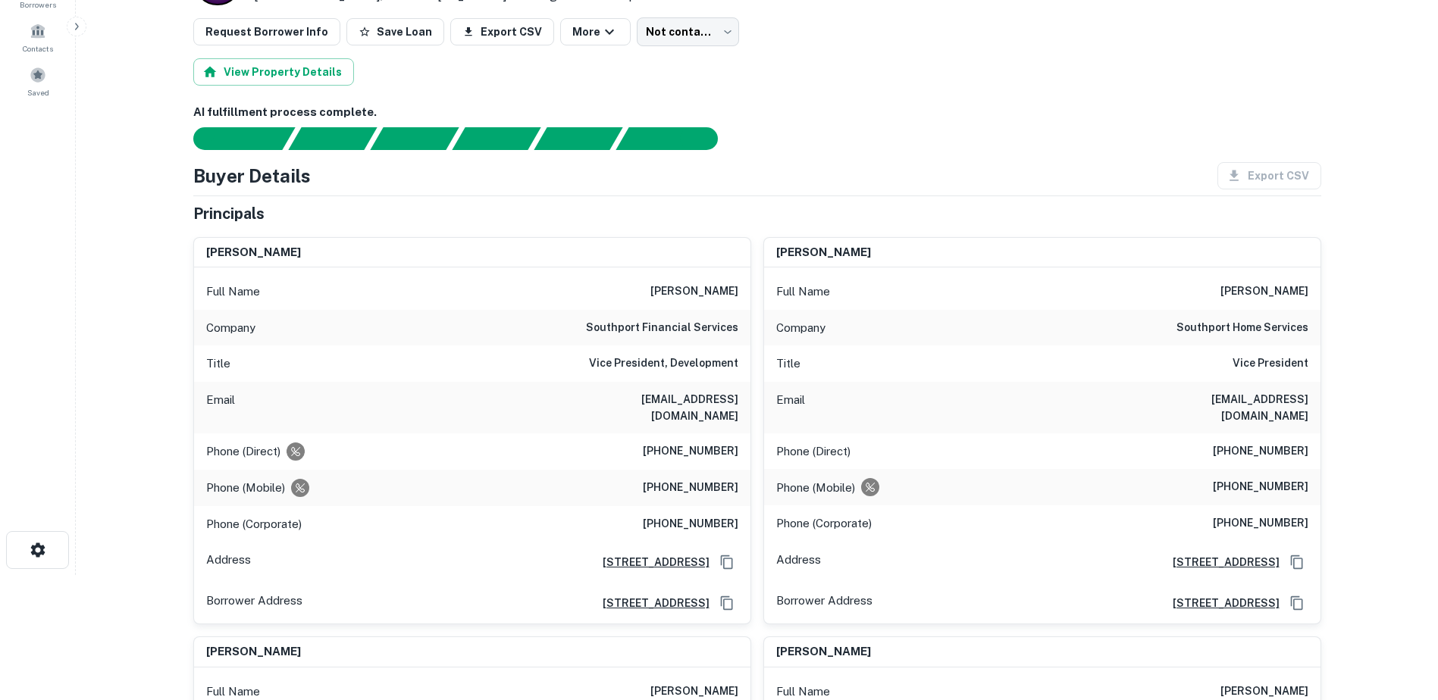
scroll to position [152, 0]
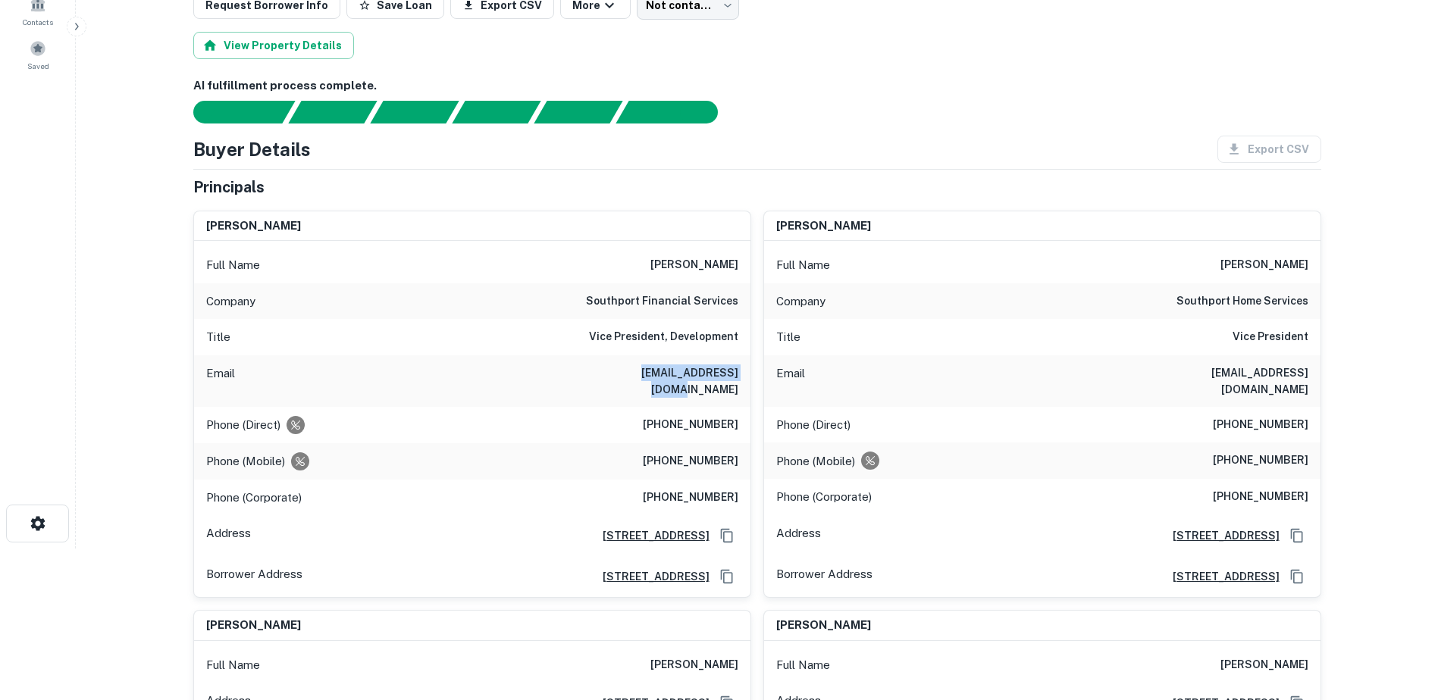
drag, startPoint x: 614, startPoint y: 374, endPoint x: 743, endPoint y: 374, distance: 128.8
click at [743, 374] on div "Email mmolinari@sphome.com" at bounding box center [472, 381] width 556 height 52
drag, startPoint x: 743, startPoint y: 374, endPoint x: 696, endPoint y: 373, distance: 46.2
copy h6 "mmolinari@sphome.com"
drag, startPoint x: 1174, startPoint y: 372, endPoint x: 1311, endPoint y: 375, distance: 137.2
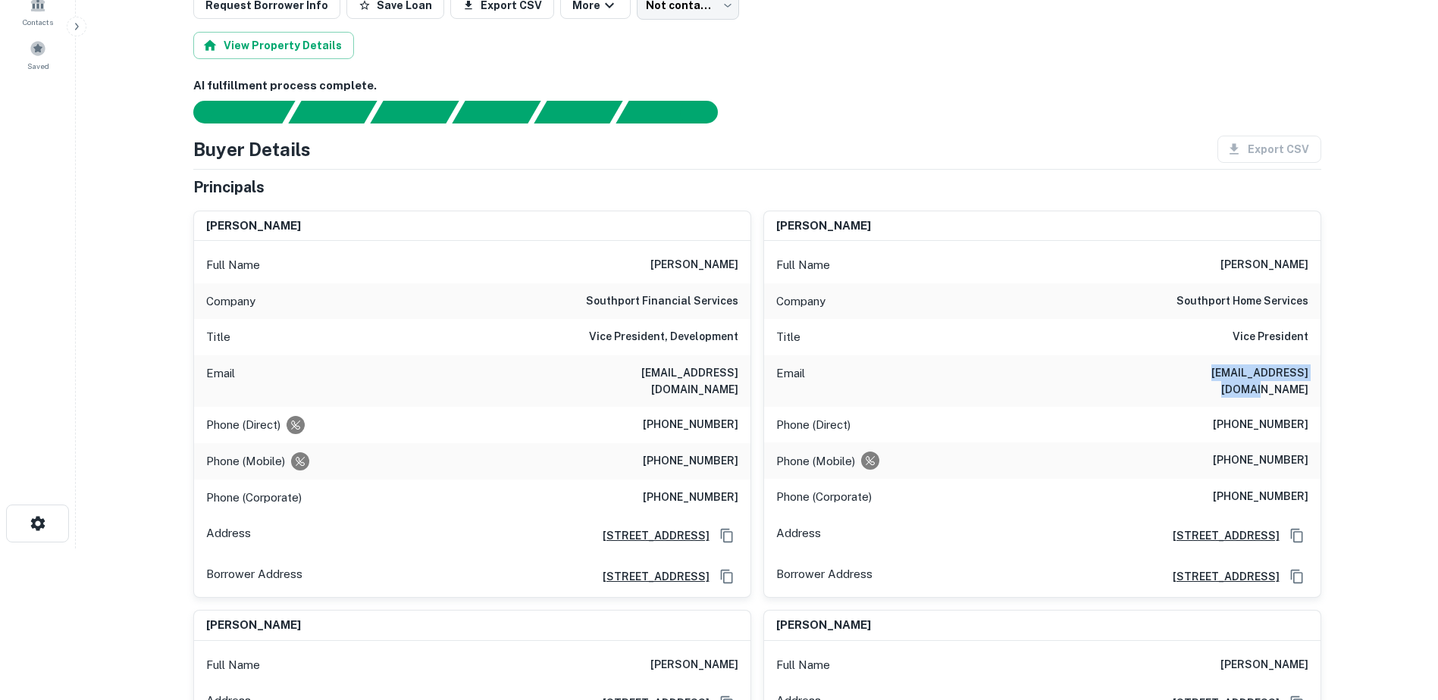
click at [1311, 375] on div "Email sseckinger@sphome.com" at bounding box center [1042, 381] width 556 height 52
drag, startPoint x: 1311, startPoint y: 375, endPoint x: 1293, endPoint y: 370, distance: 18.9
copy h6 "sseckinger@sphome.com"
click at [793, 148] on div "Buyer Details Export CSV" at bounding box center [757, 149] width 1128 height 27
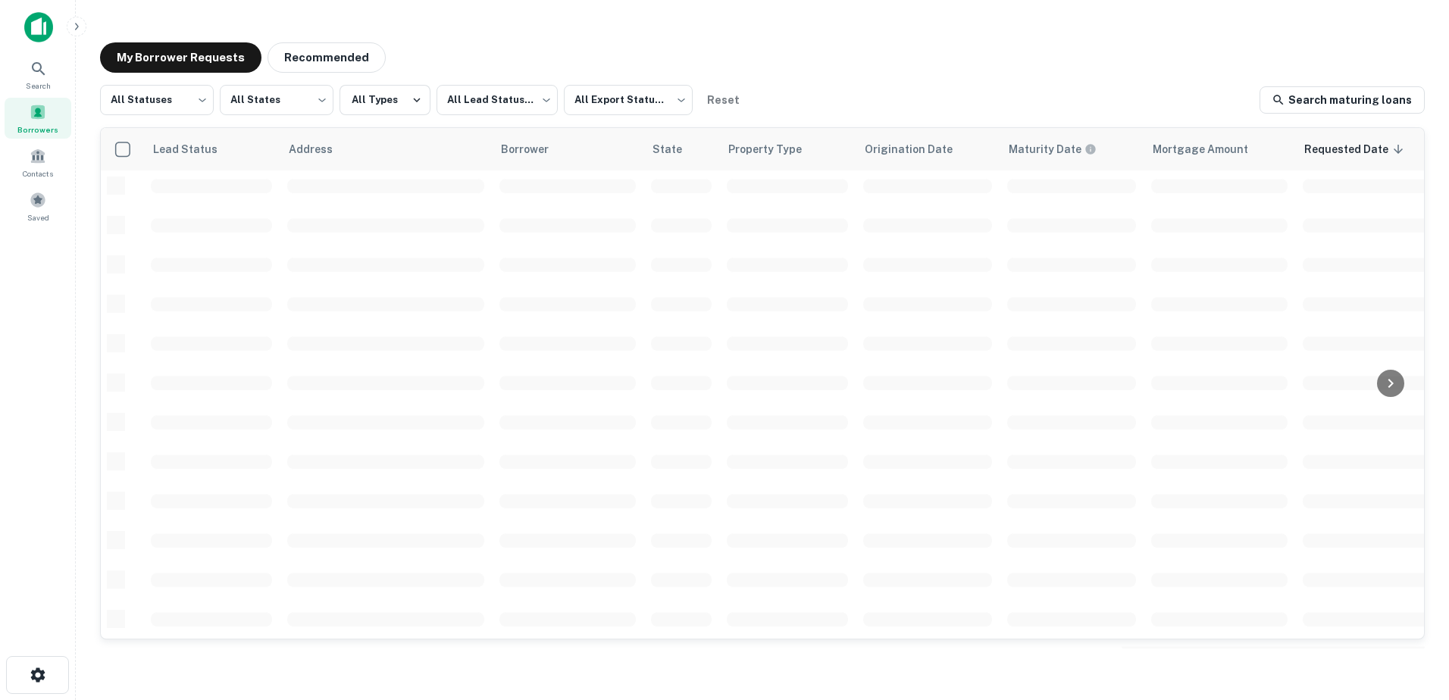
scroll to position [528, 0]
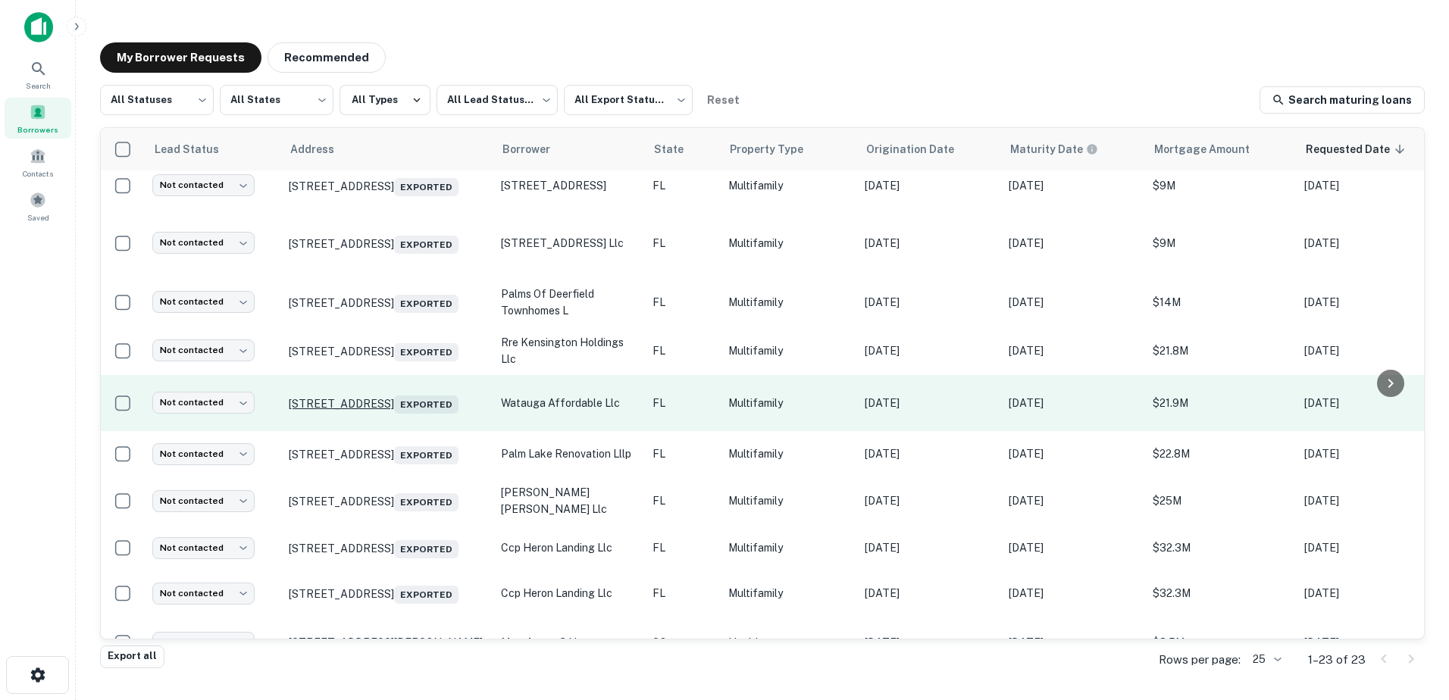
click at [379, 414] on p "1777 Watauga Ave Orlando, FL32812 Exported" at bounding box center [387, 403] width 197 height 21
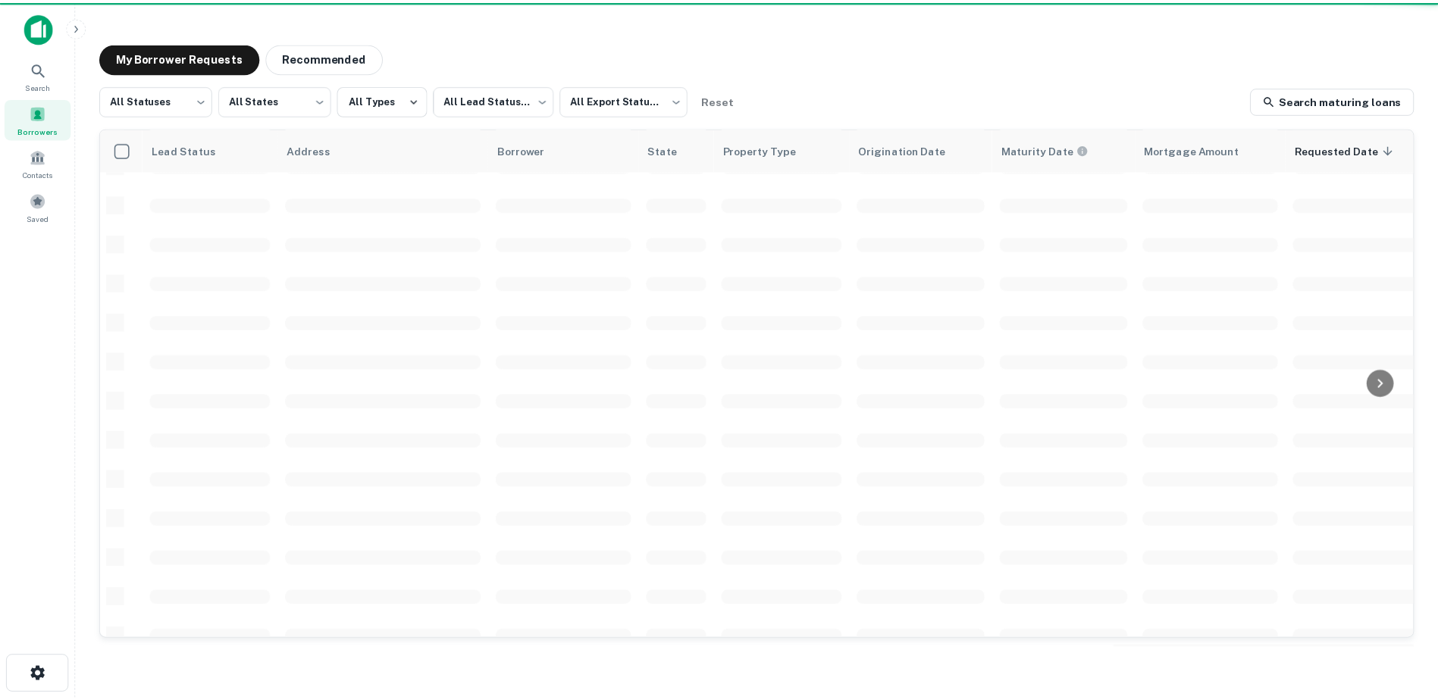
scroll to position [528, 0]
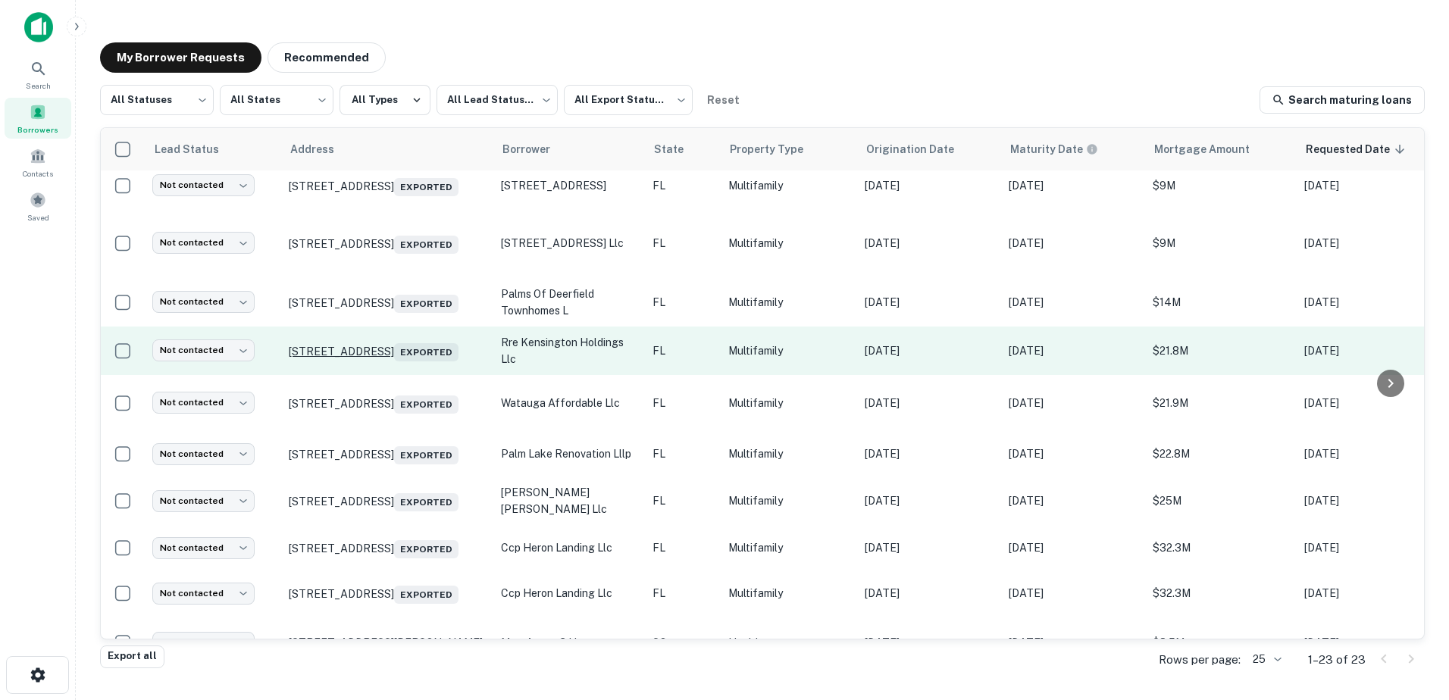
click at [400, 361] on p "6218 Watermark Dr Riverview, FL33578 Exported" at bounding box center [387, 350] width 197 height 21
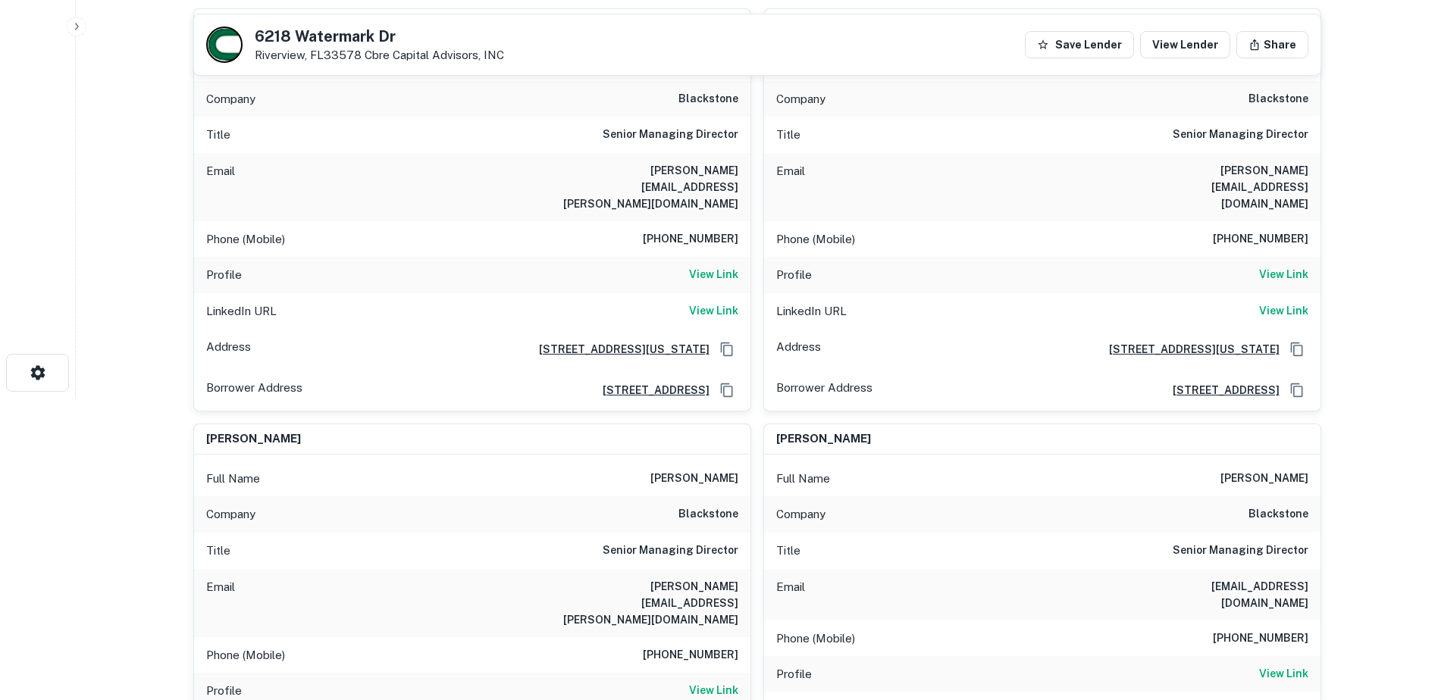
scroll to position [76, 0]
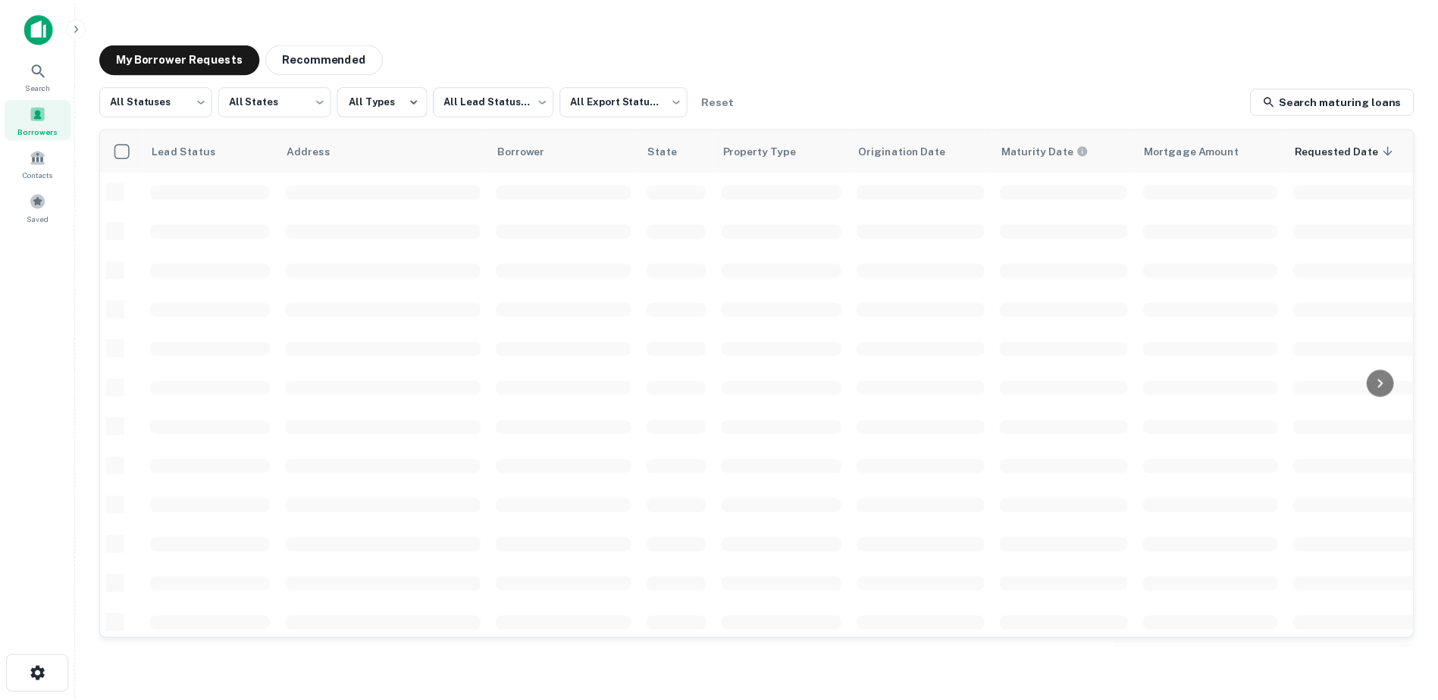
scroll to position [528, 0]
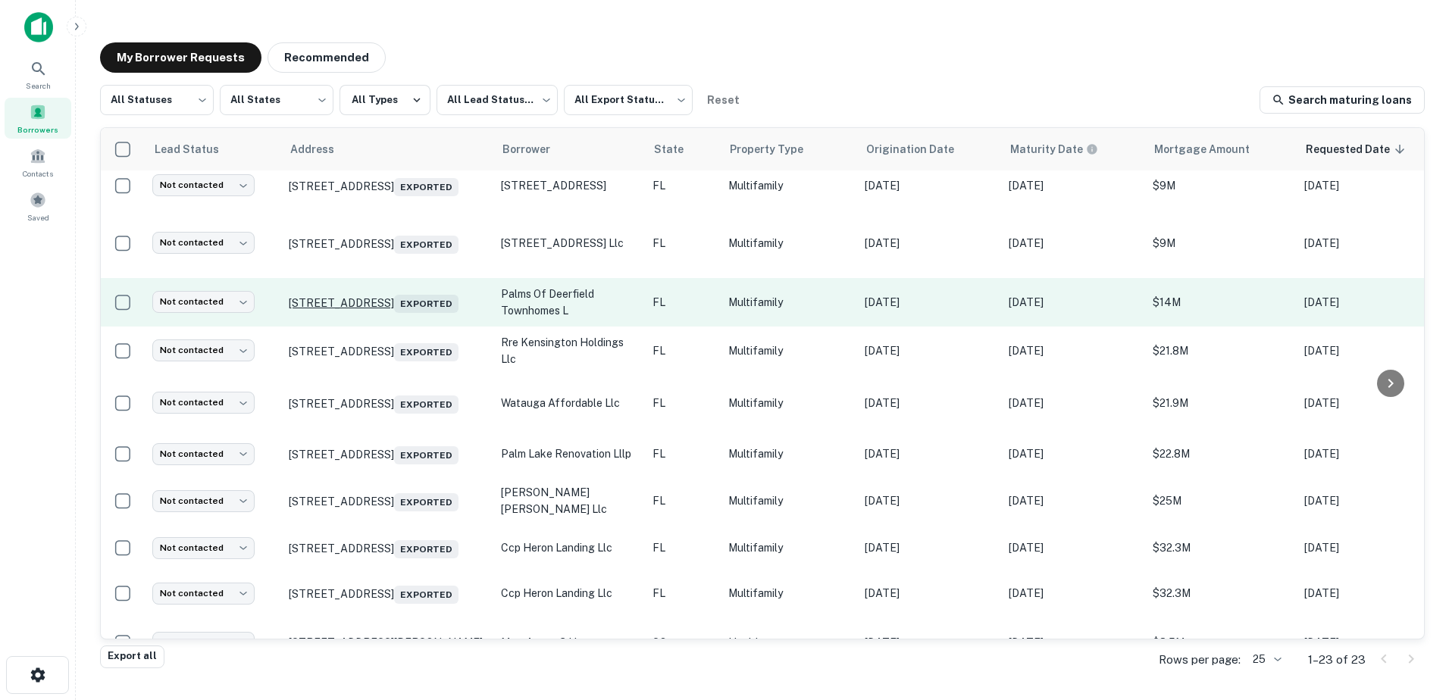
click at [390, 313] on p "425 Nw 1st Ter Deerfield Beach, FL33441 Exported" at bounding box center [387, 302] width 197 height 21
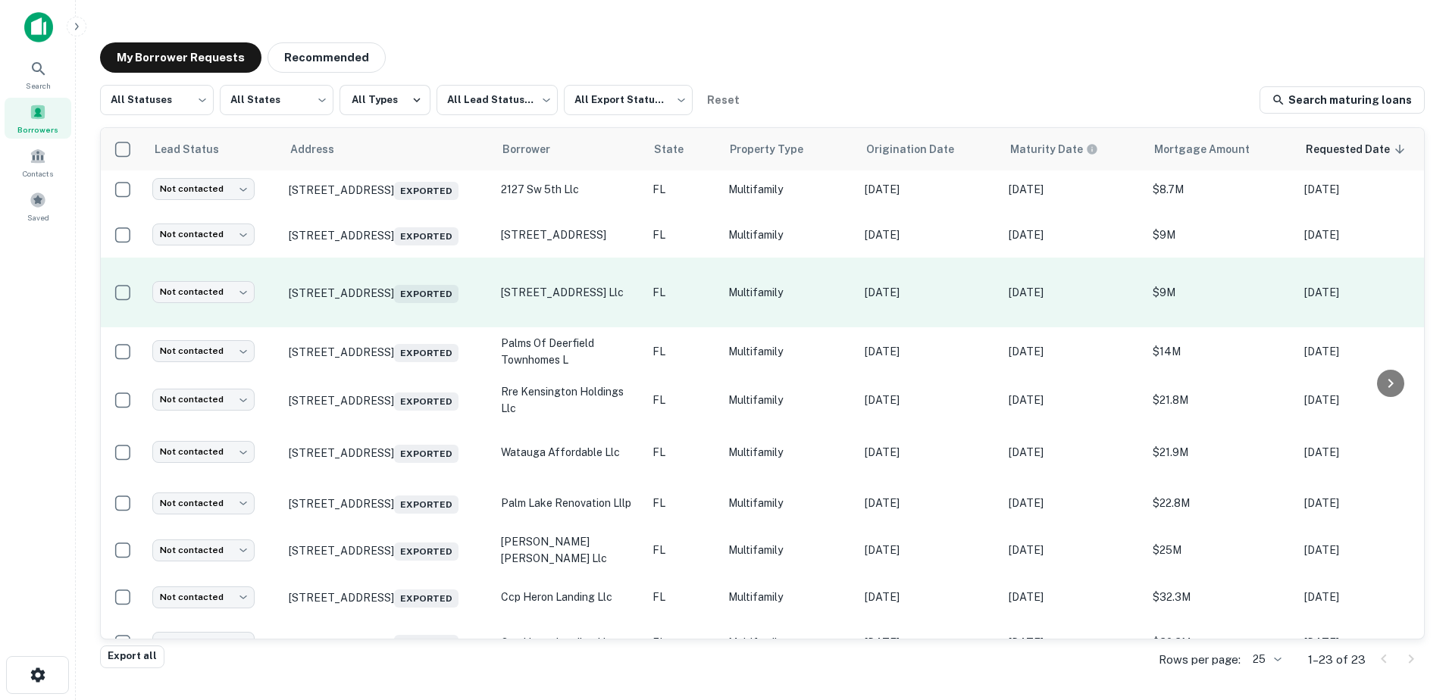
scroll to position [452, 0]
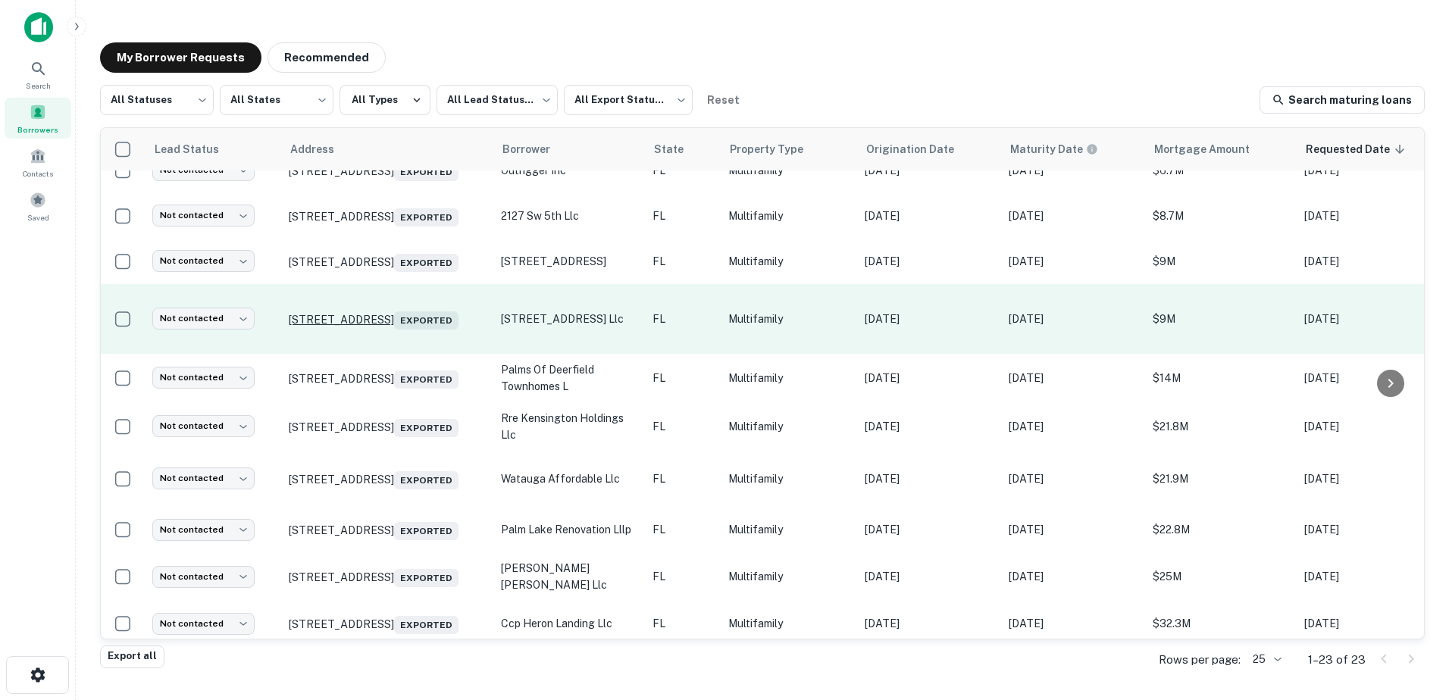
click at [394, 330] on p "2472 Sw 10th St Miami, FL33135 Exported" at bounding box center [387, 318] width 197 height 21
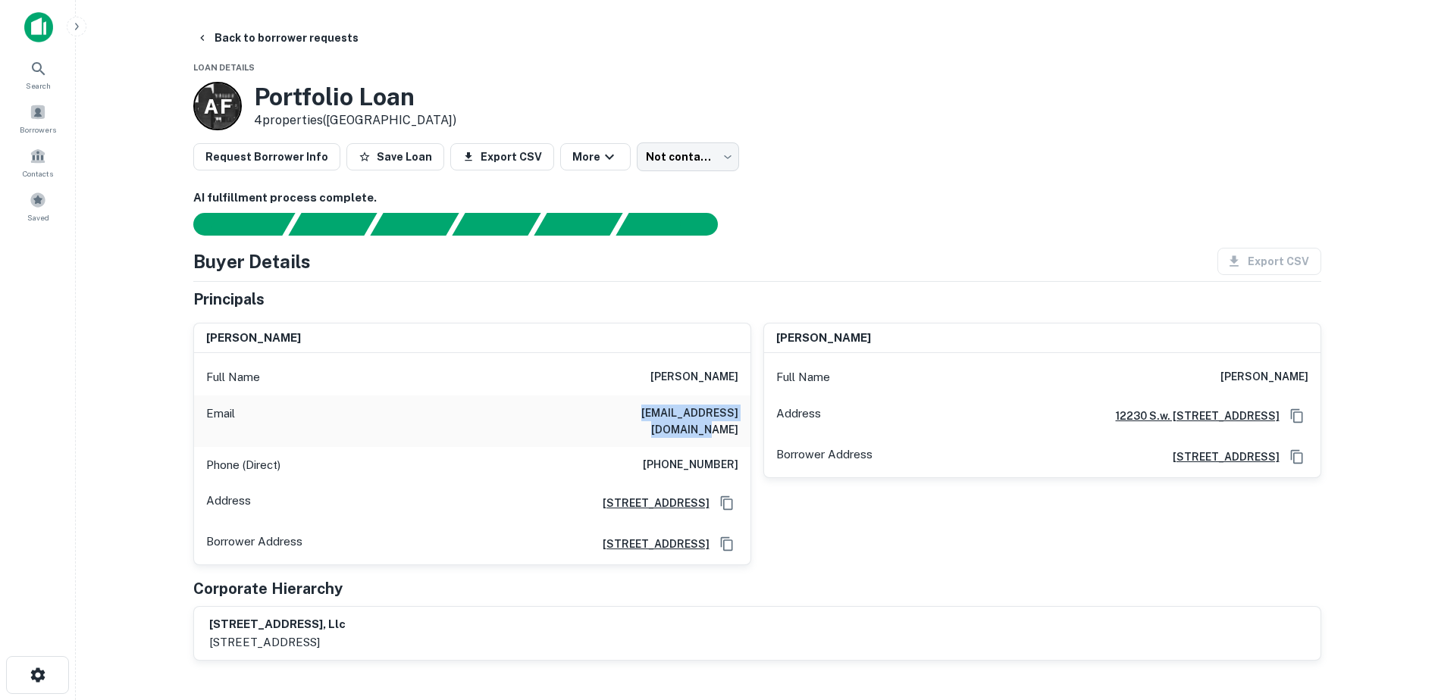
drag, startPoint x: 605, startPoint y: 415, endPoint x: 743, endPoint y: 414, distance: 137.9
click at [743, 414] on div "Email angelitabella@icloud.com" at bounding box center [472, 422] width 556 height 52
drag, startPoint x: 743, startPoint y: 414, endPoint x: 725, endPoint y: 414, distance: 18.2
copy h6 "angelitabella@icloud.com"
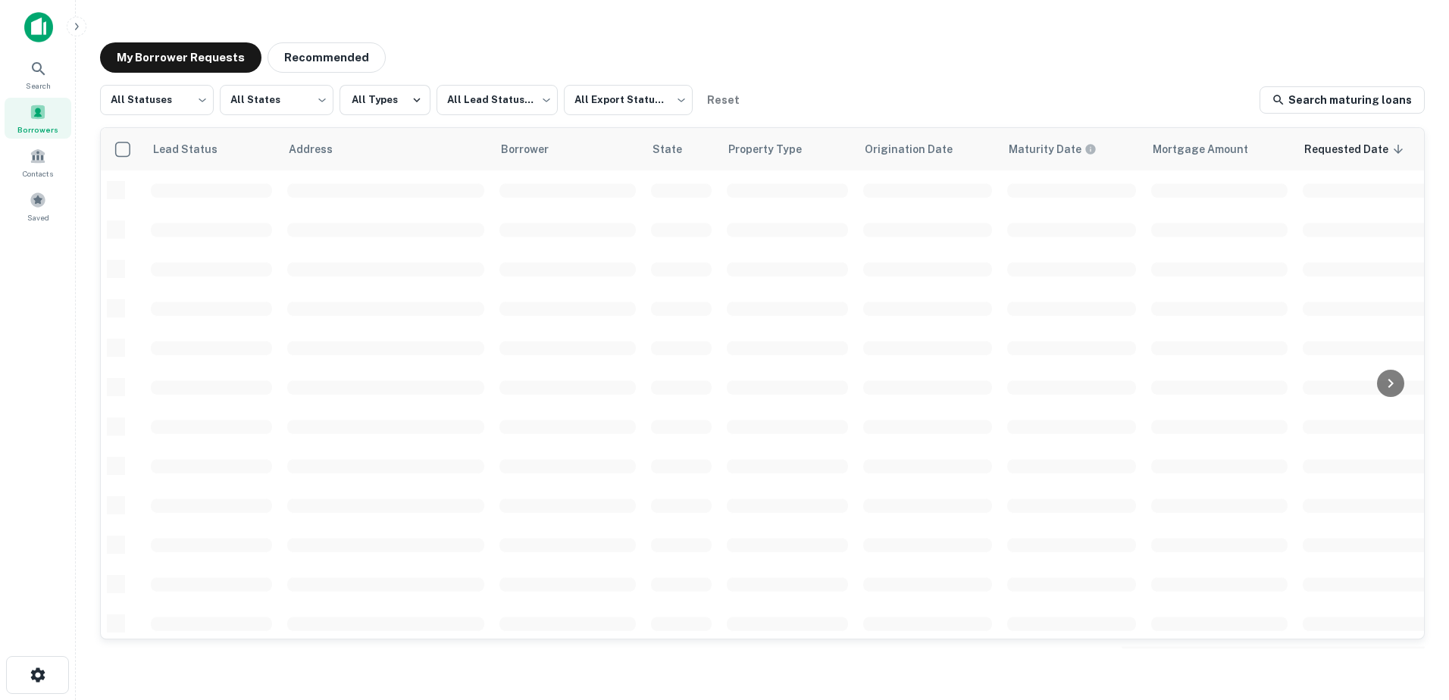
scroll to position [452, 0]
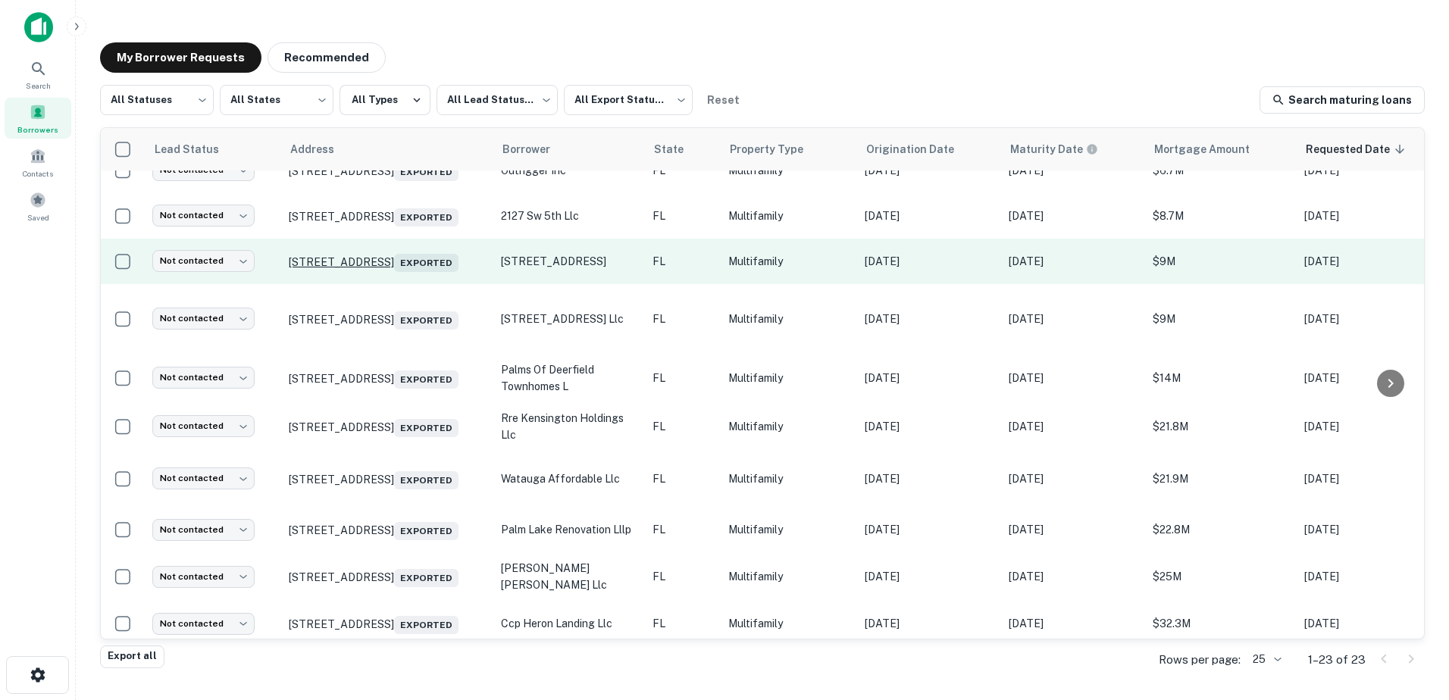
click at [380, 272] on p "415 Sw 32nd Ave Miami, FL33135 Exported" at bounding box center [387, 261] width 197 height 21
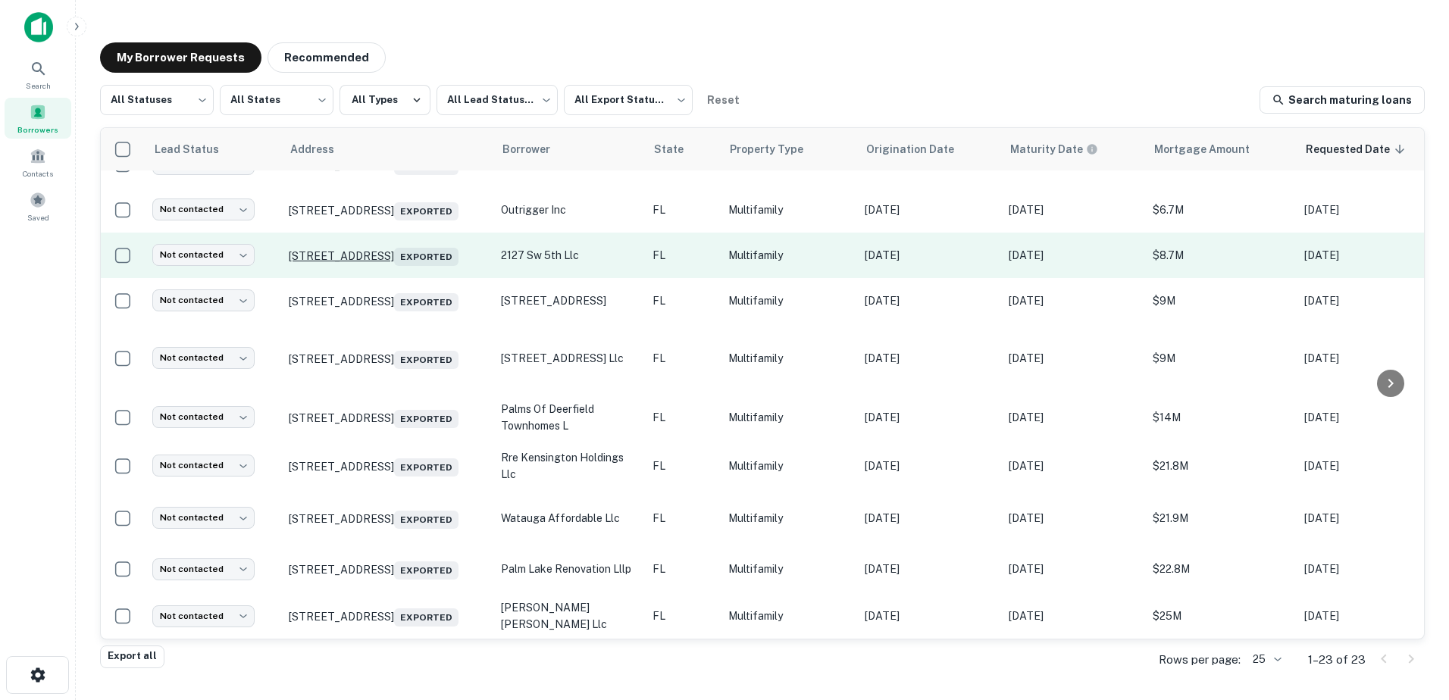
scroll to position [377, 0]
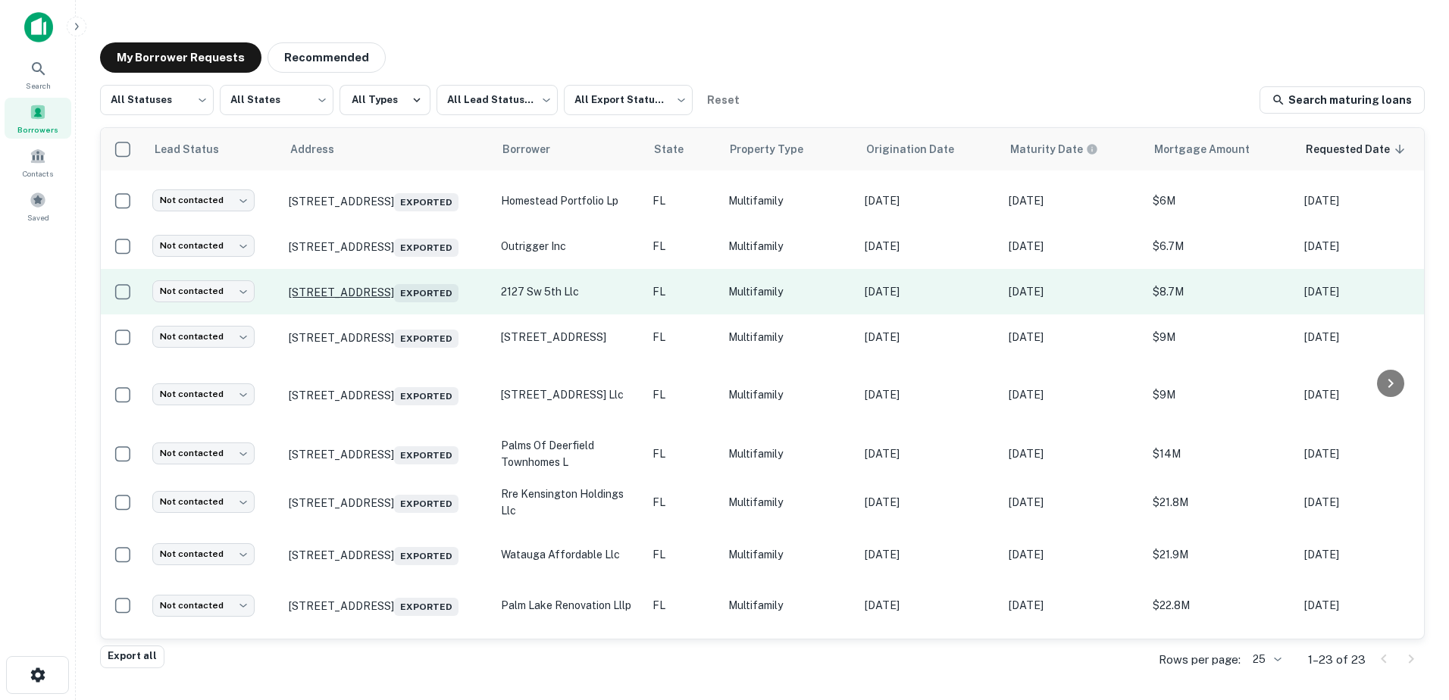
click at [389, 302] on p "2127 Sw 5th St Miami, FL33135 Exported" at bounding box center [387, 291] width 197 height 21
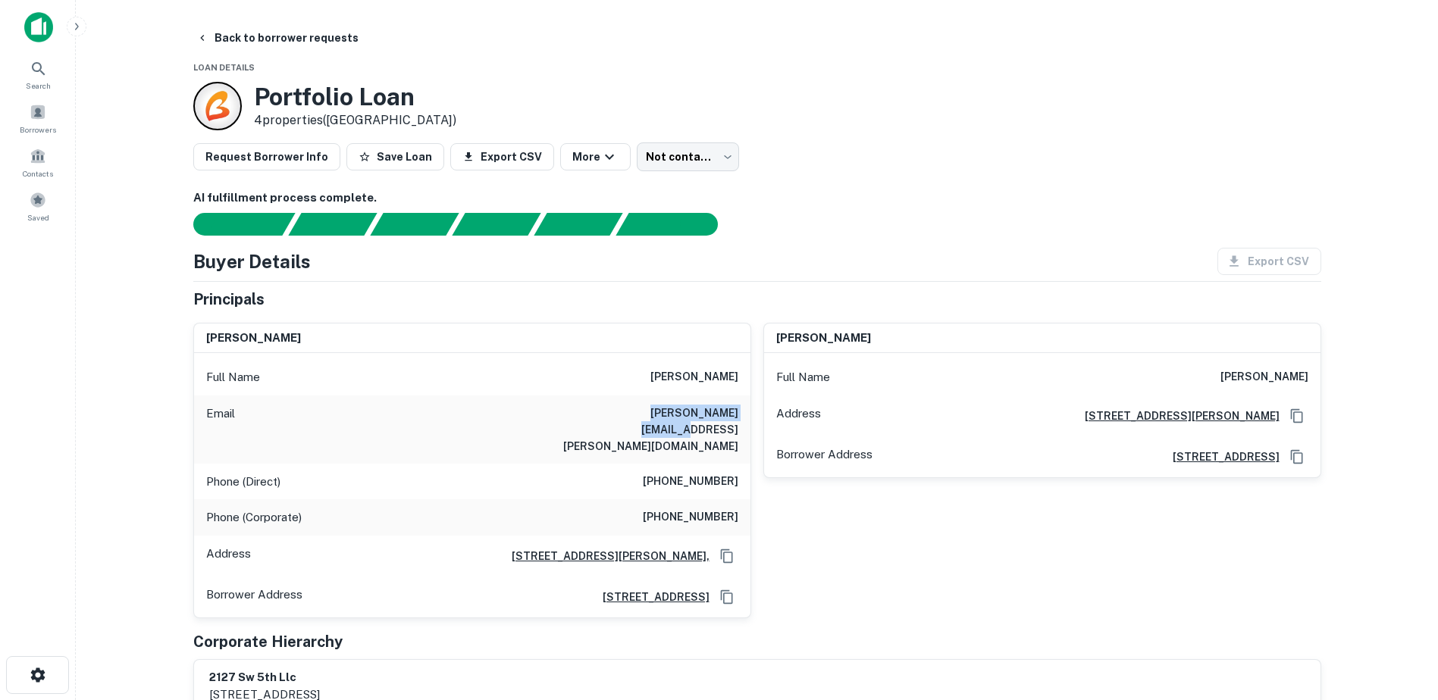
drag, startPoint x: 605, startPoint y: 412, endPoint x: 737, endPoint y: 424, distance: 132.5
click at [737, 424] on div "Email adam.benjamin@mac.com" at bounding box center [472, 430] width 556 height 68
drag, startPoint x: 737, startPoint y: 424, endPoint x: 715, endPoint y: 415, distance: 23.8
copy h6 "adam.benjamin@mac.com"
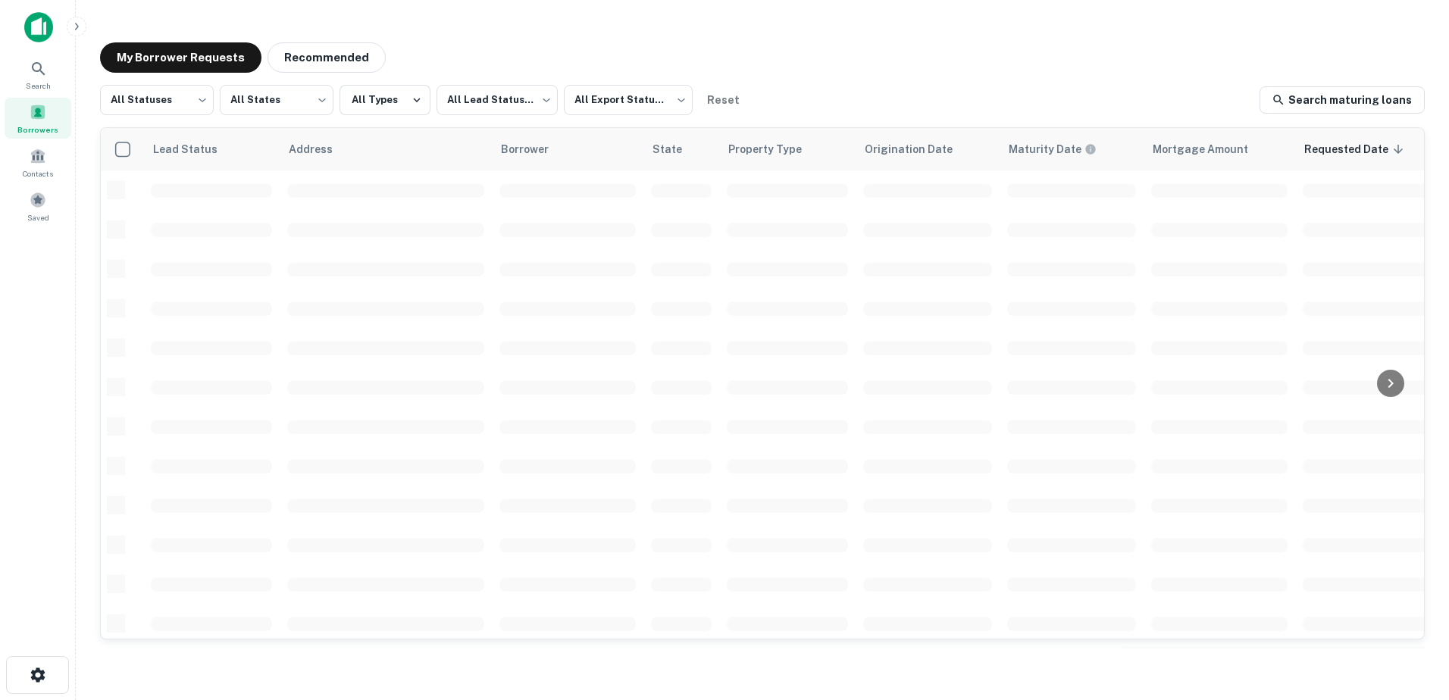
scroll to position [377, 0]
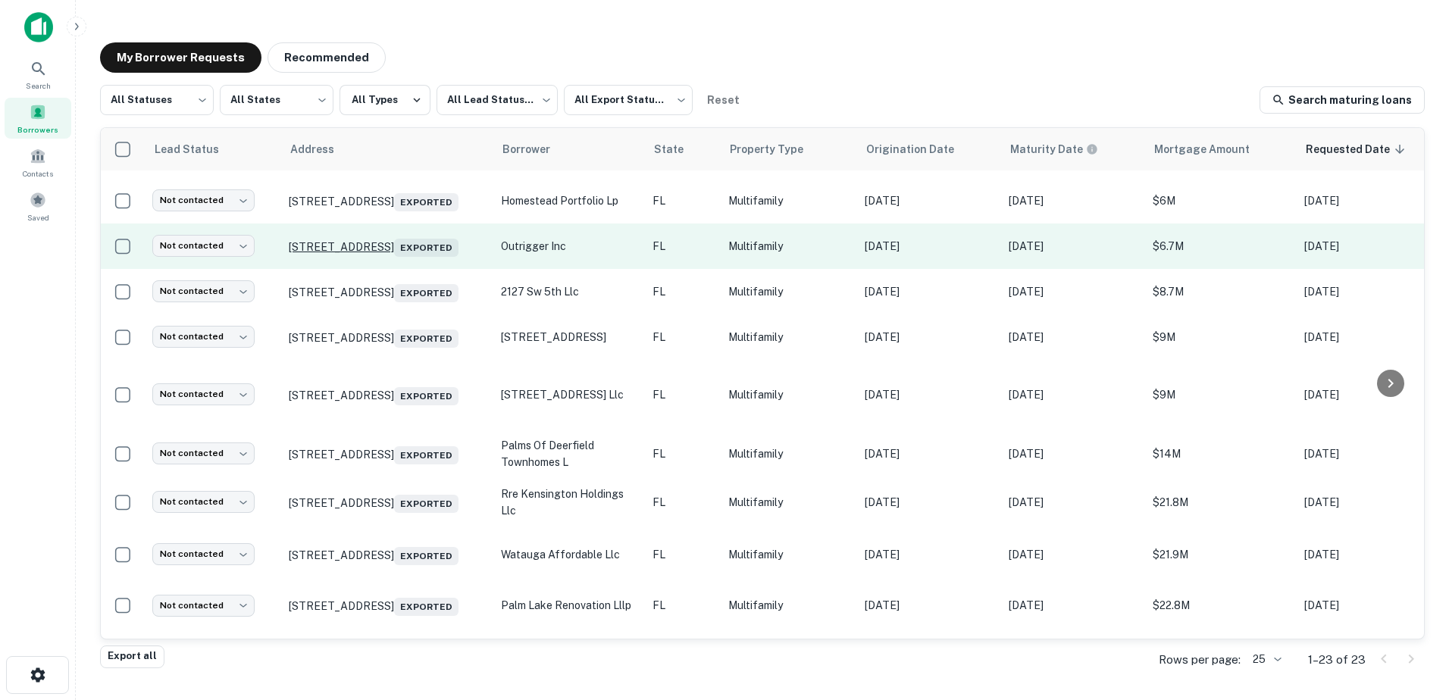
click at [372, 257] on p "1701 Mabbette St Kissimmee, FL34741 Exported" at bounding box center [387, 246] width 197 height 21
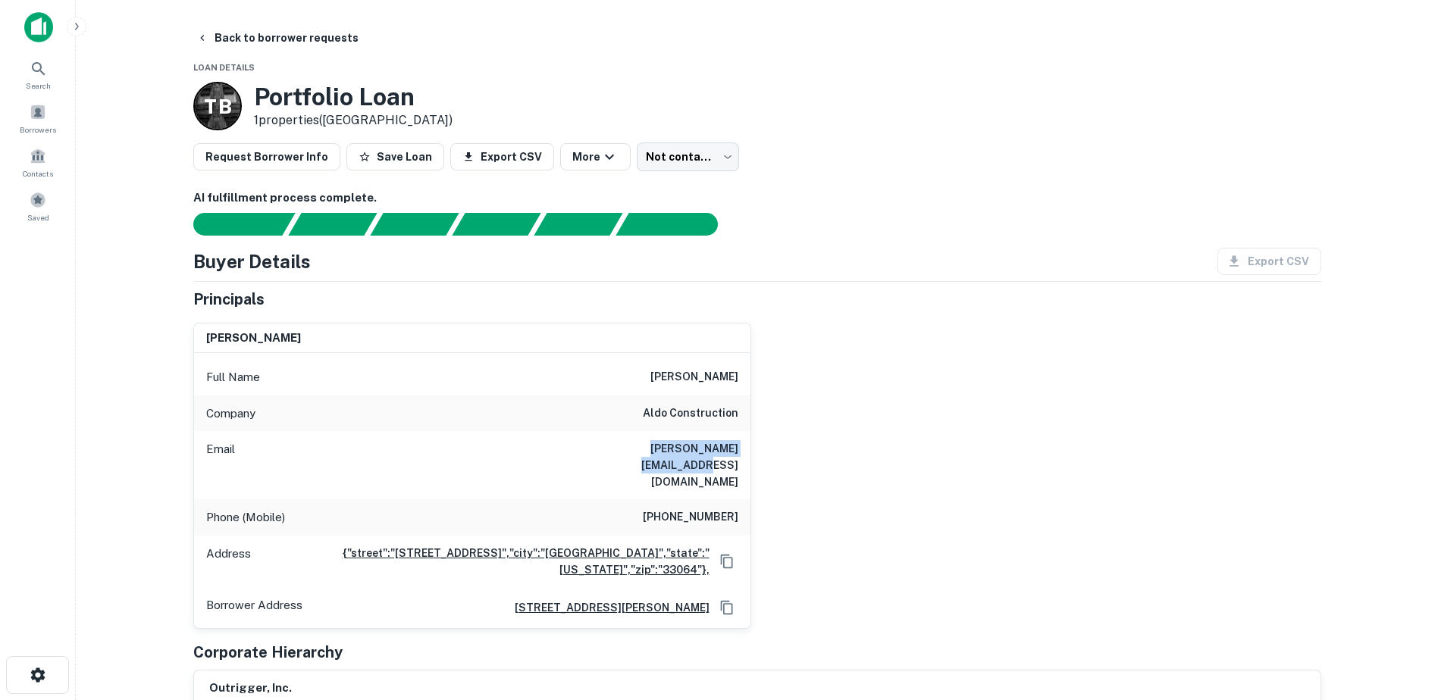
drag, startPoint x: 619, startPoint y: 452, endPoint x: 754, endPoint y: 460, distance: 135.1
click at [754, 460] on div "aldo coviello, jr. Full Name aldo coviello, jr. Company aldo construction Email…" at bounding box center [751, 470] width 1140 height 318
drag, startPoint x: 754, startPoint y: 460, endPoint x: 715, endPoint y: 445, distance: 41.5
copy h6 "aldo@aldoconstruction.ca"
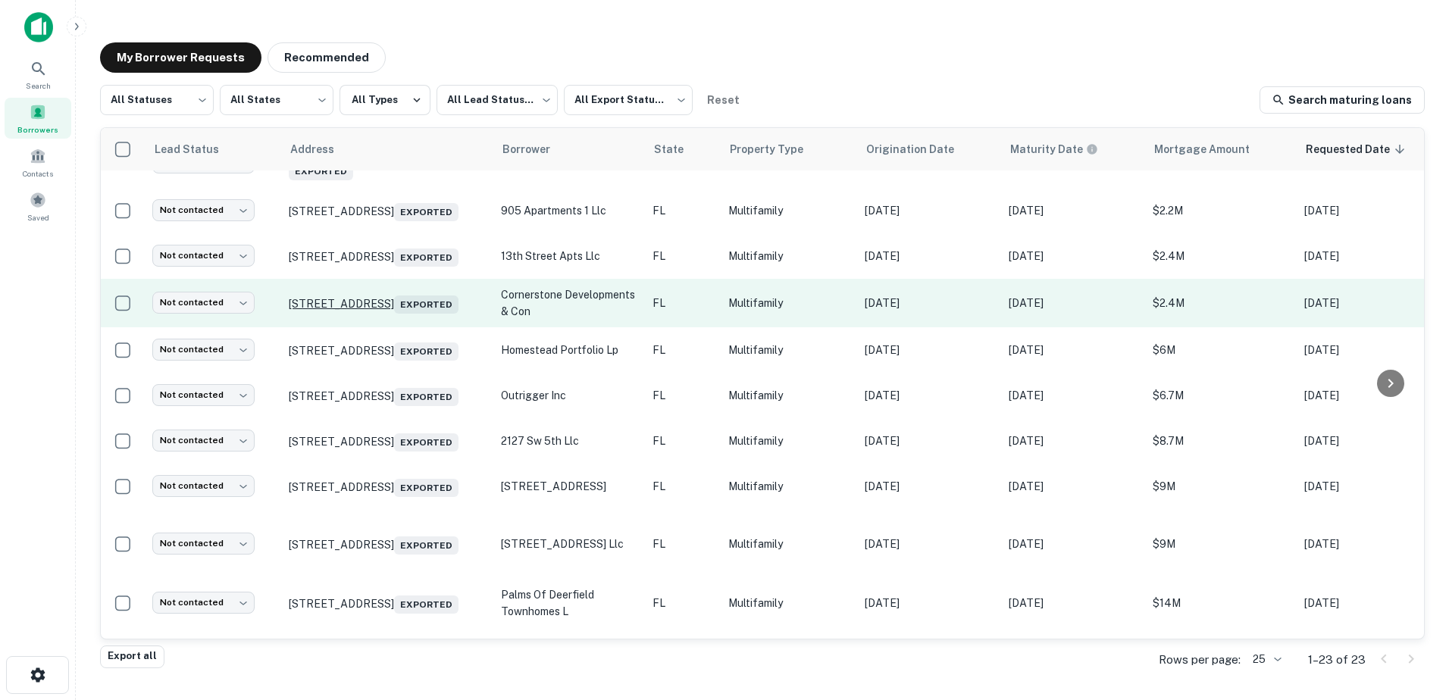
scroll to position [225, 0]
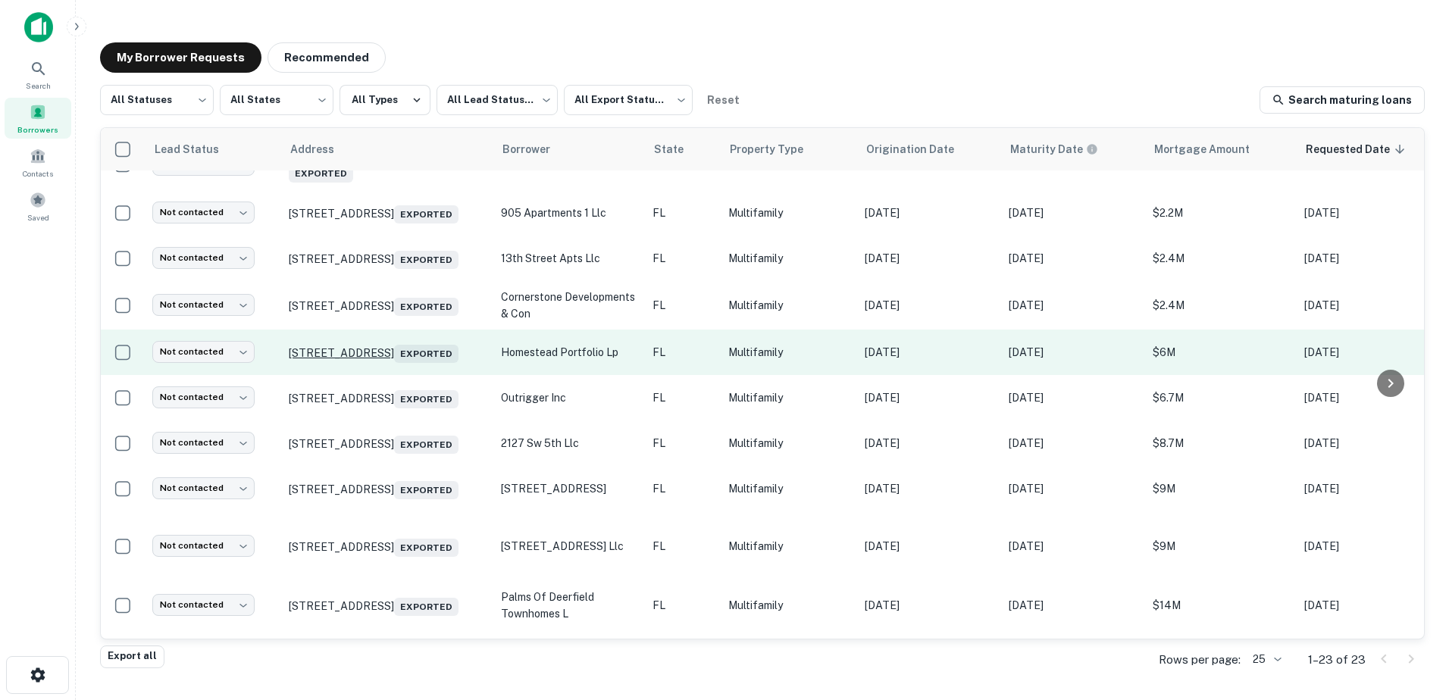
click at [383, 361] on p "480 Nw 6th St Homestead, FL33030 Exported" at bounding box center [387, 352] width 197 height 21
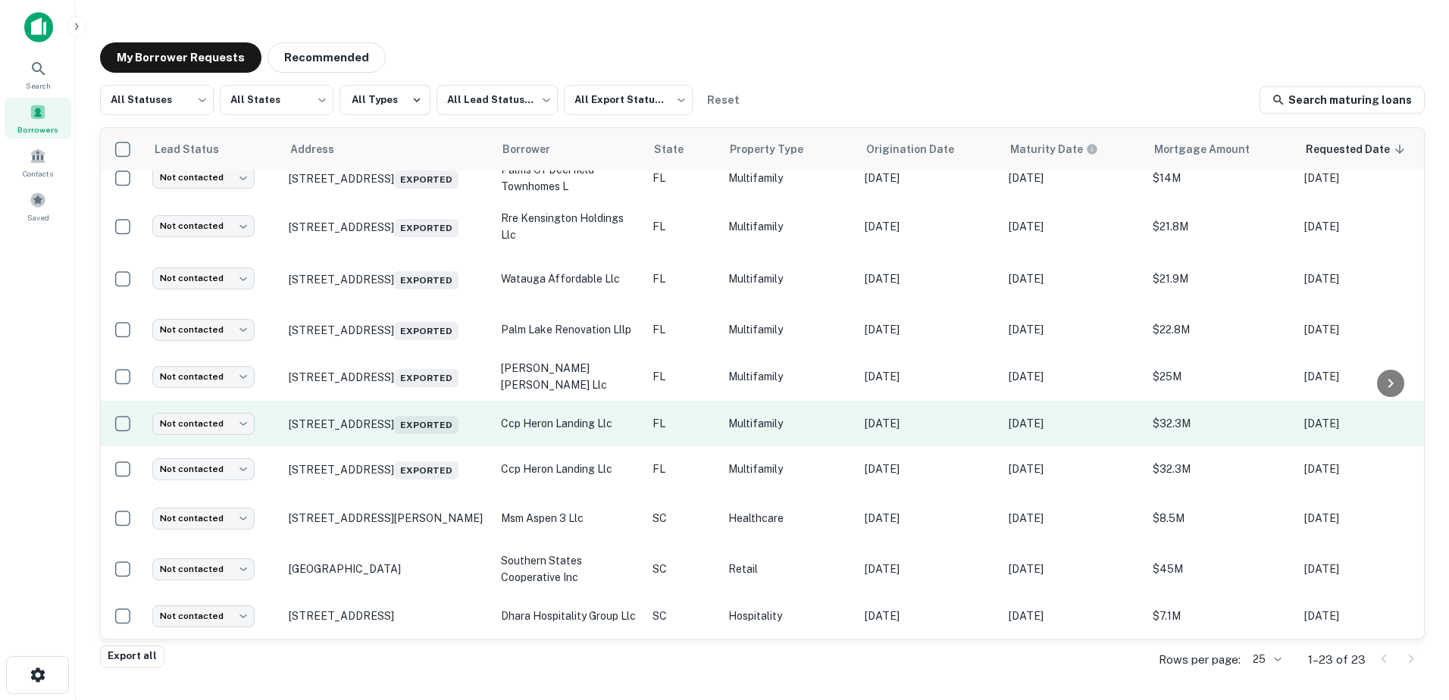
scroll to position [713, 0]
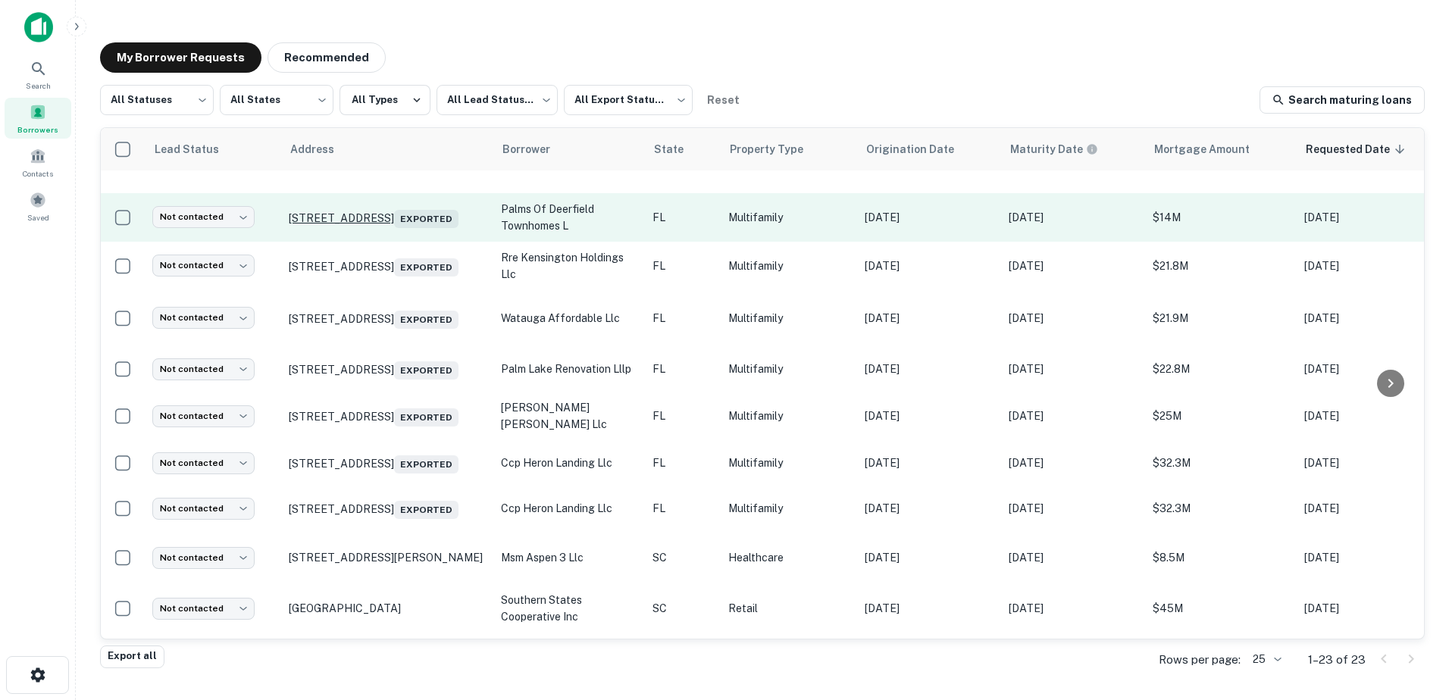
scroll to position [713, 0]
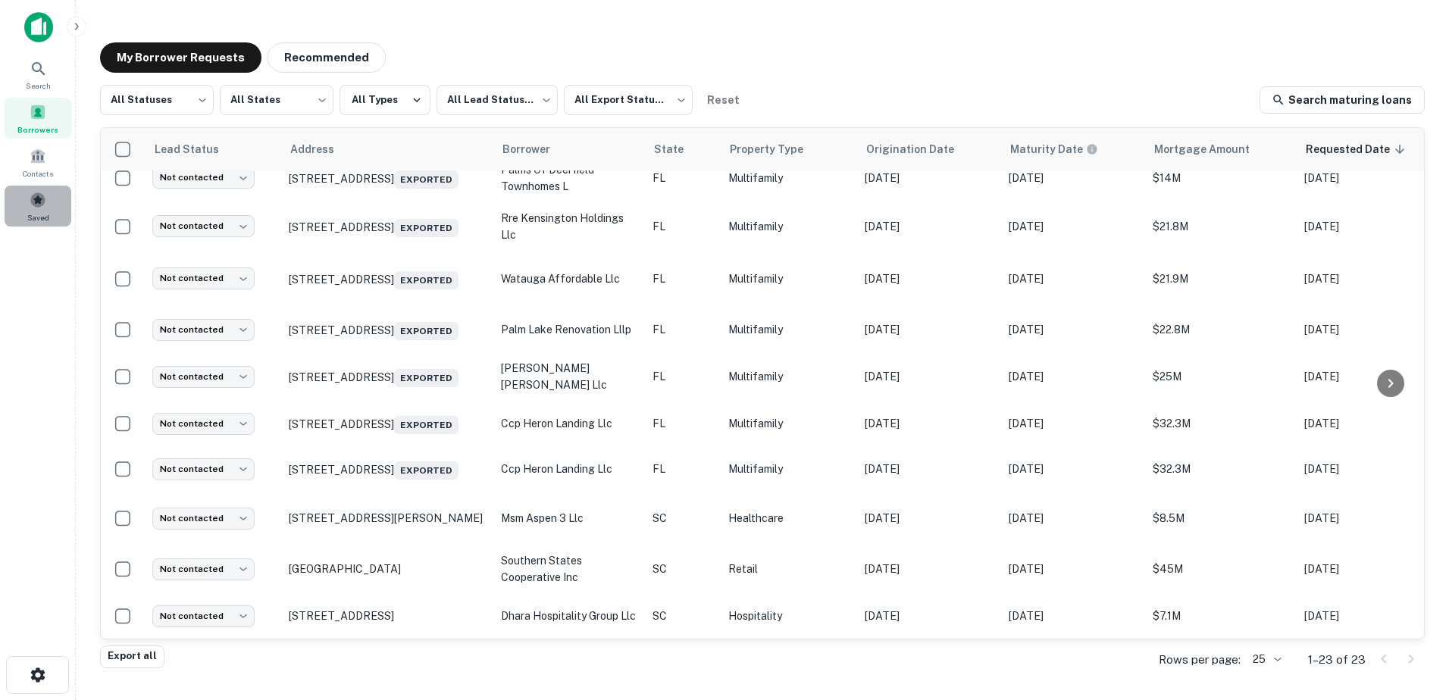
click at [26, 217] on div "Saved" at bounding box center [38, 206] width 67 height 41
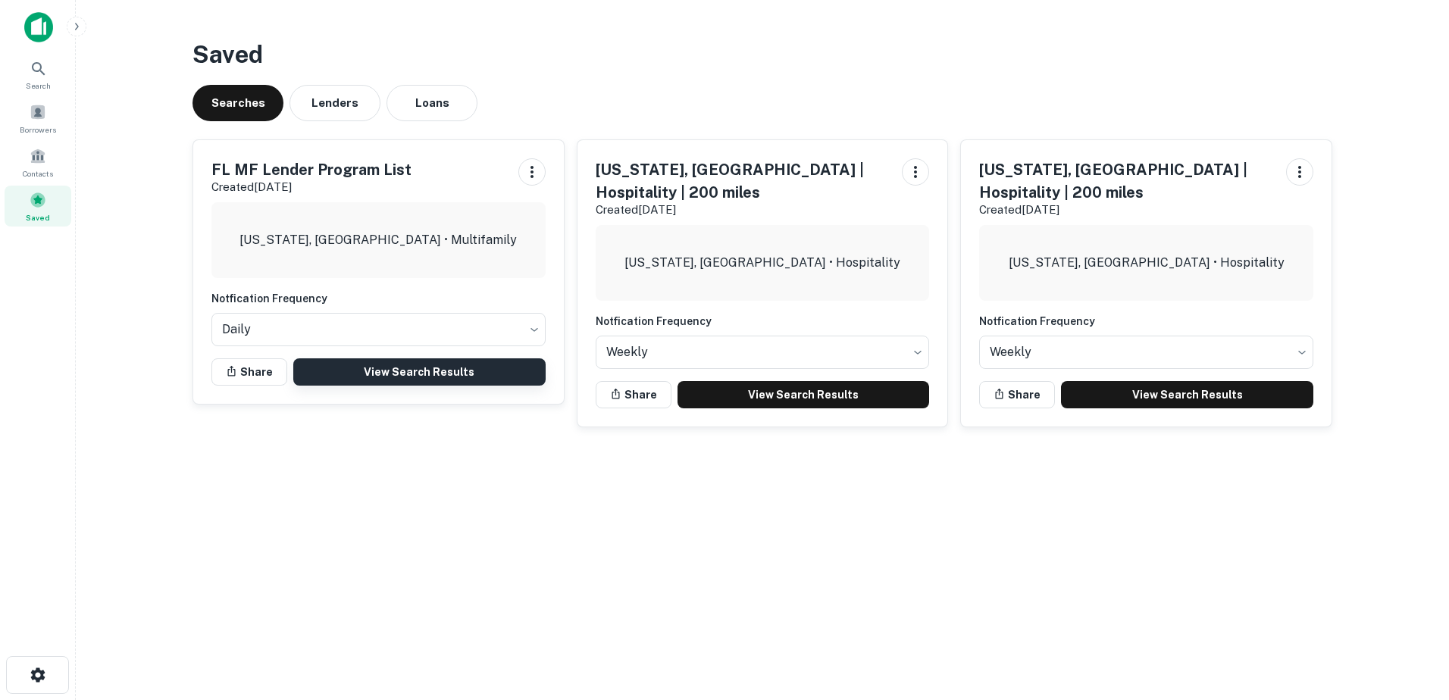
click at [384, 374] on link "View Search Results" at bounding box center [419, 371] width 252 height 27
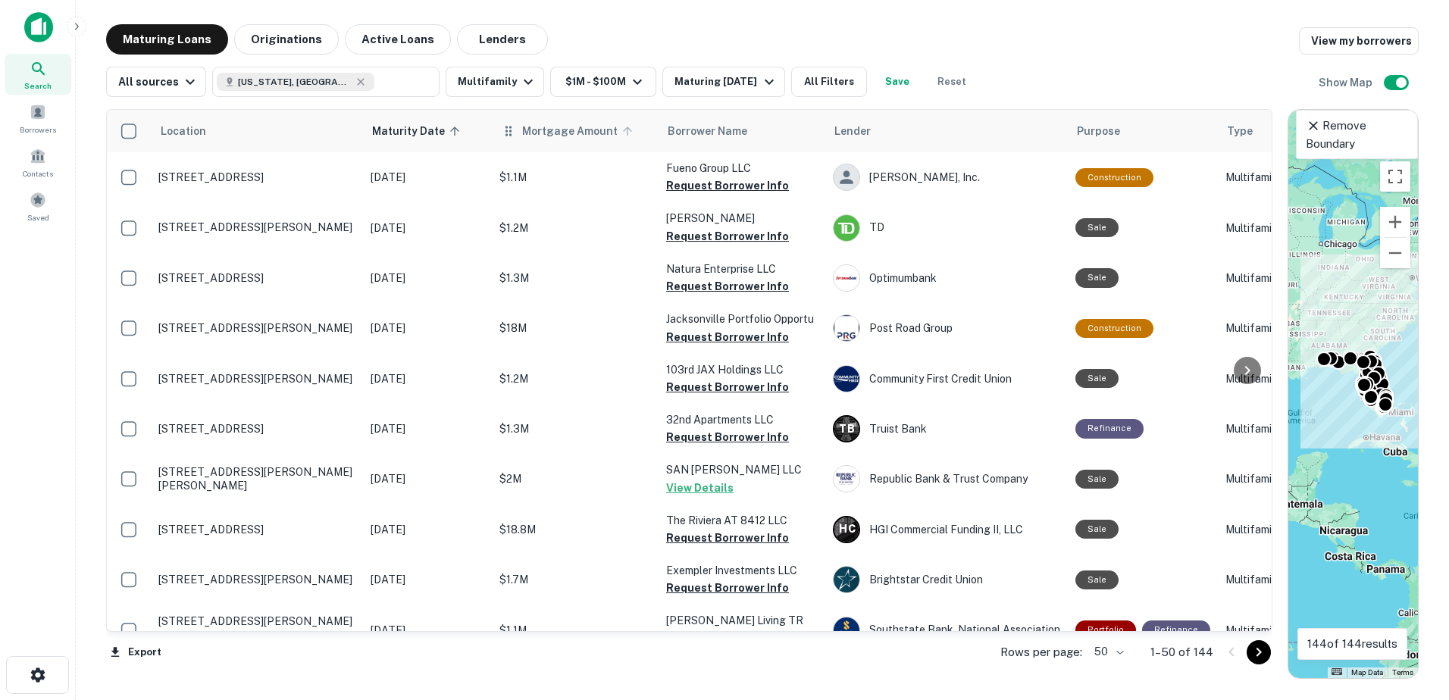
click at [530, 133] on span "Mortgage Amount" at bounding box center [579, 131] width 115 height 18
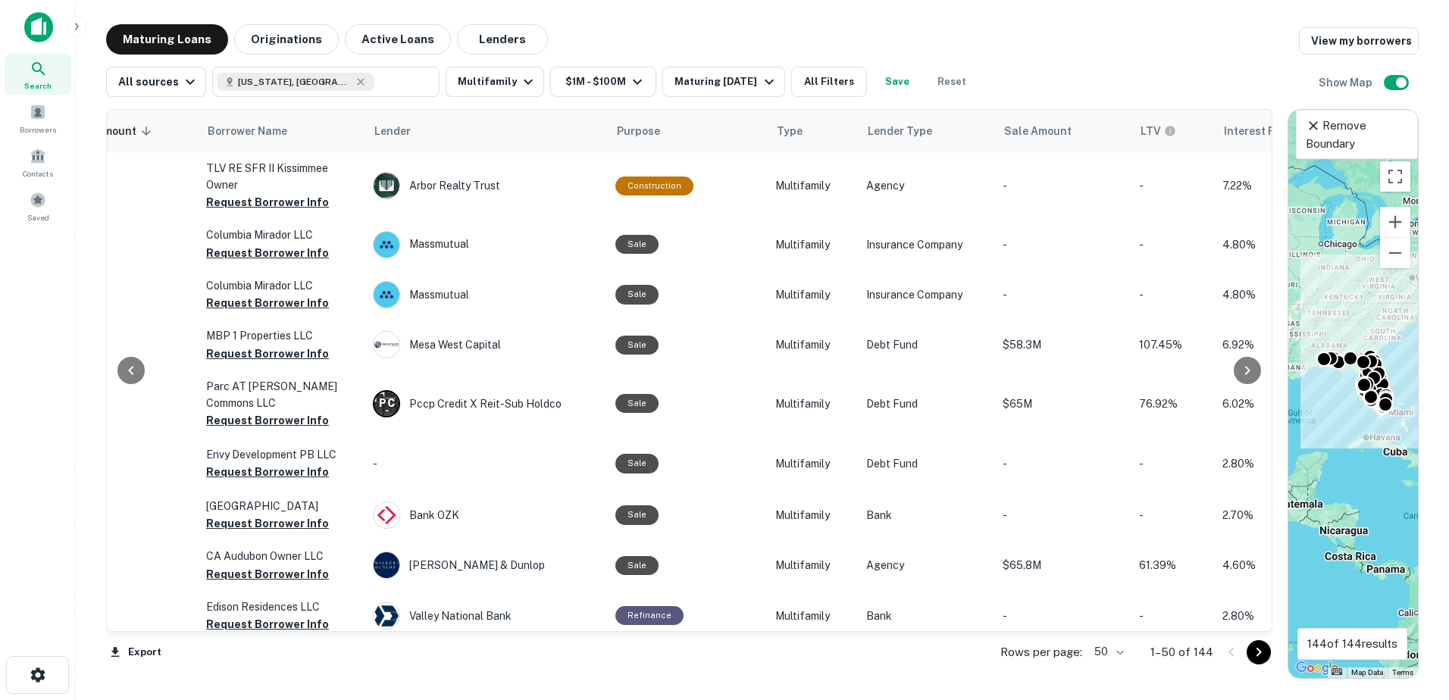
scroll to position [0, 484]
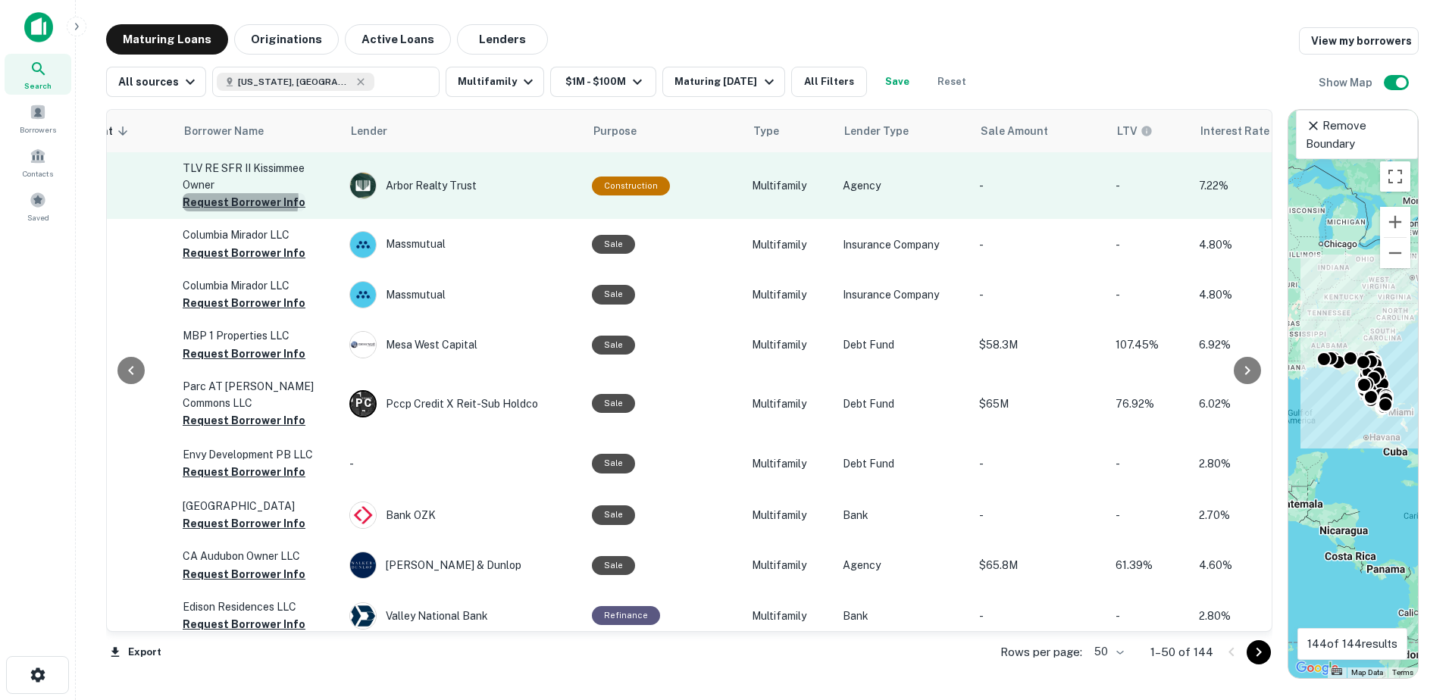
click at [238, 199] on button "Request Borrower Info" at bounding box center [244, 202] width 123 height 18
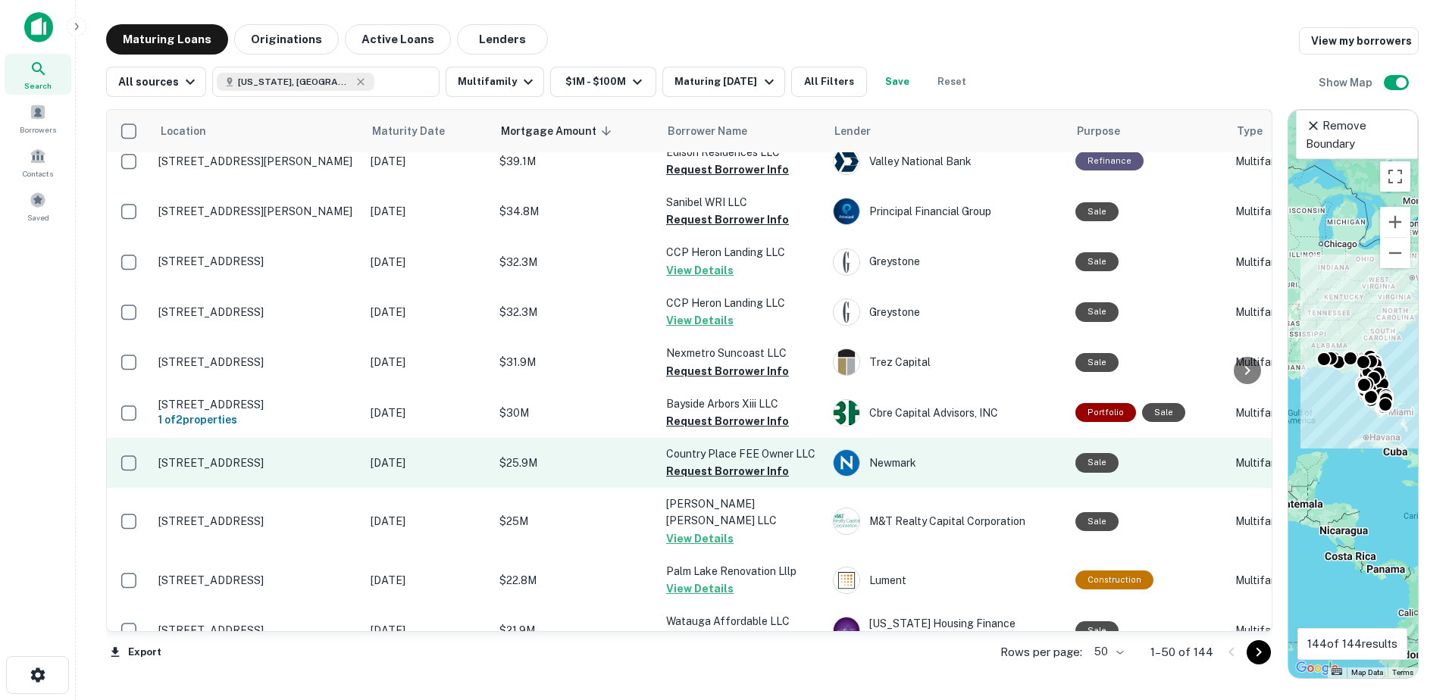
scroll to position [0, 0]
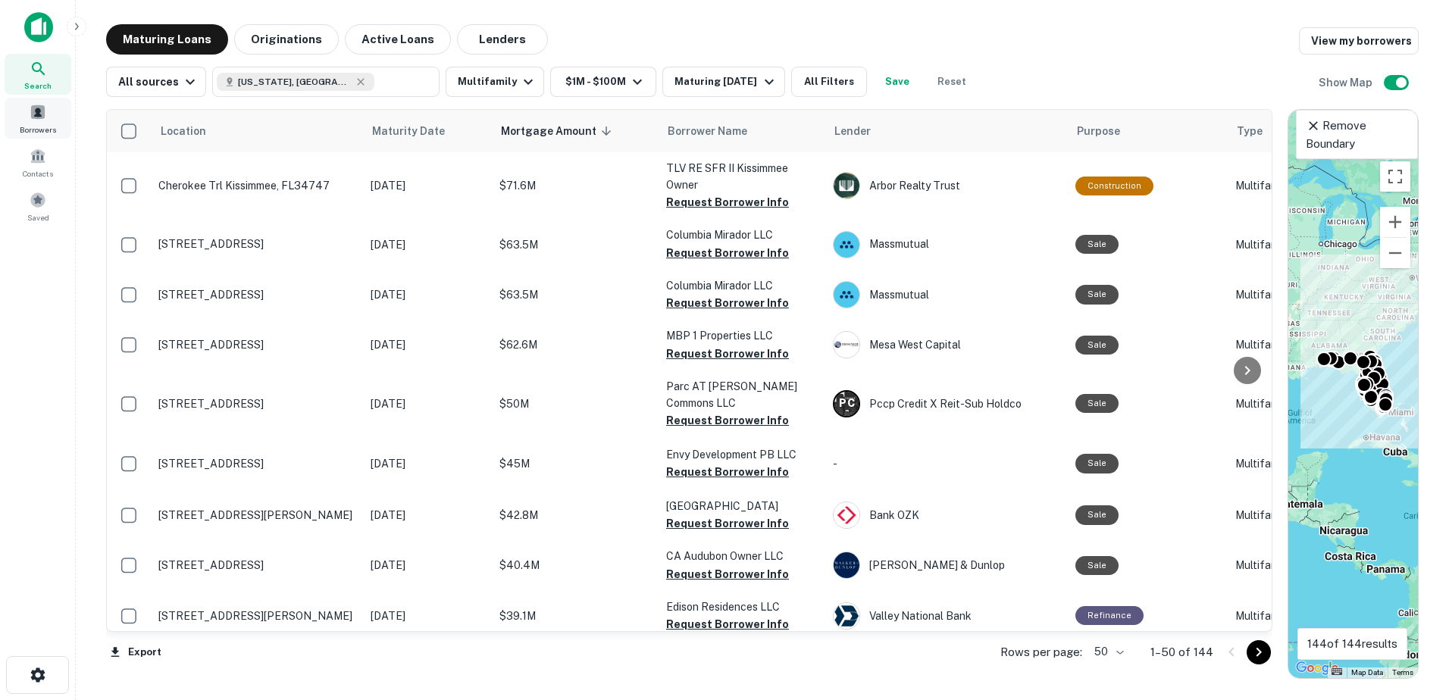
click at [46, 123] on div "Borrowers" at bounding box center [38, 118] width 67 height 41
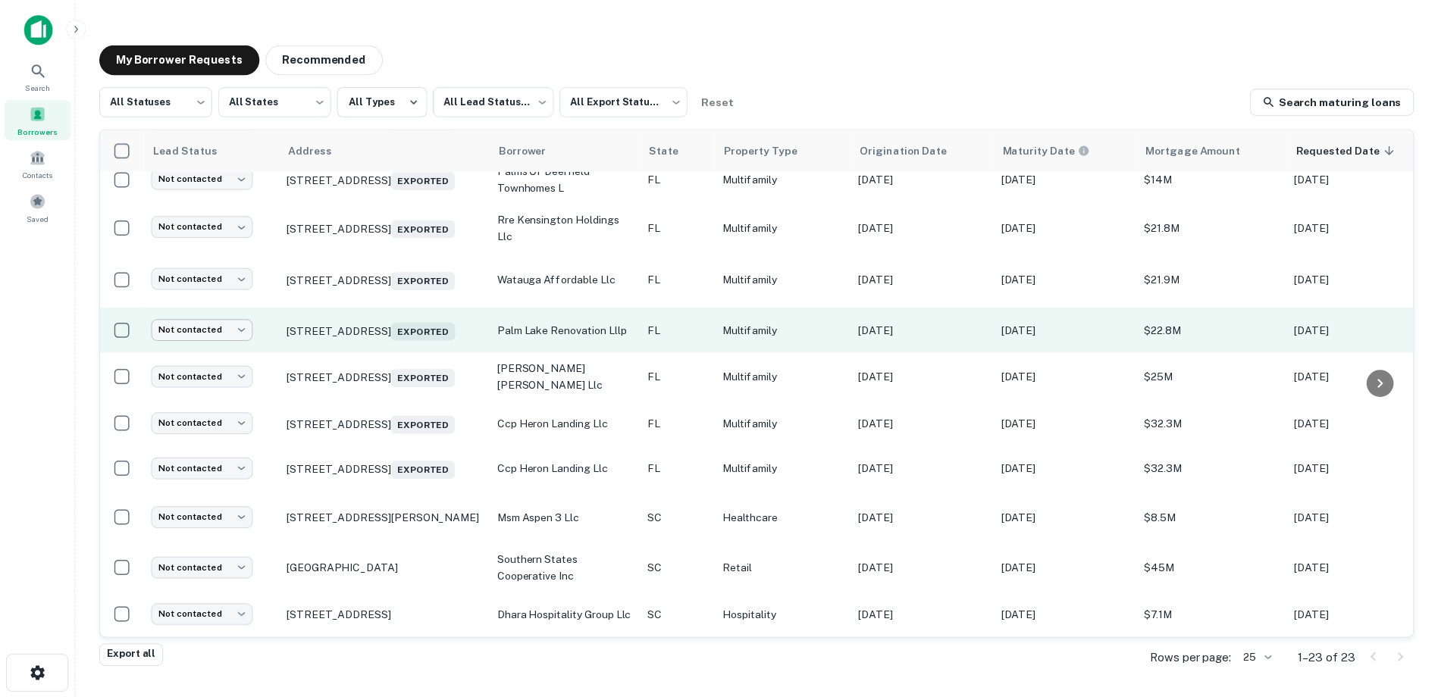
scroll to position [713, 0]
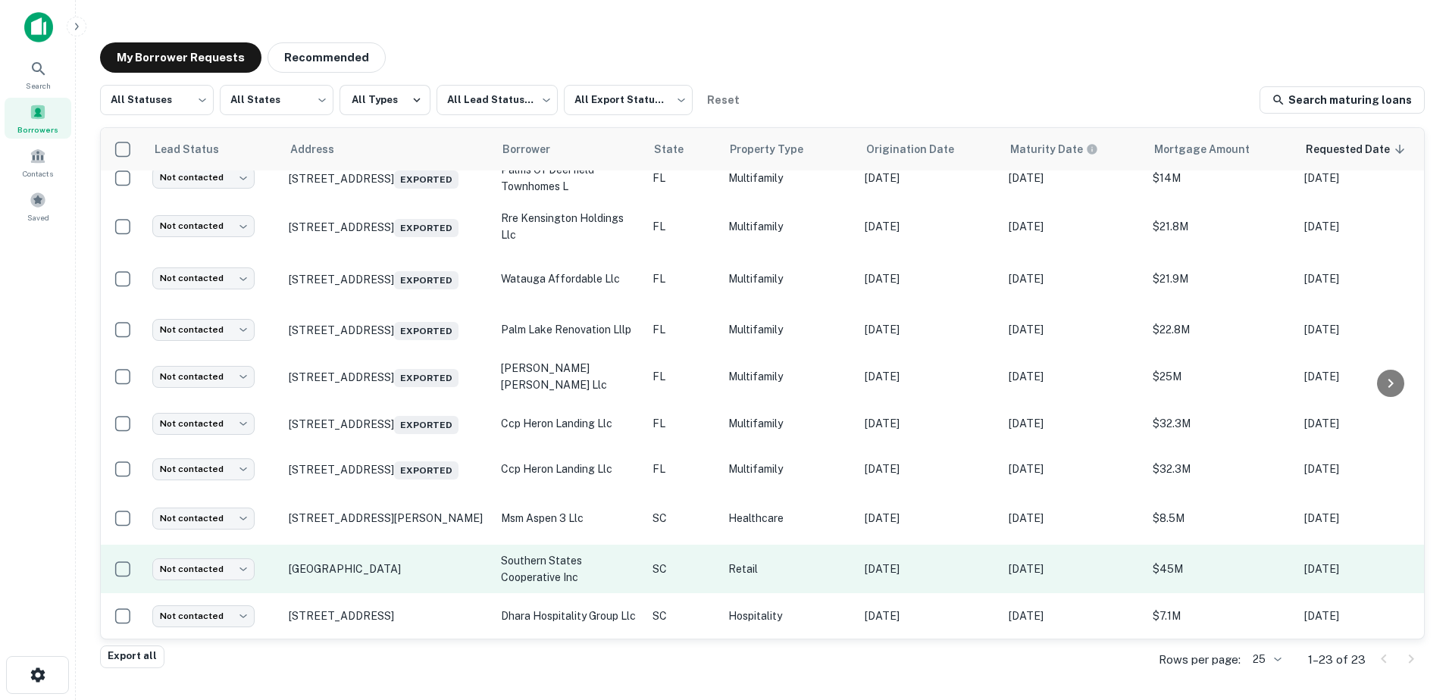
click at [549, 555] on p "southern states cooperative inc" at bounding box center [569, 568] width 136 height 33
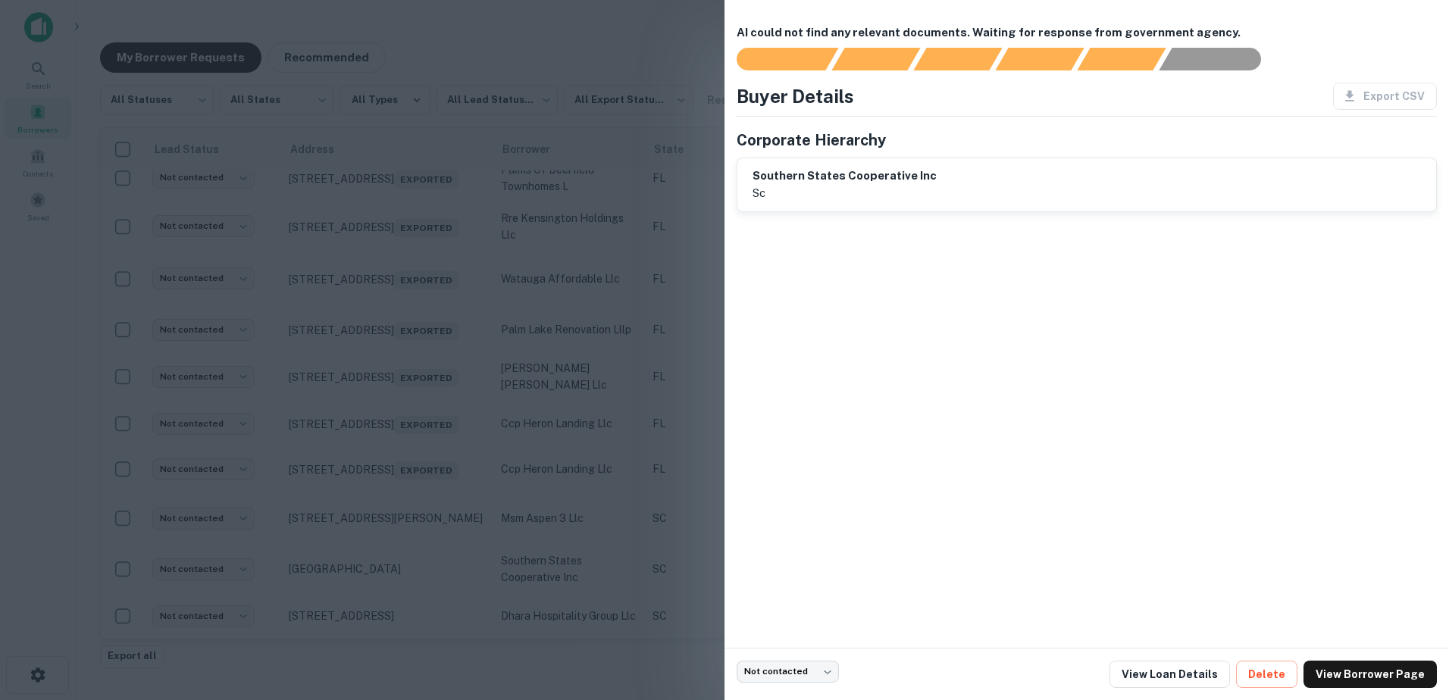
click at [816, 178] on h6 "southern states cooperative inc" at bounding box center [845, 175] width 184 height 17
click at [480, 527] on div at bounding box center [724, 350] width 1449 height 700
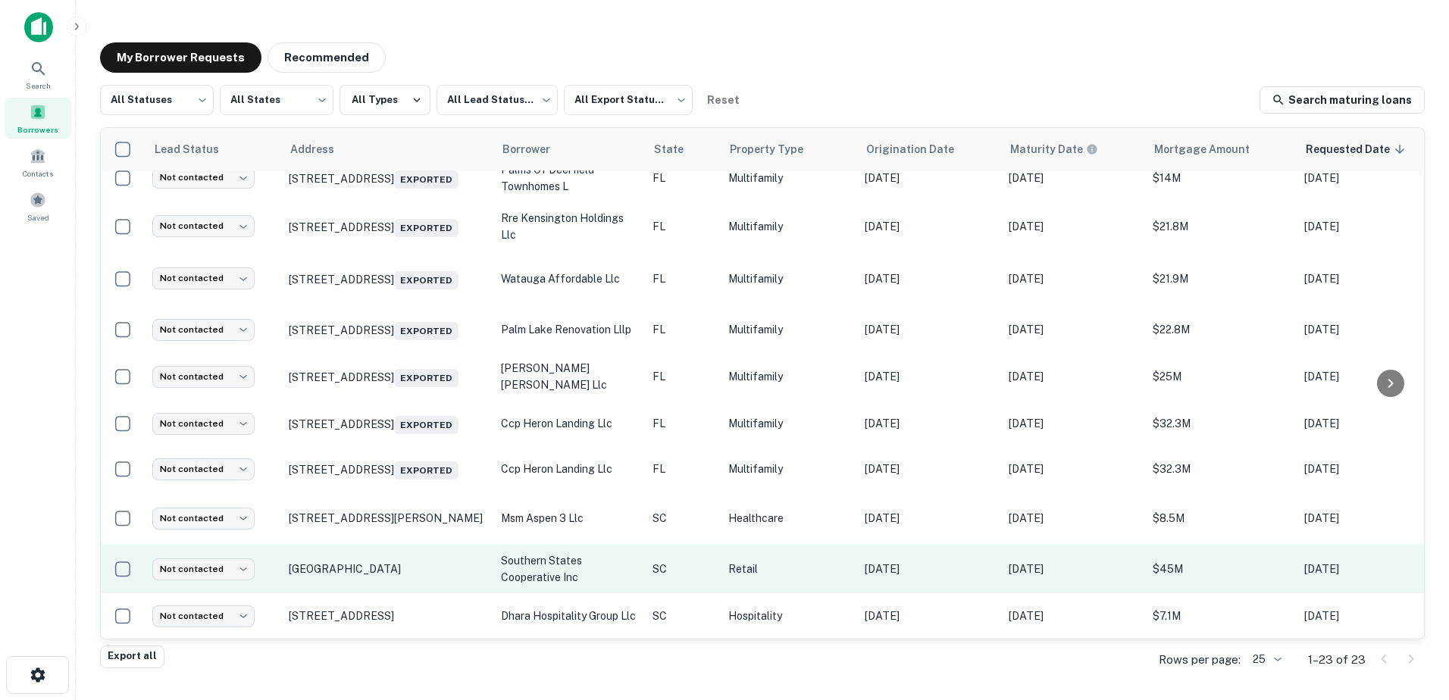
click at [355, 549] on td "[GEOGRAPHIC_DATA]" at bounding box center [387, 569] width 212 height 49
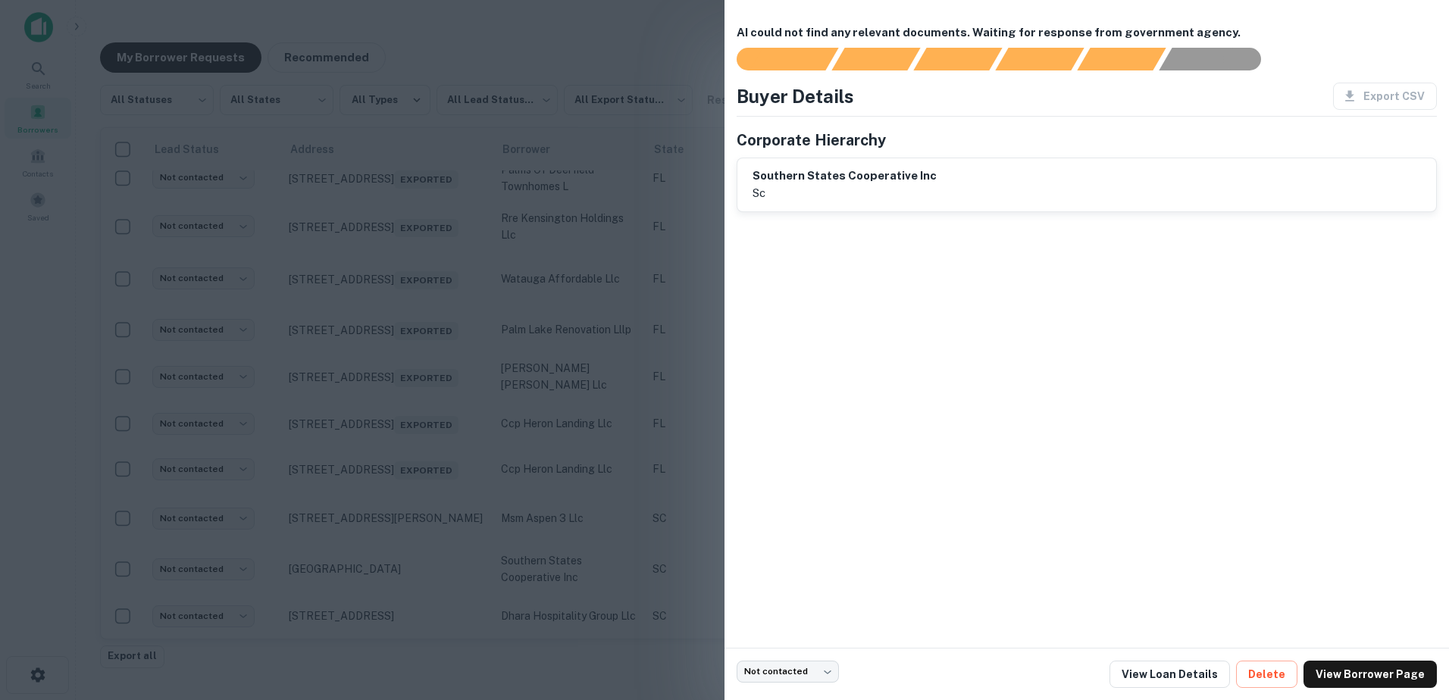
click at [363, 553] on div at bounding box center [724, 350] width 1449 height 700
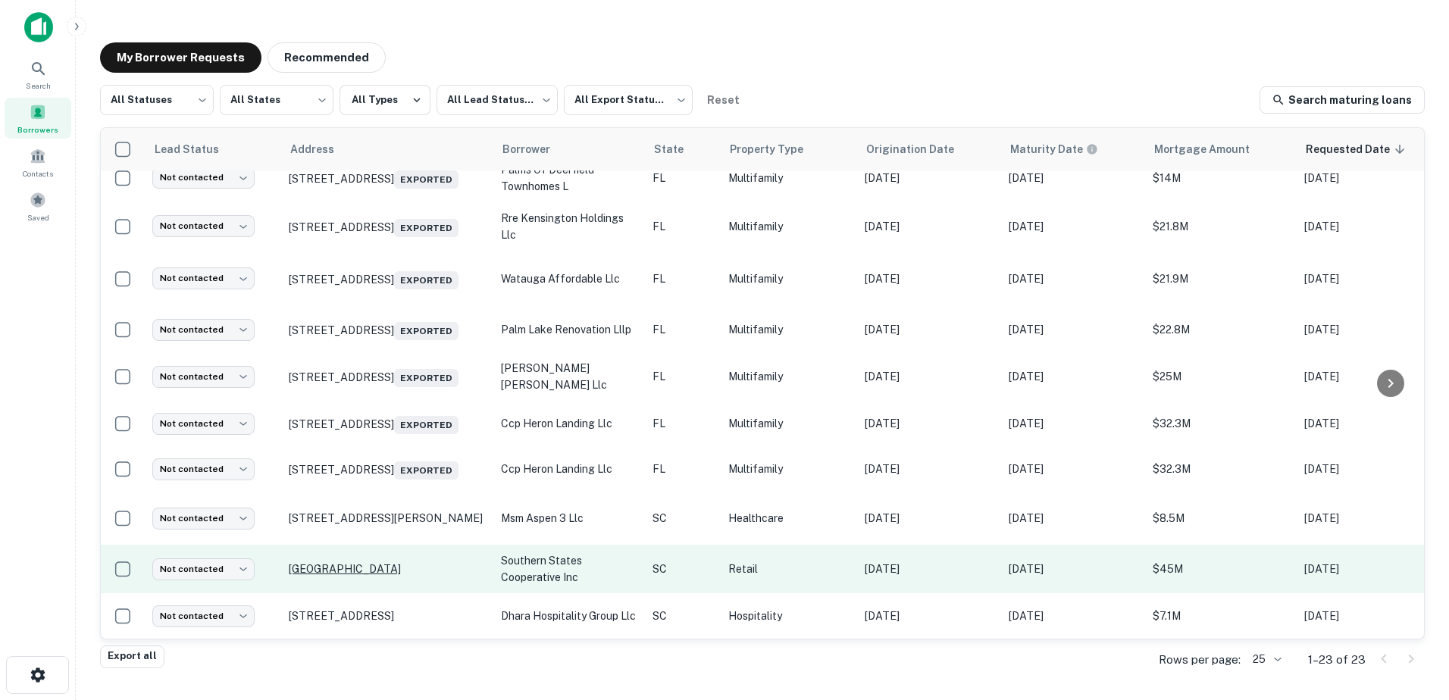
click at [349, 562] on p "[GEOGRAPHIC_DATA]" at bounding box center [387, 569] width 197 height 14
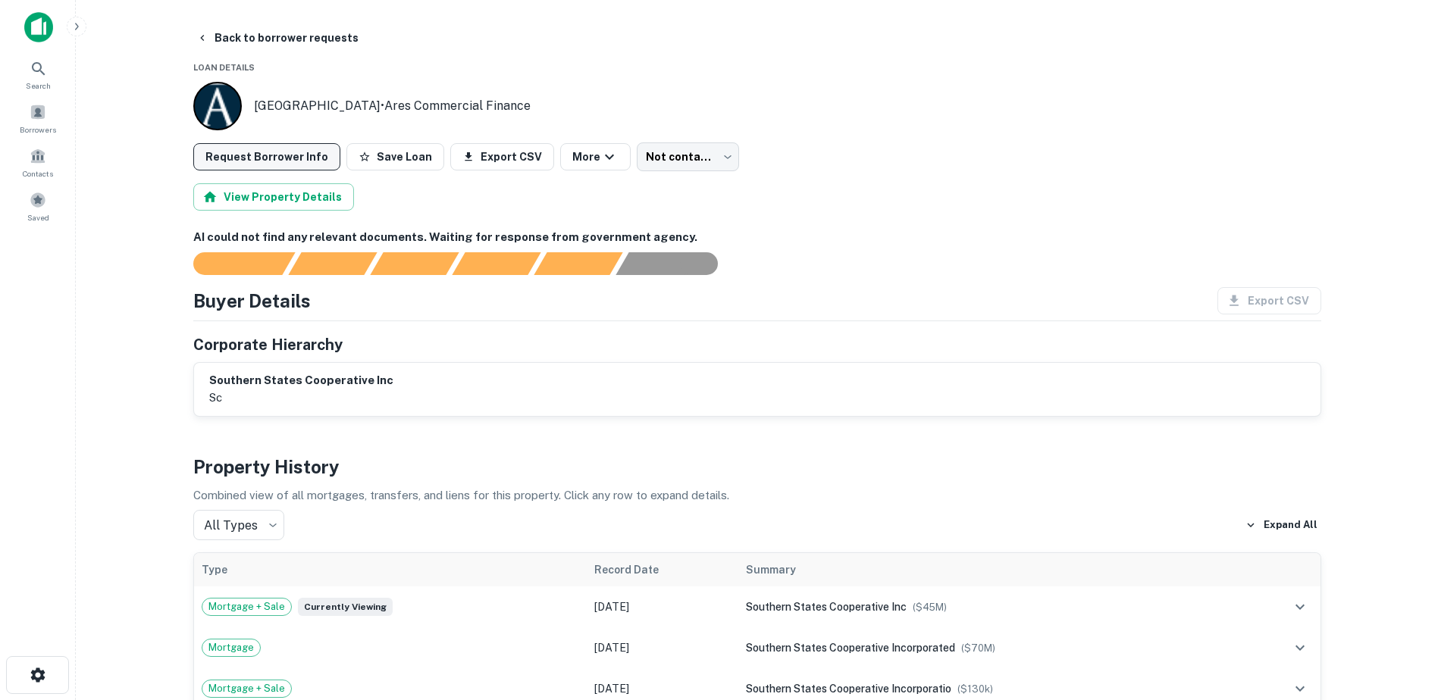
click at [284, 155] on button "Request Borrower Info" at bounding box center [266, 156] width 147 height 27
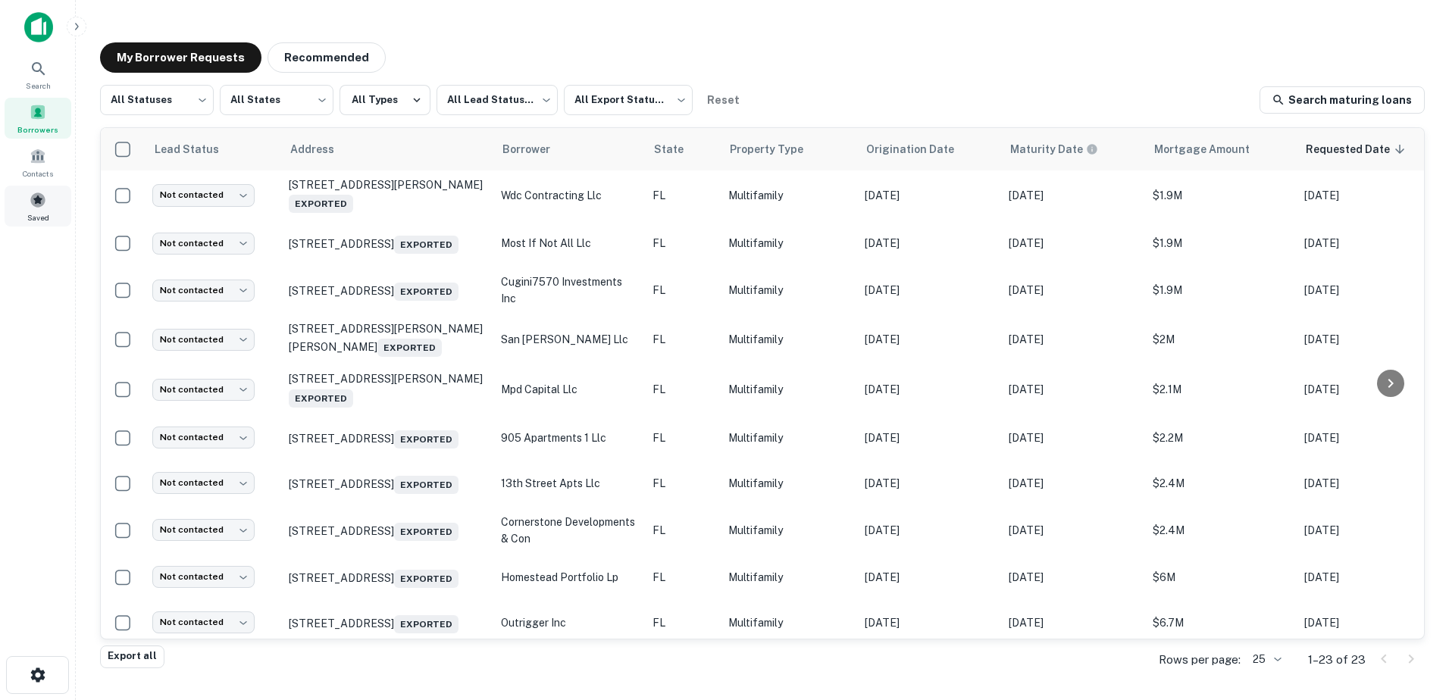
click at [30, 204] on span at bounding box center [38, 200] width 17 height 17
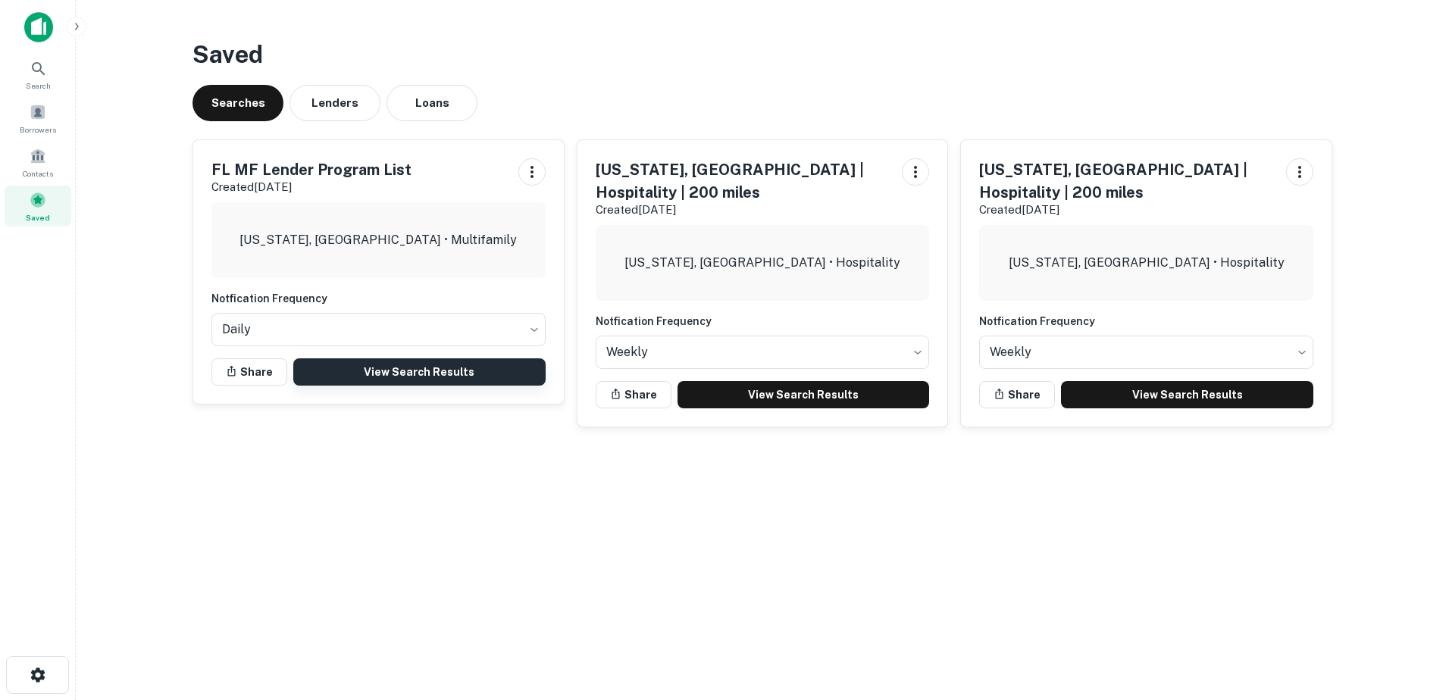
click at [405, 376] on link "View Search Results" at bounding box center [419, 371] width 252 height 27
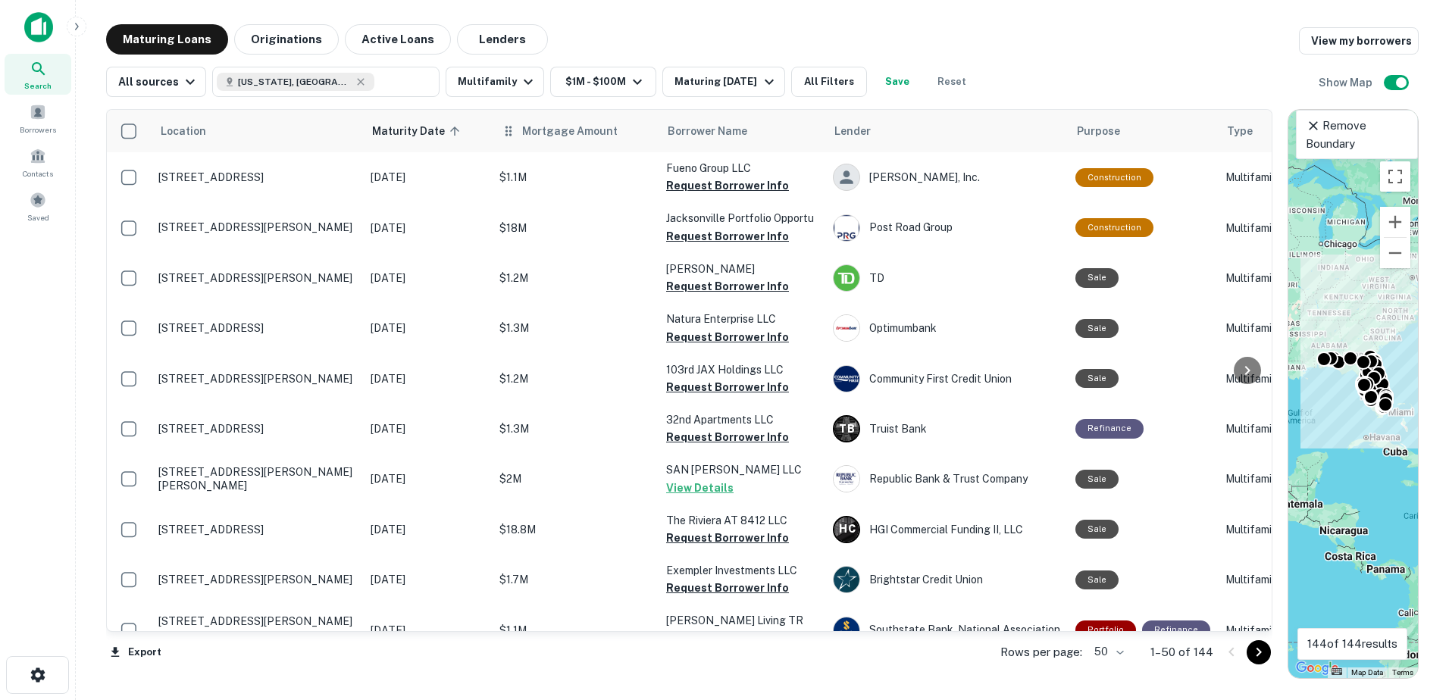
click at [558, 149] on th "Mortgage Amount" at bounding box center [575, 131] width 167 height 42
click at [553, 138] on th "Mortgage Amount" at bounding box center [575, 131] width 167 height 42
click at [552, 130] on span "Mortgage Amount" at bounding box center [579, 131] width 115 height 18
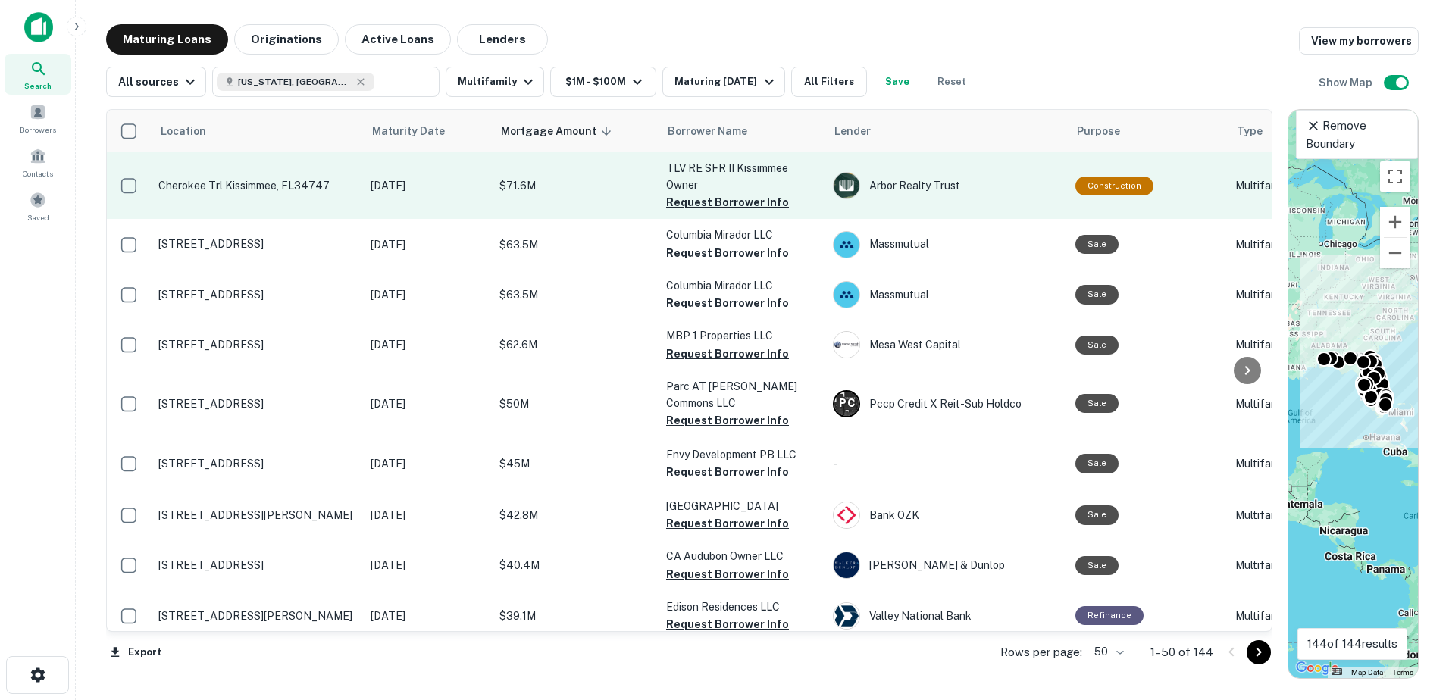
click at [251, 186] on p "Cherokee Trl Kissimmee, FL34747" at bounding box center [256, 186] width 197 height 14
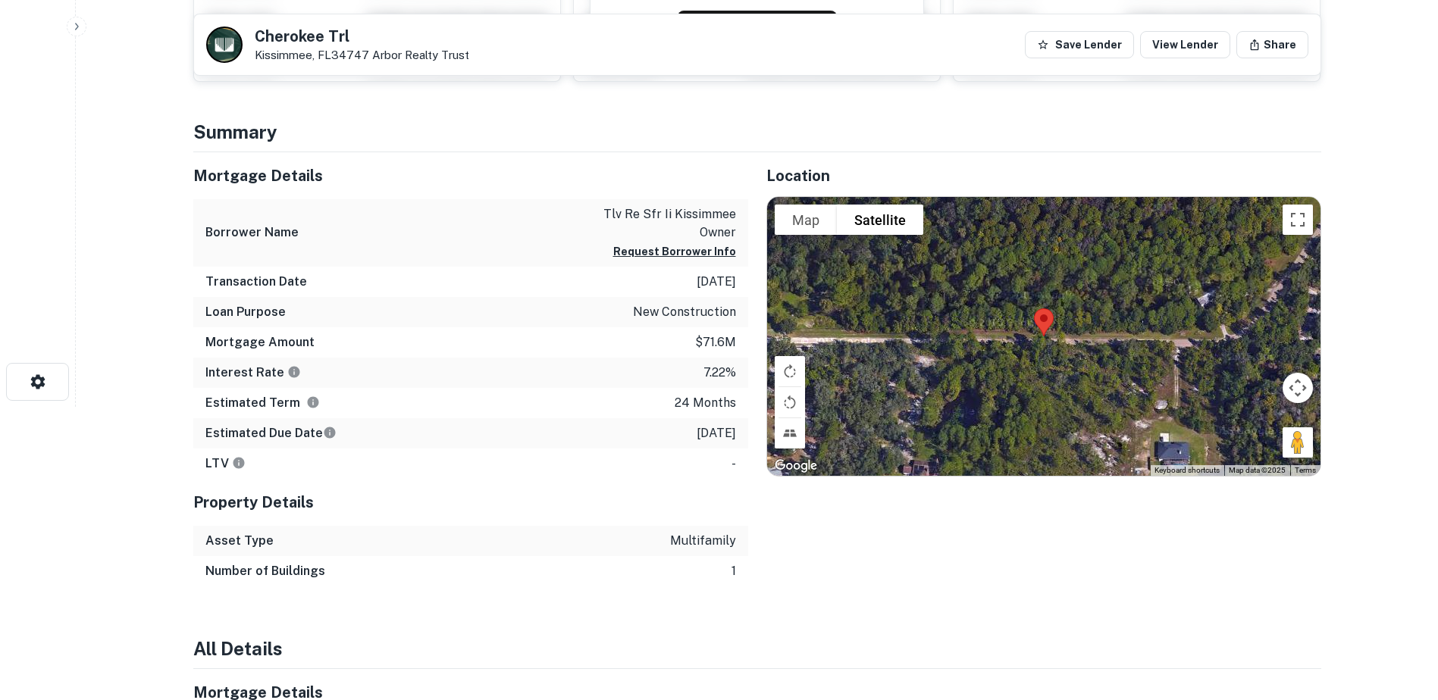
scroll to position [271, 0]
